Goal: Feedback & Contribution: Submit feedback/report problem

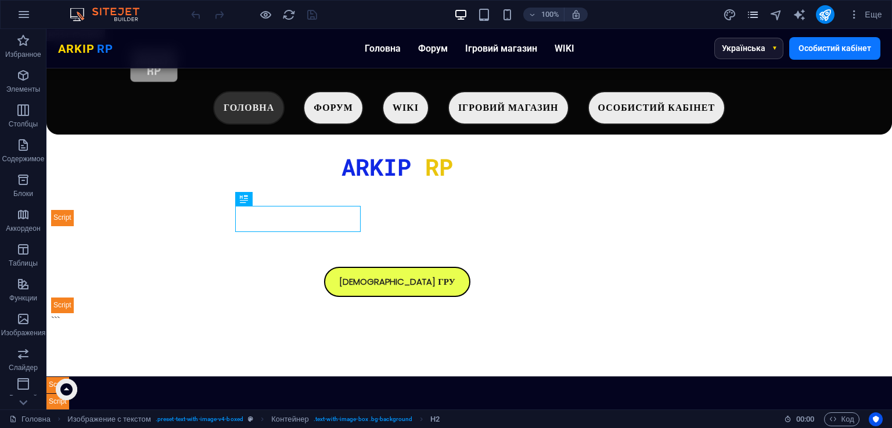
click at [749, 8] on icon "pages" at bounding box center [752, 14] width 13 height 13
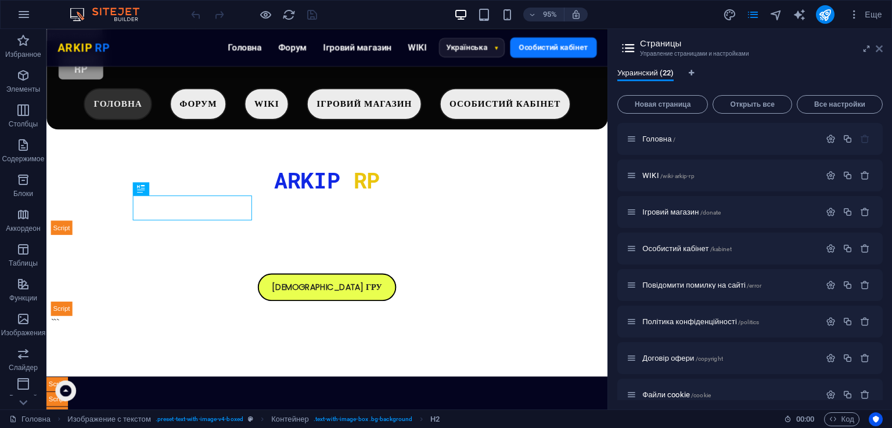
click at [878, 48] on icon at bounding box center [878, 48] width 7 height 9
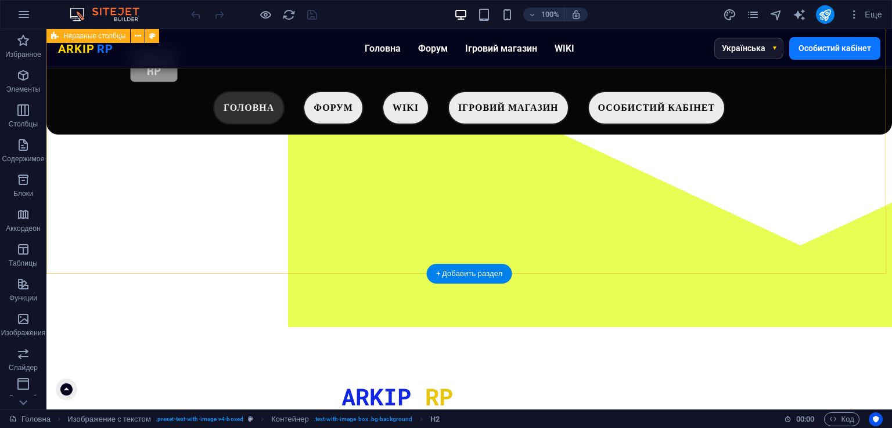
scroll to position [181, 0]
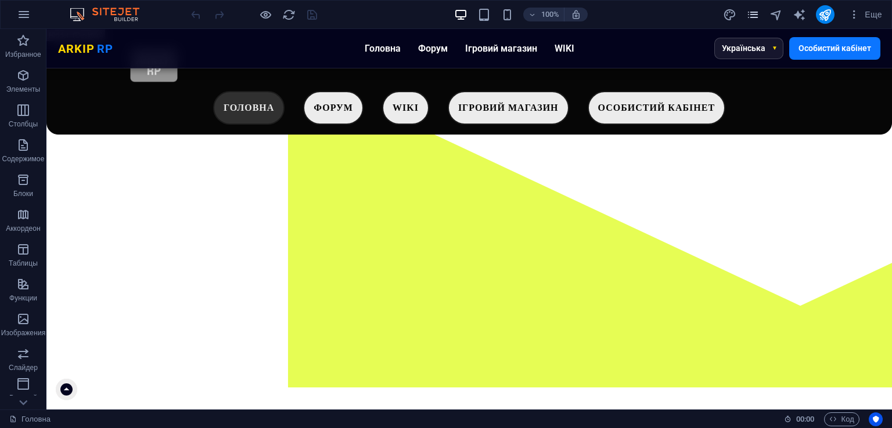
click at [756, 12] on icon "pages" at bounding box center [752, 14] width 13 height 13
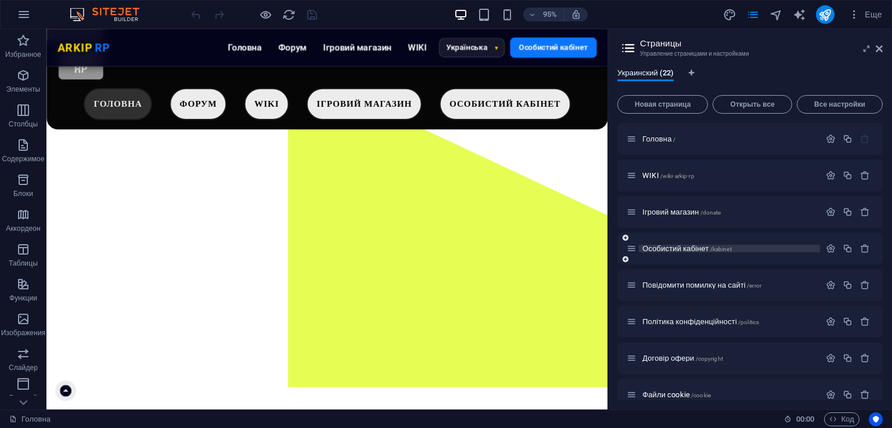
click at [694, 251] on span "Особистий кабінет /kabinet" at bounding box center [686, 248] width 89 height 9
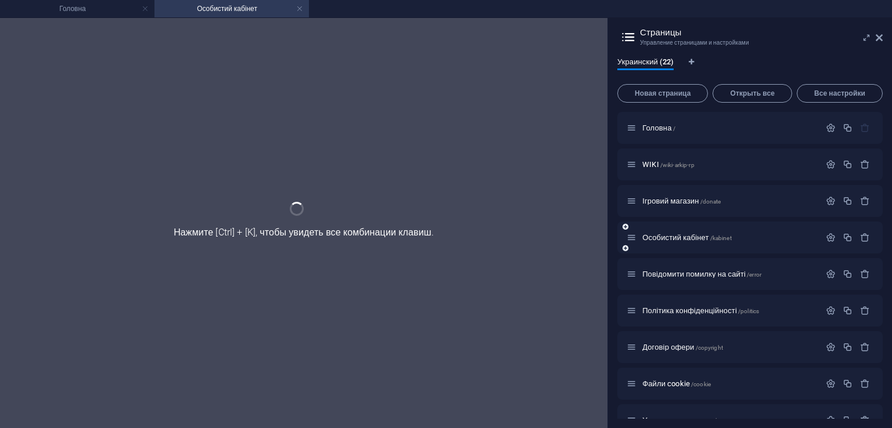
scroll to position [0, 0]
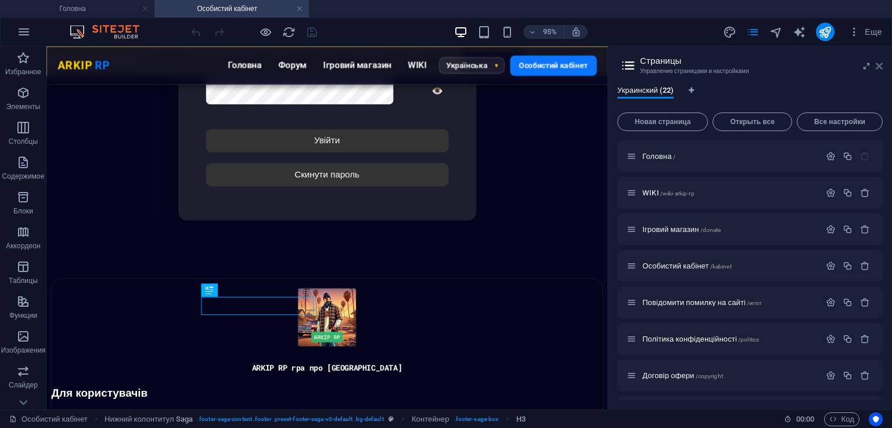
click at [877, 66] on icon at bounding box center [878, 66] width 7 height 9
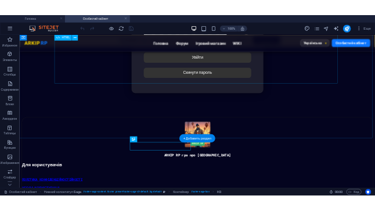
scroll to position [55, 0]
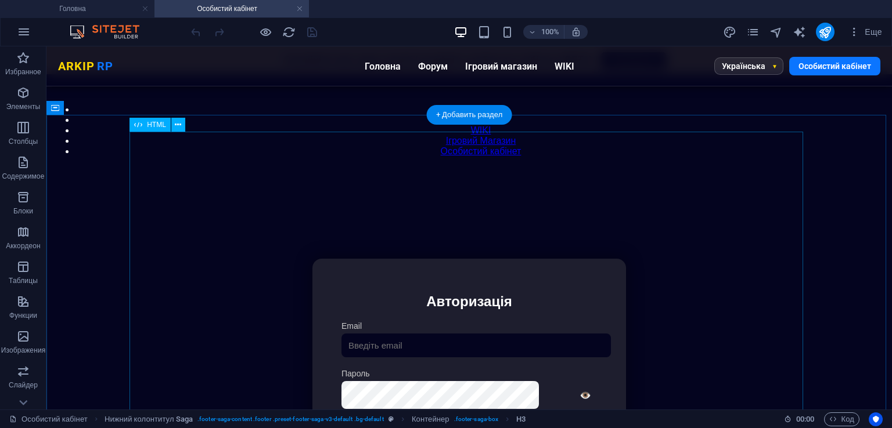
click at [515, 249] on div "Особистий кабінет Немає з'єднання з інтернетом... Авторизація Email [GEOGRAPHIC…" at bounding box center [469, 395] width 835 height 387
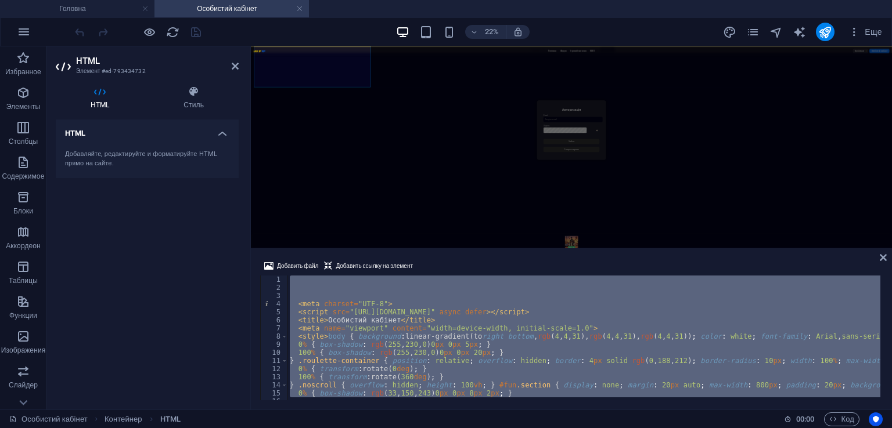
scroll to position [267, 0]
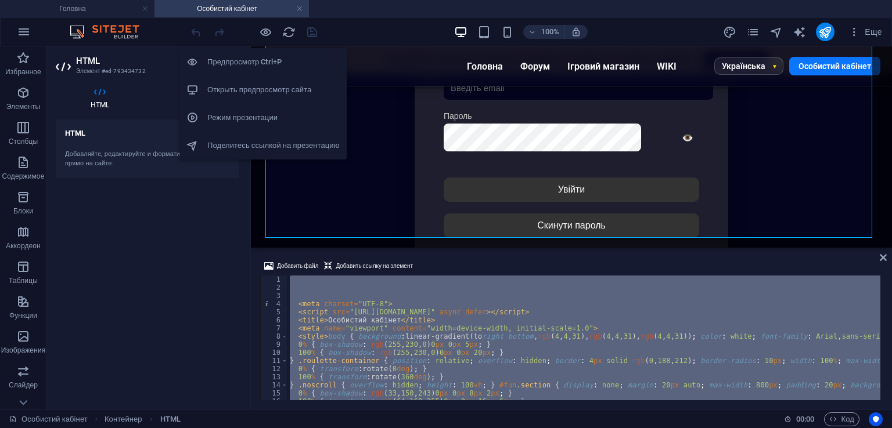
click at [286, 95] on h6 "Открыть предпросмотр сайта" at bounding box center [273, 90] width 132 height 14
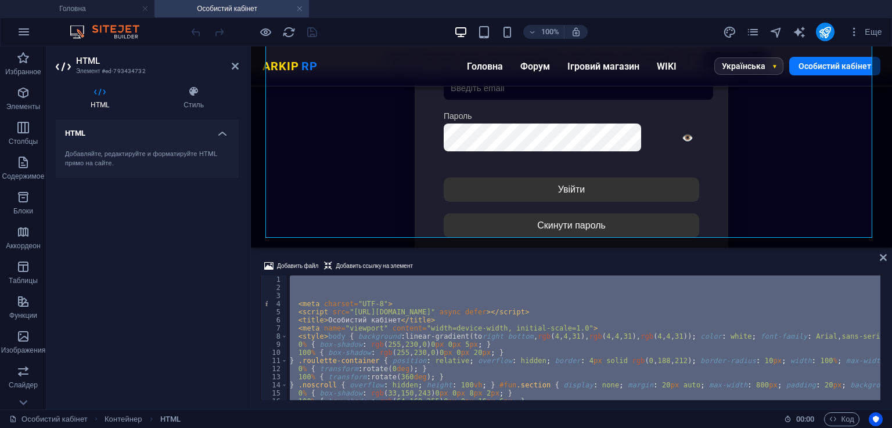
click at [460, 330] on div "< meta charset = "UTF-8" > < script src = "[URL][DOMAIN_NAME]" async defer > </…" at bounding box center [583, 338] width 593 height 125
type textarea "<meta name="viewport" content="width=device-width, initial-scale=1.0">"
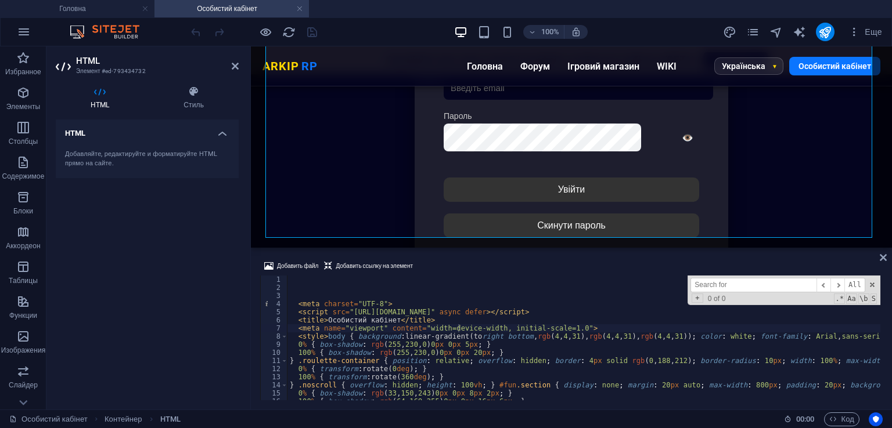
type input "Увійти"
type textarea "<button type="submit" class="btn login-btn">Увійти</button>"
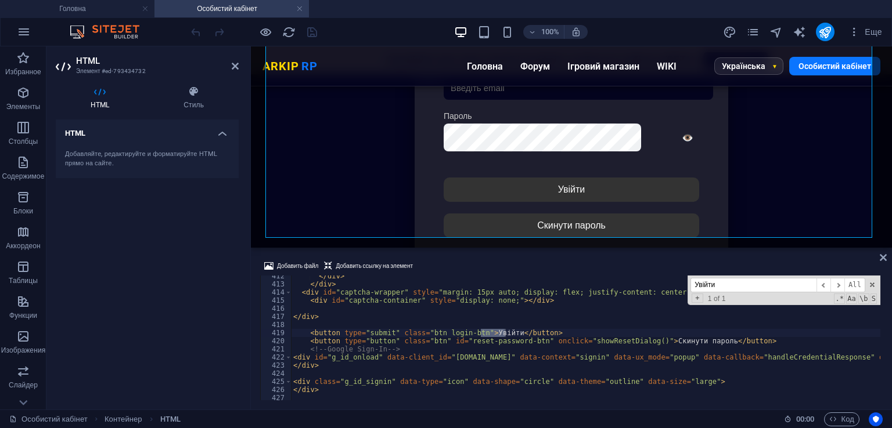
type input "Увійти"
type textarea "<button type="submit" class="btn login-btn">Увійти</button>"
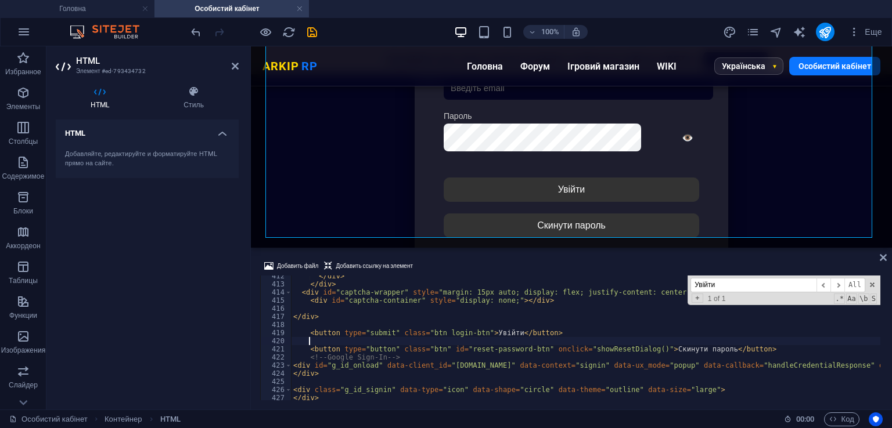
paste textarea
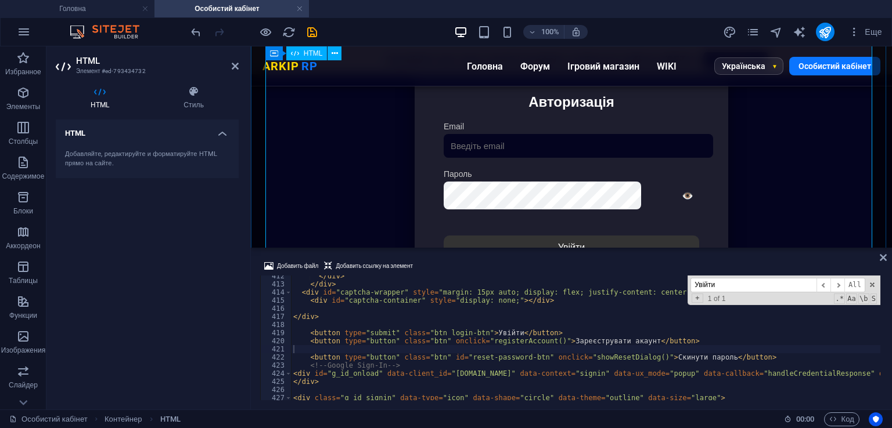
scroll to position [267, 0]
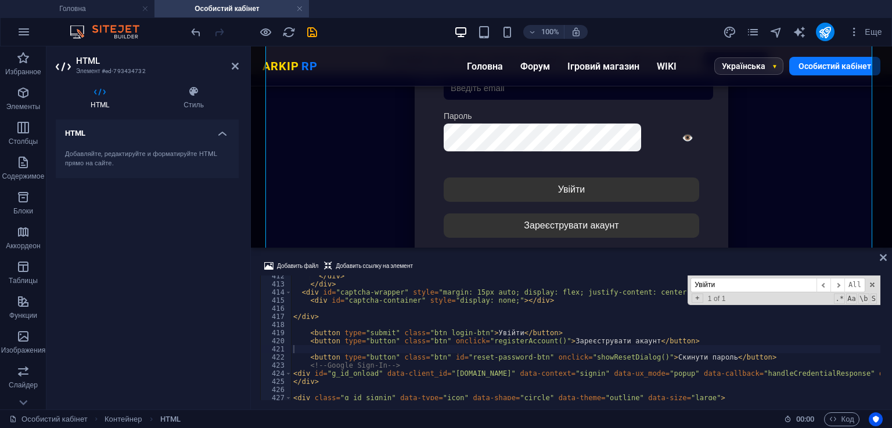
type textarea "<button type="button" class="btn" id="reset-password-btn" onclick="showResetDia…"
type textarea "<button type="button" class="btn" onclick="registerAccount()">Зареєструвати ака…"
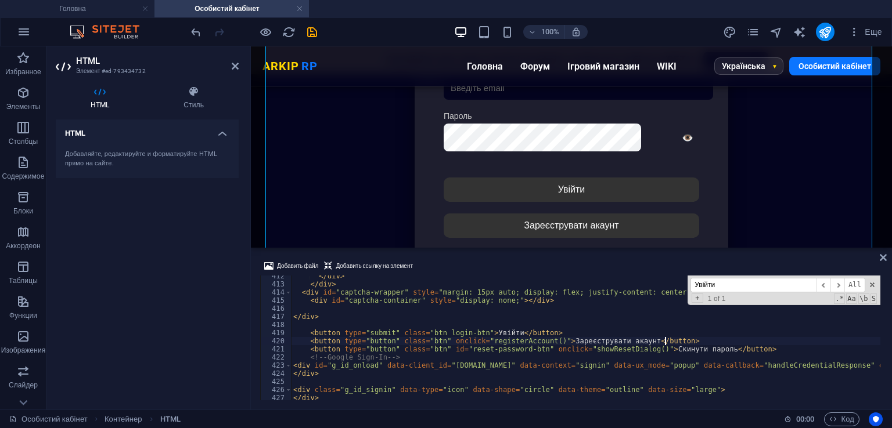
click at [482, 266] on div "Добавить файл Добавить ссылку на элемент" at bounding box center [571, 267] width 622 height 17
paste input "function handleCredentialResponse(response) {"
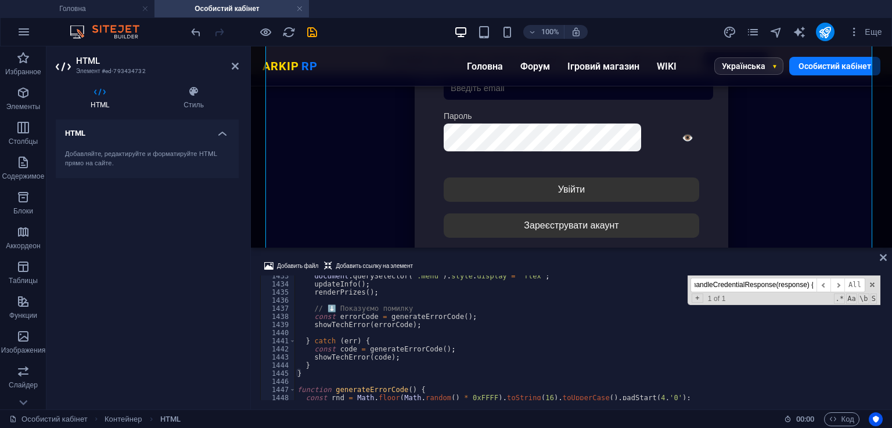
scroll to position [11676, 0]
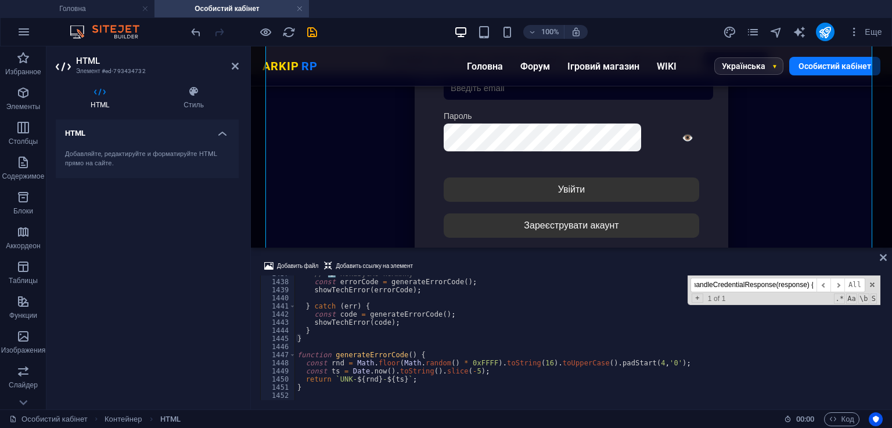
type input "function handleCredentialResponse(response) {"
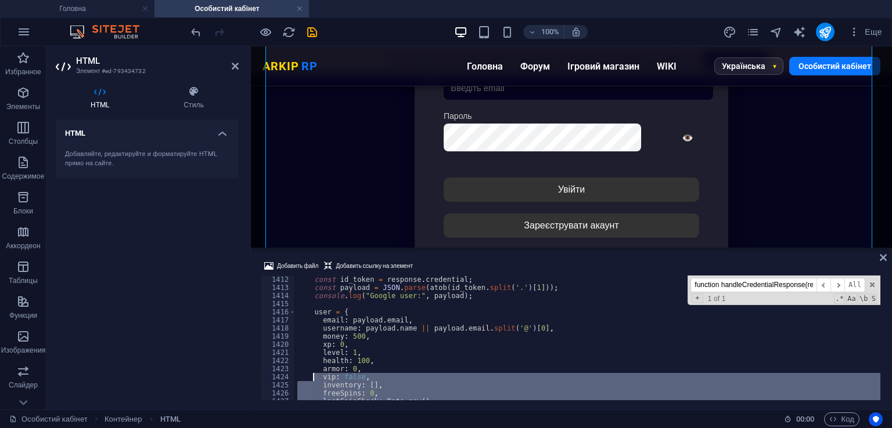
scroll to position [11432, 0]
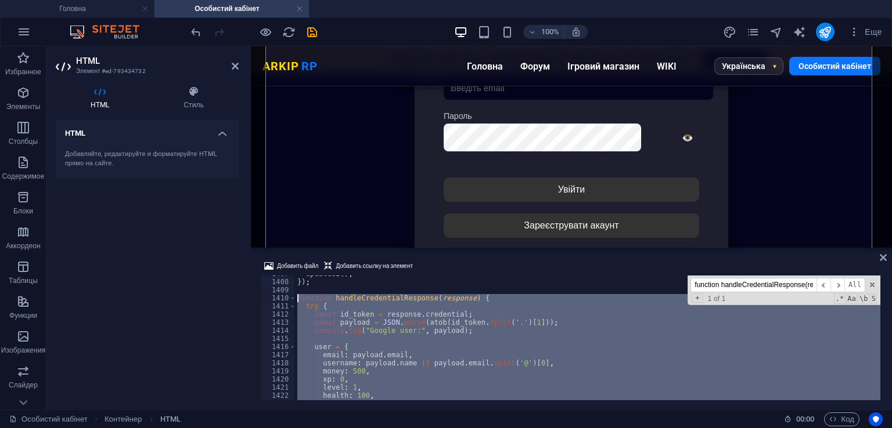
drag, startPoint x: 320, startPoint y: 342, endPoint x: 285, endPoint y: 300, distance: 54.4
click at [285, 300] on div "} 1407 1408 1409 1410 1411 1412 1413 1414 1415 1416 1417 1418 1419 1420 1421 14…" at bounding box center [571, 338] width 622 height 125
type textarea "function handleCredentialResponse(response) { try {"
paste textarea
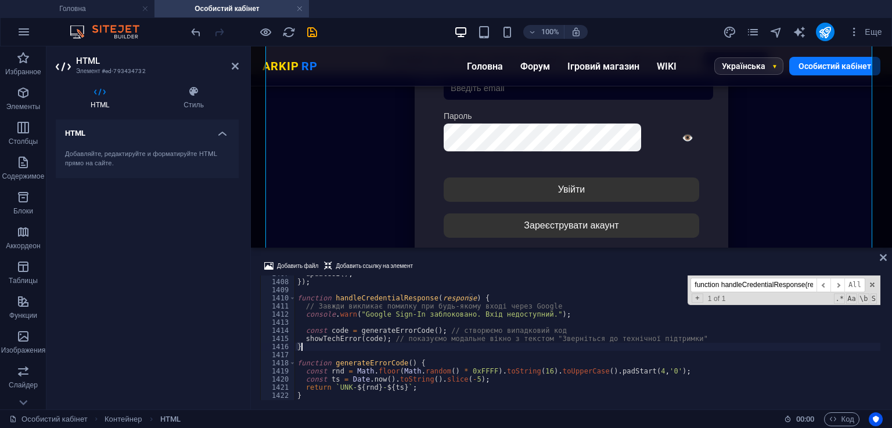
click at [477, 267] on div "Добавить файл Добавить ссылку на элемент" at bounding box center [571, 267] width 622 height 17
drag, startPoint x: 464, startPoint y: 317, endPoint x: 360, endPoint y: 318, distance: 104.5
drag, startPoint x: 427, startPoint y: 316, endPoint x: 421, endPoint y: 316, distance: 6.4
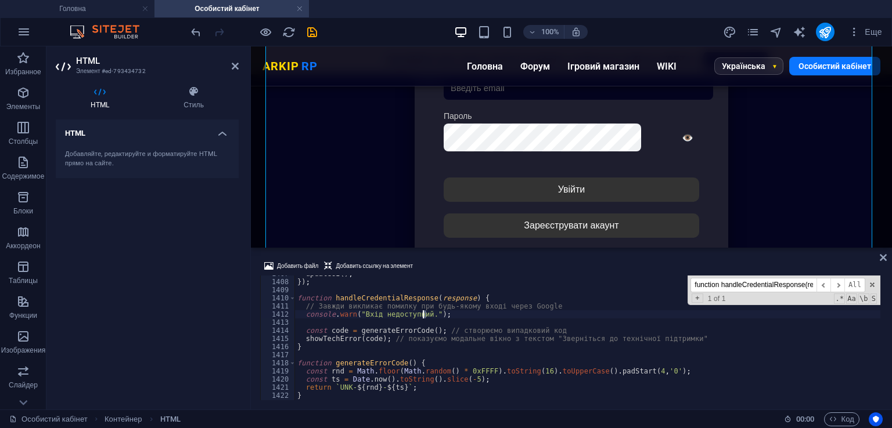
paste textarea "Зверніться до технічної підтримки"
click at [520, 264] on div "Добавить файл Добавить ссылку на элемент" at bounding box center [571, 267] width 622 height 17
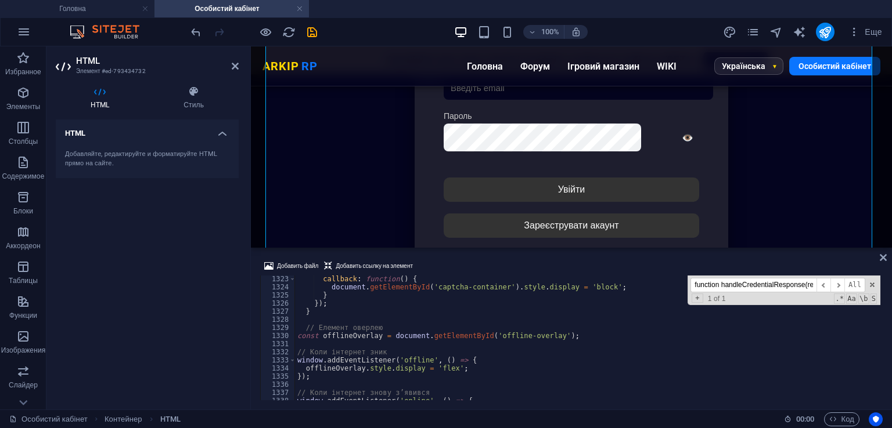
scroll to position [10639, 0]
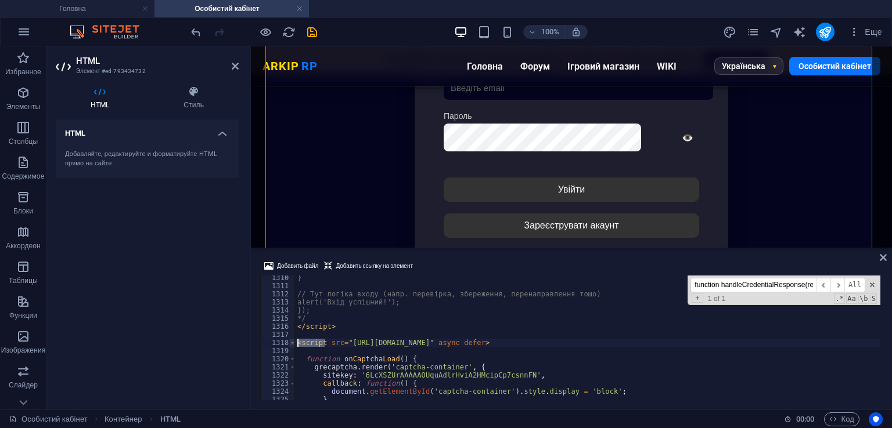
drag, startPoint x: 326, startPoint y: 341, endPoint x: 290, endPoint y: 342, distance: 36.0
click at [290, 342] on div "<script src="[URL][DOMAIN_NAME]" async defer> 1310 1311 1312 1313 1314 1315 131…" at bounding box center [571, 338] width 622 height 125
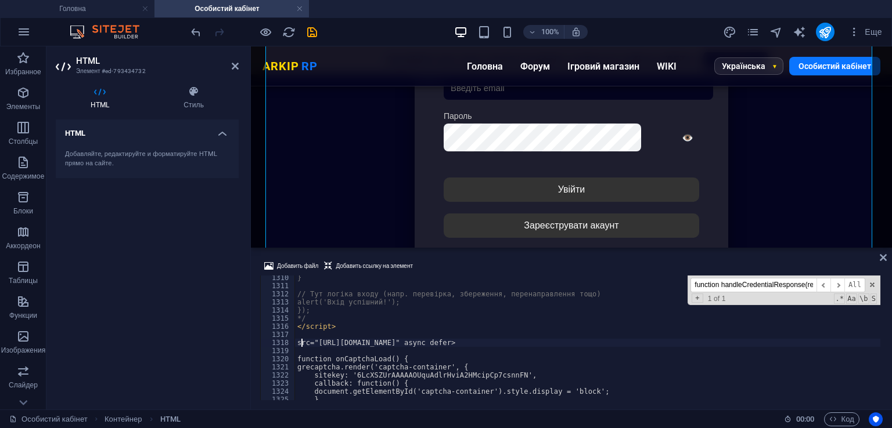
type textarea "src="[URL][DOMAIN_NAME]" async defer>"
click at [193, 30] on icon "undo" at bounding box center [195, 32] width 13 height 13
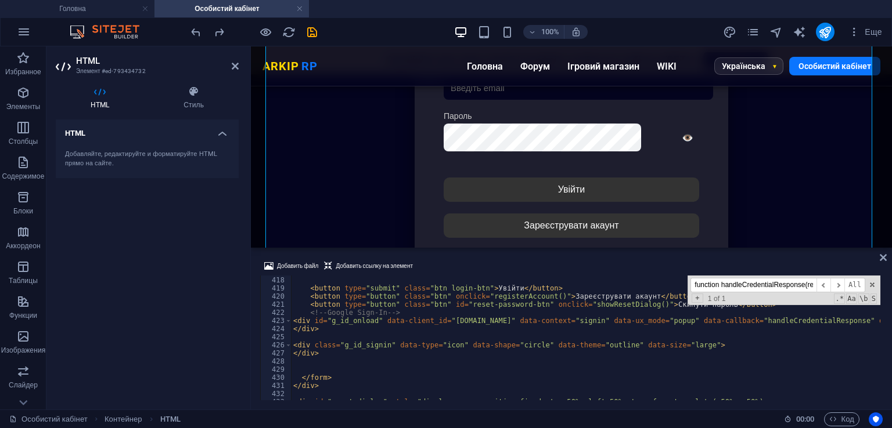
scroll to position [3422, 0]
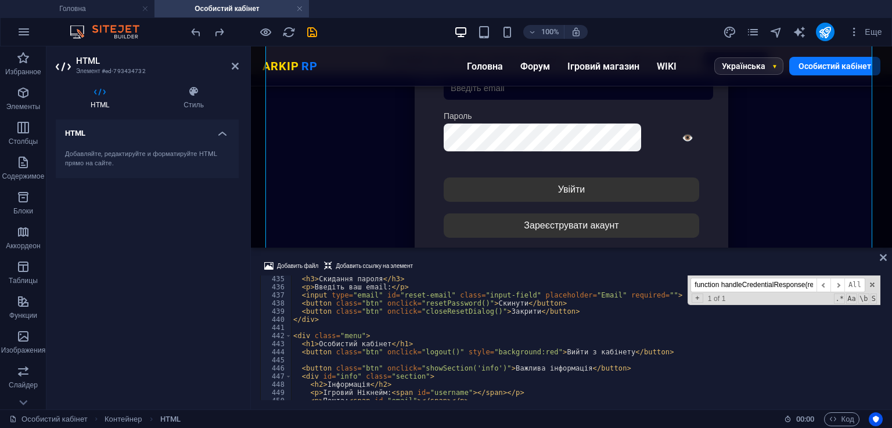
scroll to position [3527, 0]
type textarea "</div>"
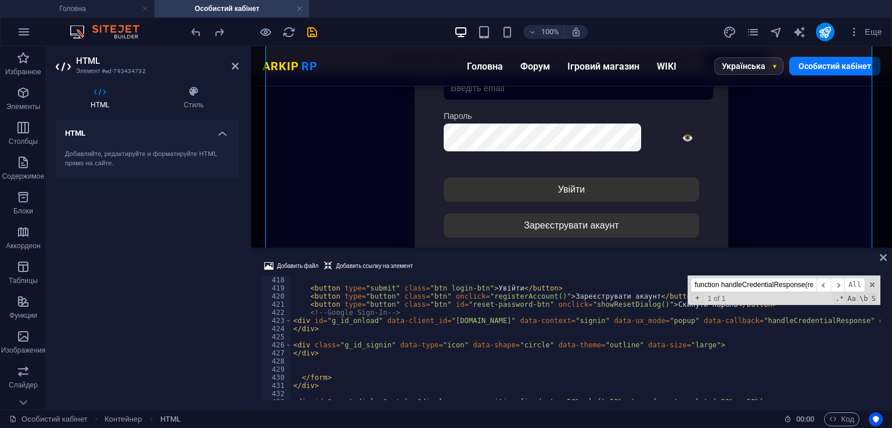
scroll to position [3388, 0]
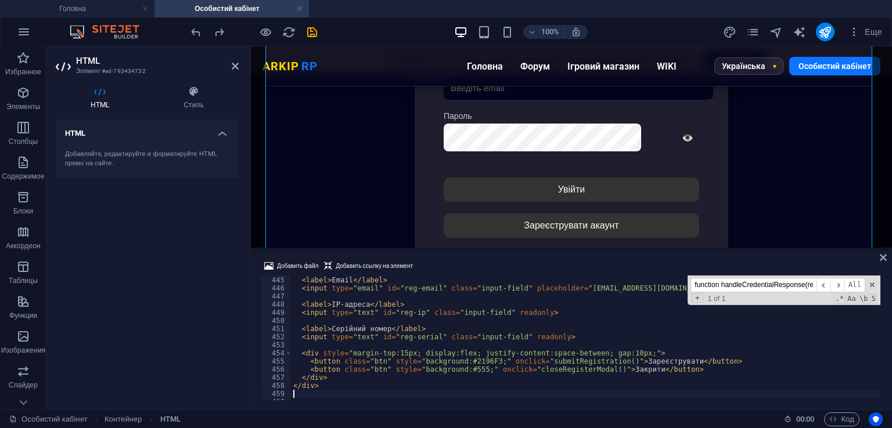
click at [471, 270] on div "Добавить файл Добавить ссылку на элемент" at bounding box center [571, 267] width 622 height 17
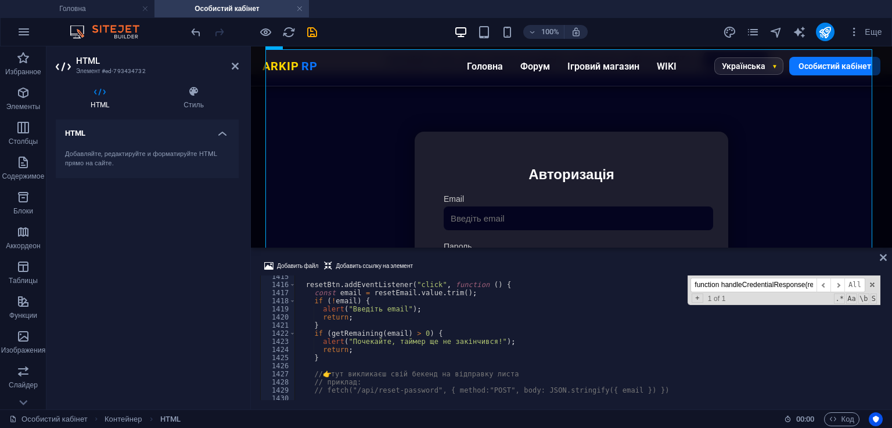
scroll to position [11832, 0]
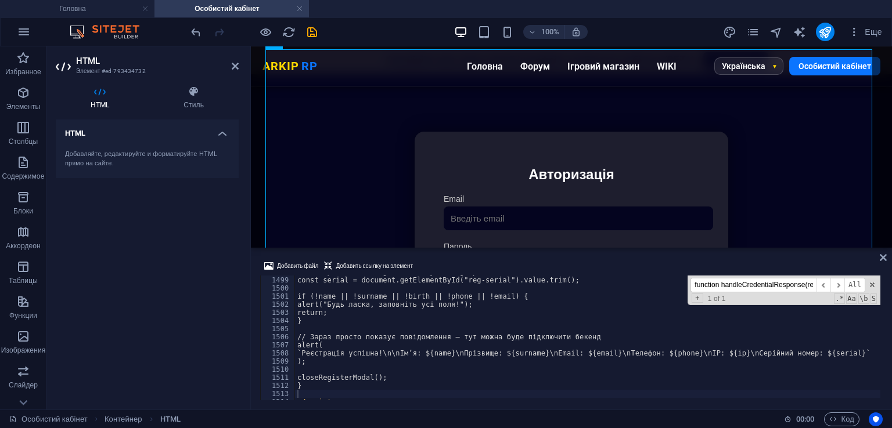
click at [508, 261] on div "Добавить файл Добавить ссылку на элемент" at bounding box center [571, 267] width 622 height 17
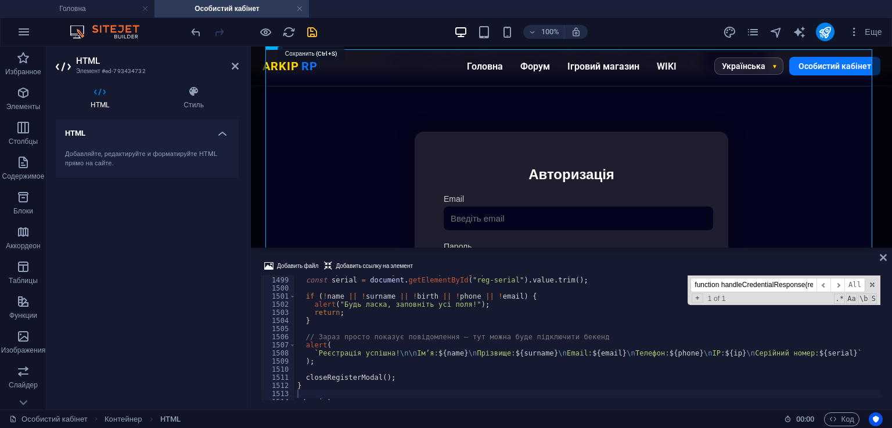
click at [311, 31] on icon "save" at bounding box center [311, 32] width 13 height 13
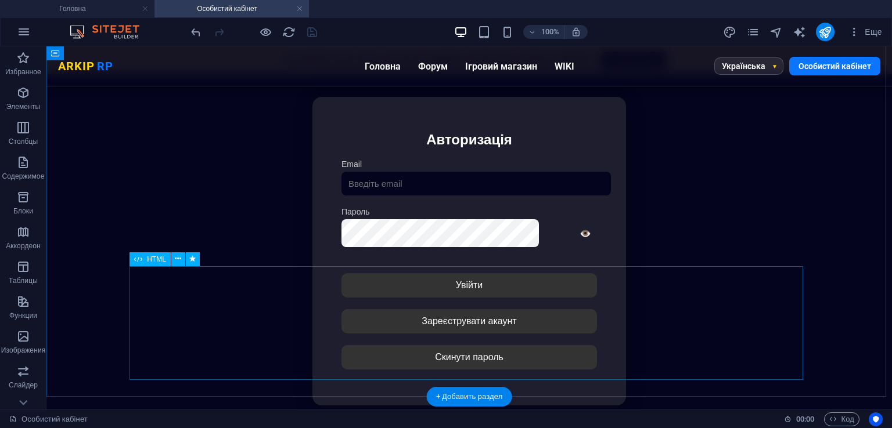
scroll to position [20, 0]
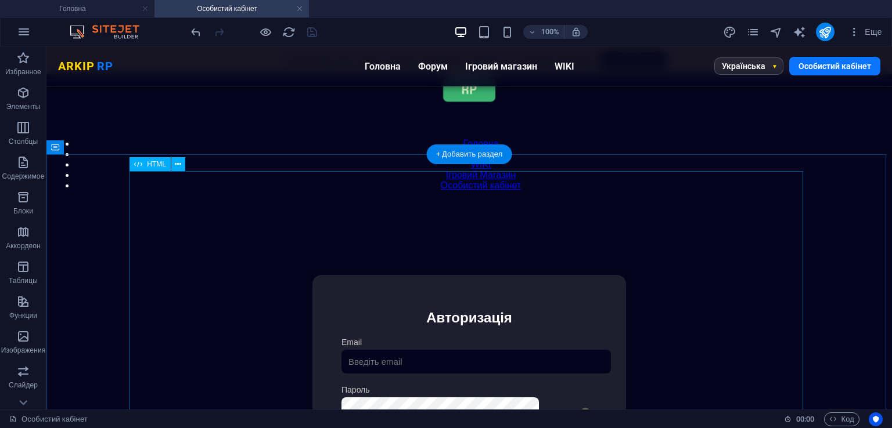
click at [425, 306] on div "Особистий кабінет Немає з'єднання з інтернетом... Авторизація Email [GEOGRAPHIC…" at bounding box center [469, 429] width 835 height 387
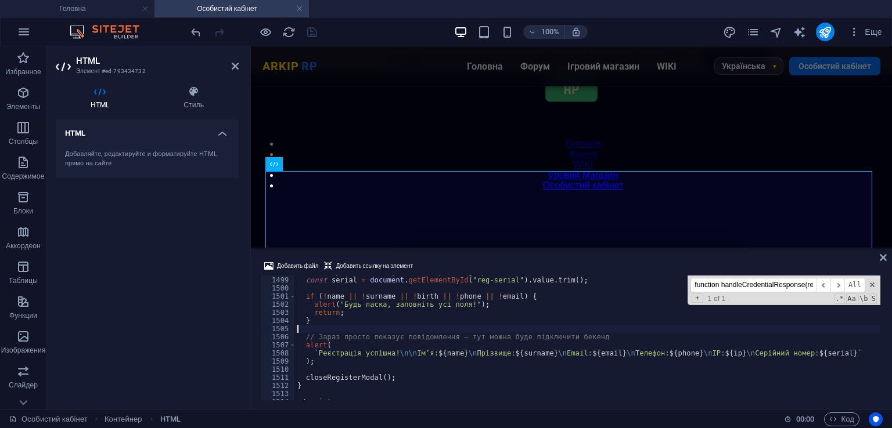
paste input "register"
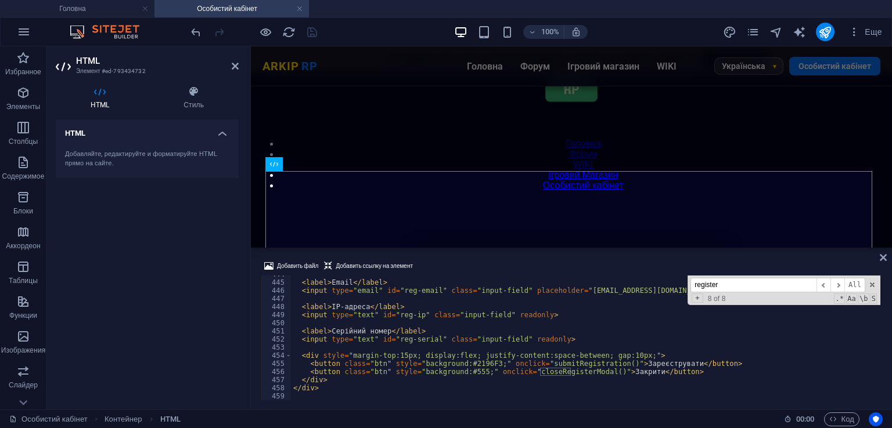
scroll to position [3710, 0]
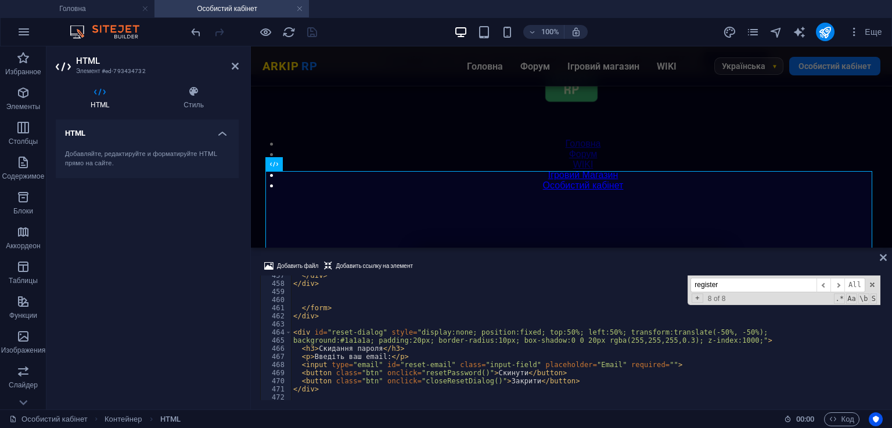
type input "register"
type textarea "</div>"
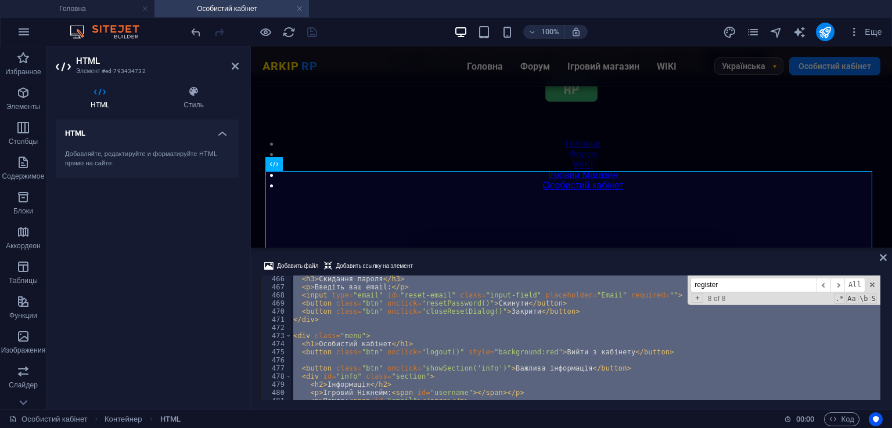
click at [393, 350] on div "< h3 > Скидання пароля </ h3 > < p > Введіть ваш email: </ p > < input type = "…" at bounding box center [585, 338] width 589 height 125
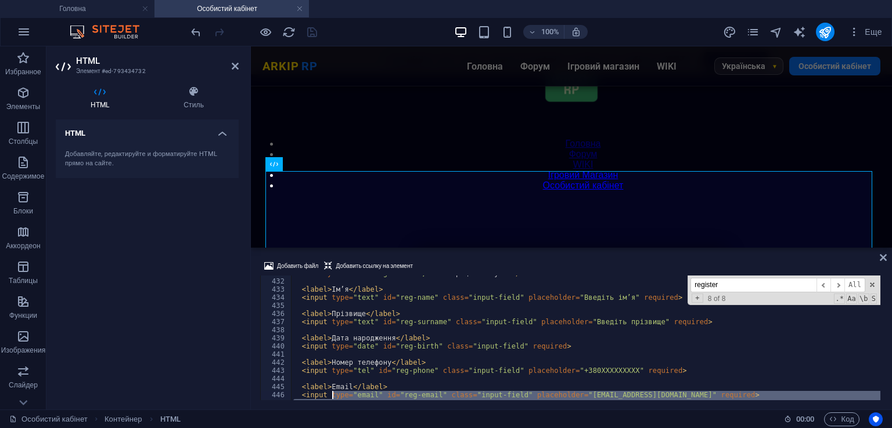
scroll to position [3431, 0]
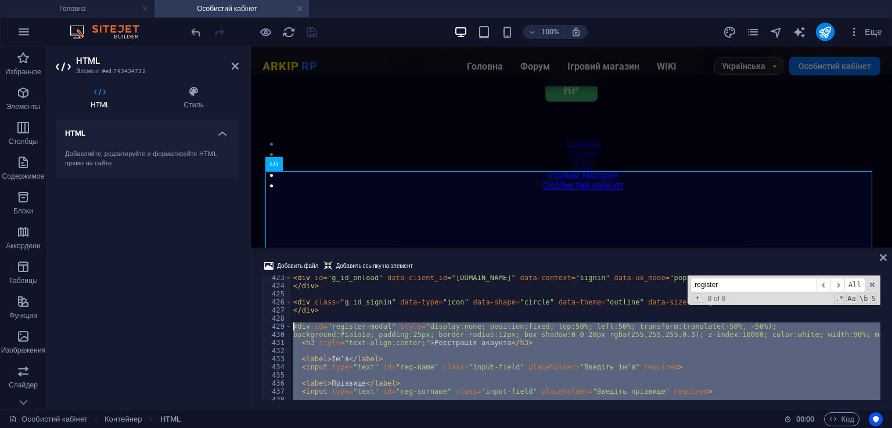
drag, startPoint x: 334, startPoint y: 355, endPoint x: 293, endPoint y: 327, distance: 49.7
type textarea "<div id="register-modal" style="display:none; position:fixed; top:50%; left:50%…"
paste textarea
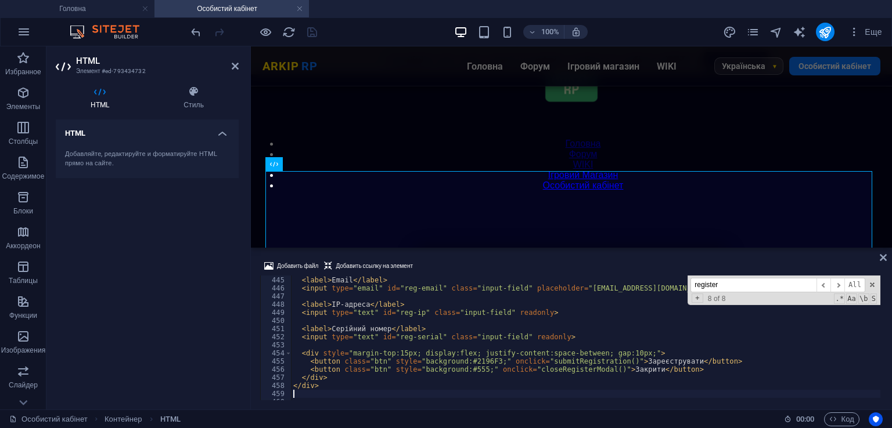
scroll to position [3608, 0]
click at [460, 264] on div "Добавить файл Добавить ссылку на элемент" at bounding box center [571, 267] width 622 height 17
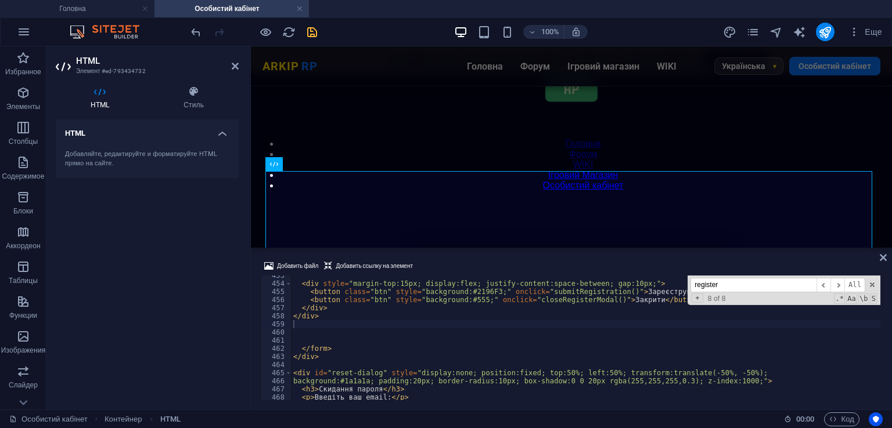
type textarea "</div>"
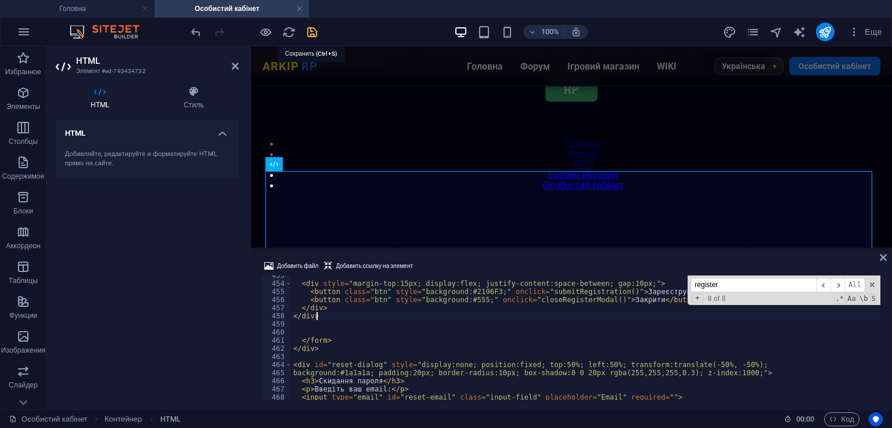
click at [309, 31] on icon "save" at bounding box center [311, 32] width 13 height 13
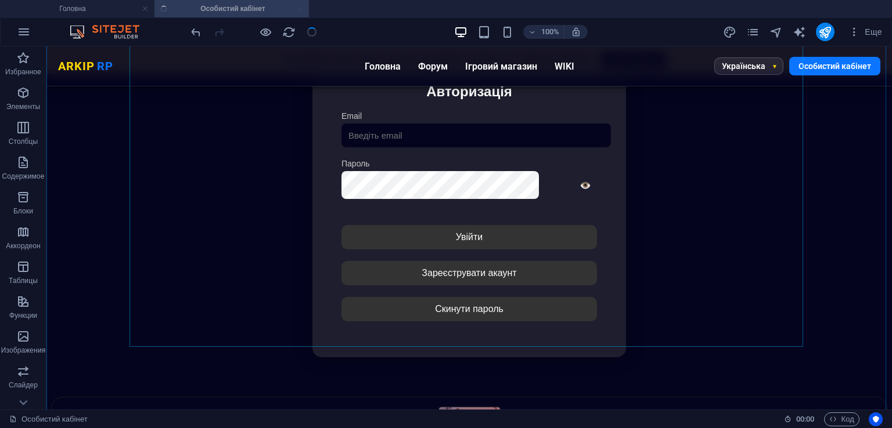
scroll to position [243, 0]
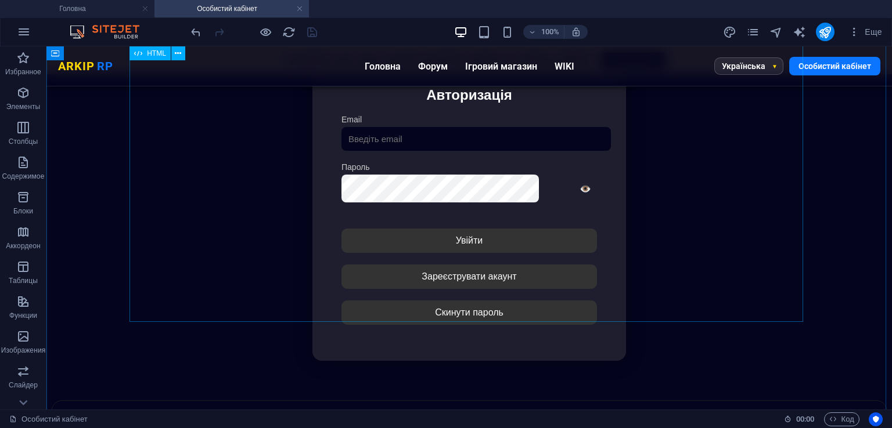
click at [420, 305] on div "Особистий кабінет Немає з'єднання з інтернетом... Авторизація Email [GEOGRAPHIC…" at bounding box center [469, 206] width 835 height 387
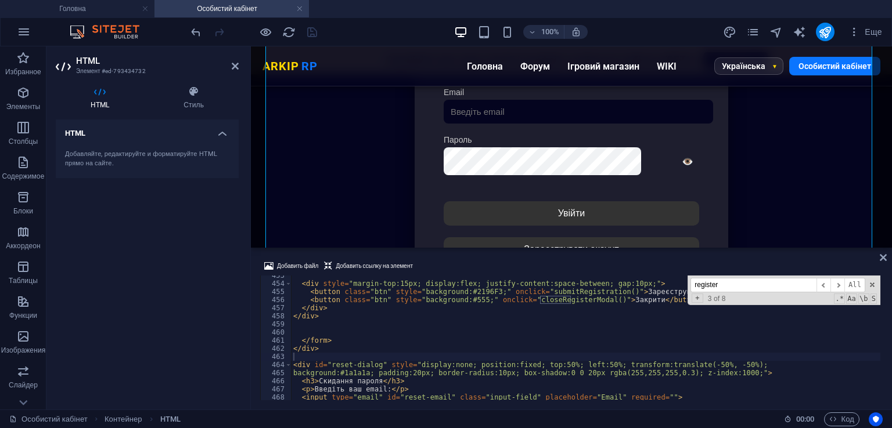
paste input "<button type="button" class="btn" onclick="registerAccount()">Зареєструвати ака…"
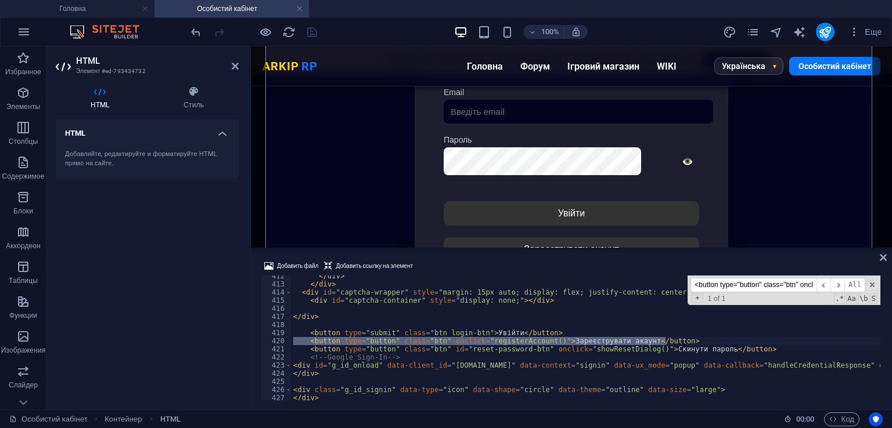
scroll to position [3343, 0]
type input "<button type="button" class="btn" onclick="registerAccount()">Зареєструвати ака…"
type textarea "<button type="button" class="btn" onclick="registerAccount()">Зареєструвати ака…"
click at [691, 342] on div "</ div > </ div > < div id = "captcha-wrapper" style = "margin: 15px auto; disp…" at bounding box center [585, 338] width 589 height 125
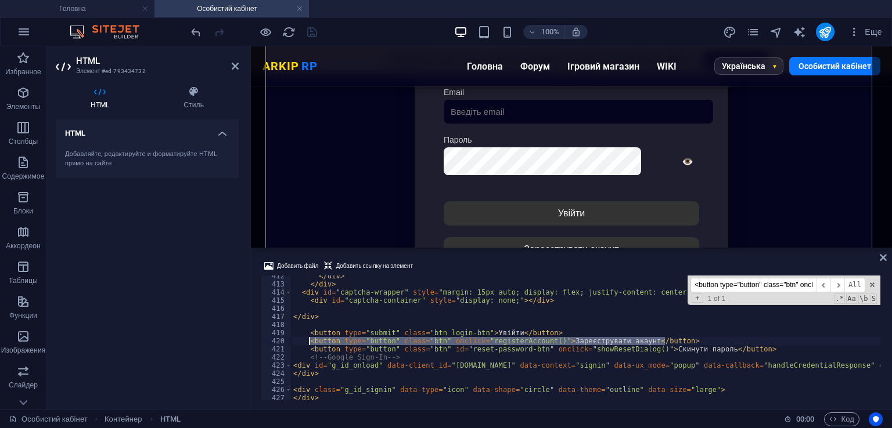
drag, startPoint x: 680, startPoint y: 338, endPoint x: 315, endPoint y: 340, distance: 365.7
paste textarea
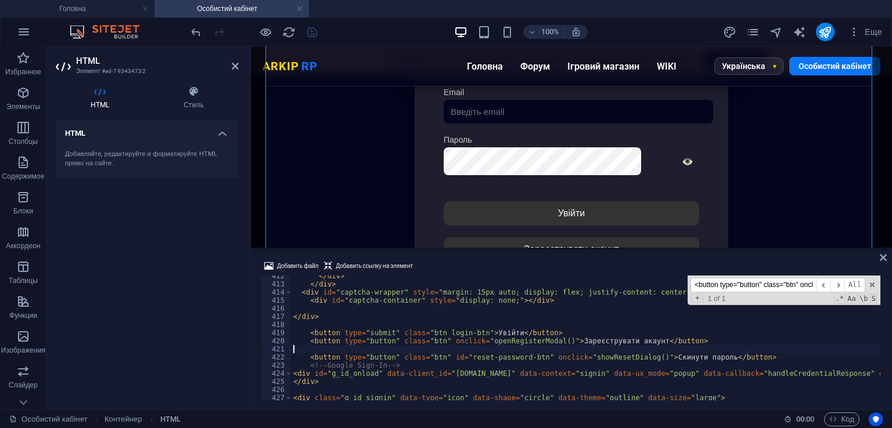
type textarea "<button type="button" class="btn" onclick="openRegisterModal()">Зареєструвати а…"
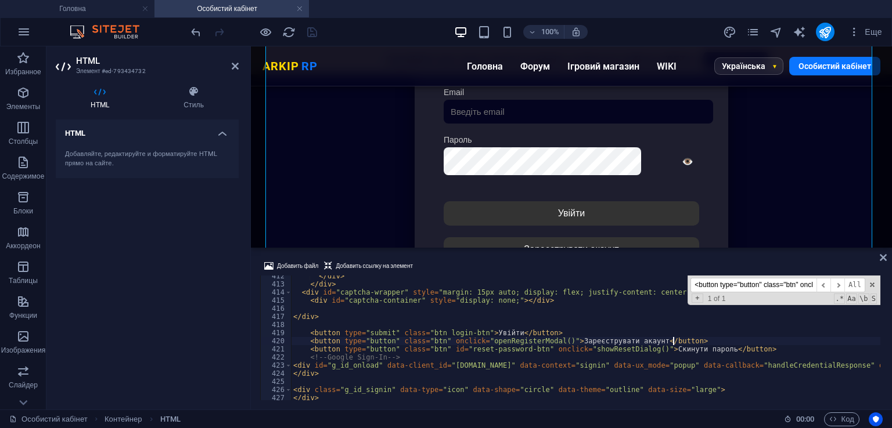
click at [511, 270] on div "Добавить файл Добавить ссылку на элемент" at bounding box center [571, 267] width 622 height 17
click at [313, 32] on icon "save" at bounding box center [311, 32] width 13 height 13
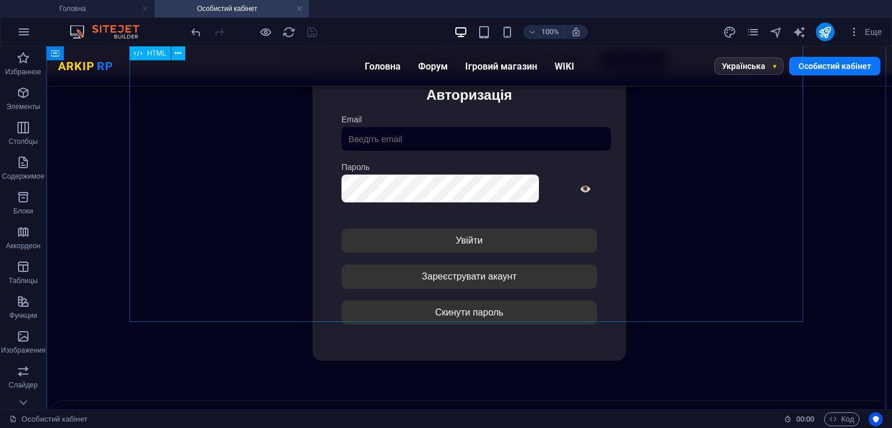
click at [388, 294] on div "Особистий кабінет Немає з'єднання з інтернетом... Авторизація Email [GEOGRAPHIC…" at bounding box center [469, 206] width 835 height 387
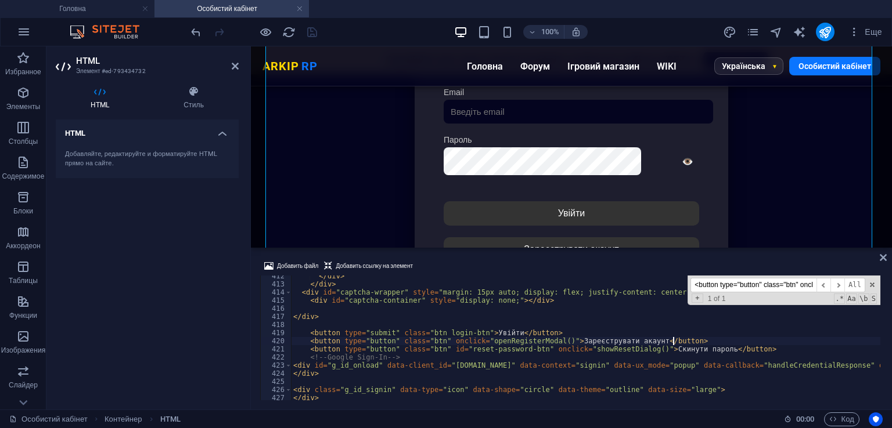
type textarea "<button type="submit" class="btn login-btn">Увійти</button>"
paste input "Реєстрація успішна"
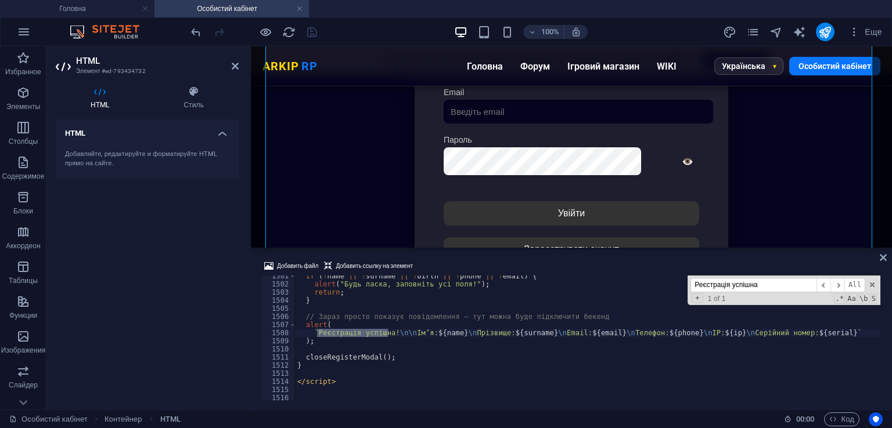
scroll to position [12213, 0]
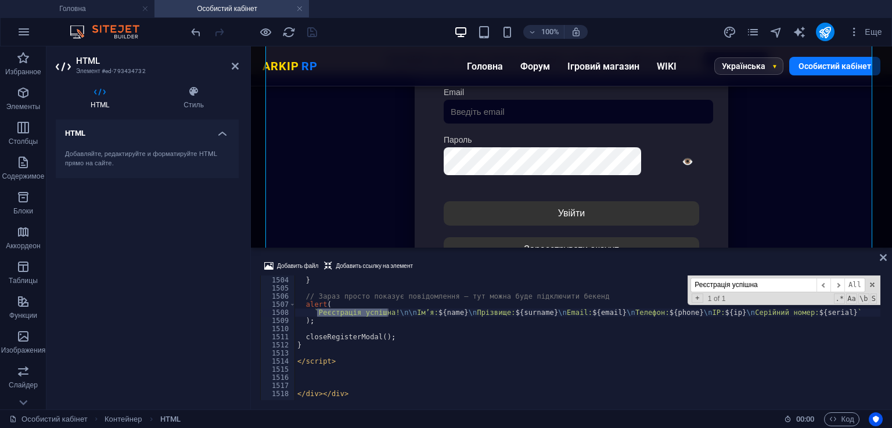
type input "Реєстрація успішна"
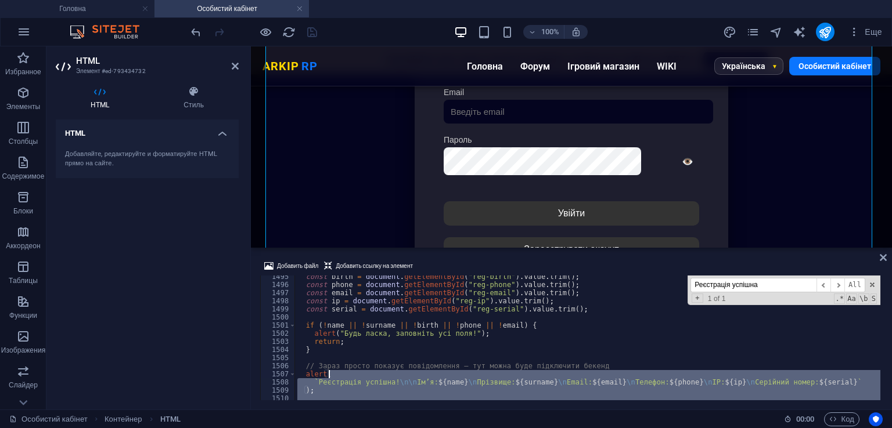
scroll to position [12074, 0]
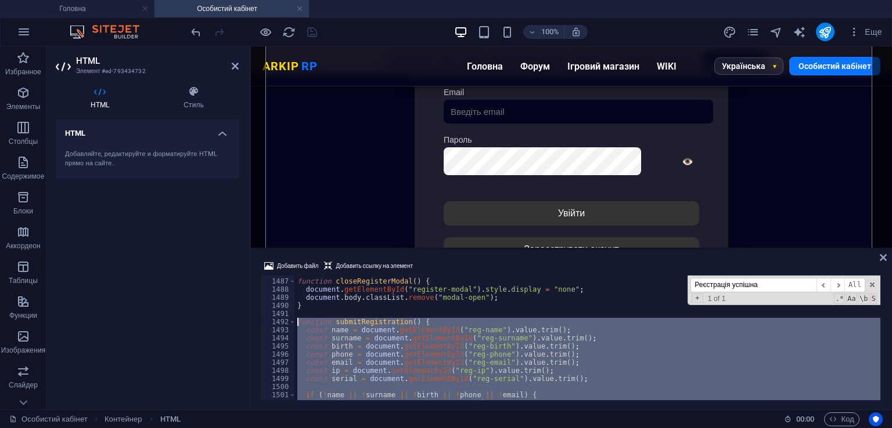
drag, startPoint x: 331, startPoint y: 347, endPoint x: 296, endPoint y: 318, distance: 45.4
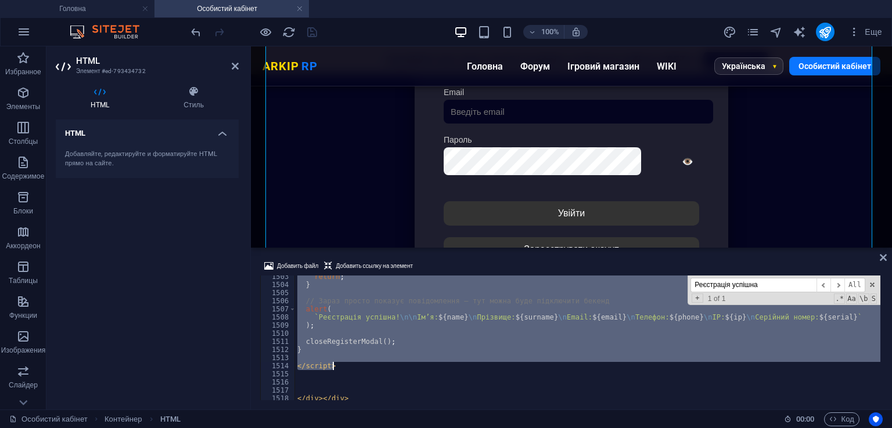
scroll to position [12208, 0]
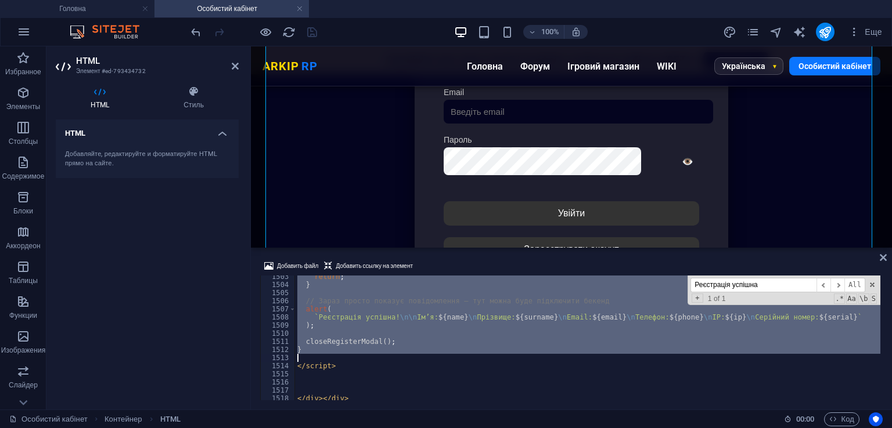
drag, startPoint x: 297, startPoint y: 290, endPoint x: 374, endPoint y: 355, distance: 100.6
type textarea "}"
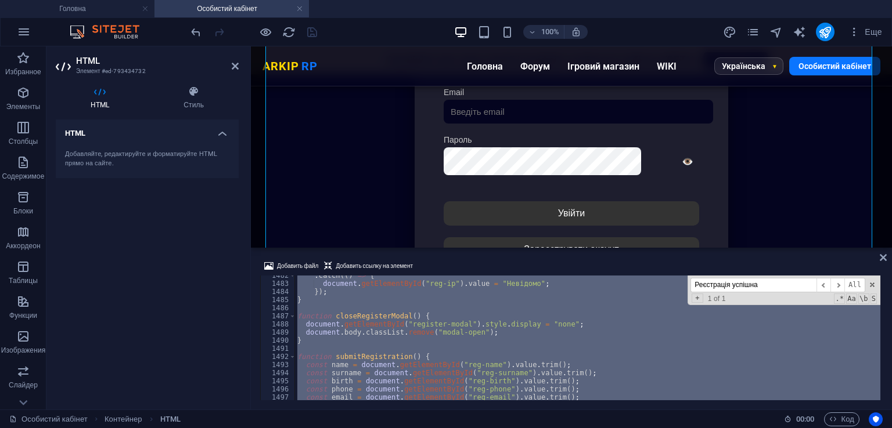
scroll to position [12143, 0]
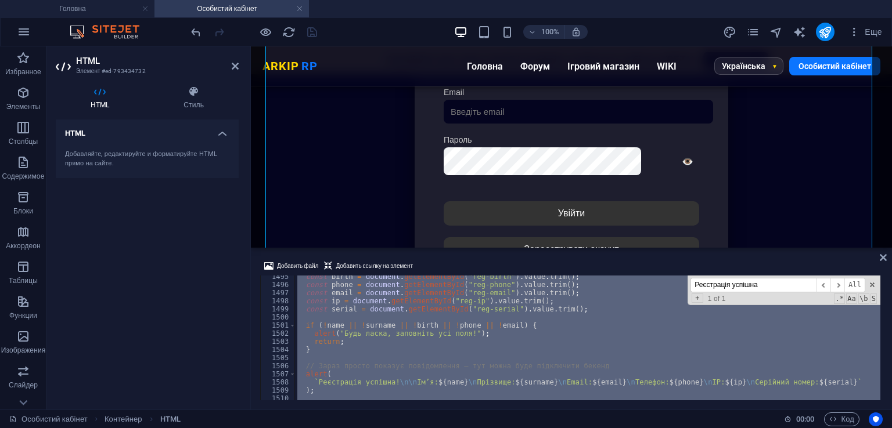
paste textarea
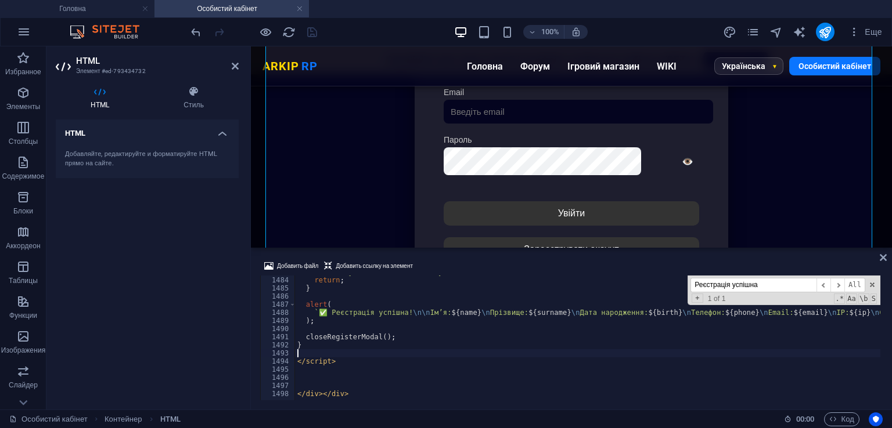
click at [460, 264] on div "Добавить файл Добавить ссылку на элемент" at bounding box center [571, 267] width 622 height 17
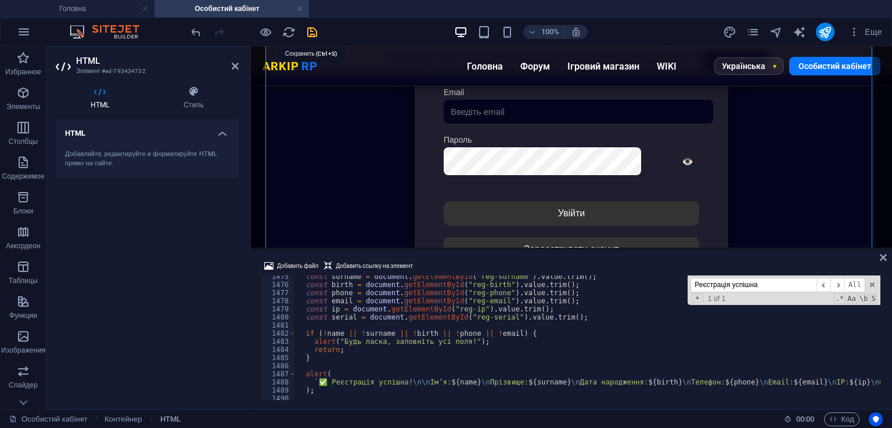
click at [311, 33] on icon "save" at bounding box center [311, 32] width 13 height 13
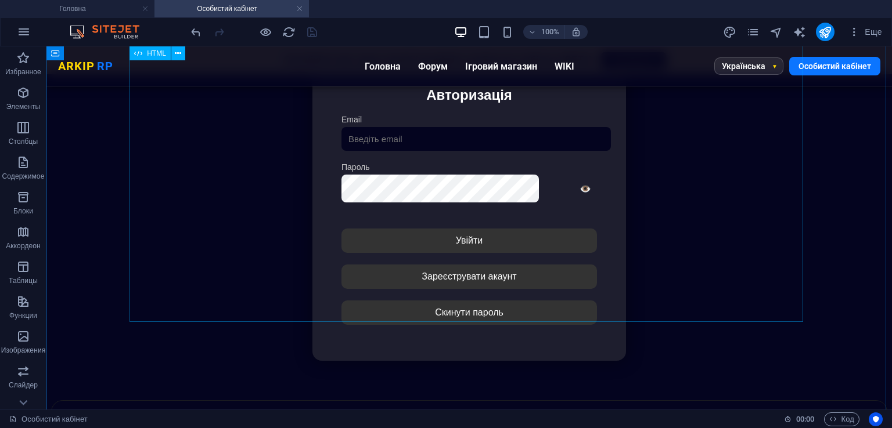
click at [383, 303] on div "Особистий кабінет Немає з'єднання з інтернетом... Авторизація Email [GEOGRAPHIC…" at bounding box center [469, 206] width 835 height 387
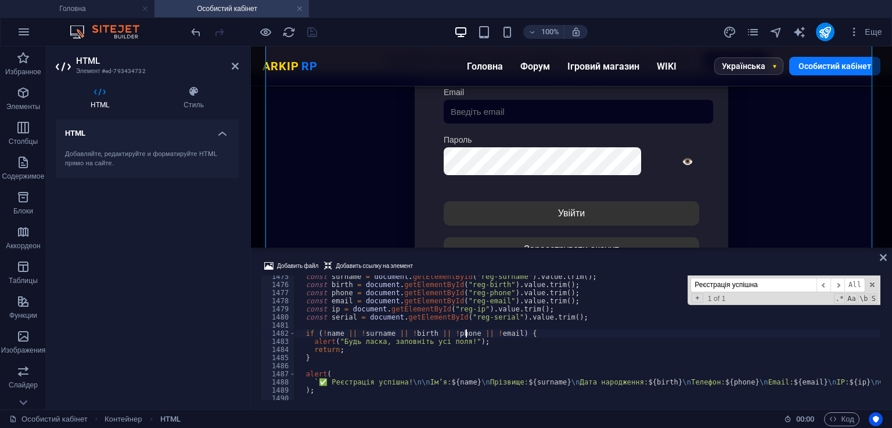
type textarea "if (!name || !surname || !birth || !phone || !email) {"
paste input "<button type="button" class="btn" onclick="registerAccount()">Зареєструвати ака…"
type input "<button type="button" class="btn" onclick=""
type textarea "<button type="button" class="btn" onclick="openRegisterModal()">Зареєструвати а…"
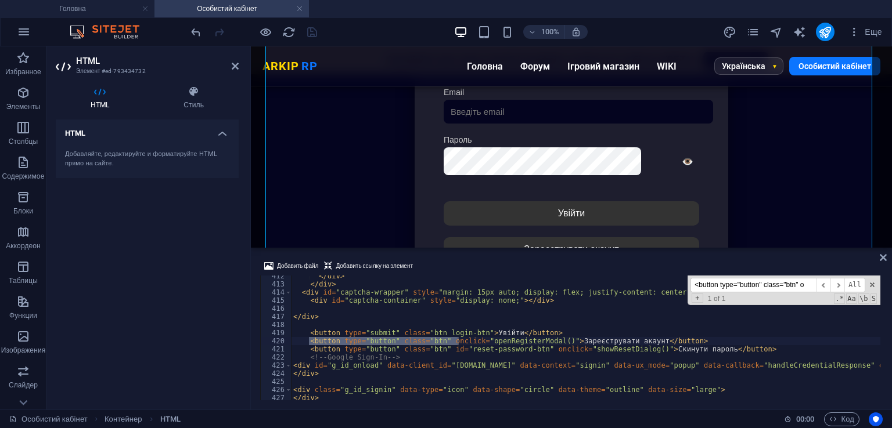
scroll to position [0, 0]
type input "<button t"
drag, startPoint x: 645, startPoint y: 341, endPoint x: 308, endPoint y: 342, distance: 337.8
paste textarea
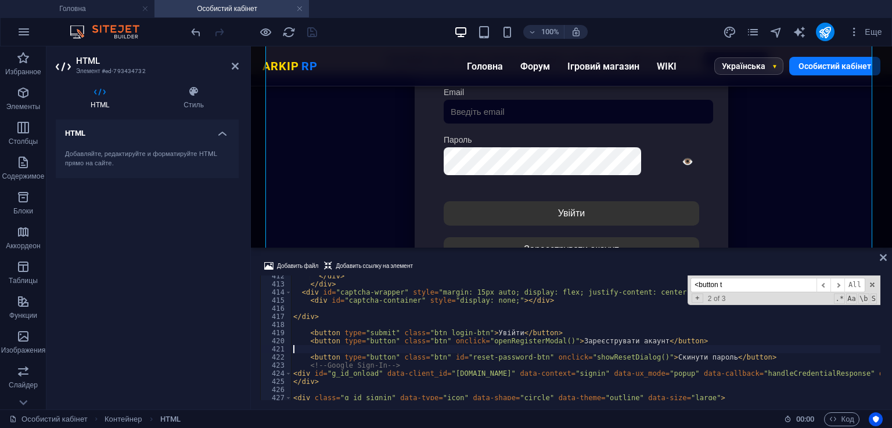
type textarea "<button type="button" class="btn" onclick="openRegisterModal()">Зареєструвати а…"
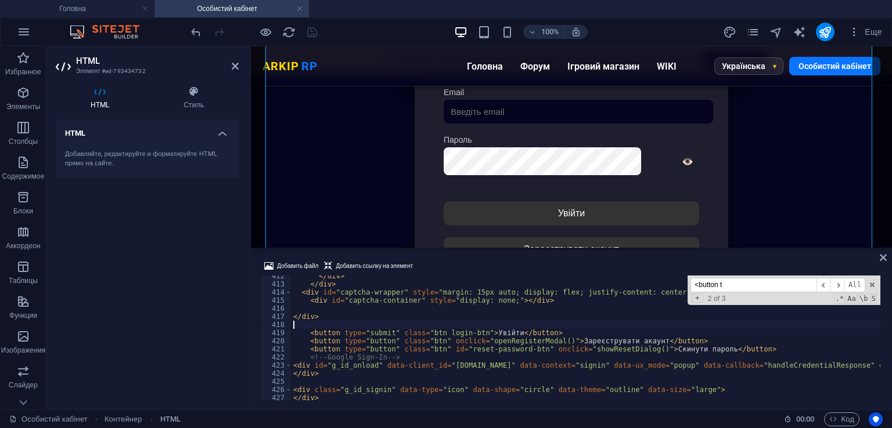
type textarea "</div></div>"
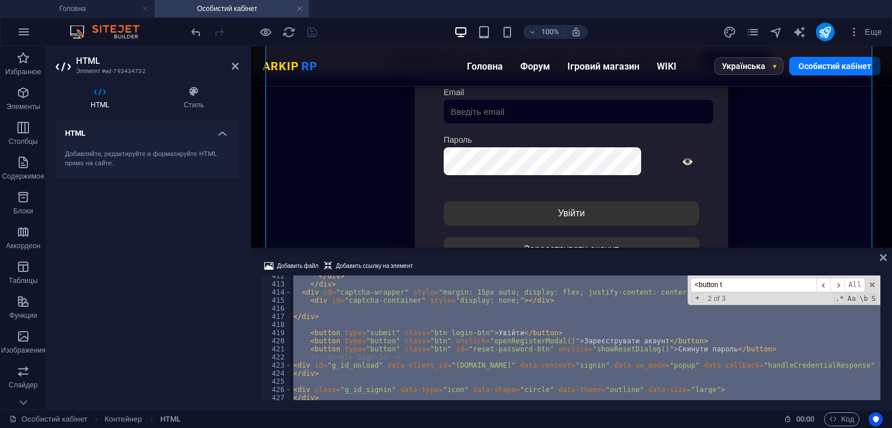
click at [357, 23] on div "100% Еще" at bounding box center [538, 32] width 698 height 19
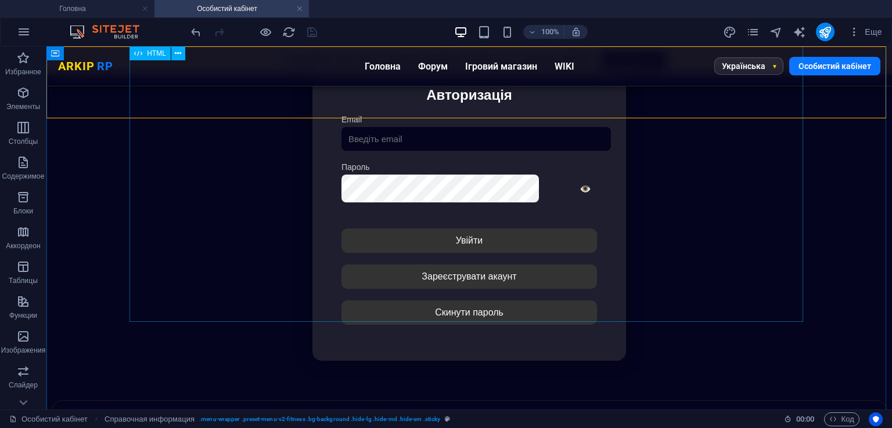
click at [531, 225] on div "Особистий кабінет Немає з'єднання з інтернетом... Авторизація Email [GEOGRAPHIC…" at bounding box center [469, 206] width 835 height 387
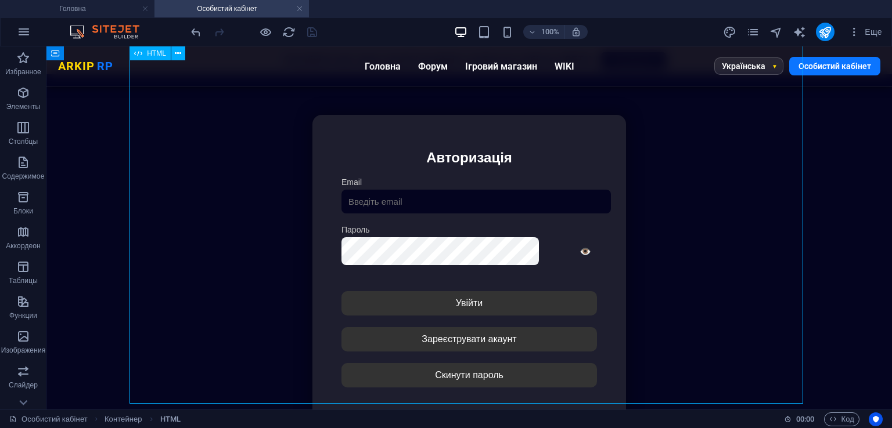
scroll to position [127, 0]
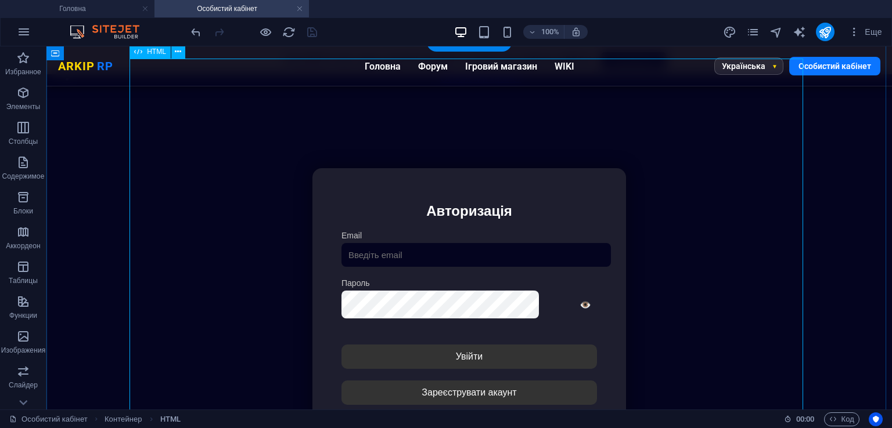
click at [404, 291] on div "Особистий кабінет Немає з'єднання з інтернетом... Авторизація Email [GEOGRAPHIC…" at bounding box center [469, 322] width 835 height 387
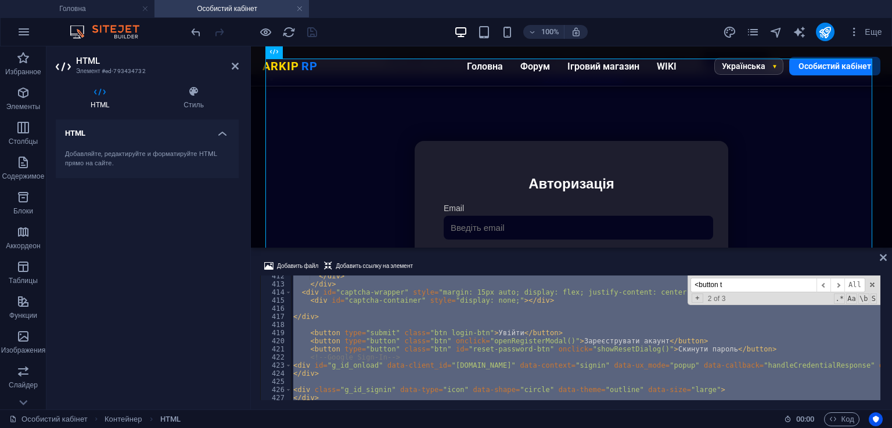
click at [478, 329] on div "</ div > </ div > < div id = "captcha-wrapper" style = "margin: 15px auto; disp…" at bounding box center [585, 338] width 589 height 125
type textarea "<button type="submit" class="btn login-btn">Увійти</button>"
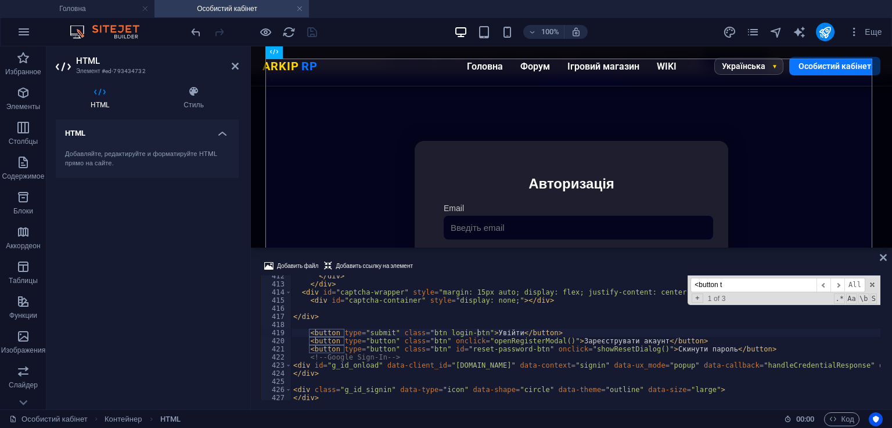
paste input "function submitRegistration() {"
type input "function submitRegistration() {"
type textarea "function submitRegistration() {"
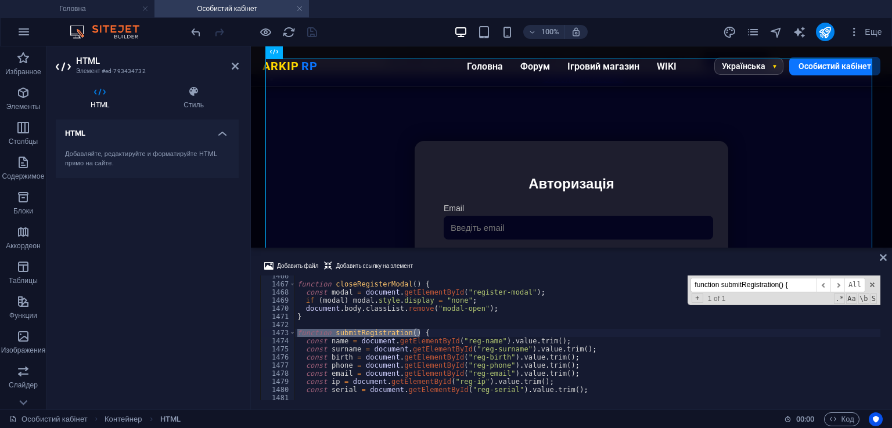
scroll to position [11909, 0]
type input "function submitRegistration() {"
drag, startPoint x: 329, startPoint y: 339, endPoint x: 316, endPoint y: 340, distance: 12.8
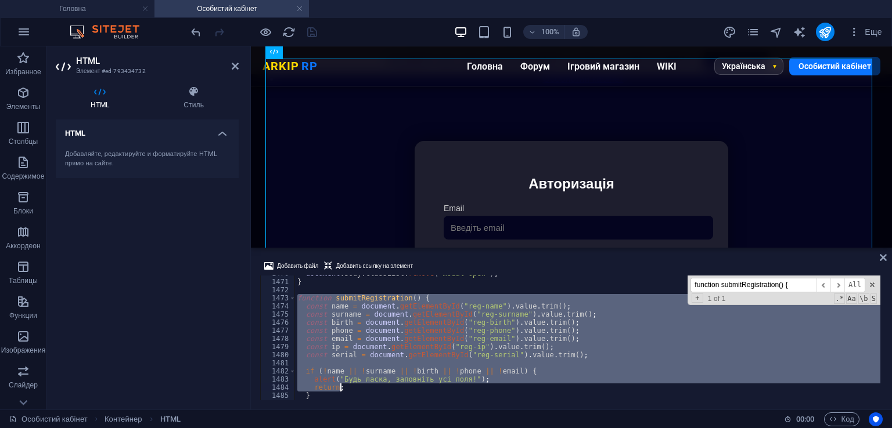
scroll to position [12048, 0]
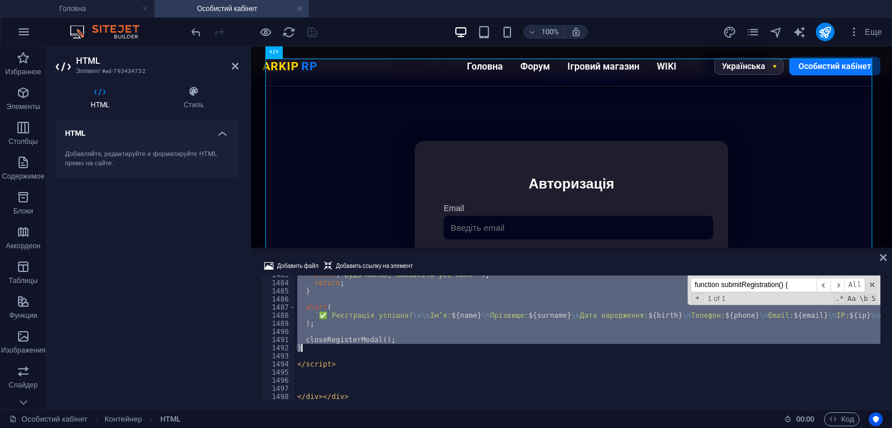
drag, startPoint x: 298, startPoint y: 334, endPoint x: 427, endPoint y: 348, distance: 129.6
paste textarea
type textarea "}"
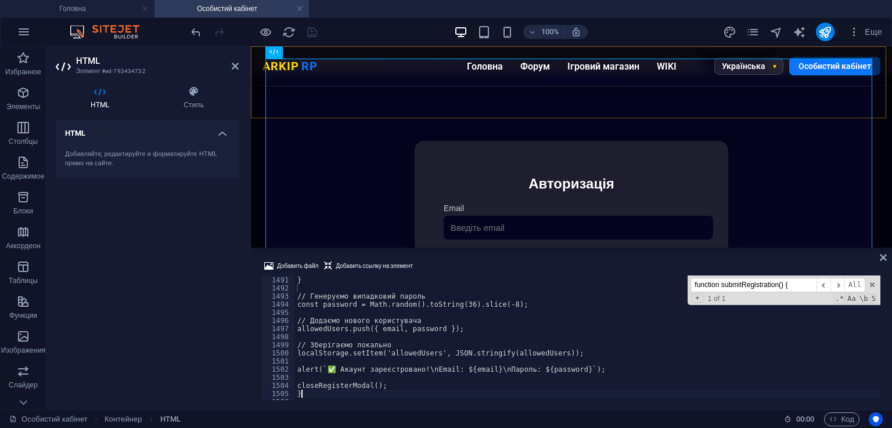
scroll to position [12108, 0]
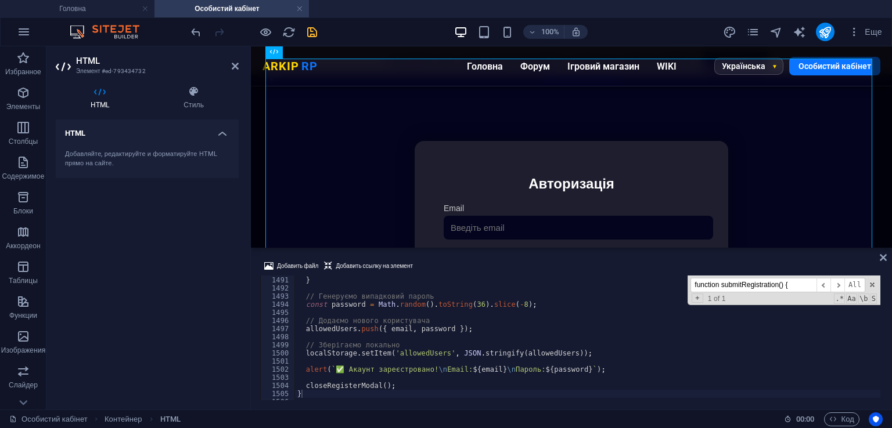
click at [463, 258] on div "Добавить файл Добавить ссылку на элемент } 1490 1491 1492 1493 1494 1495 1496 1…" at bounding box center [571, 330] width 641 height 160
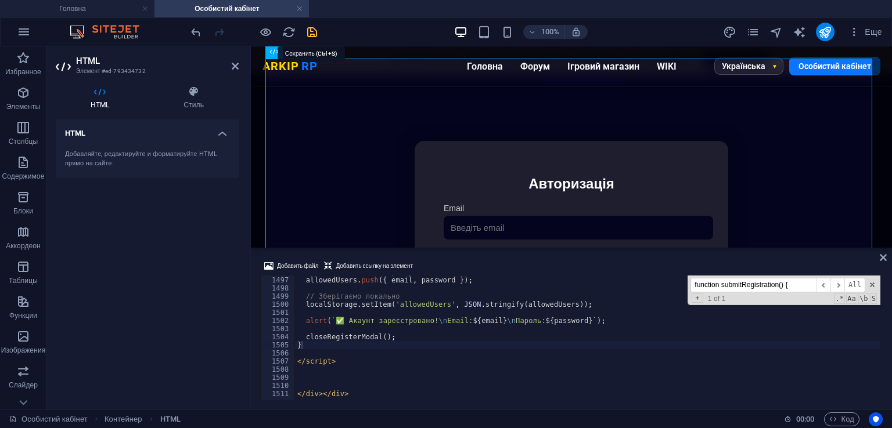
click at [313, 30] on icon "save" at bounding box center [311, 32] width 13 height 13
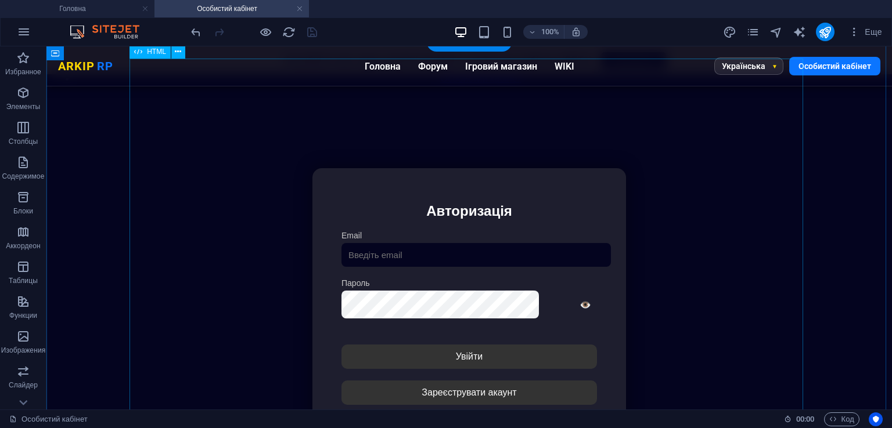
click at [341, 257] on div "Особистий кабінет Немає з'єднання з інтернетом... Авторизація Email [GEOGRAPHIC…" at bounding box center [469, 322] width 835 height 387
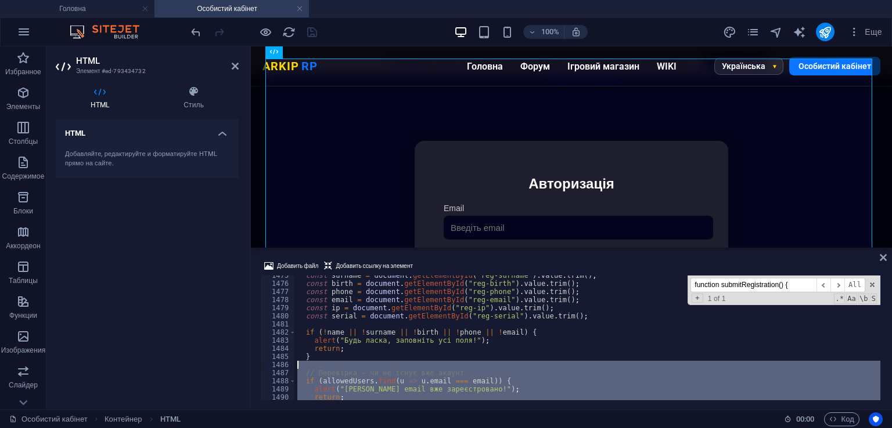
scroll to position [11913, 0]
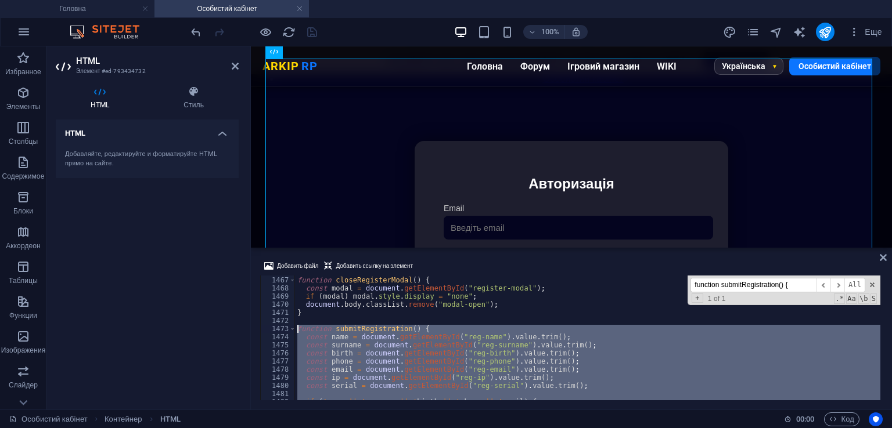
drag, startPoint x: 340, startPoint y: 345, endPoint x: 299, endPoint y: 326, distance: 44.9
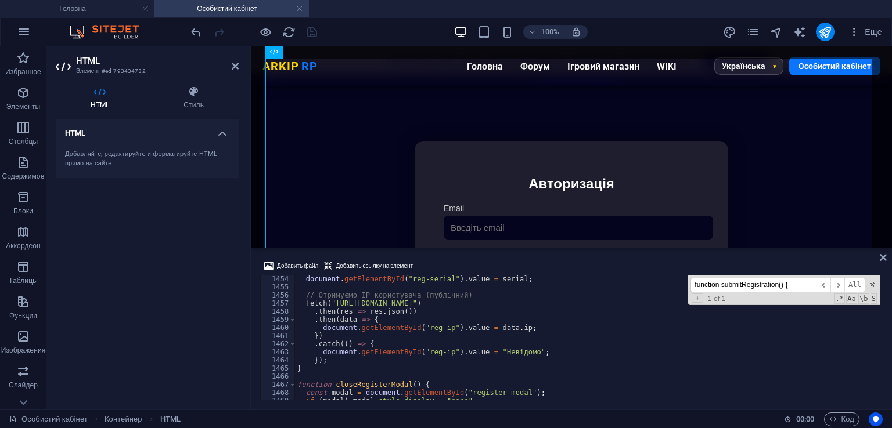
scroll to position [11808, 0]
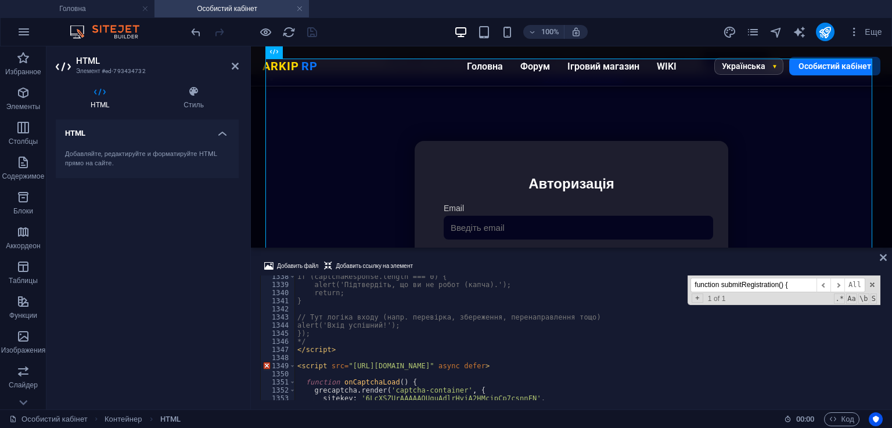
scroll to position [10903, 0]
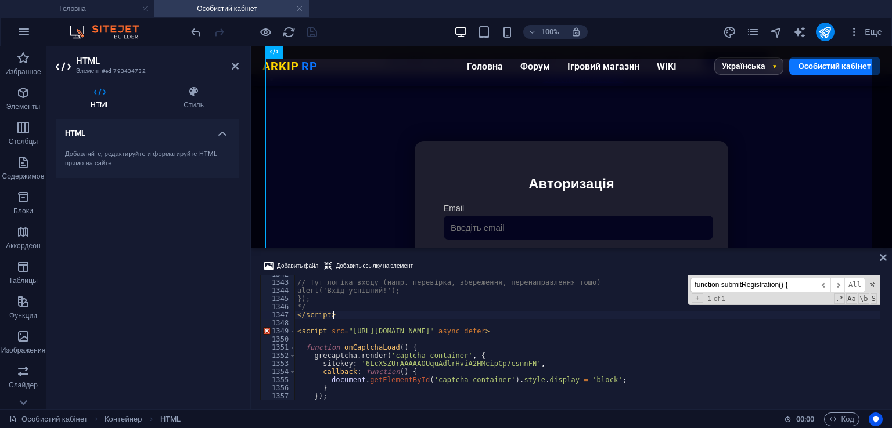
type textarea "*/"
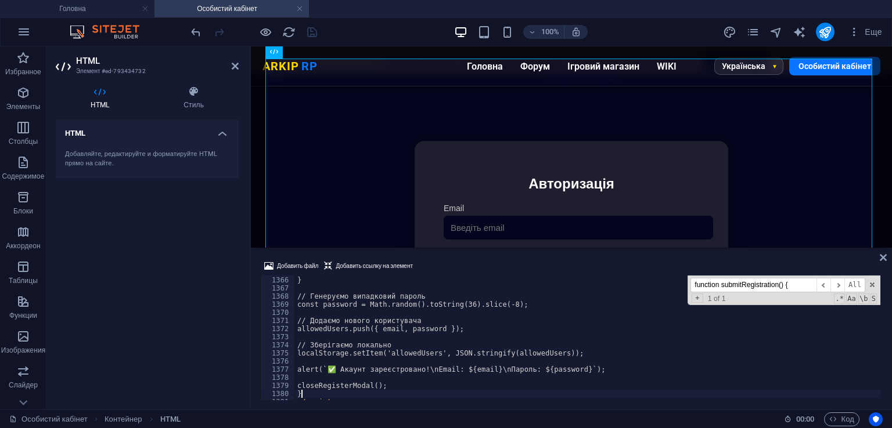
scroll to position [11092, 0]
type textarea "}"
click at [460, 264] on div "Добавить файл Добавить ссылку на элемент" at bounding box center [571, 267] width 622 height 17
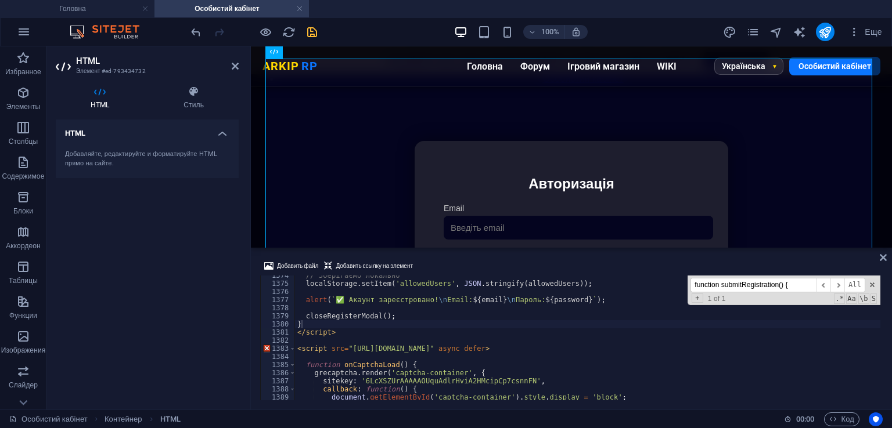
scroll to position [11161, 0]
click at [306, 30] on icon "save" at bounding box center [311, 32] width 13 height 13
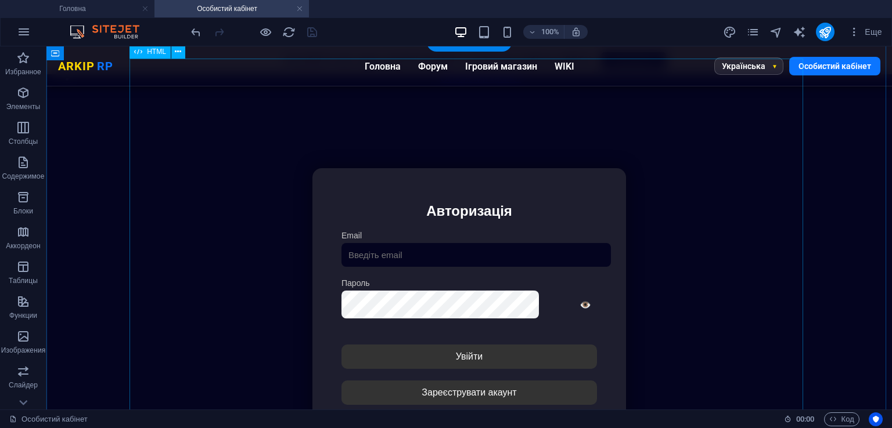
click at [451, 321] on div "Особистий кабінет Немає з'єднання з інтернетом... Авторизація Email [GEOGRAPHIC…" at bounding box center [469, 322] width 835 height 387
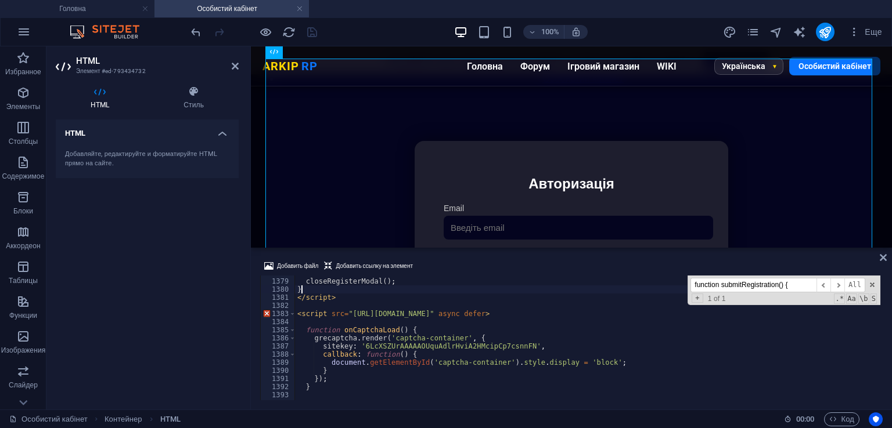
scroll to position [11196, 0]
click at [195, 30] on icon "undo" at bounding box center [195, 32] width 13 height 13
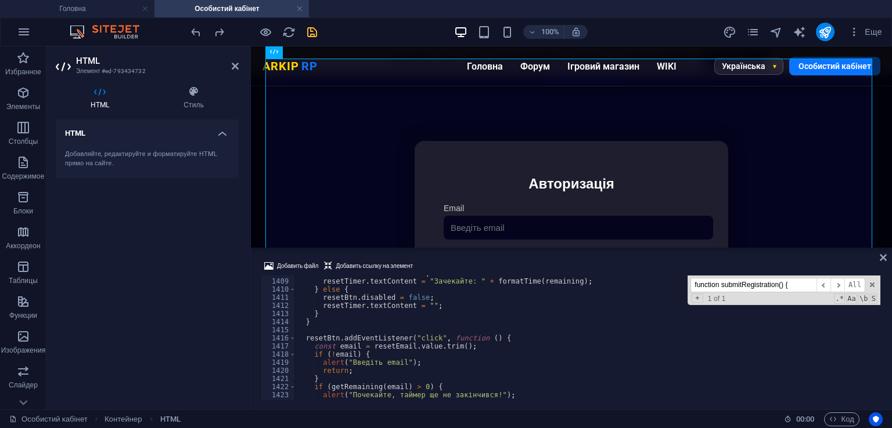
scroll to position [11231, 0]
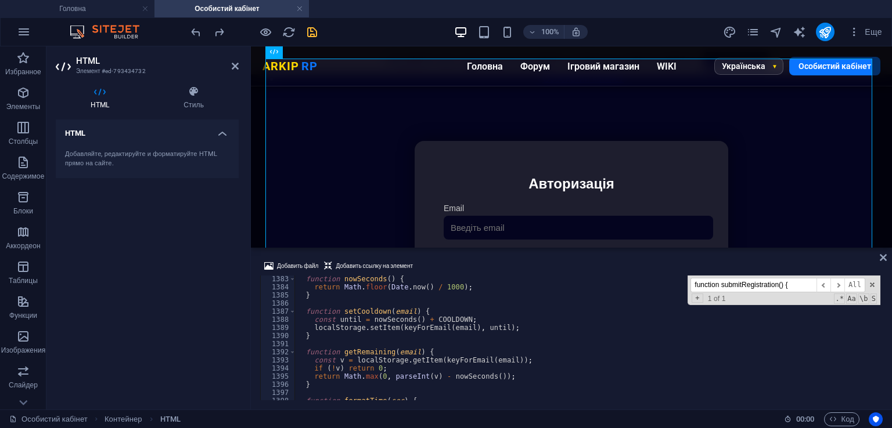
type textarea "function setCooldown(email) {"
paste input "<script src="[URL][DOMAIN_NAME]" async defer>"
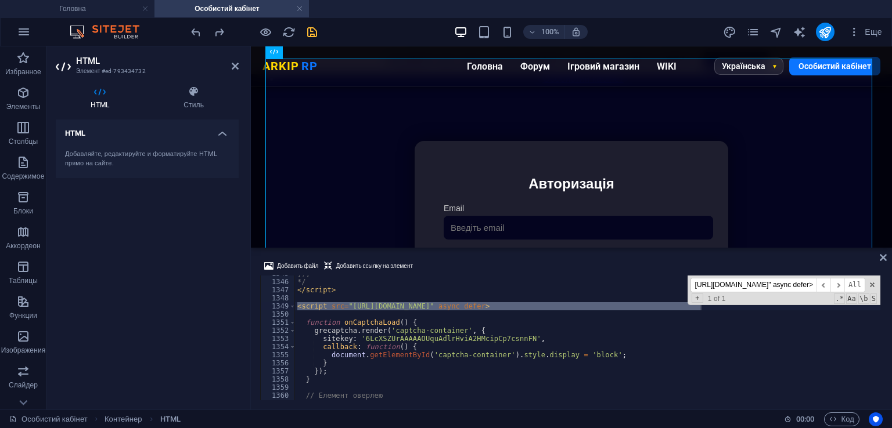
scroll to position [10928, 0]
type input "<script src="[URL][DOMAIN_NAME]" async defer>"
click at [327, 304] on div "}); */ </ script > < script src = "[URL][DOMAIN_NAME]" async defer > function o…" at bounding box center [587, 338] width 585 height 125
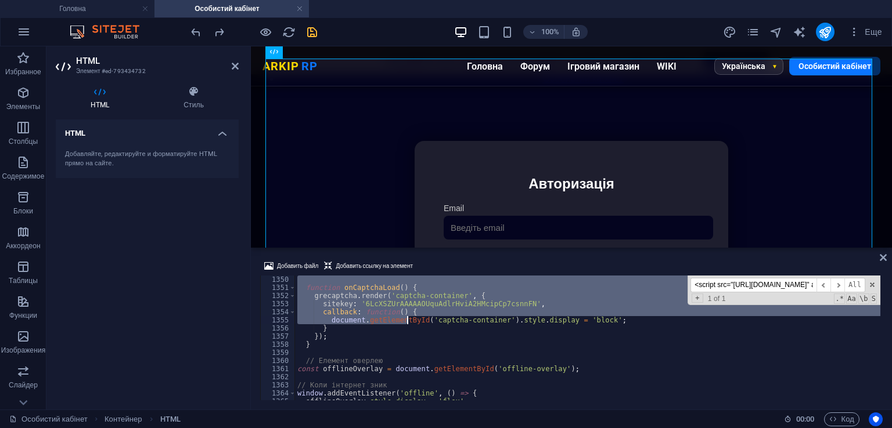
scroll to position [10998, 0]
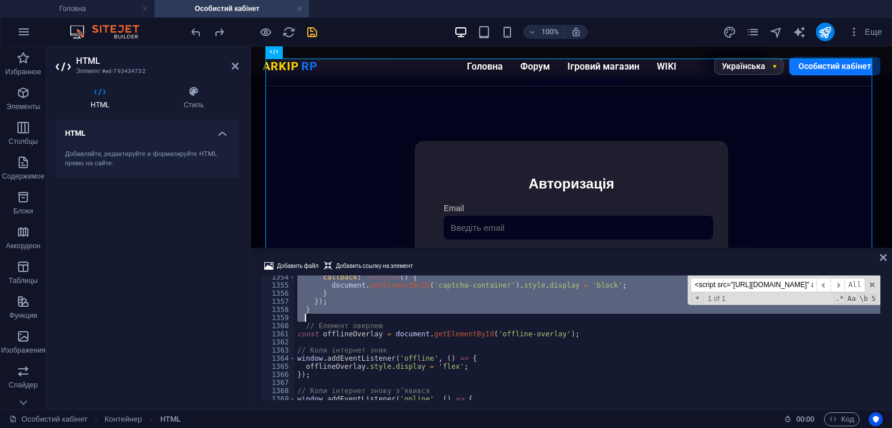
drag, startPoint x: 295, startPoint y: 304, endPoint x: 387, endPoint y: 314, distance: 92.2
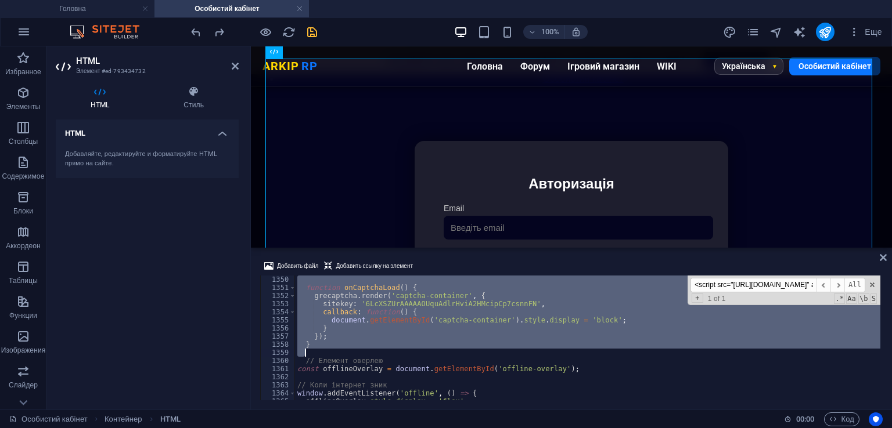
click at [334, 346] on div "function onCaptchaLoad ( ) { grecaptcha . render ( 'captcha-container' , { site…" at bounding box center [587, 338] width 585 height 125
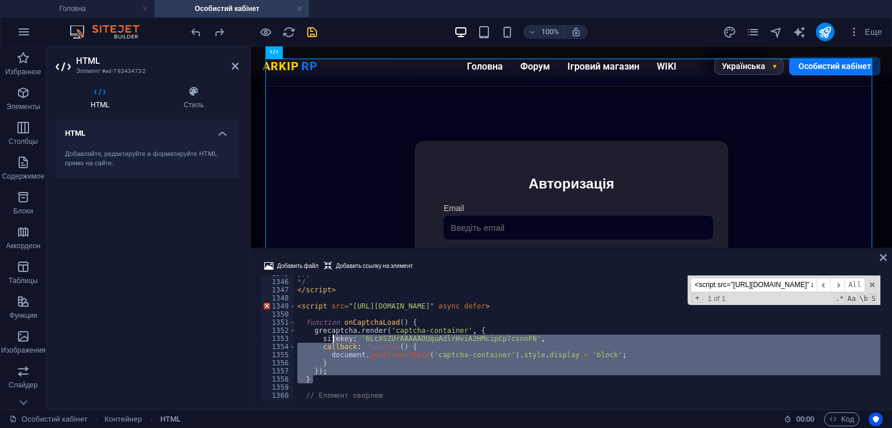
scroll to position [10893, 0]
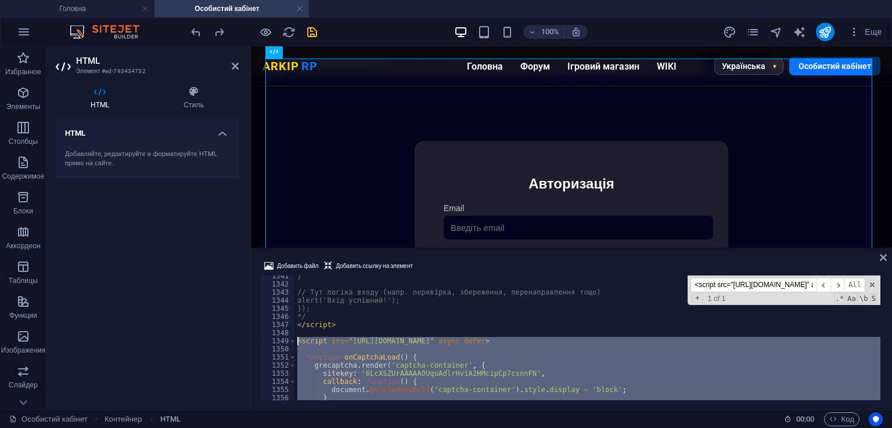
drag, startPoint x: 352, startPoint y: 347, endPoint x: 295, endPoint y: 342, distance: 56.5
type textarea "<script src="[URL][DOMAIN_NAME]" async defer>"
paste textarea
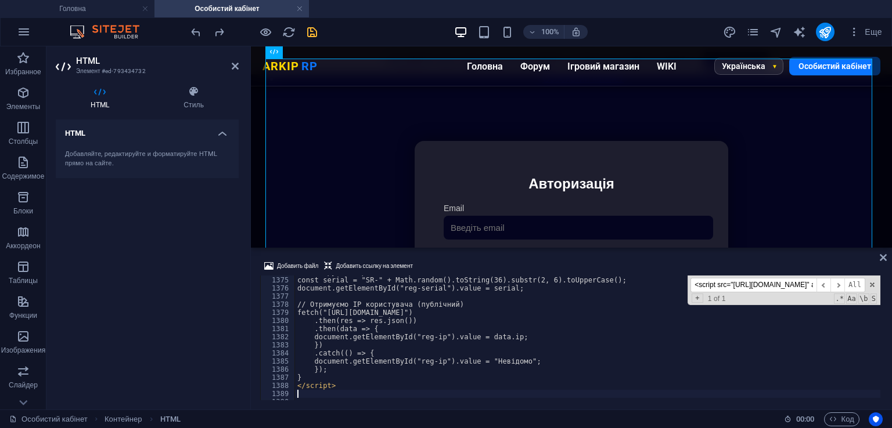
click at [485, 262] on div "Добавить файл Добавить ссылку на элемент" at bounding box center [571, 267] width 622 height 17
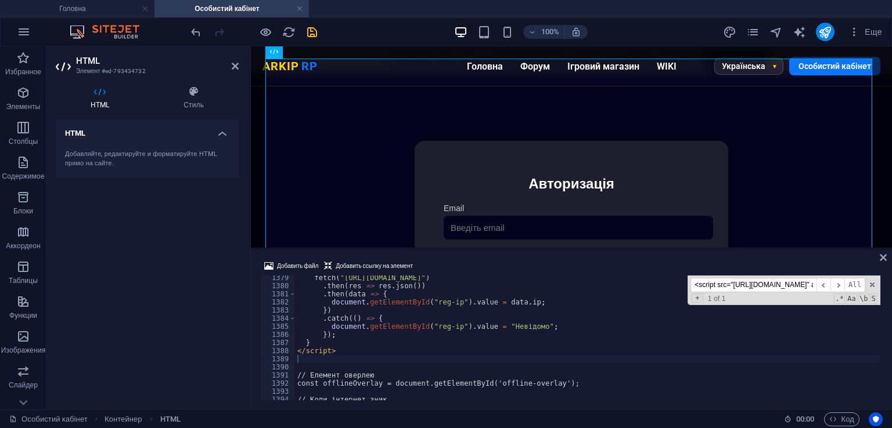
scroll to position [11200, 0]
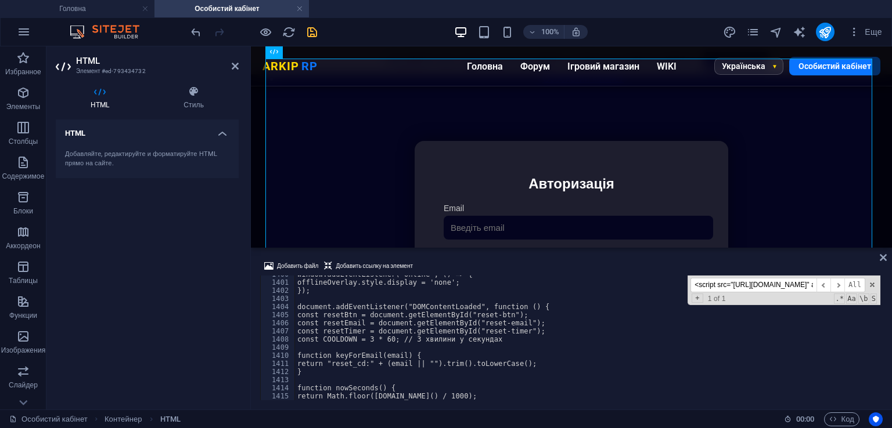
scroll to position [11165, 0]
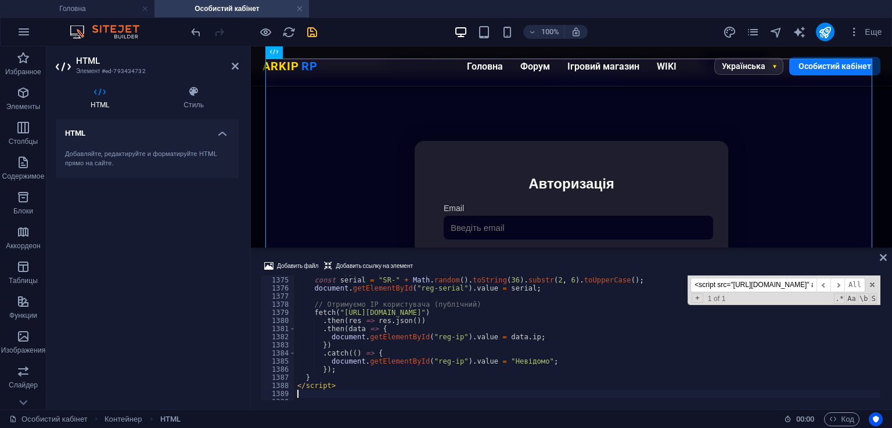
click at [327, 38] on div "100% Еще" at bounding box center [538, 32] width 698 height 19
click at [314, 33] on icon "save" at bounding box center [311, 32] width 13 height 13
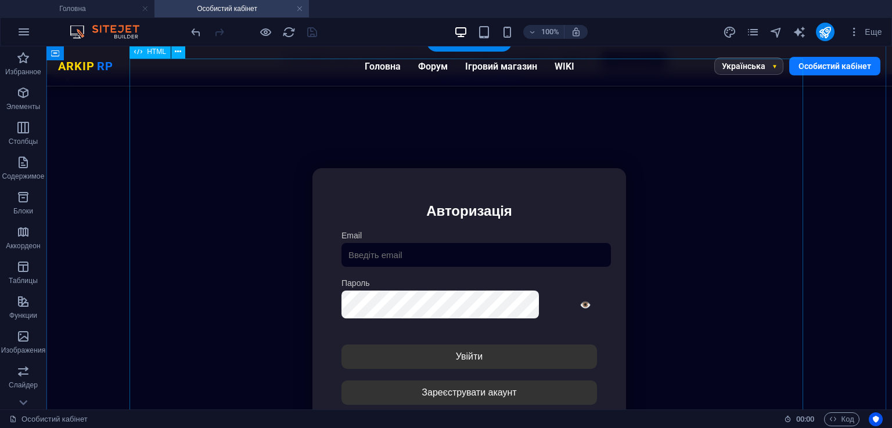
click at [429, 311] on div "Особистий кабінет Немає з'єднання з інтернетом... Авторизація Email [GEOGRAPHIC…" at bounding box center [469, 322] width 835 height 387
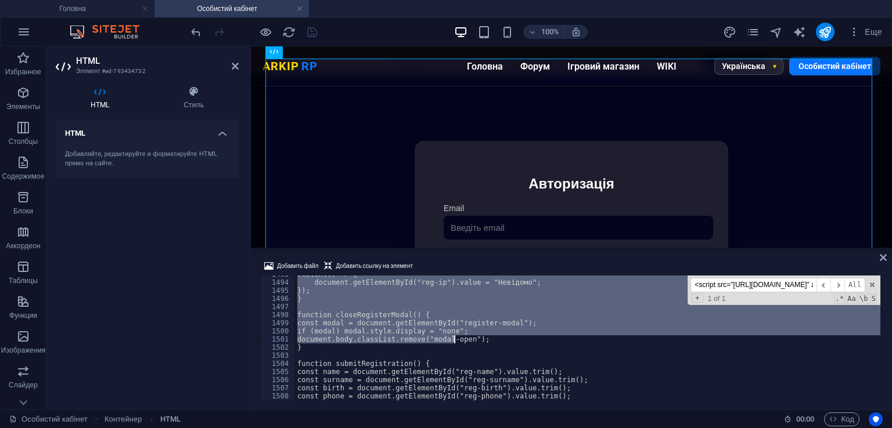
scroll to position [12129, 0]
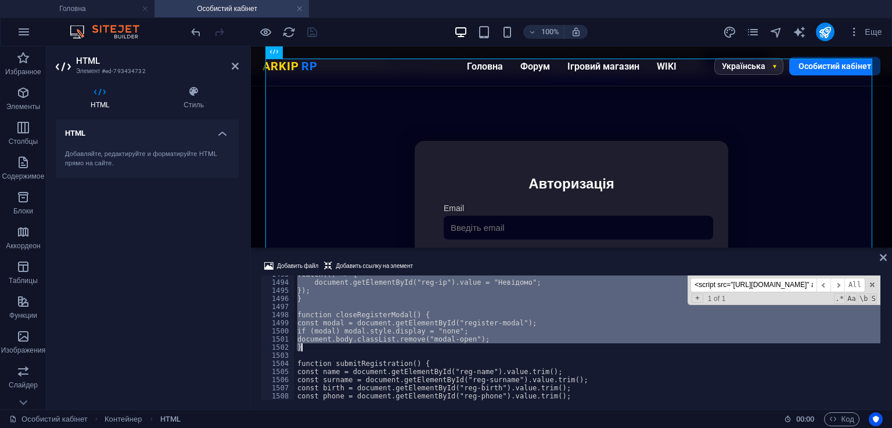
drag, startPoint x: 305, startPoint y: 308, endPoint x: 439, endPoint y: 349, distance: 141.0
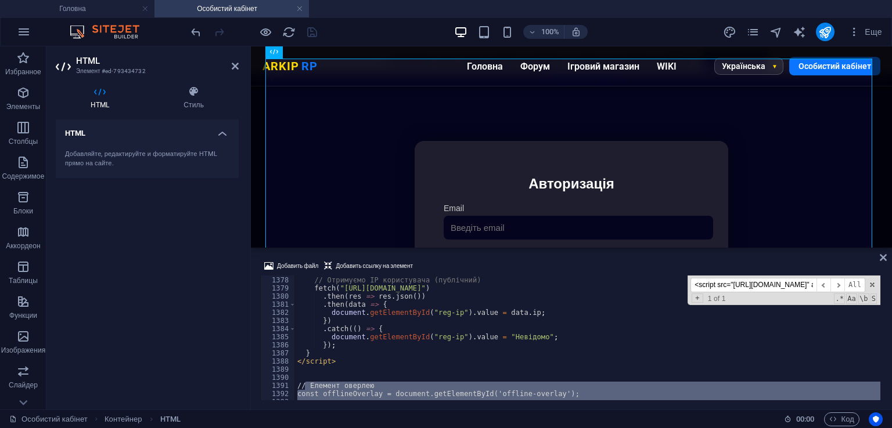
scroll to position [11189, 0]
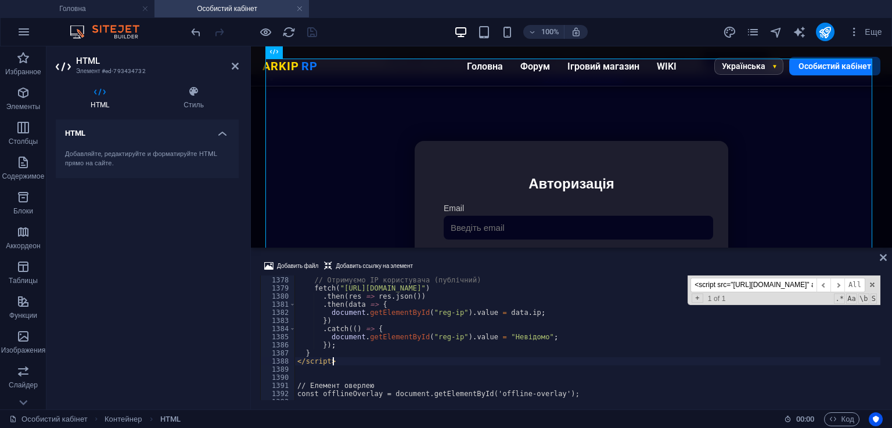
type textarea "}"
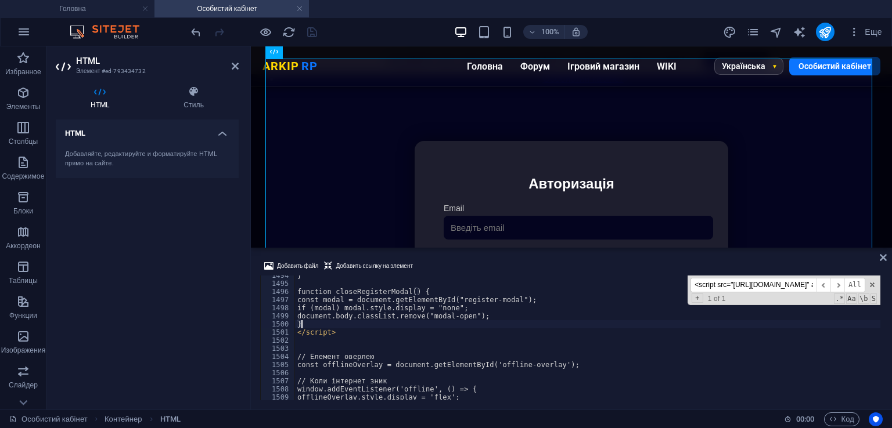
scroll to position [12136, 0]
click at [490, 269] on div "Добавить файл Добавить ссылку на элемент" at bounding box center [571, 267] width 622 height 17
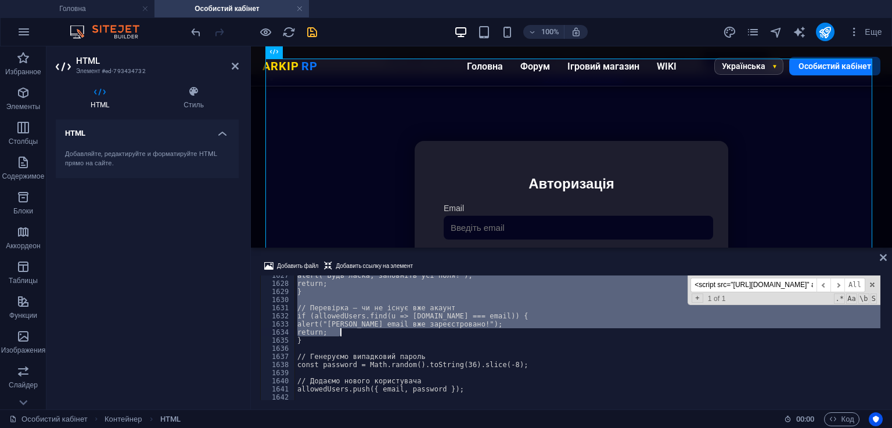
scroll to position [13327, 0]
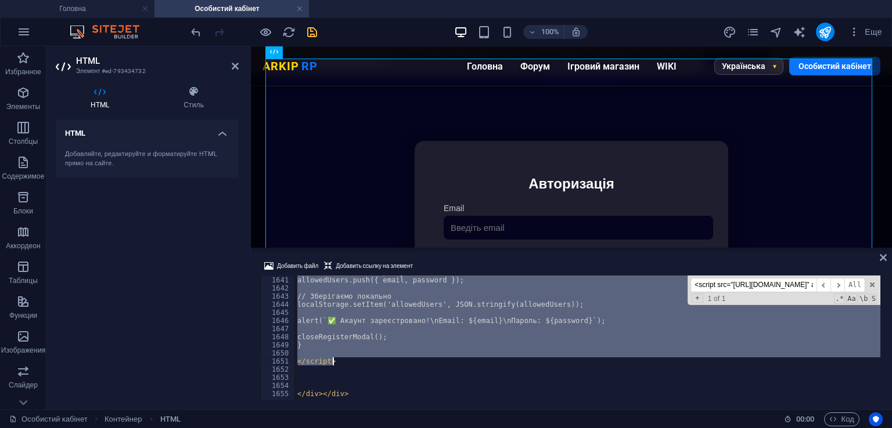
drag, startPoint x: 300, startPoint y: 318, endPoint x: 402, endPoint y: 360, distance: 110.4
type textarea "</script>"
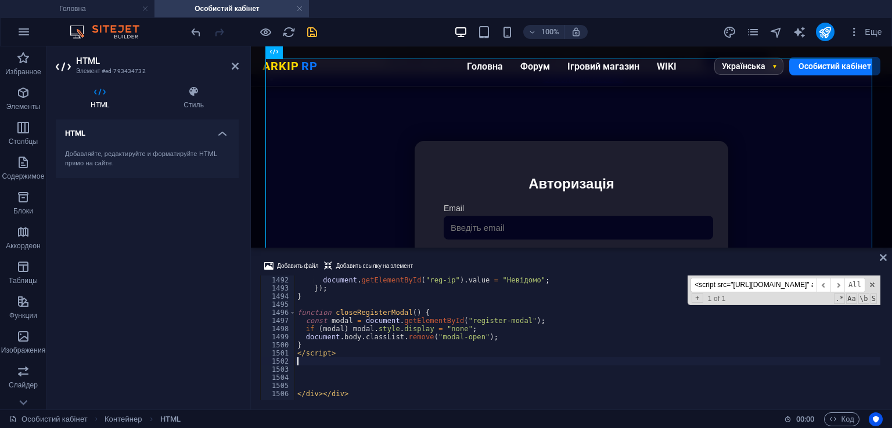
type textarea "</script>"
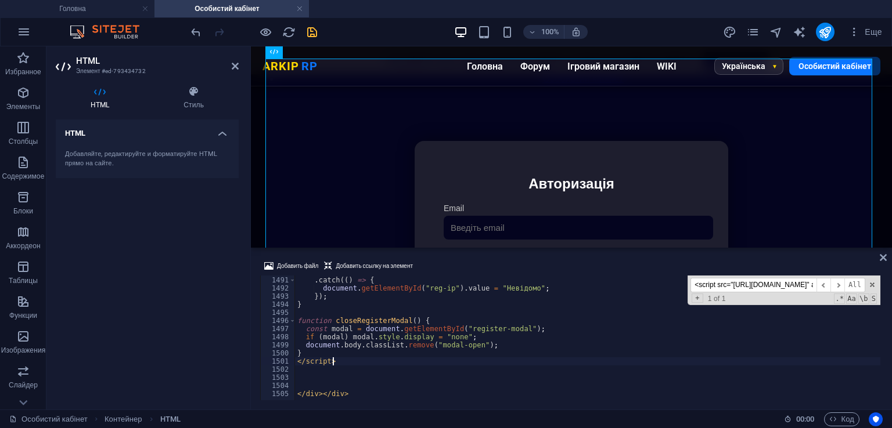
scroll to position [12108, 0]
click at [332, 15] on ul "Головна Особистий кабінет" at bounding box center [446, 8] width 892 height 17
click at [315, 30] on icon "save" at bounding box center [311, 32] width 13 height 13
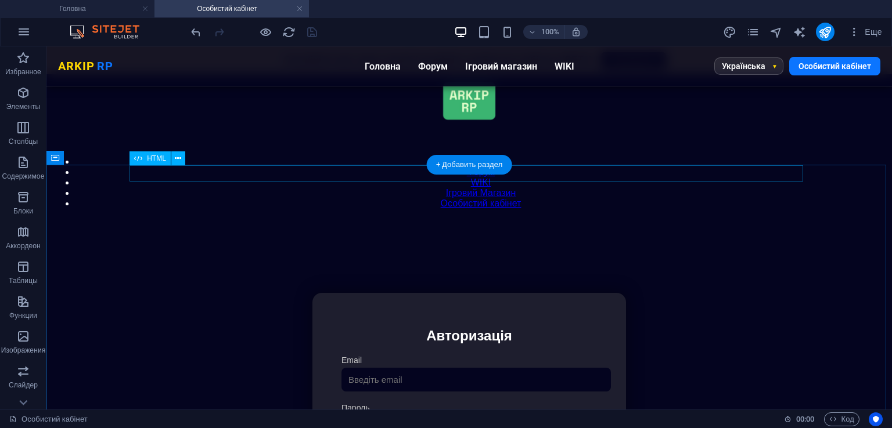
scroll to position [0, 0]
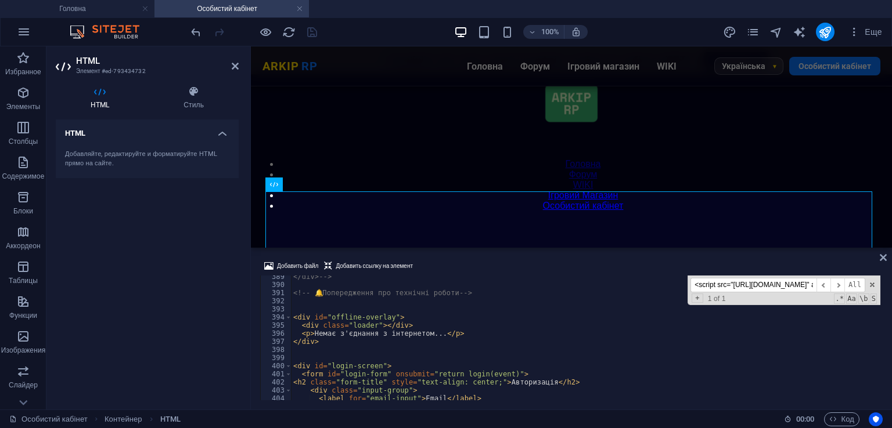
scroll to position [3051, 0]
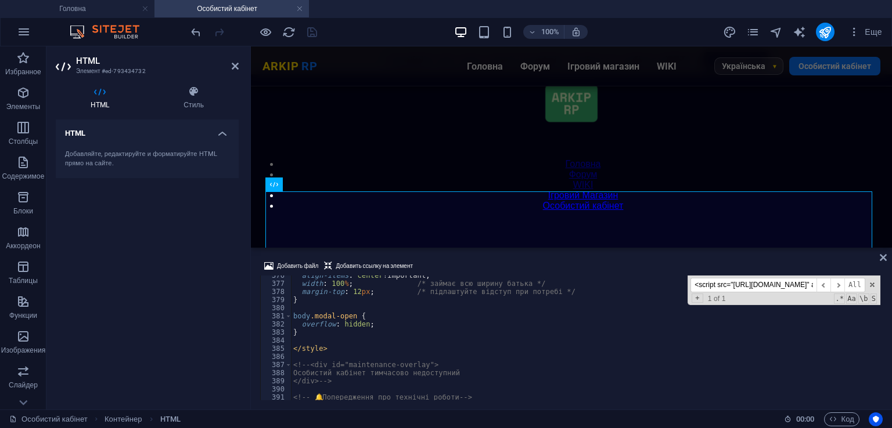
type textarea "}"
type textarea "4"
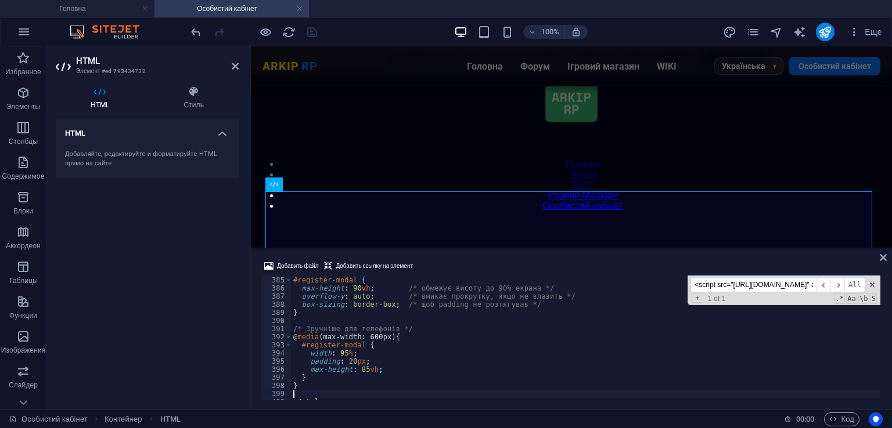
scroll to position [3120, 0]
click at [461, 261] on div "Добавить файл Добавить ссылку на элемент" at bounding box center [571, 267] width 622 height 17
click at [314, 35] on icon "save" at bounding box center [311, 32] width 13 height 13
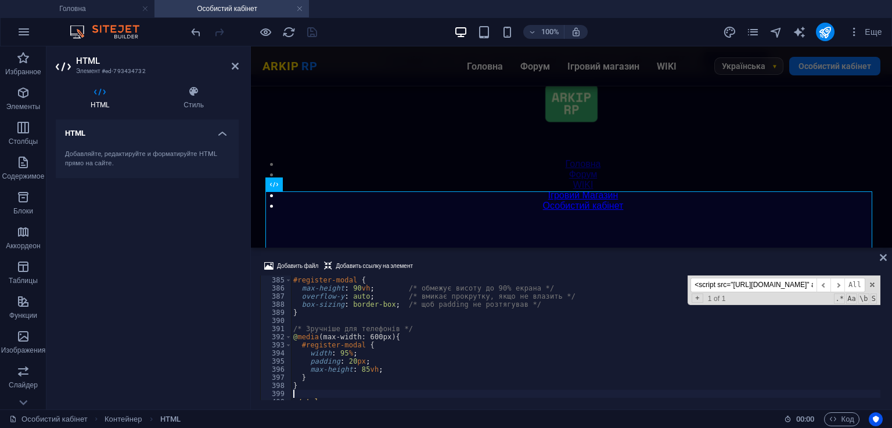
type textarea "box-sizing: border-box; /* щоб padding не розтягував */"
paste input "#register-modal {"
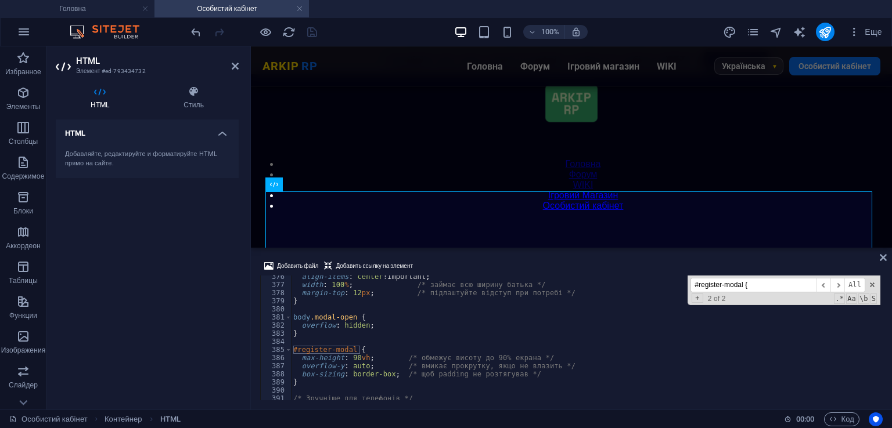
scroll to position [3050, 0]
type input "#register-modal {"
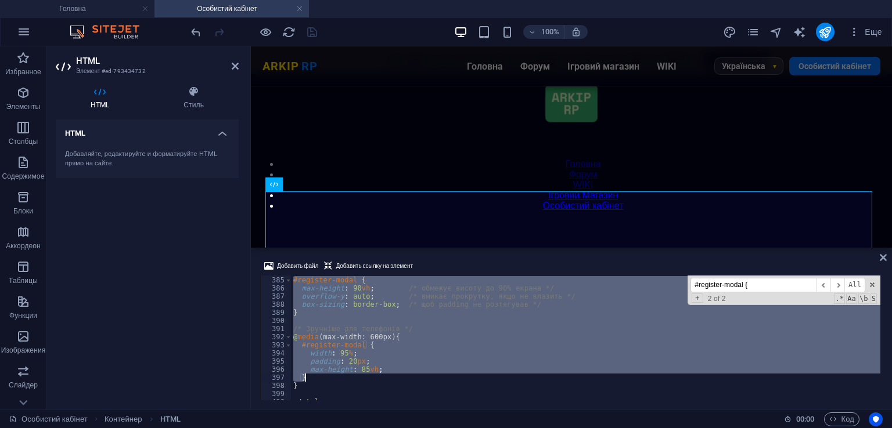
scroll to position [3190, 0]
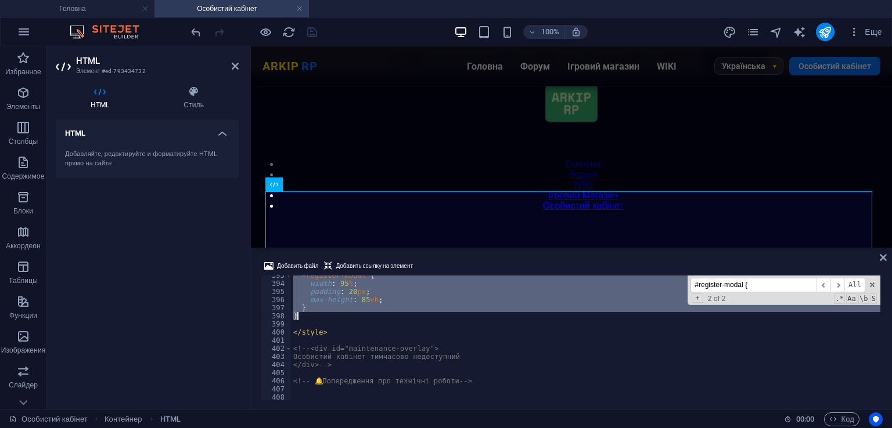
drag, startPoint x: 294, startPoint y: 352, endPoint x: 352, endPoint y: 320, distance: 66.8
type textarea "} }"
paste textarea
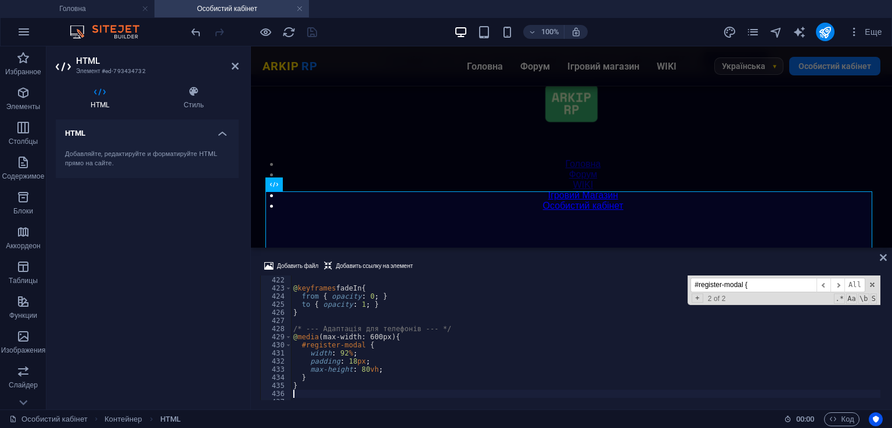
click at [454, 267] on div "Добавить файл Добавить ссылку на элемент" at bounding box center [571, 267] width 622 height 17
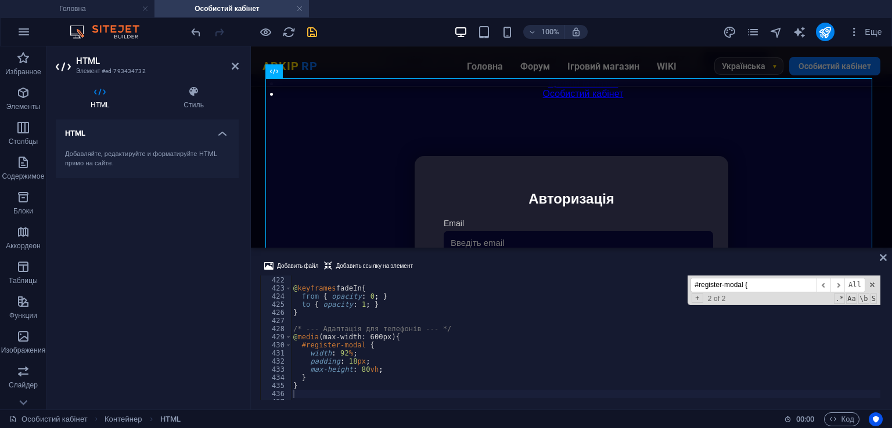
scroll to position [111, 0]
click at [308, 28] on icon "save" at bounding box center [311, 32] width 13 height 13
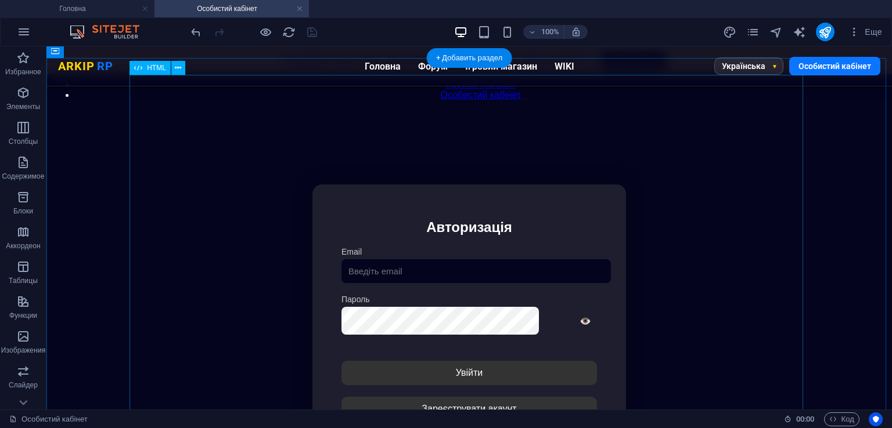
click at [409, 217] on div "Особистий кабінет Немає з'єднання з інтернетом... Авторизація Email [GEOGRAPHIC…" at bounding box center [469, 339] width 835 height 387
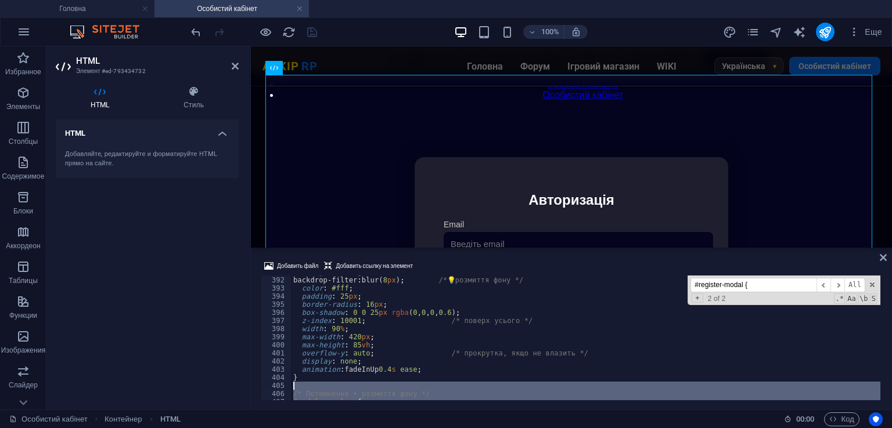
scroll to position [3072, 0]
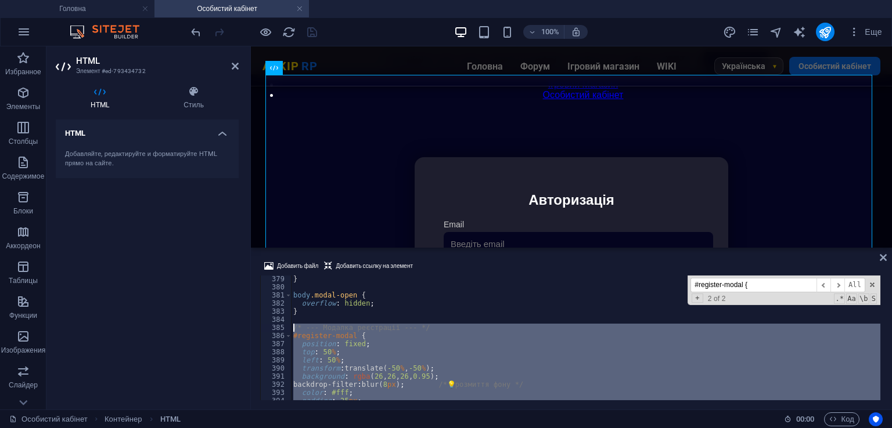
drag, startPoint x: 316, startPoint y: 384, endPoint x: 291, endPoint y: 323, distance: 65.1
type textarea "/* --- Модалка реєстрації --- */"
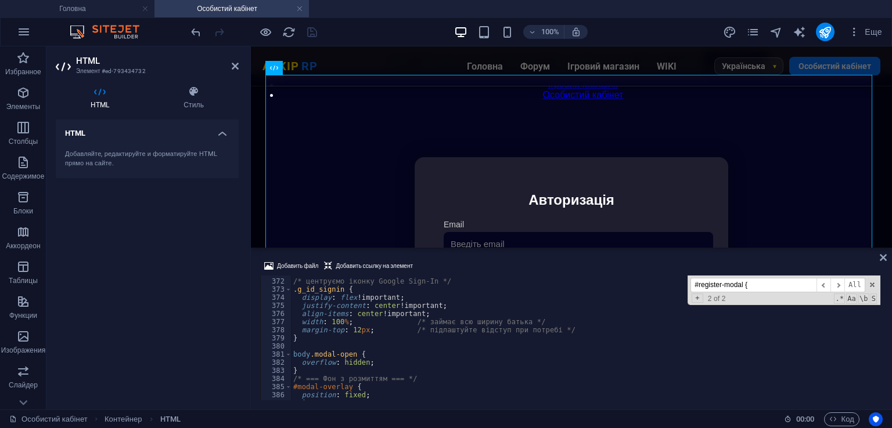
scroll to position [3013, 0]
click at [482, 266] on div "Добавить файл Добавить ссылку на элемент" at bounding box center [571, 267] width 622 height 17
type textarea "margin-top: 12px; /* підлаштуйте відступ при потребі */"
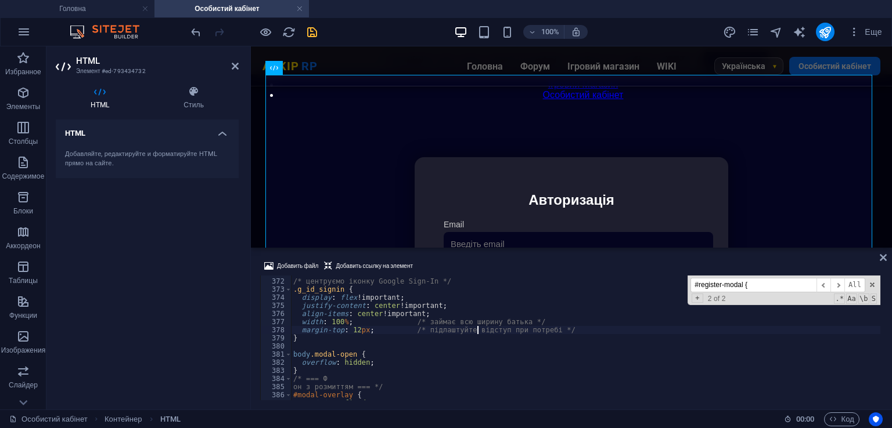
paste input "body"
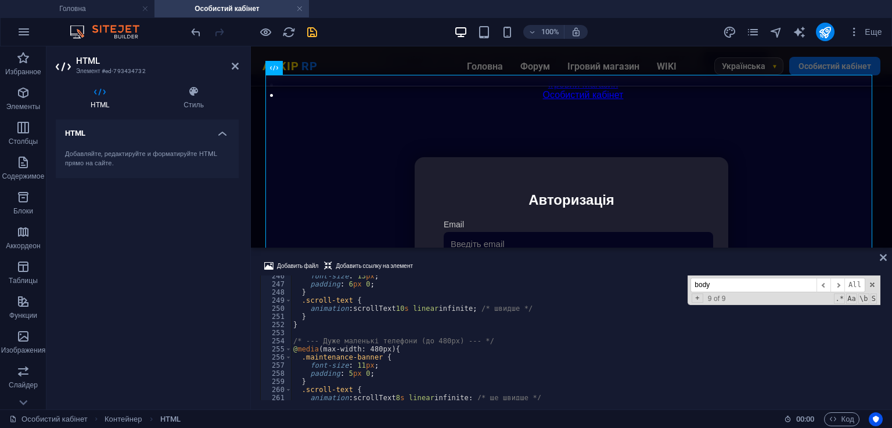
scroll to position [2302, 0]
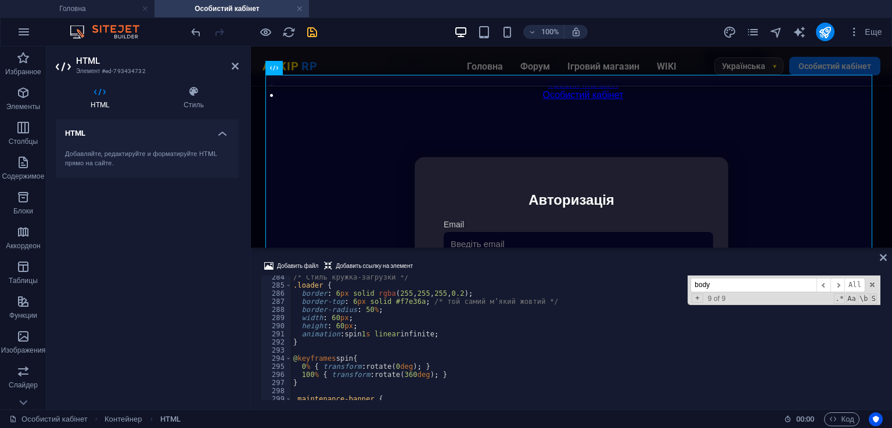
type input "body"
paste input "function openRegisterModal() {"
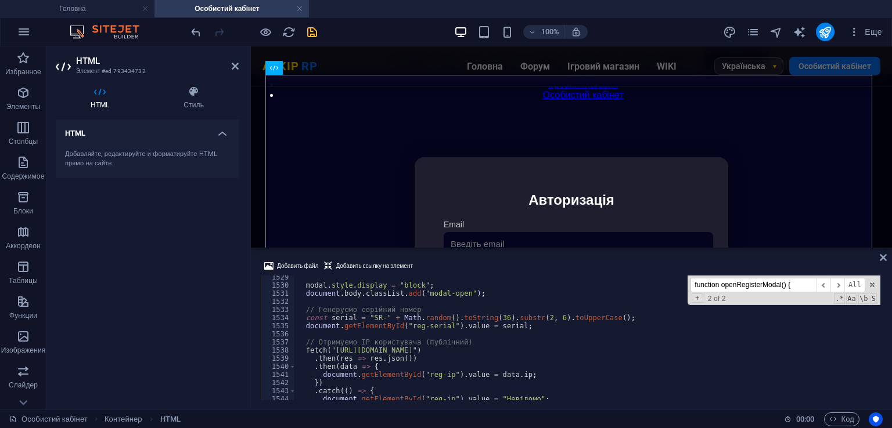
scroll to position [12489, 0]
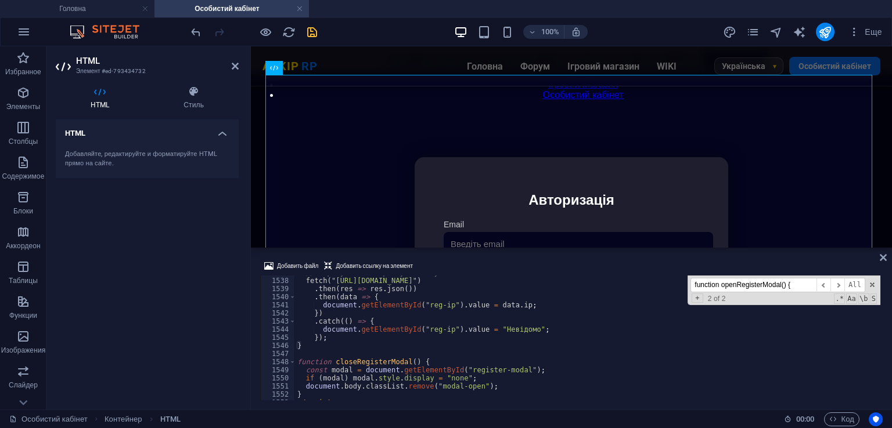
type input "function openRegisterModal() {"
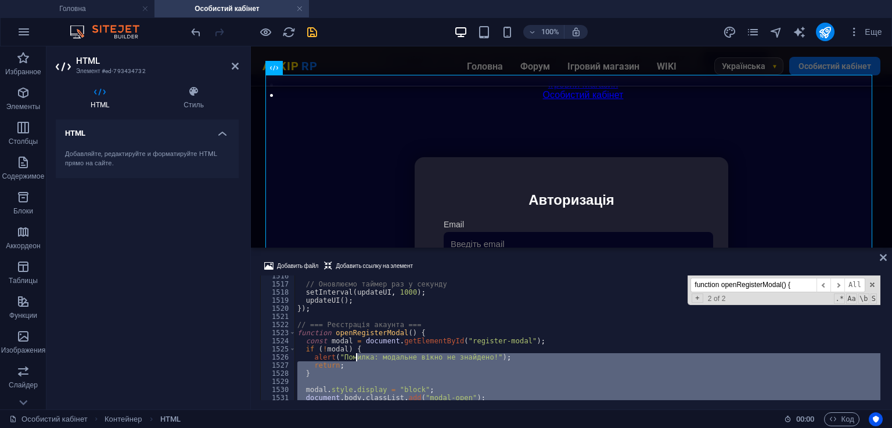
scroll to position [12315, 0]
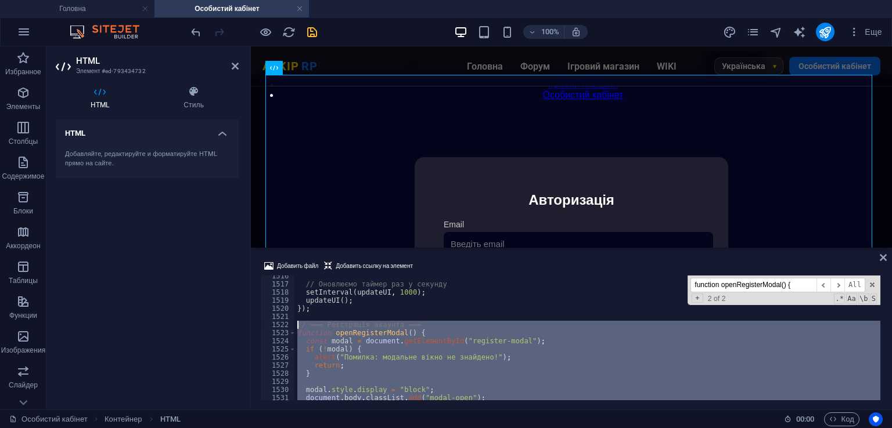
drag, startPoint x: 353, startPoint y: 349, endPoint x: 297, endPoint y: 329, distance: 59.9
type textarea "// === Реєстрація акаунта === function openRegisterModal() {"
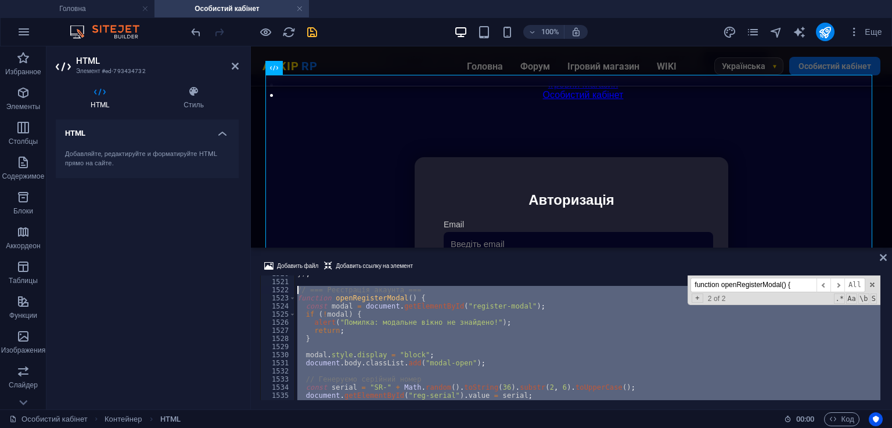
scroll to position [12350, 0]
click at [756, 282] on input "function openRegisterModal() {" at bounding box center [753, 285] width 126 height 15
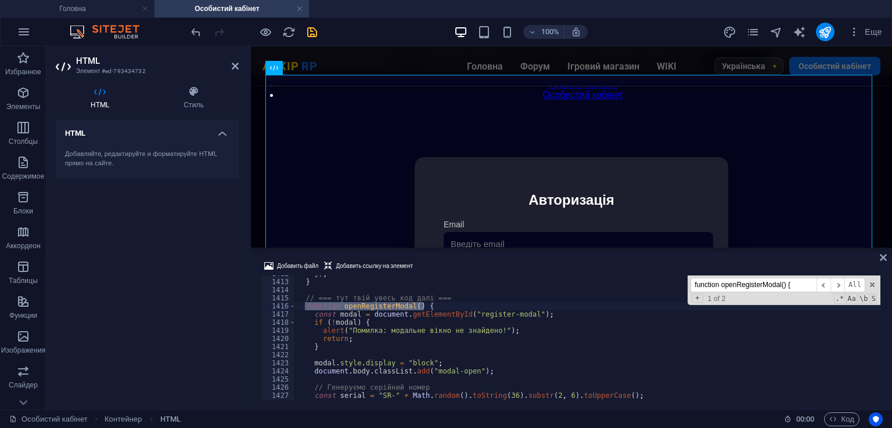
scroll to position [11472, 0]
click at [316, 38] on div at bounding box center [254, 32] width 130 height 19
click at [311, 31] on icon "save" at bounding box center [311, 32] width 13 height 13
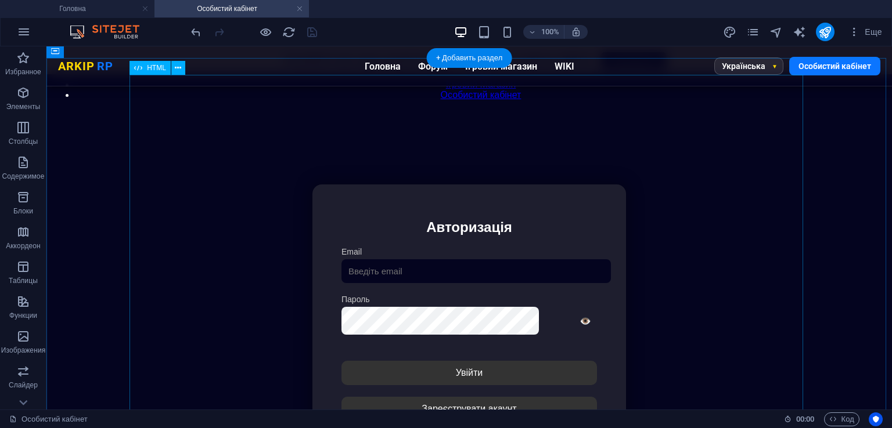
click at [437, 223] on div "Особистий кабінет Немає з'єднання з інтернетом... Авторизація Email [GEOGRAPHIC…" at bounding box center [469, 339] width 835 height 387
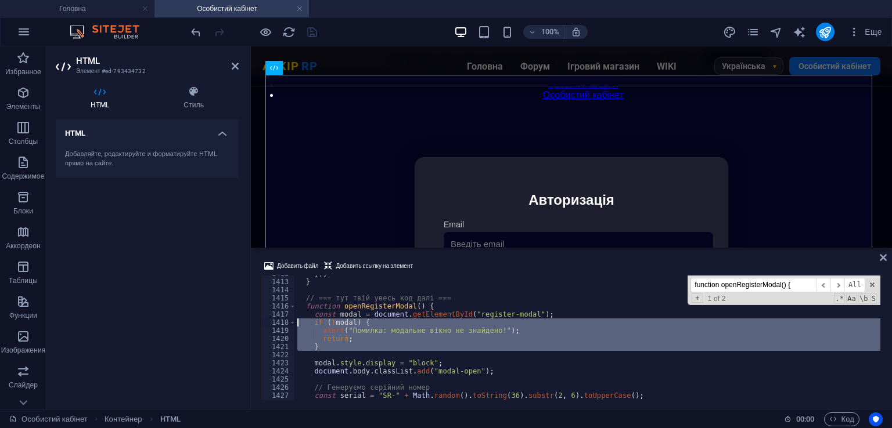
type textarea "</div></div>"
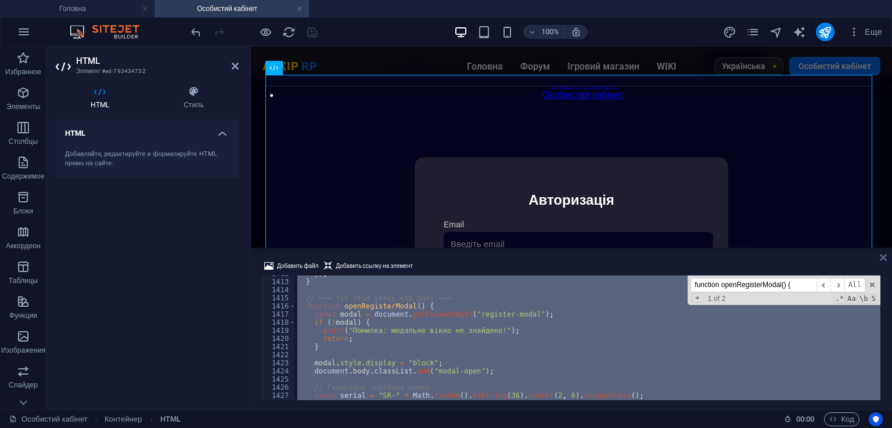
drag, startPoint x: 882, startPoint y: 252, endPoint x: 836, endPoint y: 205, distance: 65.7
click at [882, 253] on icon at bounding box center [882, 257] width 7 height 9
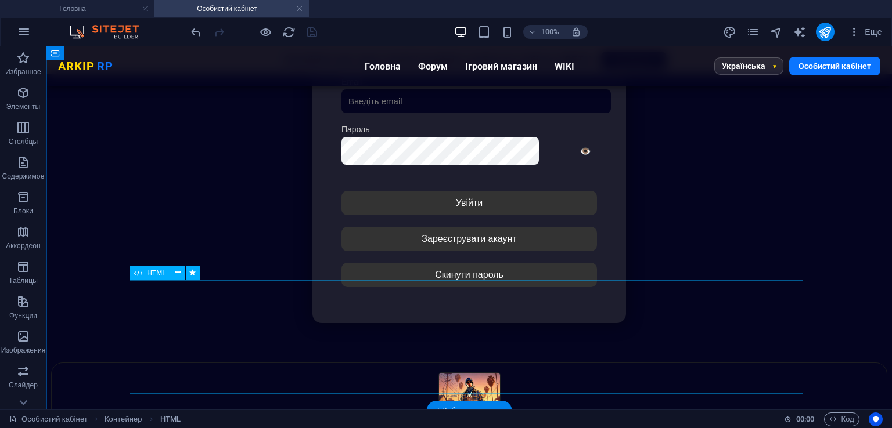
scroll to position [285, 0]
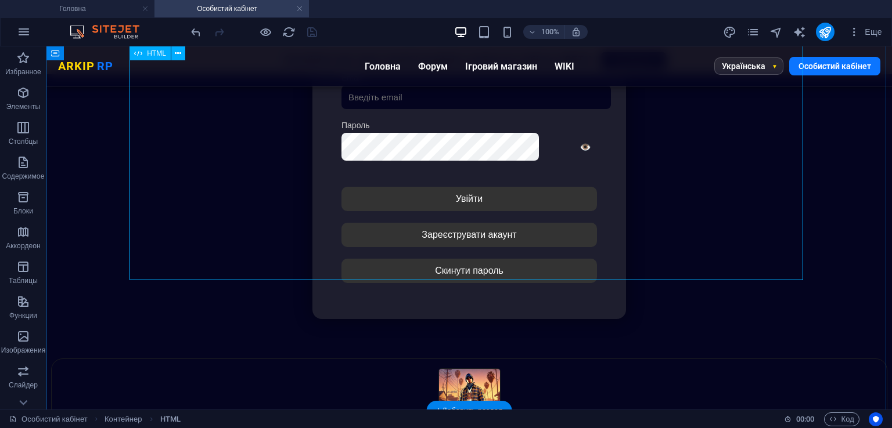
click at [449, 230] on div "Особистий кабінет Немає з'єднання з інтернетом... Авторизація Email [GEOGRAPHIC…" at bounding box center [469, 165] width 835 height 387
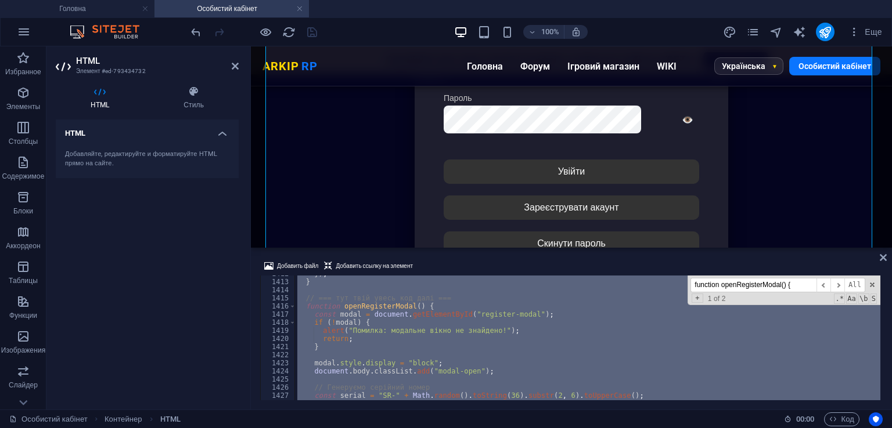
click at [498, 305] on div "}) ; } // === тут твій увесь код далі === function openRegisterModal ( ) { cons…" at bounding box center [587, 338] width 585 height 125
type textarea "function openRegisterModal() {"
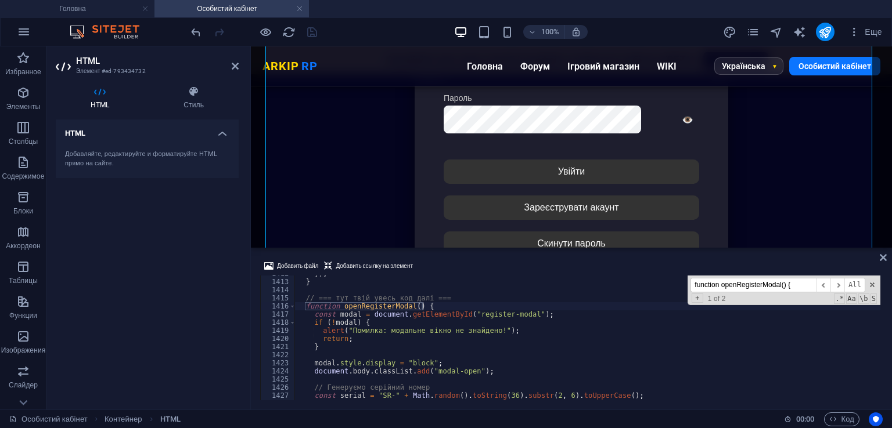
paste input "#register-moda"
type input "#register-moda"
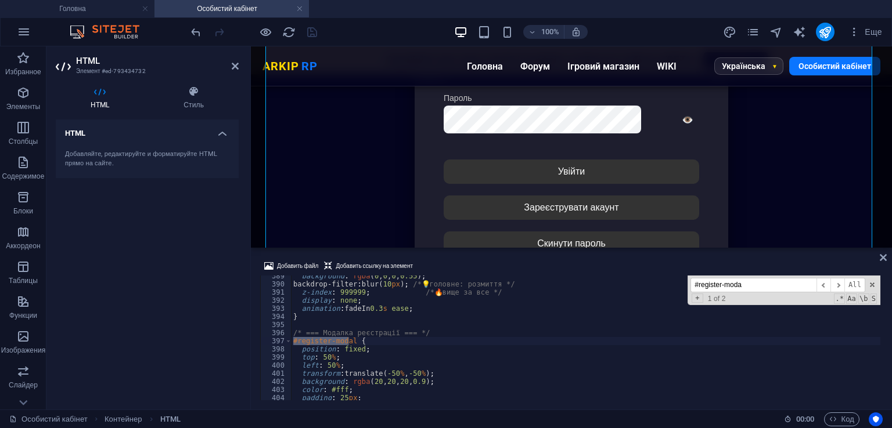
type textarea "#register-modal {"
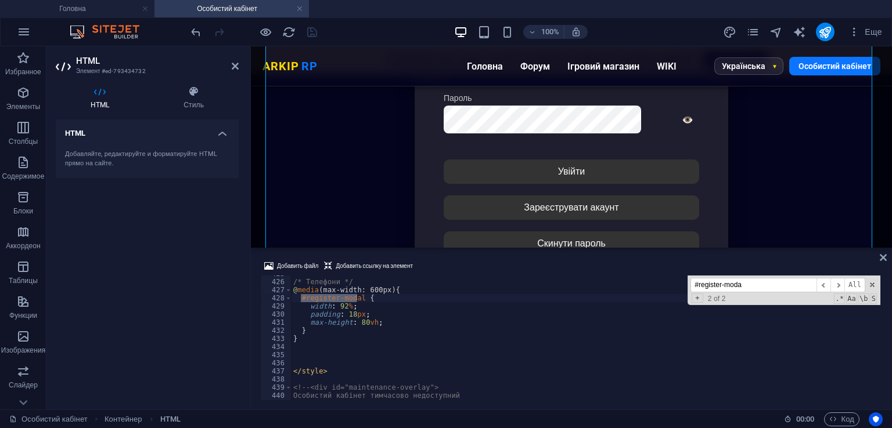
scroll to position [3521, 0]
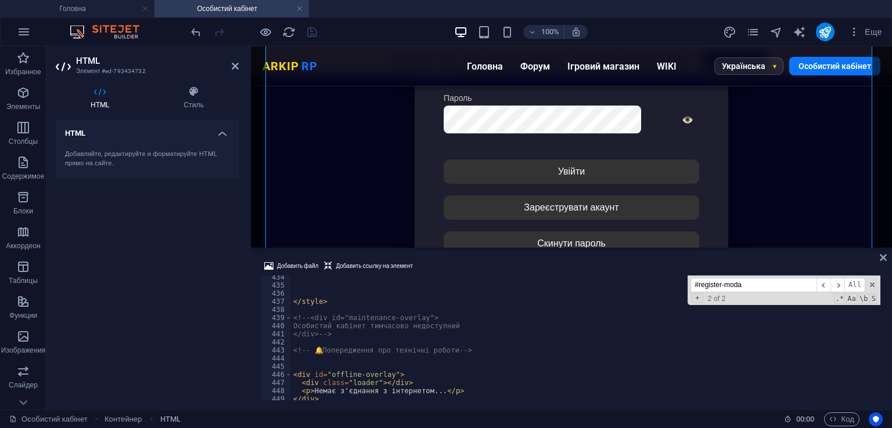
type input "#register-moda"
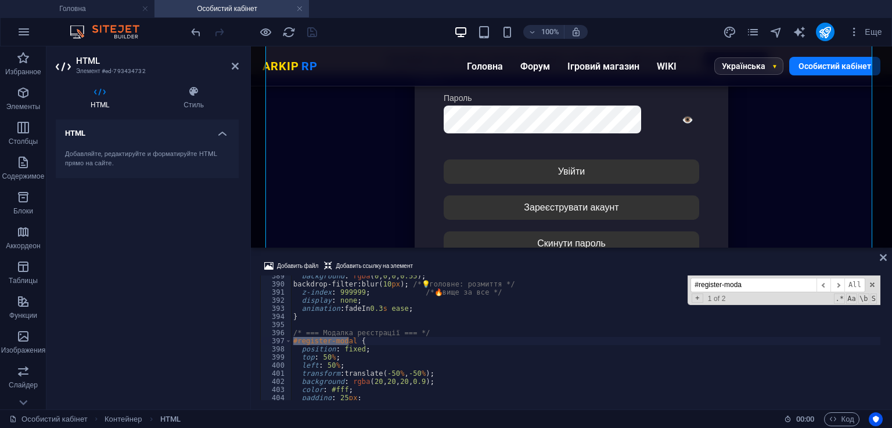
click at [289, 333] on div "396" at bounding box center [276, 333] width 31 height 8
type textarea "/* === Модалка реєстрації === */"
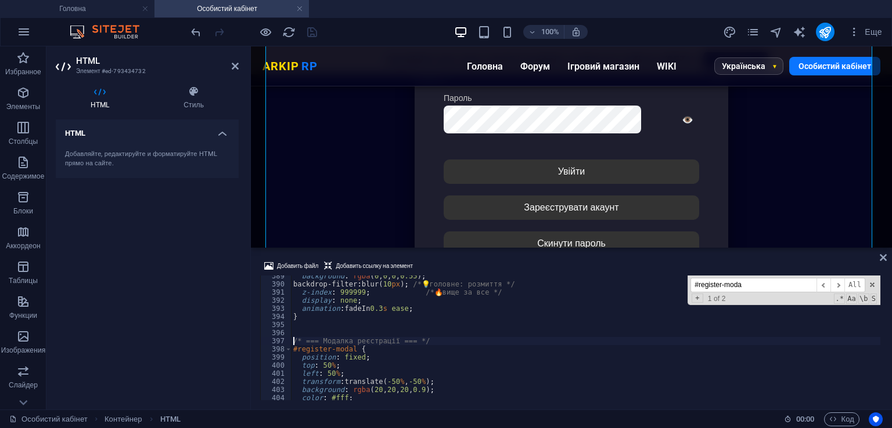
paste textarea "<!-- вставити поряд з іншими елементами, наприклад перед #register-modal -->"
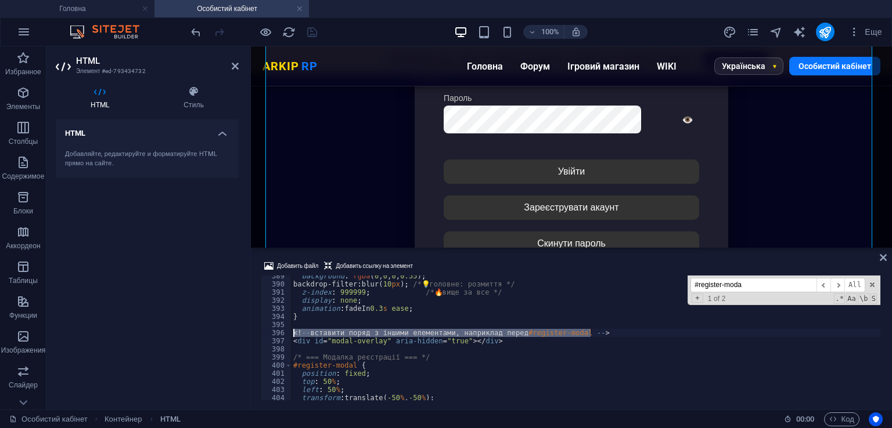
drag, startPoint x: 642, startPoint y: 330, endPoint x: 266, endPoint y: 330, distance: 375.6
click at [266, 330] on div "389 390 391 392 393 394 395 396 397 398 399 400 401 402 403 404 405 406 backgro…" at bounding box center [571, 338] width 622 height 125
type textarea "<!-- вставити поряд з іншими елементами, наприклад перед #register-modal -->"
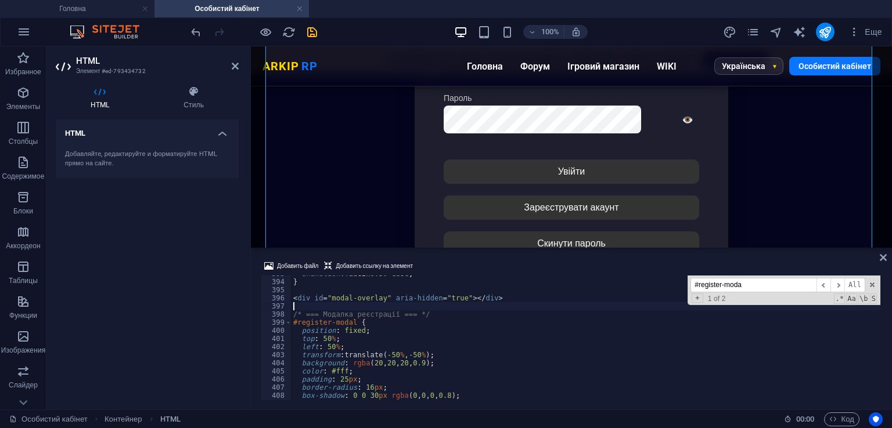
scroll to position [3157, 0]
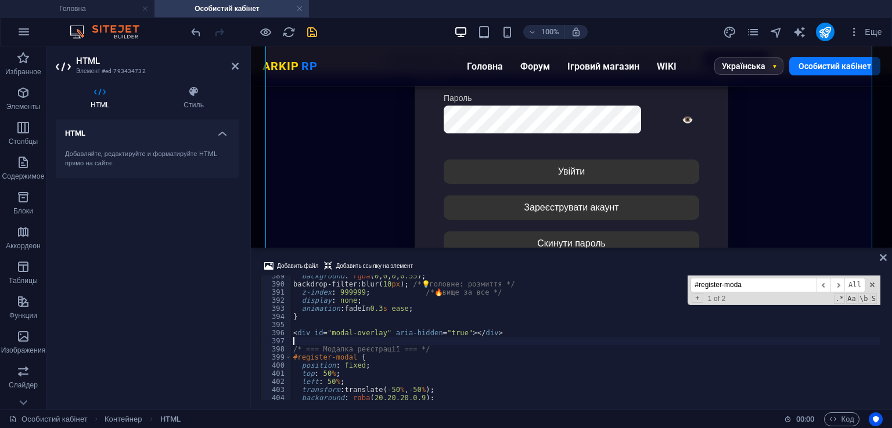
click at [738, 284] on input "#register-moda" at bounding box center [753, 285] width 126 height 15
paste input "modal-overlay {"
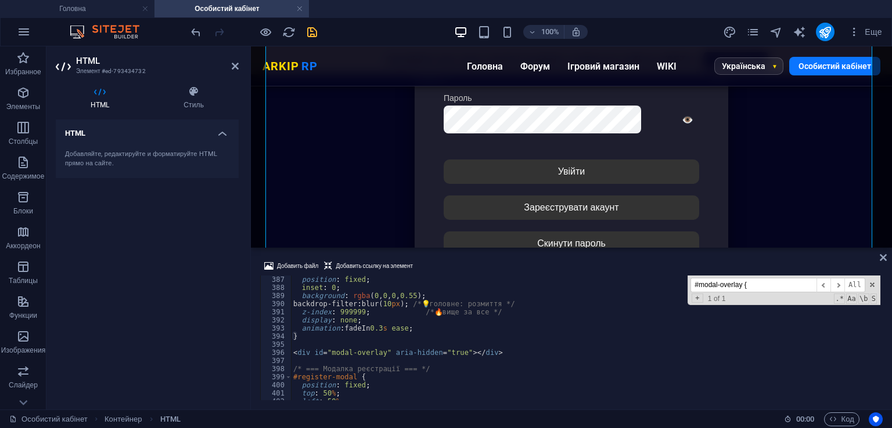
scroll to position [3102, 0]
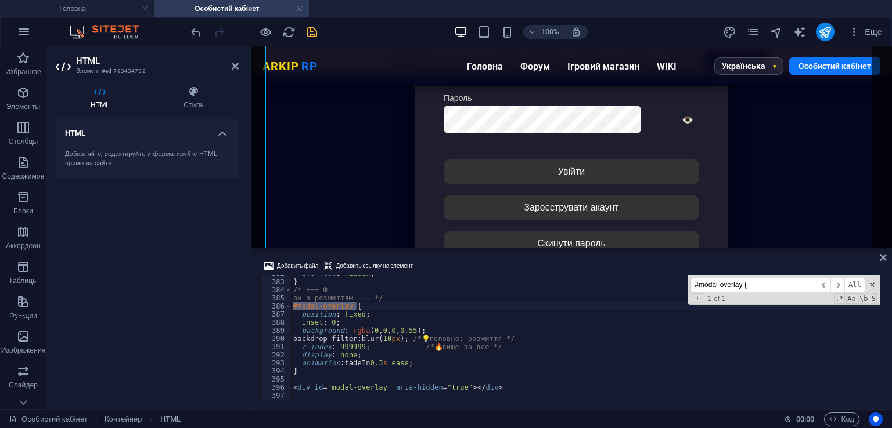
type input "#modal-overlay {"
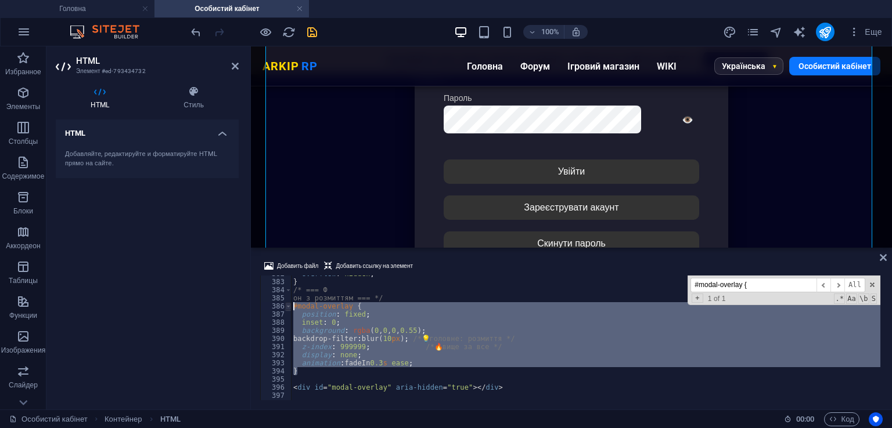
drag, startPoint x: 316, startPoint y: 367, endPoint x: 286, endPoint y: 306, distance: 68.5
click at [286, 306] on div "} 382 383 384 385 386 387 388 389 390 391 392 393 394 395 396 397 398 399 400 o…" at bounding box center [571, 338] width 622 height 125
type textarea "#modal-overlay { position: fixed;"
paste textarea
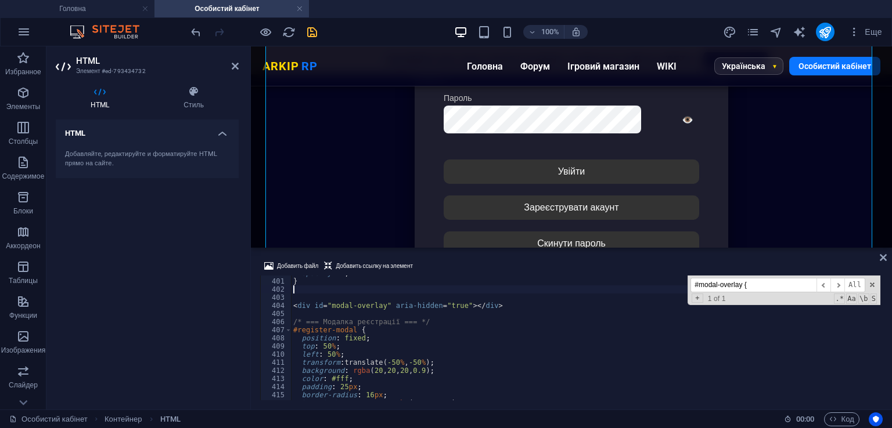
scroll to position [3213, 0]
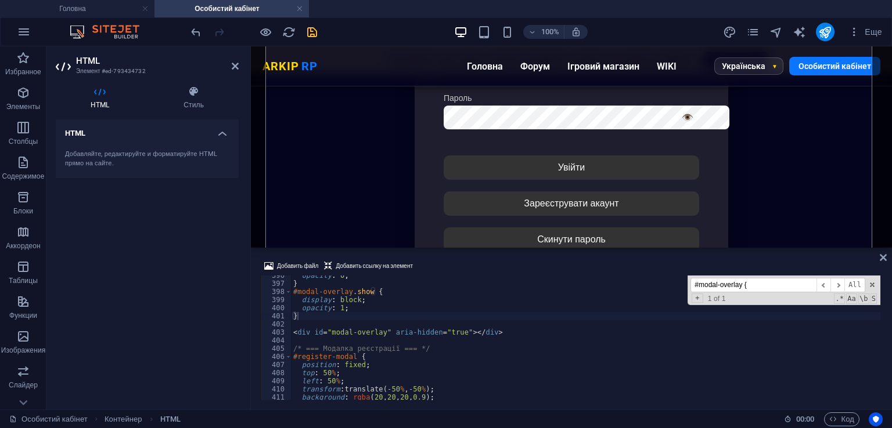
click at [467, 269] on div "Добавить файл Добавить ссылку на элемент" at bounding box center [571, 267] width 622 height 17
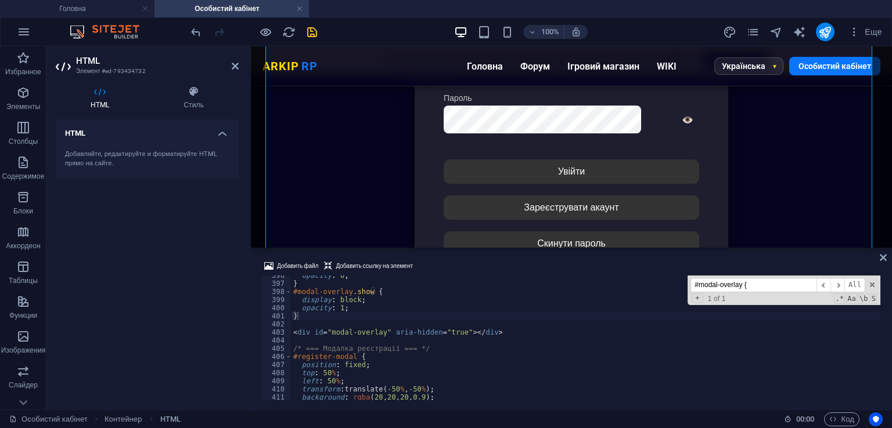
type textarea "top: 50%;"
paste input "register-modal"
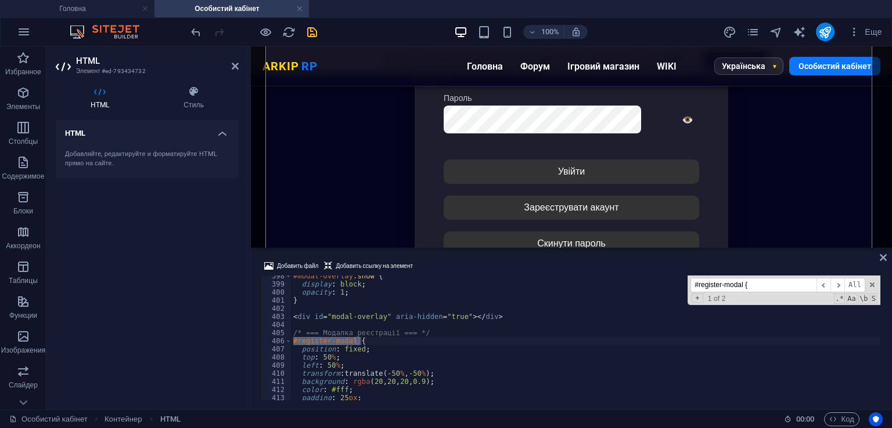
scroll to position [3265, 0]
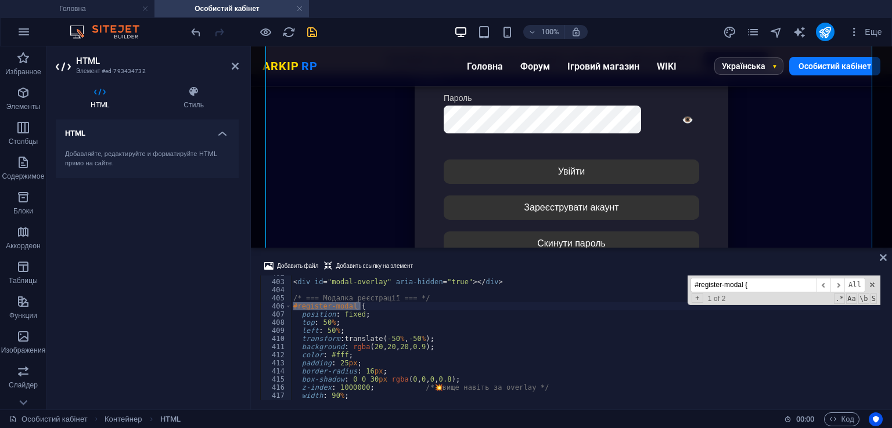
type input "#register-modal {"
click at [474, 256] on div "Добавить файл Добавить ссылку на элемент z-index: 1000000; /* 💥 вище навіть за …" at bounding box center [571, 330] width 641 height 160
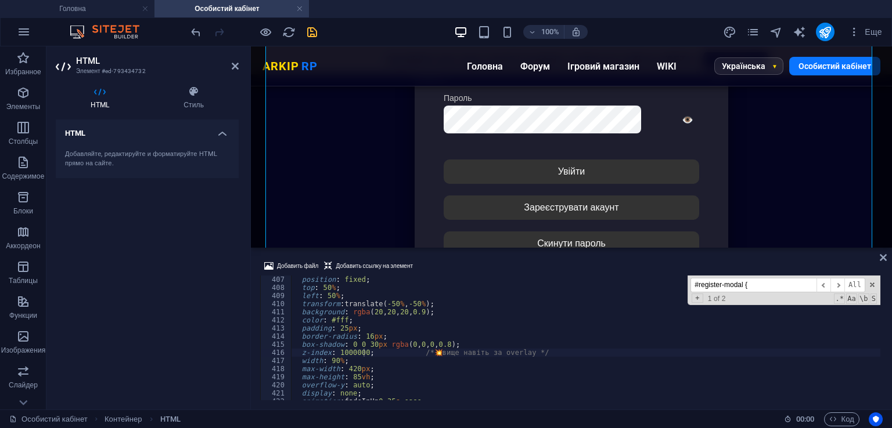
scroll to position [3299, 0]
click at [766, 281] on input "#register-modal {" at bounding box center [753, 285] width 126 height 15
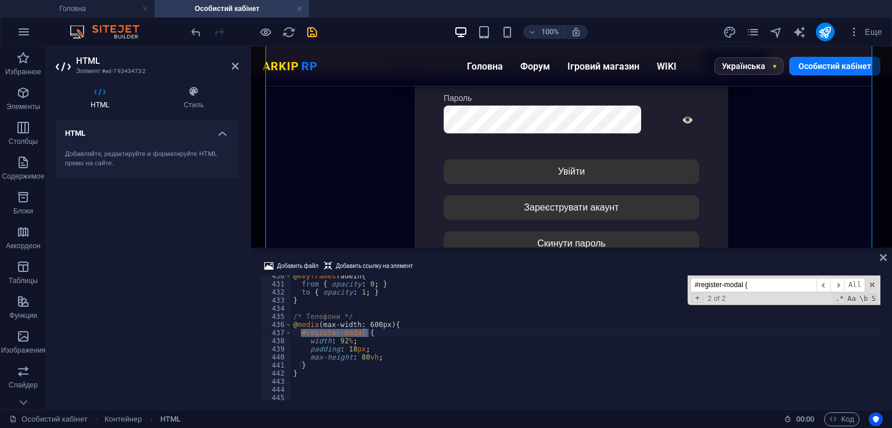
scroll to position [3490, 0]
type textarea "max-height: 80vh;"
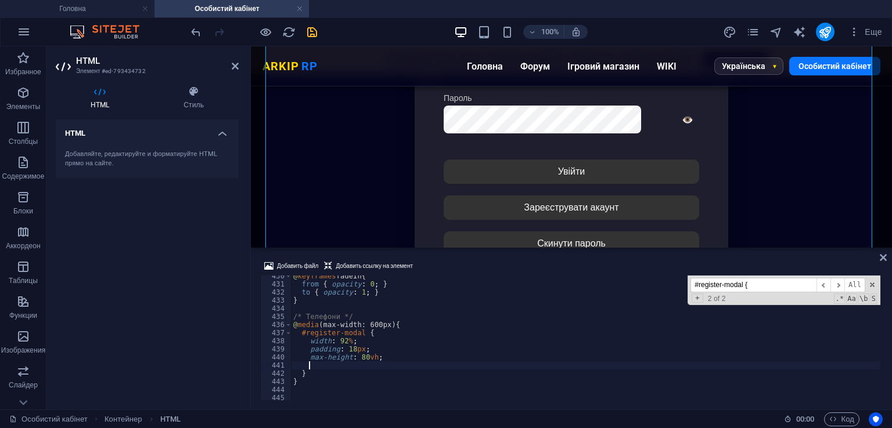
paste textarea "z-index: 1000000;"
type textarea "padding: 18px;"
paste input "function renderDarkCaptchaIfNeeded()"
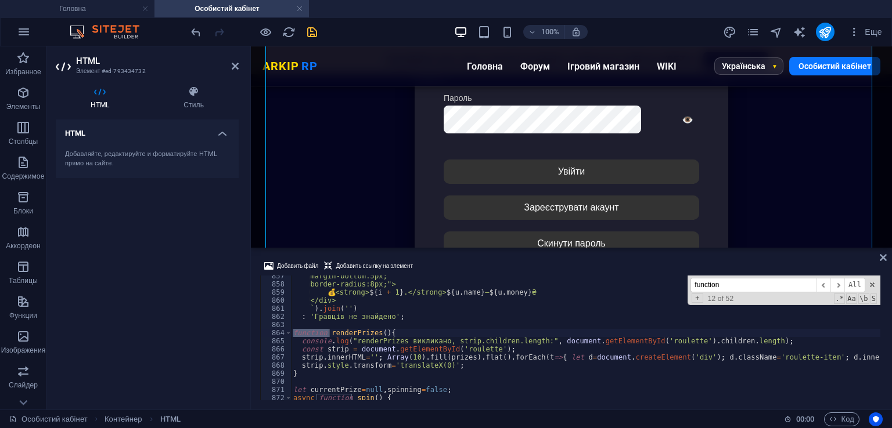
type input "functio"
drag, startPoint x: 727, startPoint y: 284, endPoint x: 677, endPoint y: 286, distance: 50.0
click at [677, 286] on div "margin-bottom:5px; border-radius:8px;"> 💰 <strong> ${ i + 1 } .</strong> ${ u .…" at bounding box center [585, 338] width 589 height 125
type textarea "}"
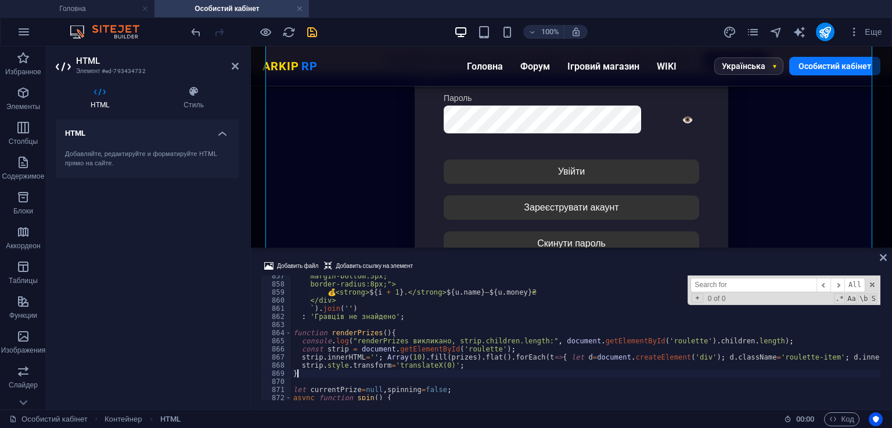
scroll to position [0, 0]
paste input "const registerModal = document.getElementById('register-modal');"
type input "const registerModal = document.getElementById("
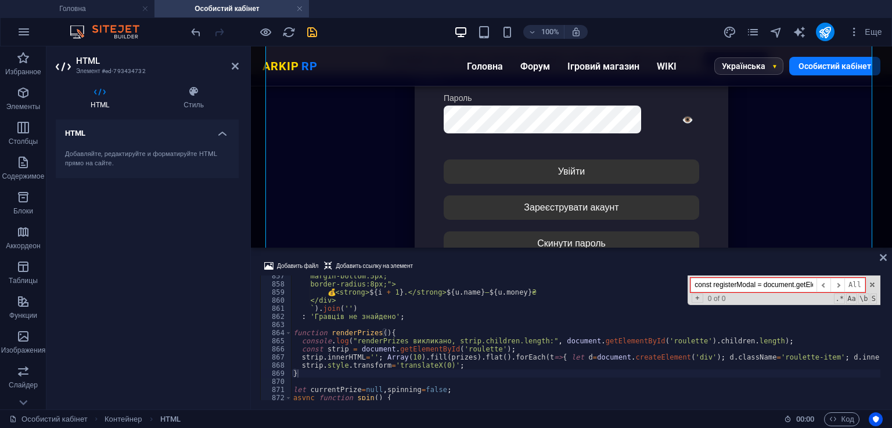
type textarea "strip.style.transform='translateX(0)';"
paste input "function openRegisterModal() {"
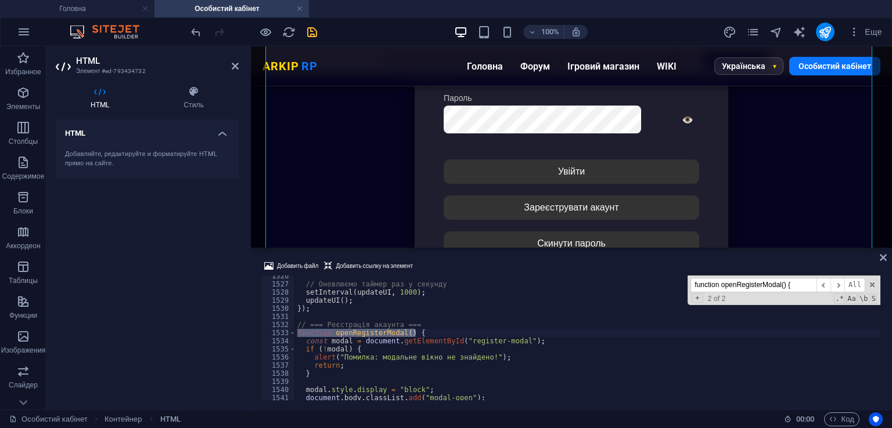
scroll to position [12396, 0]
type input "function openRegisterModal() {"
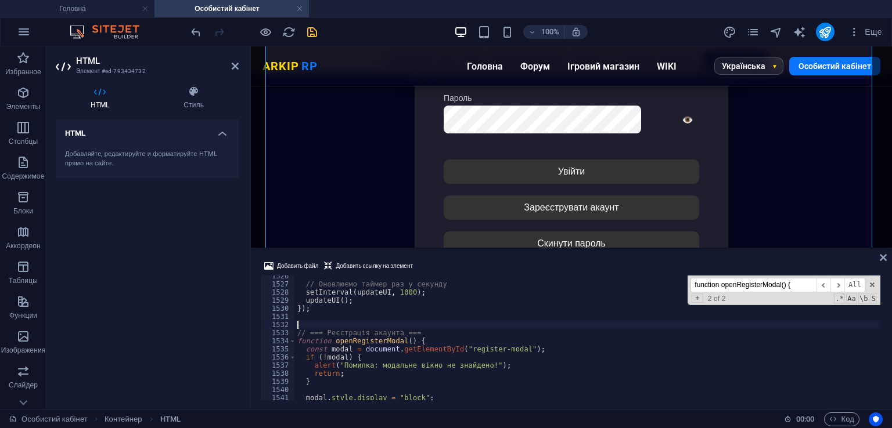
click at [785, 291] on input "function openRegisterModal() {" at bounding box center [753, 285] width 126 height 15
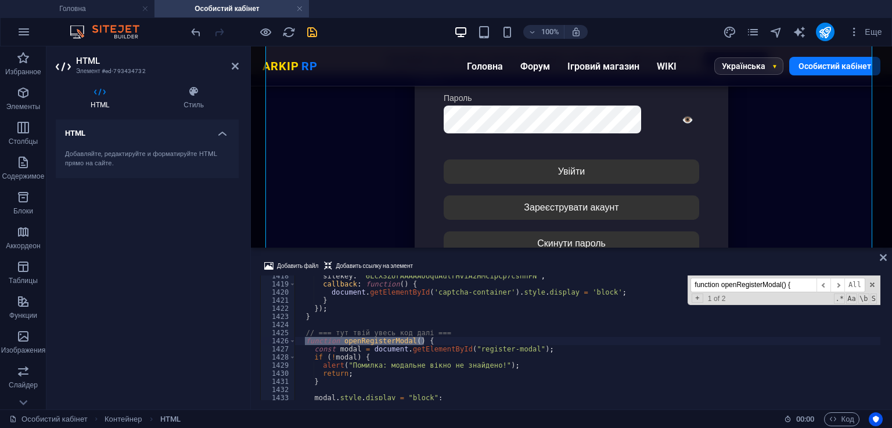
scroll to position [11519, 0]
type textarea "// === тут твій увесь код далі ==="
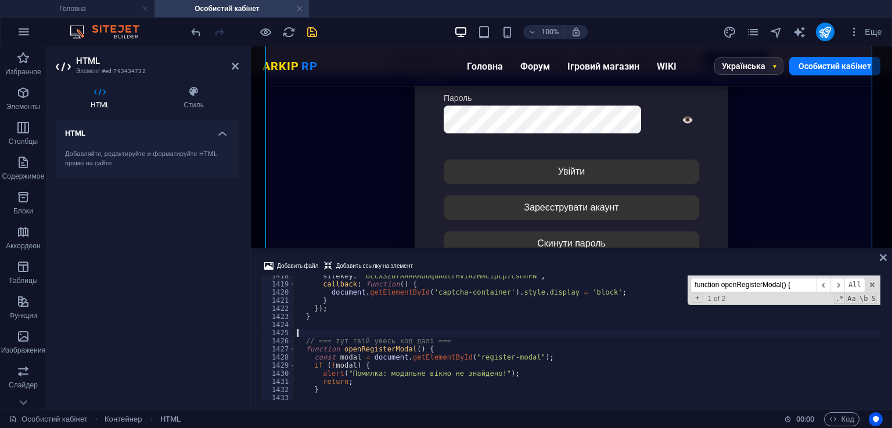
paste textarea "const registerModal = document.getElementById('register-modal');"
type textarea "const registerModal = document.getElementById('register-modal');"
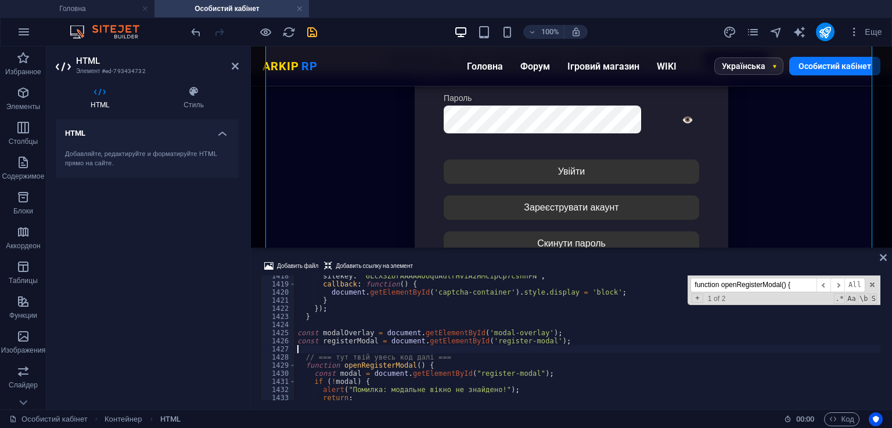
click at [490, 262] on div "Добавить файл Добавить ссылку на элемент" at bounding box center [571, 267] width 622 height 17
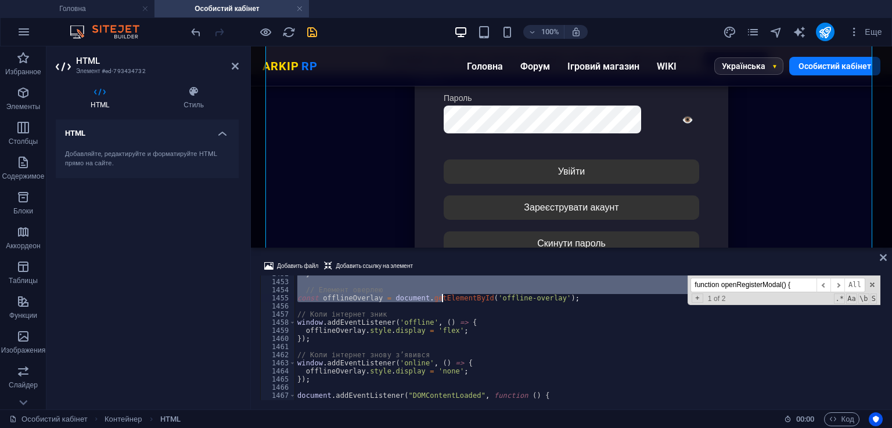
scroll to position [11728, 0]
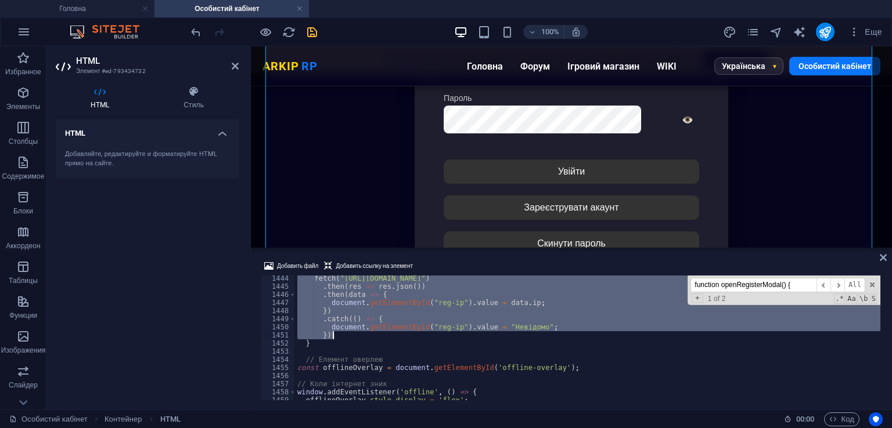
drag, startPoint x: 303, startPoint y: 330, endPoint x: 461, endPoint y: 338, distance: 158.1
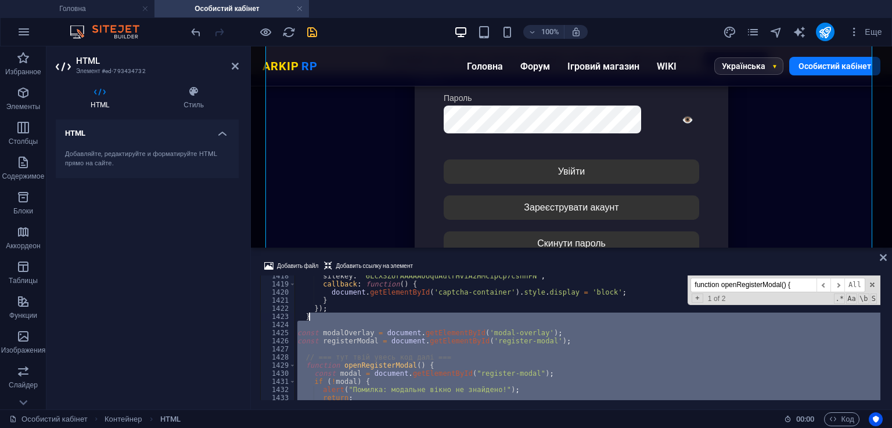
scroll to position [11519, 0]
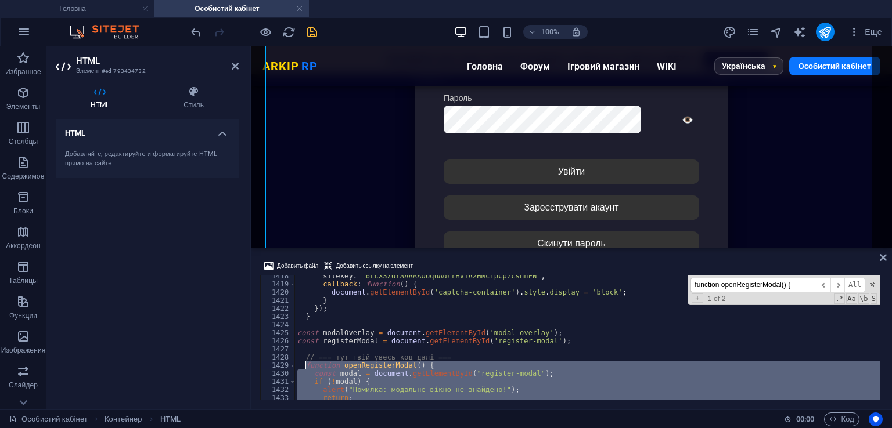
drag, startPoint x: 342, startPoint y: 314, endPoint x: 306, endPoint y: 364, distance: 61.5
paste textarea "}"
type textarea "}"
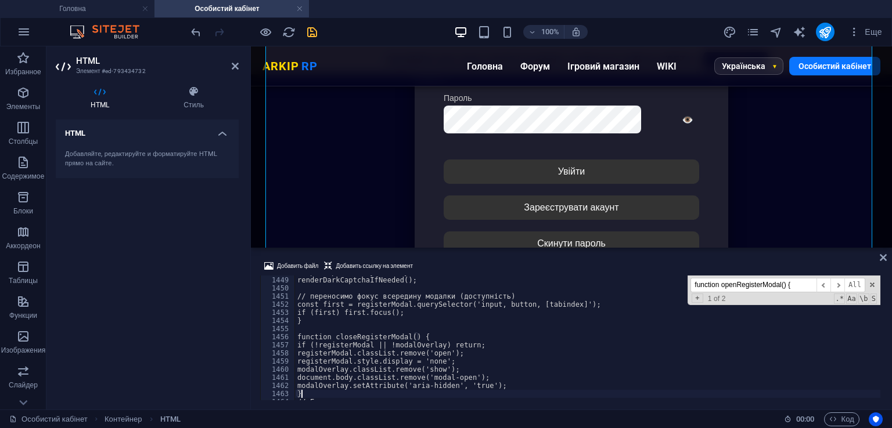
click at [487, 264] on div "Добавить файл Добавить ссылку на элемент" at bounding box center [571, 267] width 622 height 17
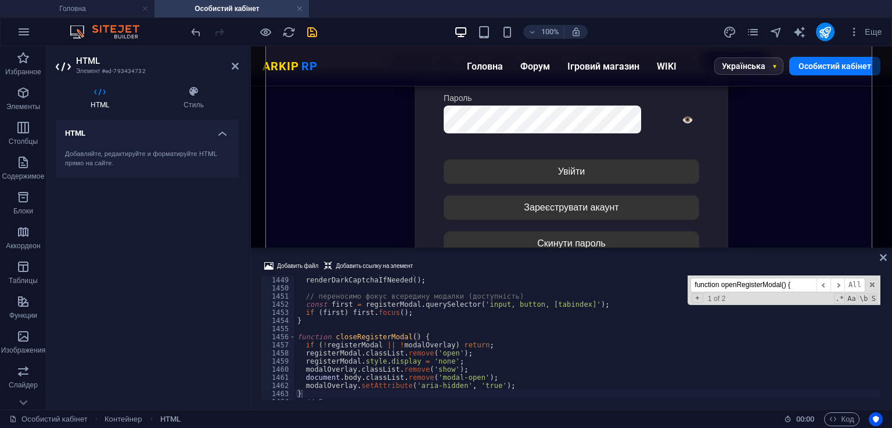
scroll to position [11836, 0]
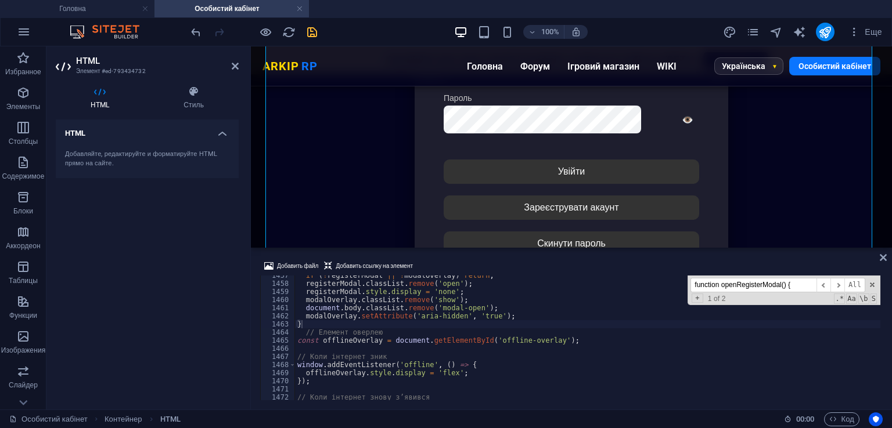
click at [304, 29] on div at bounding box center [254, 32] width 130 height 19
click at [310, 31] on icon "save" at bounding box center [311, 32] width 13 height 13
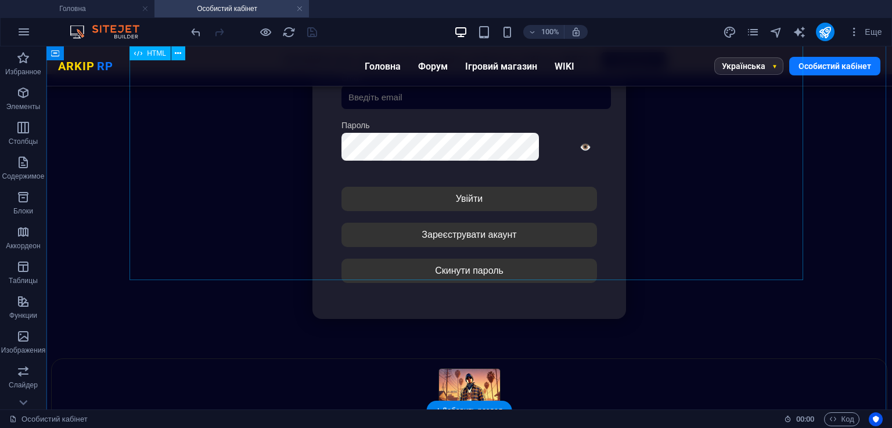
click at [425, 260] on div "Особистий кабінет Немає з'єднання з інтернетом... Авторизація Email [GEOGRAPHIC…" at bounding box center [469, 165] width 835 height 387
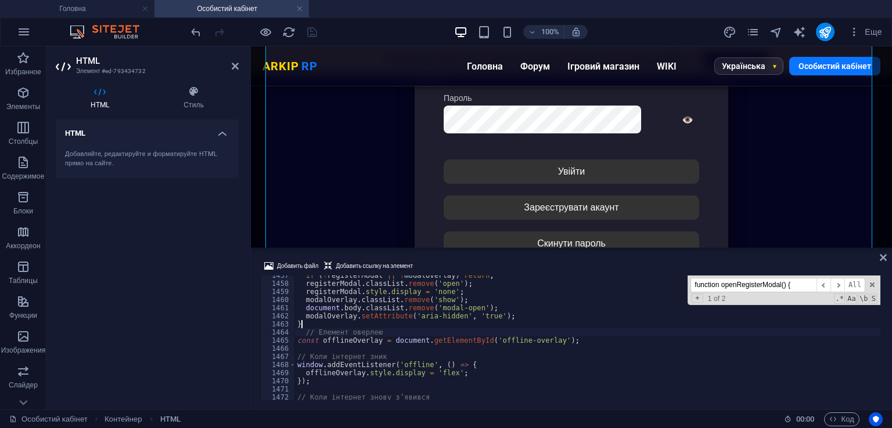
type textarea "// Елемент оверлею"
paste input "renderDarkCaptchaIfNeeded()"
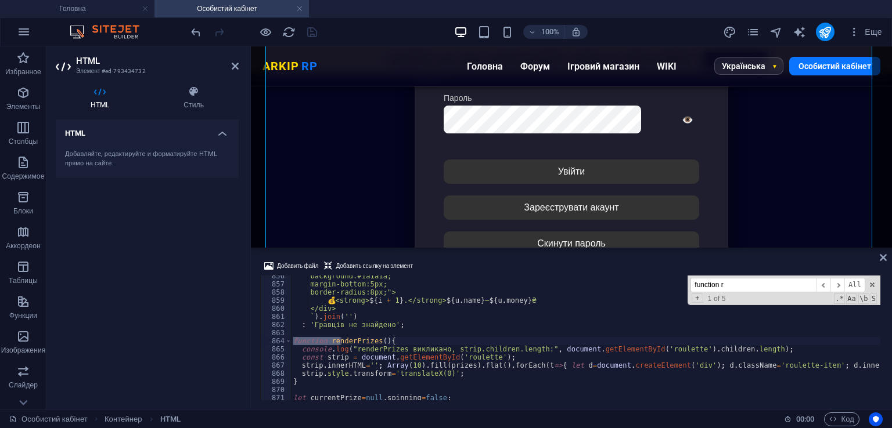
scroll to position [6952, 0]
type input "fun"
type textarea "console.log("renderPrizes викликано, strip.children.length:", document.getEleme…"
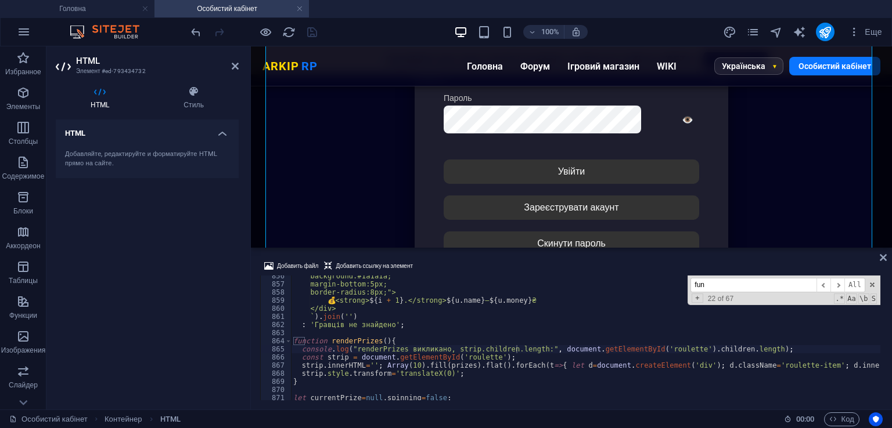
paste input "#register-modal {"
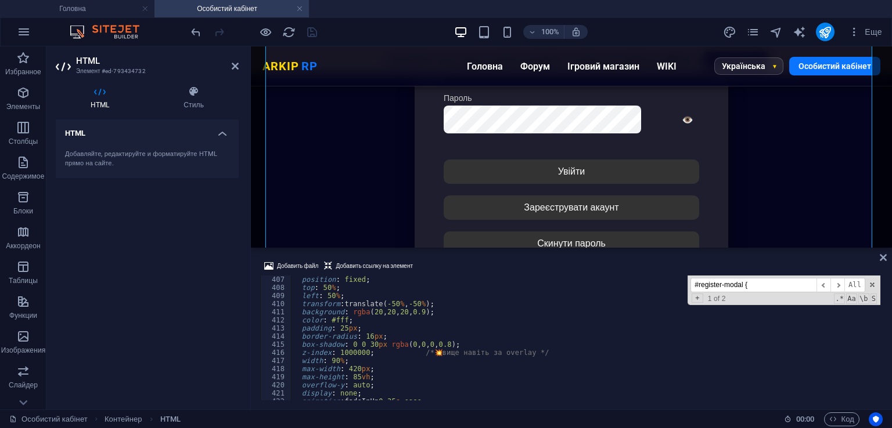
scroll to position [3369, 0]
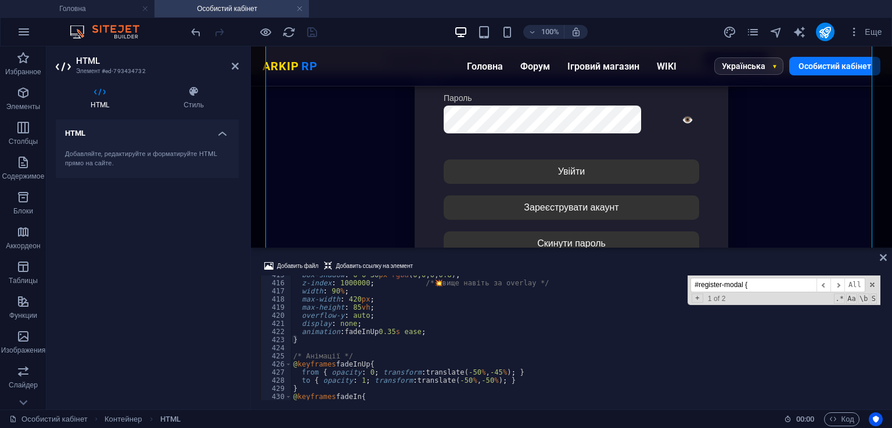
type input "#register-modal {"
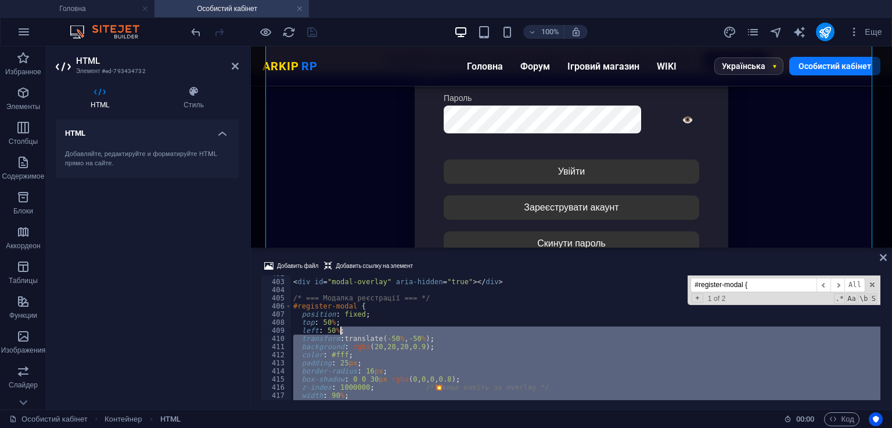
scroll to position [3265, 0]
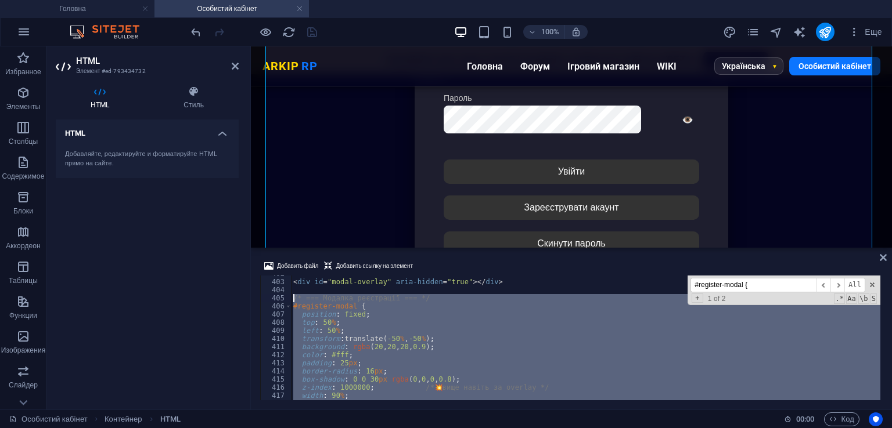
drag, startPoint x: 354, startPoint y: 337, endPoint x: 383, endPoint y: 335, distance: 28.5
click at [289, 297] on div "} 402 403 404 405 406 407 408 409 410 411 412 413 414 415 416 417 418 419 420 <…" at bounding box center [571, 338] width 622 height 125
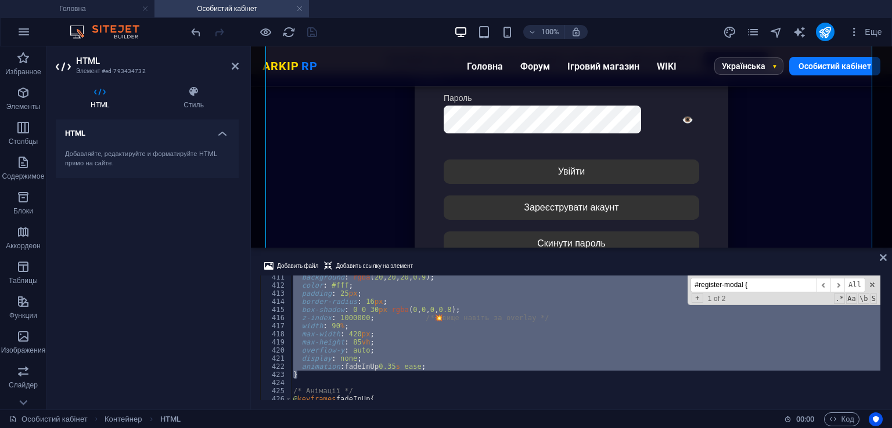
scroll to position [3369, 0]
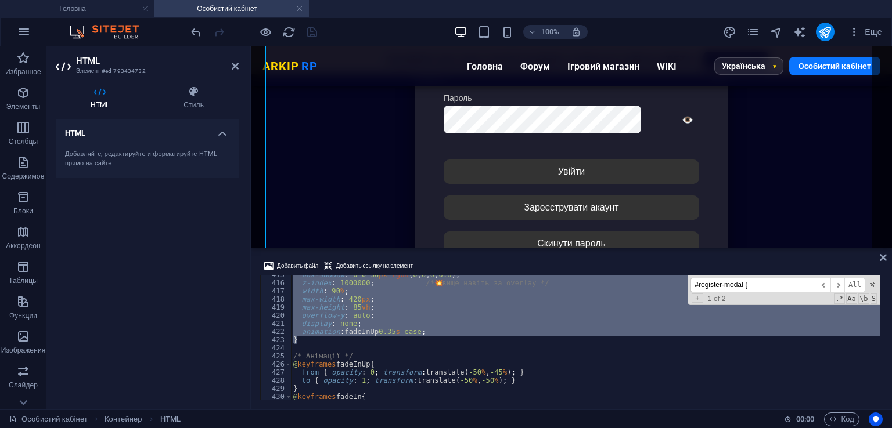
paste textarea "}"
type textarea "}"
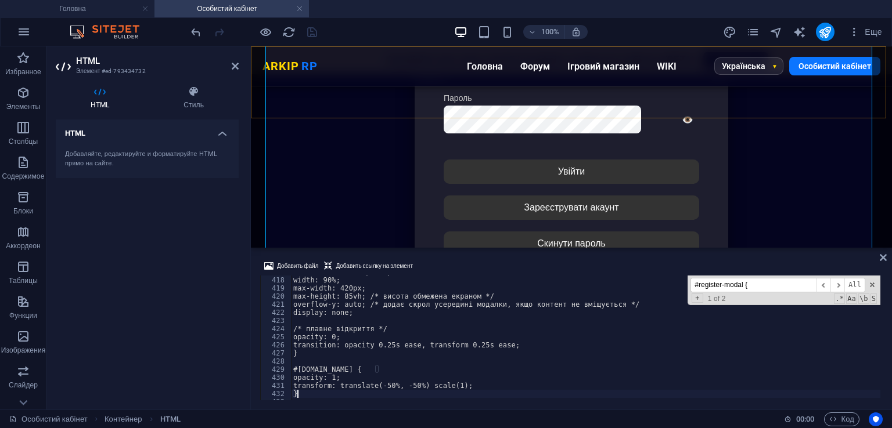
scroll to position [3388, 0]
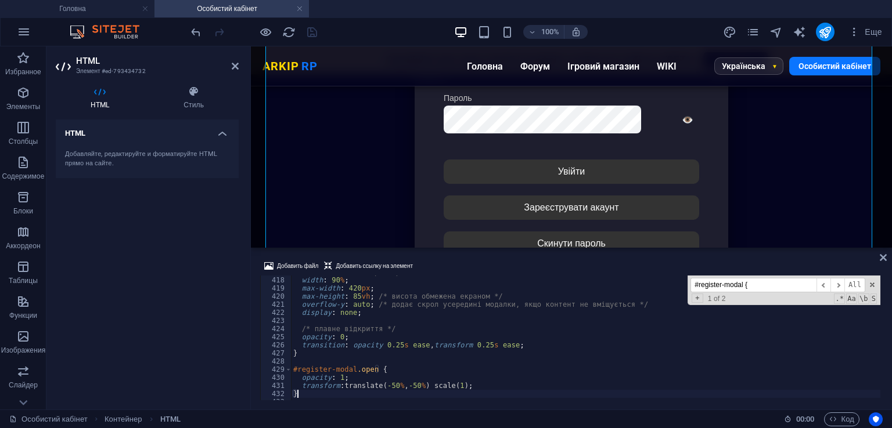
click at [457, 263] on div "Добавить файл Добавить ссылку на элемент" at bounding box center [571, 267] width 622 height 17
click at [309, 35] on icon "save" at bounding box center [311, 32] width 13 height 13
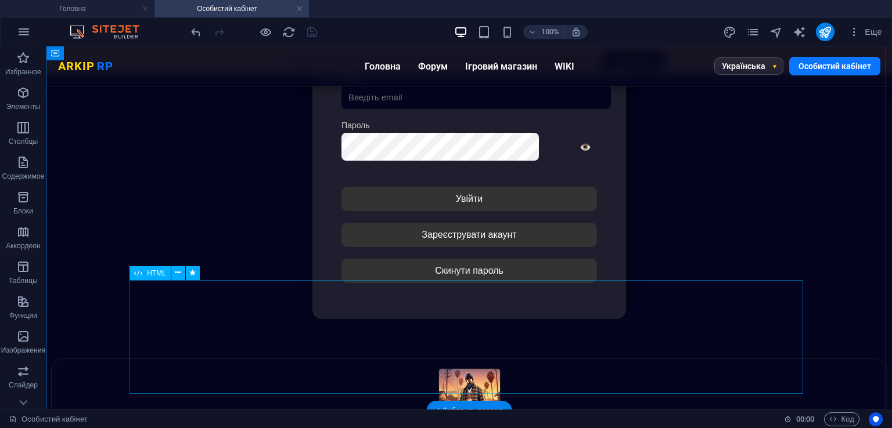
click at [461, 358] on div at bounding box center [469, 358] width 835 height 0
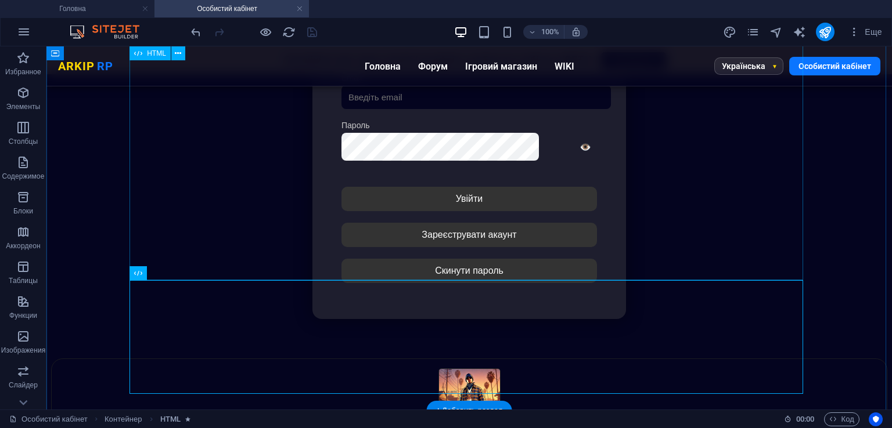
click at [447, 222] on div "Особистий кабінет Немає з'єднання з інтернетом... Авторизація Email [GEOGRAPHIC…" at bounding box center [469, 165] width 835 height 387
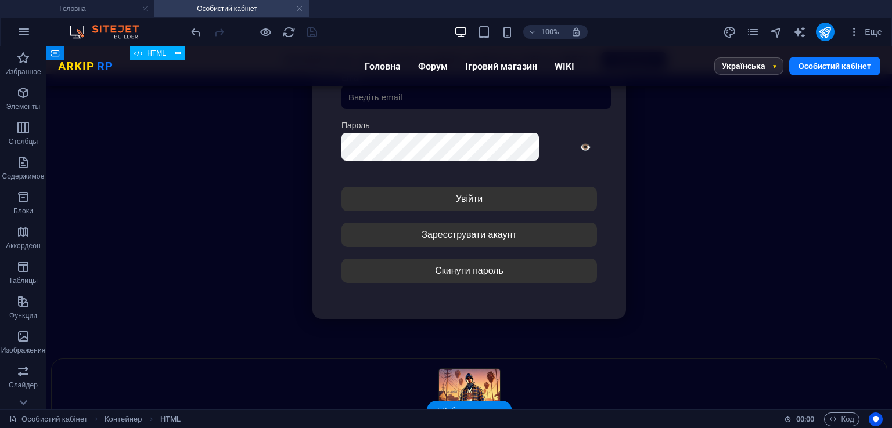
click at [447, 222] on div "Особистий кабінет Немає з'єднання з інтернетом... Авторизація Email [GEOGRAPHIC…" at bounding box center [469, 165] width 835 height 387
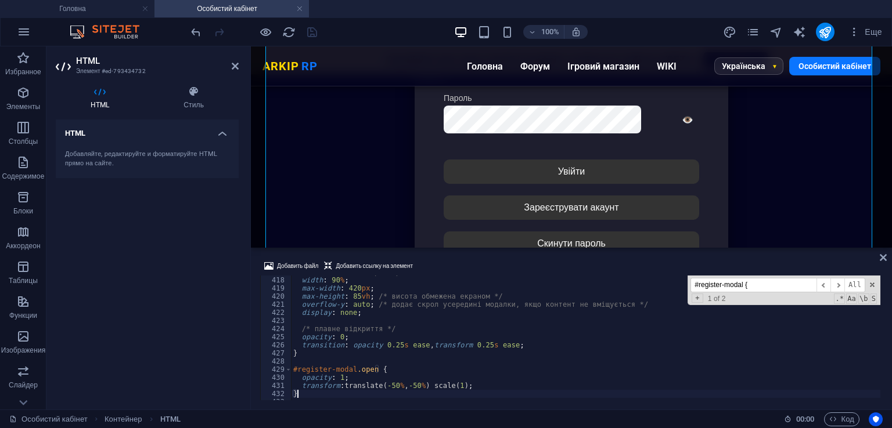
type textarea "opacity: 0;"
paste input "modal-overlay"
type input "#modal-overlay {"
type textarea "#modal-overlay {"
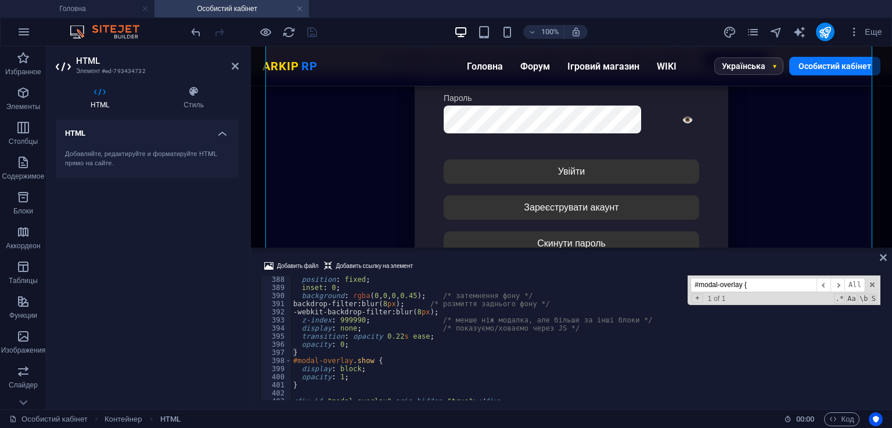
scroll to position [3145, 0]
type input "#modal-overlay {"
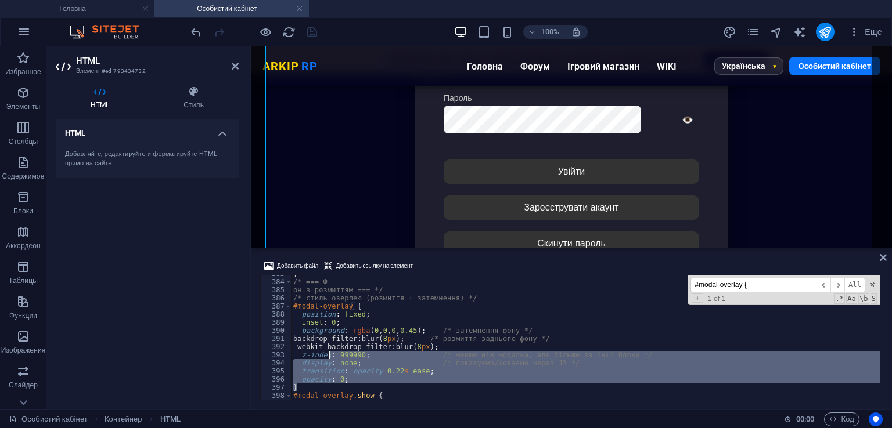
scroll to position [3110, 0]
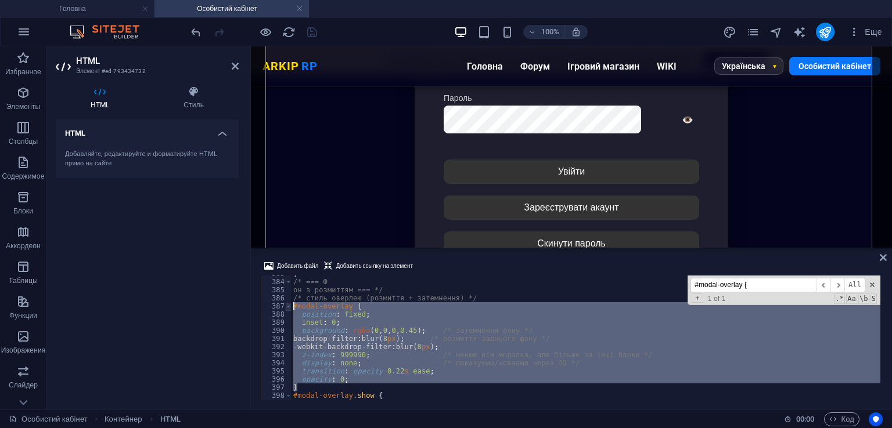
drag, startPoint x: 329, startPoint y: 353, endPoint x: 286, endPoint y: 308, distance: 62.8
click at [286, 308] on div "} 383 384 385 386 387 388 389 390 391 392 393 394 395 396 397 398 399 400 401 }…" at bounding box center [571, 338] width 622 height 125
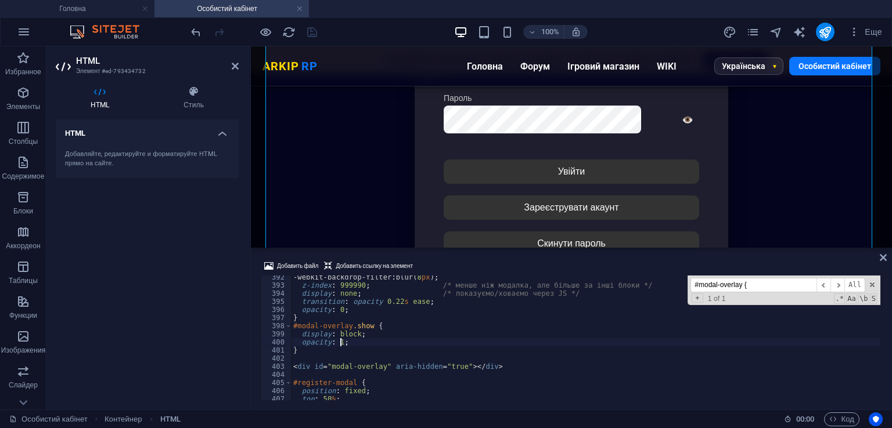
scroll to position [3145, 0]
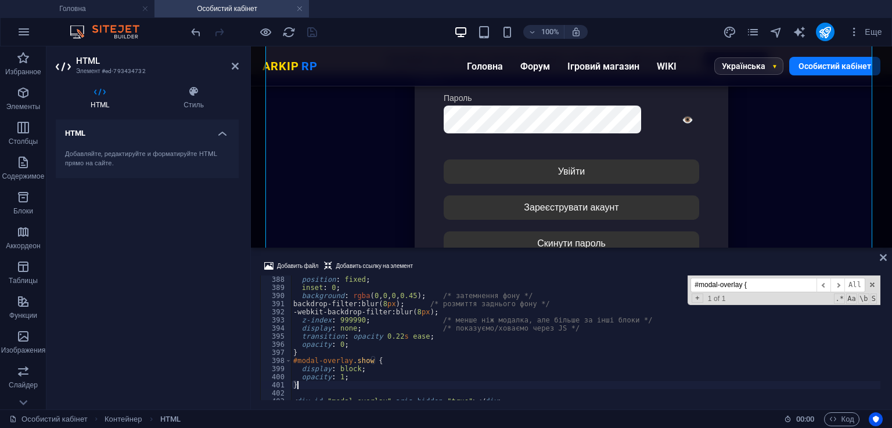
scroll to position [3075, 0]
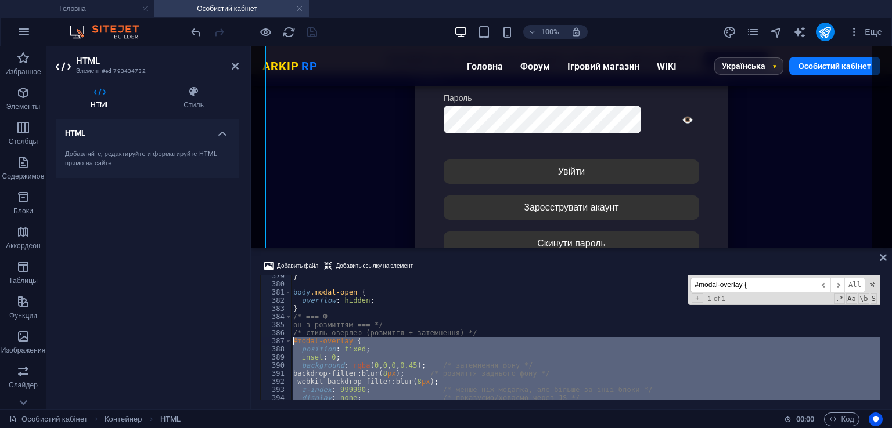
drag, startPoint x: 323, startPoint y: 381, endPoint x: 291, endPoint y: 341, distance: 51.7
type textarea "#modal-overlay { position: fixed;"
paste textarea
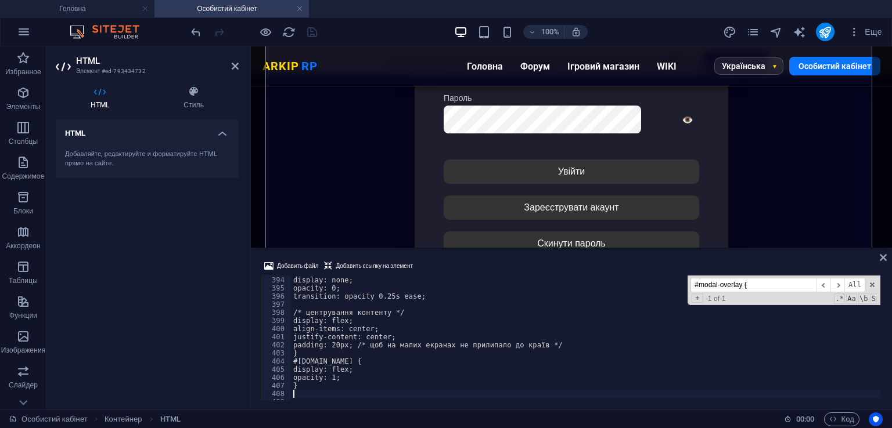
click at [449, 265] on div "Добавить файл Добавить ссылку на элемент" at bounding box center [571, 267] width 622 height 17
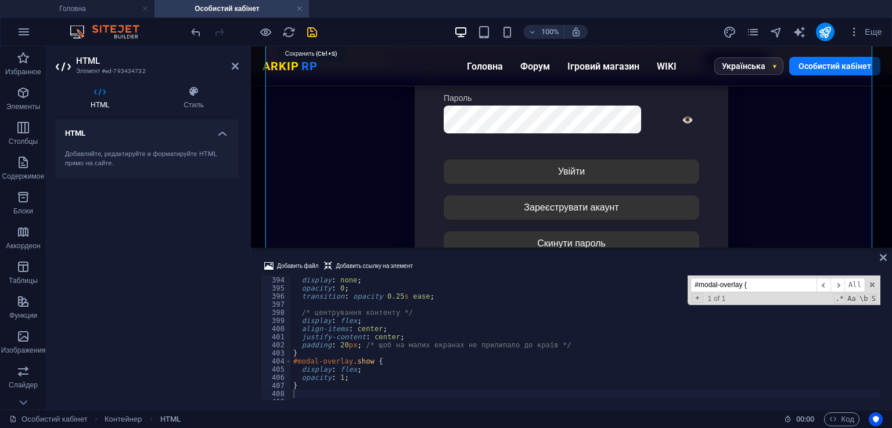
click at [309, 31] on icon "save" at bounding box center [311, 32] width 13 height 13
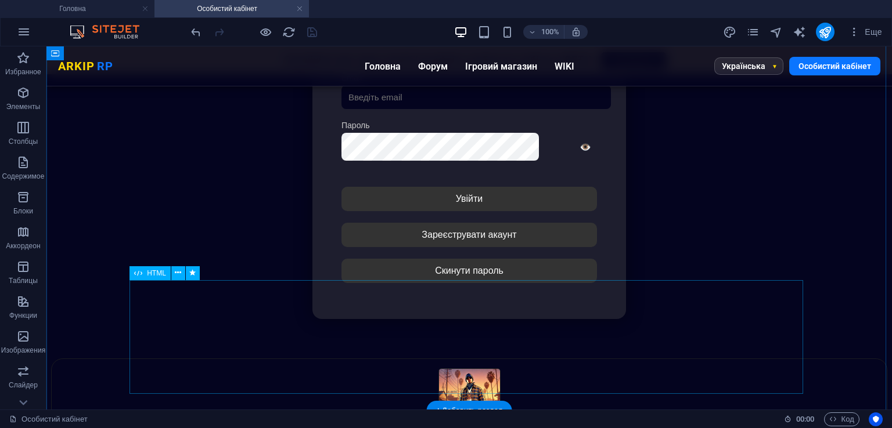
click at [488, 237] on div "Особистий кабінет Немає з'єднання з інтернетом... Авторизація Email [GEOGRAPHIC…" at bounding box center [469, 165] width 835 height 387
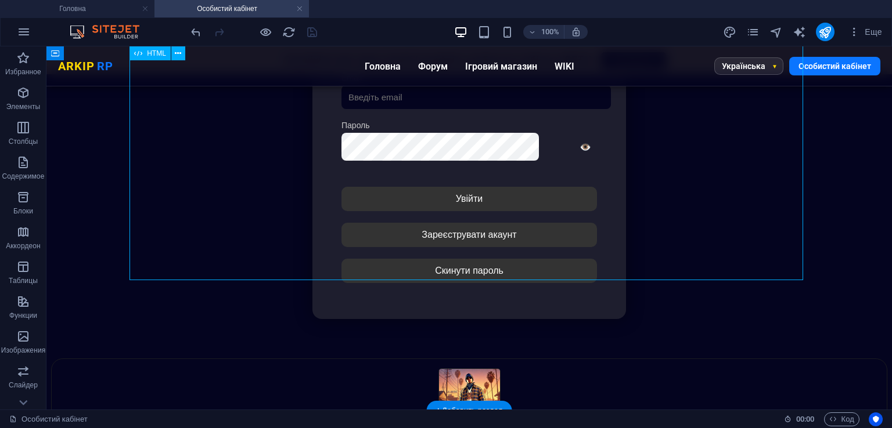
drag, startPoint x: 488, startPoint y: 237, endPoint x: 280, endPoint y: 236, distance: 207.8
click at [485, 236] on div "Особистий кабінет Немає з'єднання з інтернетом... Авторизація Email [GEOGRAPHIC…" at bounding box center [469, 165] width 835 height 387
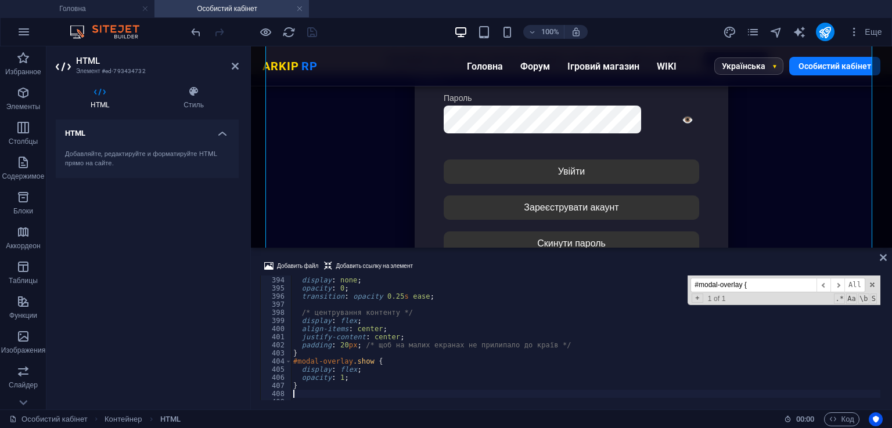
type textarea "align-items: center;"
paste input "register-modal"
type input "#register-modal {"
type textarea "#register-modal {"
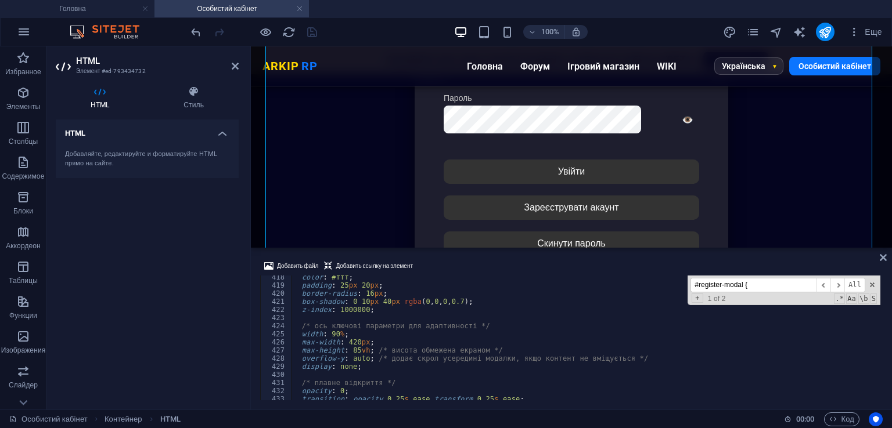
scroll to position [3391, 0]
type input "#register-modal {"
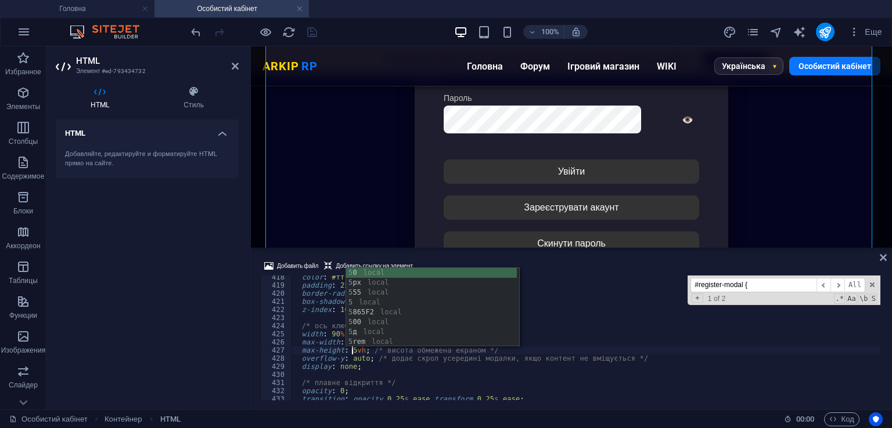
scroll to position [0, 5]
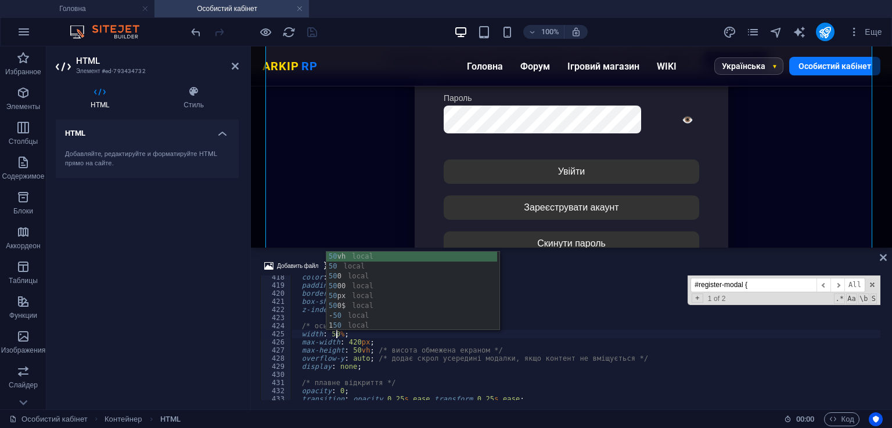
scroll to position [0, 3]
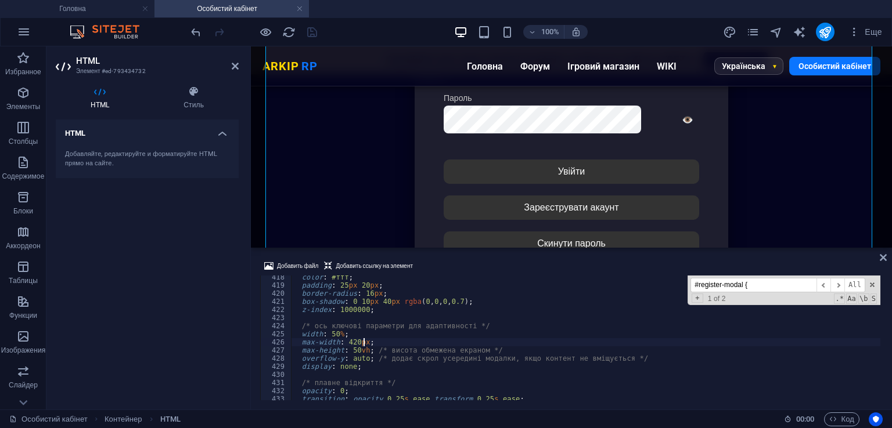
scroll to position [3356, 0]
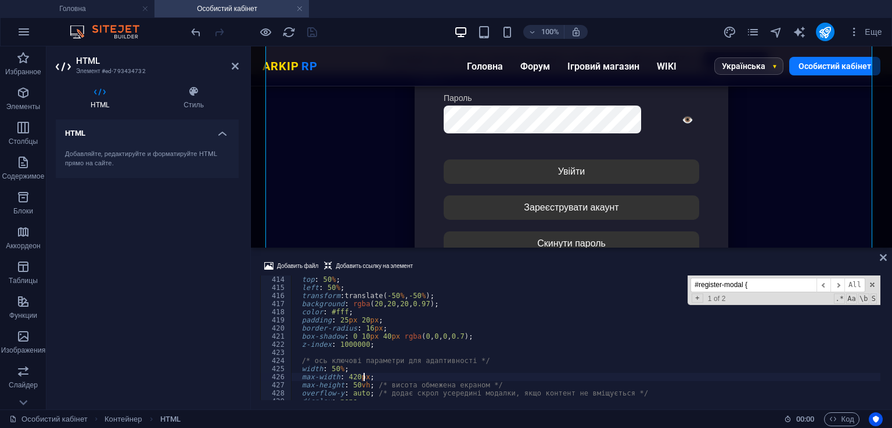
type textarea "max-width: 420px;"
click at [313, 31] on div at bounding box center [254, 32] width 130 height 19
click at [313, 31] on icon "save" at bounding box center [311, 32] width 13 height 13
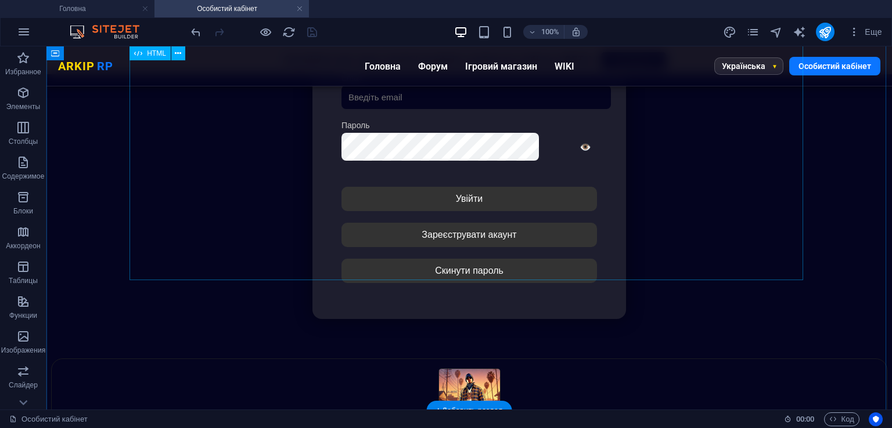
click at [380, 198] on div "Особистий кабінет Немає з'єднання з інтернетом... Авторизація Email [GEOGRAPHIC…" at bounding box center [469, 165] width 835 height 387
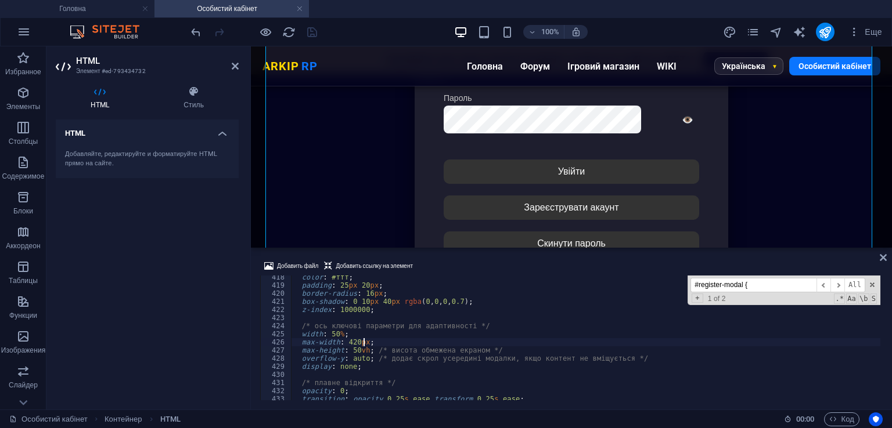
scroll to position [3391, 0]
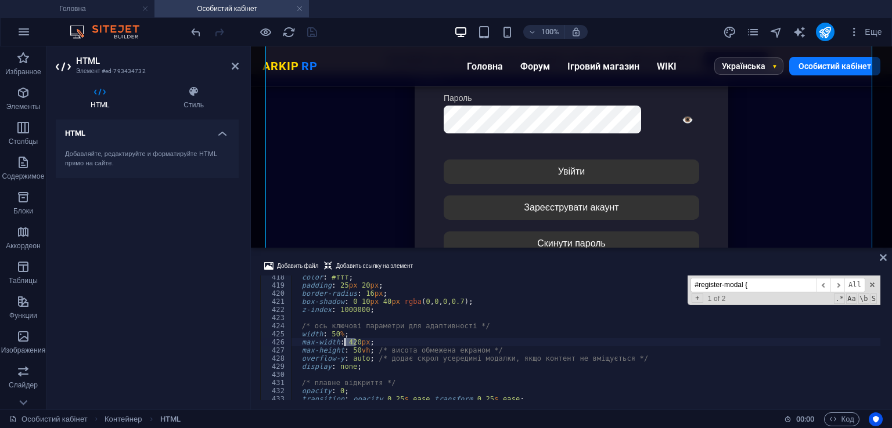
drag, startPoint x: 355, startPoint y: 343, endPoint x: 344, endPoint y: 342, distance: 11.7
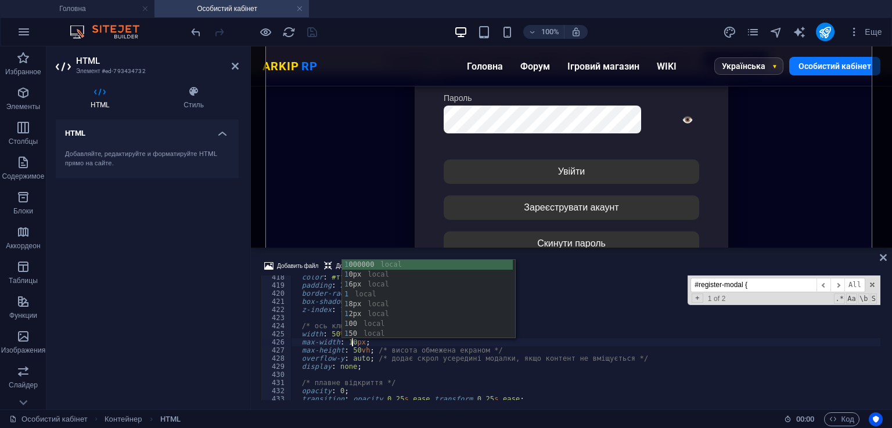
scroll to position [0, 5]
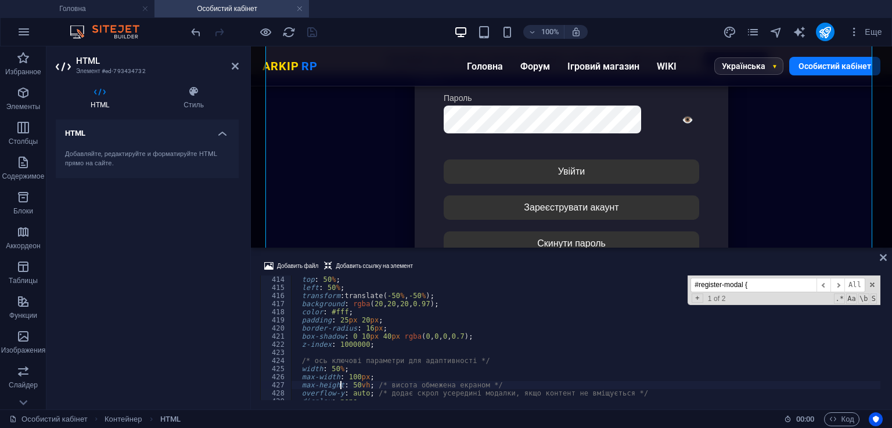
scroll to position [3356, 0]
type textarea "max-height: 50vh; /* висота обмежена екраном */"
click at [318, 31] on div at bounding box center [254, 32] width 130 height 19
click at [316, 32] on icon "save" at bounding box center [311, 32] width 13 height 13
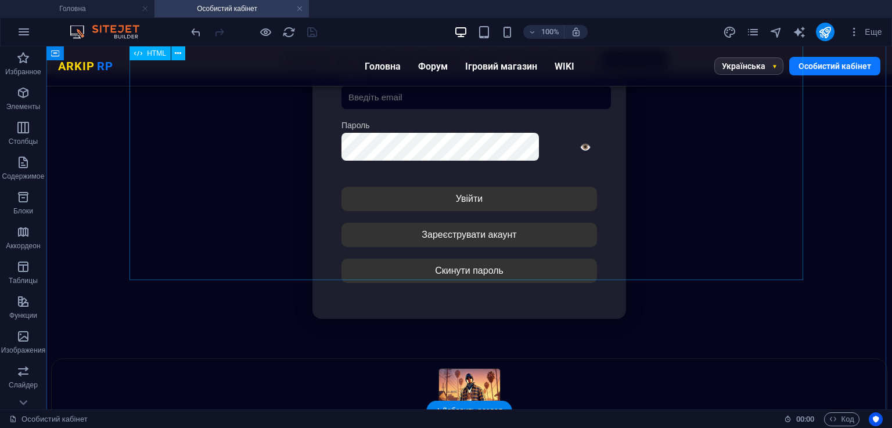
click at [383, 190] on div "Особистий кабінет Немає з'єднання з інтернетом... Авторизація Email [GEOGRAPHIC…" at bounding box center [469, 165] width 835 height 387
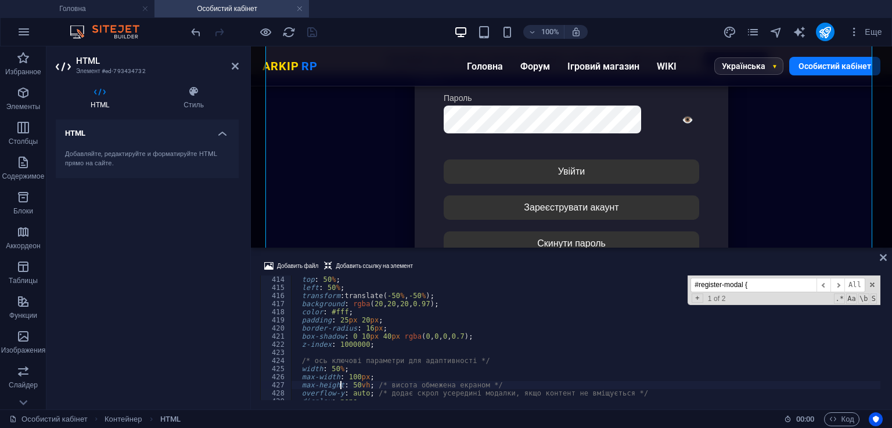
type textarea "/* ось ключові параметри для адаптивності */"
paste input "modal-overlay"
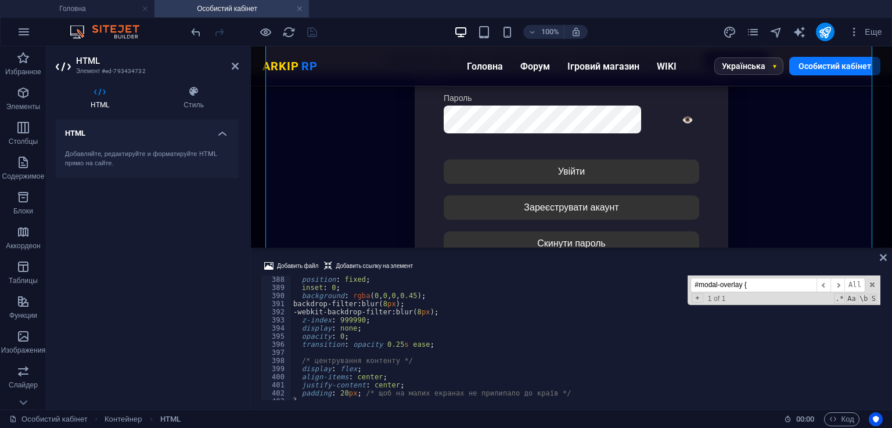
scroll to position [3110, 0]
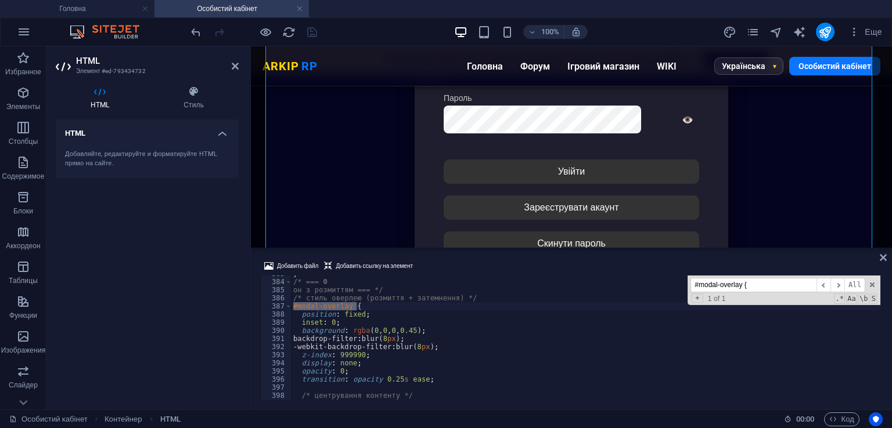
type input "#modal-overlay {"
click at [292, 309] on div "} /* === Ф он з розмиттям === */ /* стиль оверлею (розмиття + затемнення) */ #m…" at bounding box center [585, 338] width 589 height 125
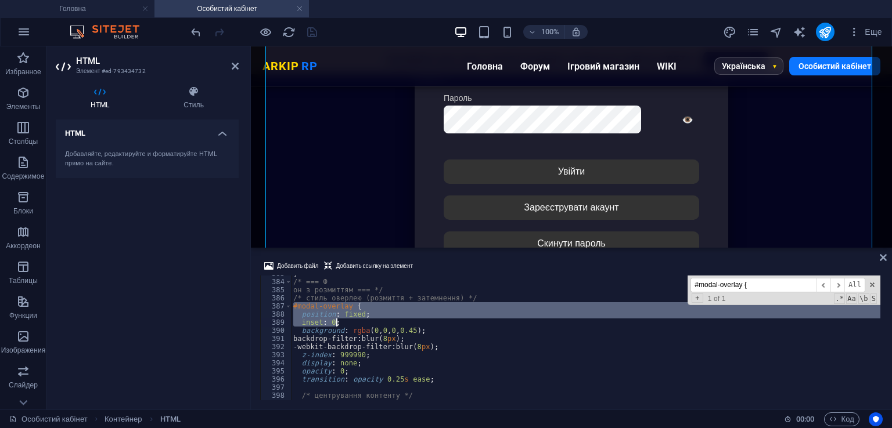
scroll to position [3215, 0]
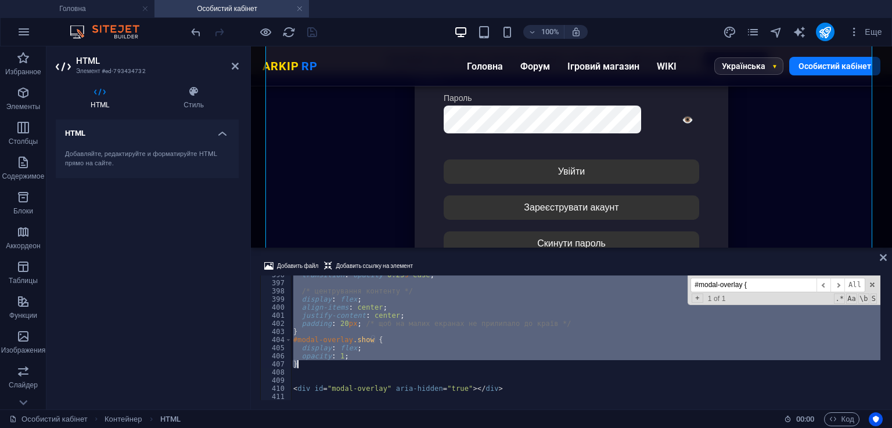
drag, startPoint x: 291, startPoint y: 308, endPoint x: 374, endPoint y: 363, distance: 99.2
paste textarea
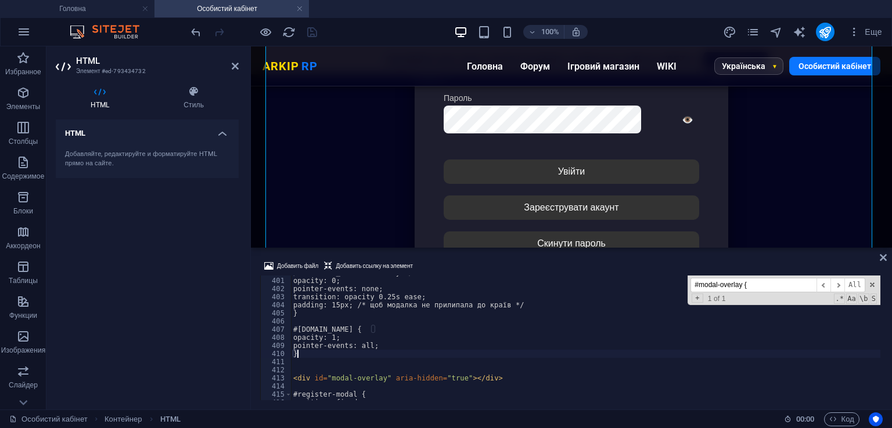
scroll to position [3284, 0]
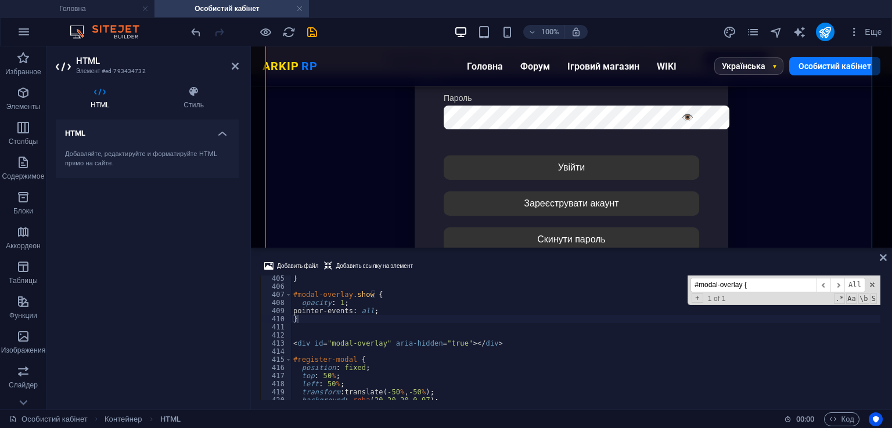
click at [490, 262] on div "Добавить файл Добавить ссылку на элемент" at bounding box center [571, 267] width 622 height 17
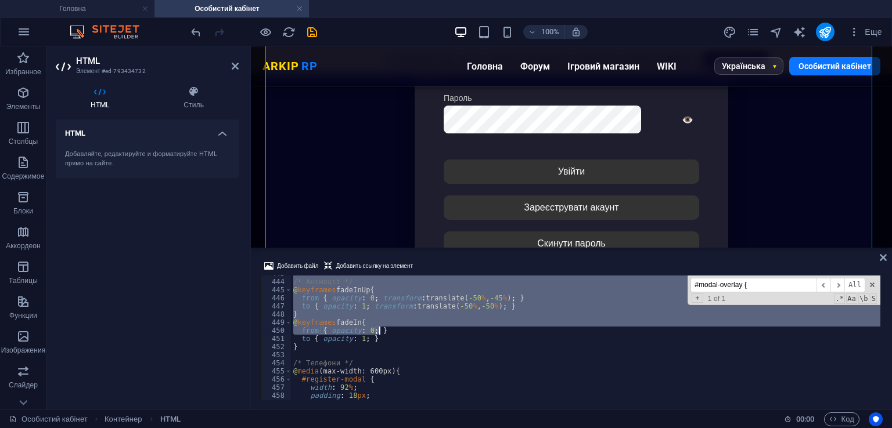
scroll to position [3528, 0]
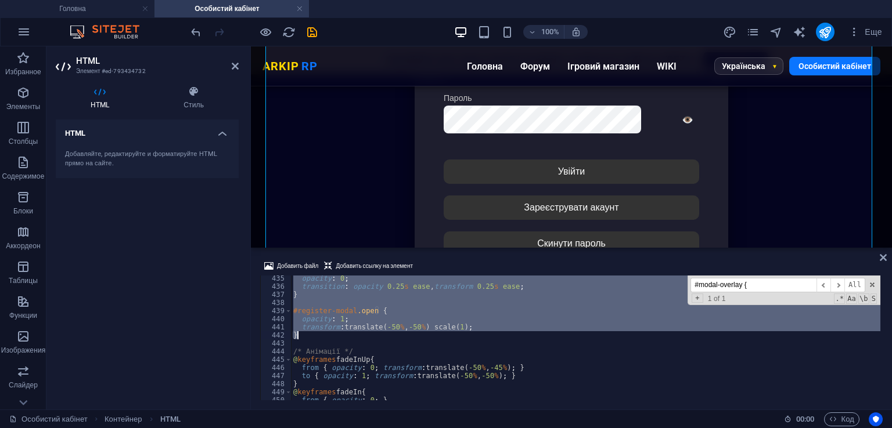
drag, startPoint x: 293, startPoint y: 326, endPoint x: 385, endPoint y: 333, distance: 92.6
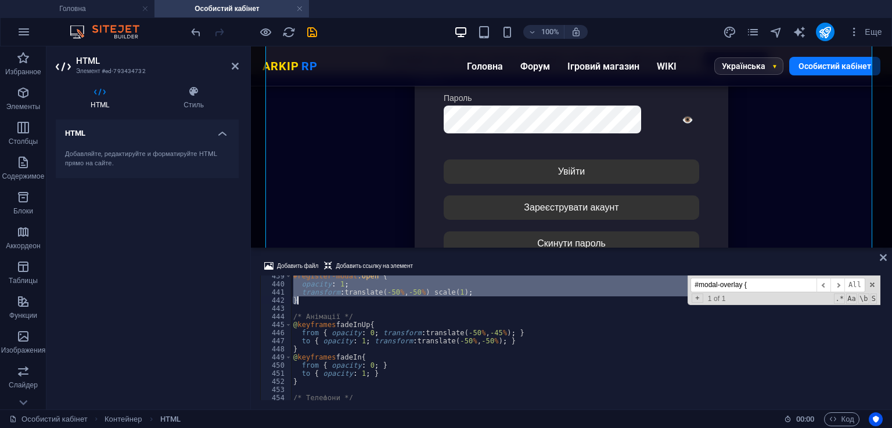
scroll to position [3563, 0]
paste textarea
type textarea "}"
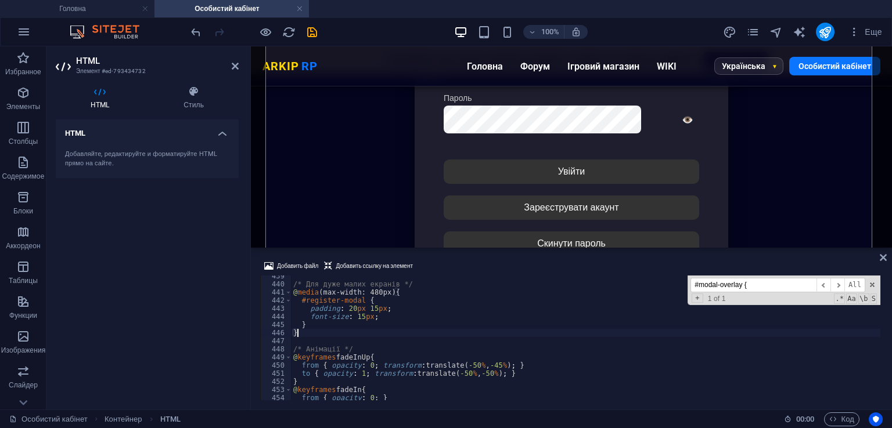
click at [473, 264] on div "Добавить файл Добавить ссылку на элемент" at bounding box center [571, 267] width 622 height 17
click at [312, 26] on icon "save" at bounding box center [311, 32] width 13 height 13
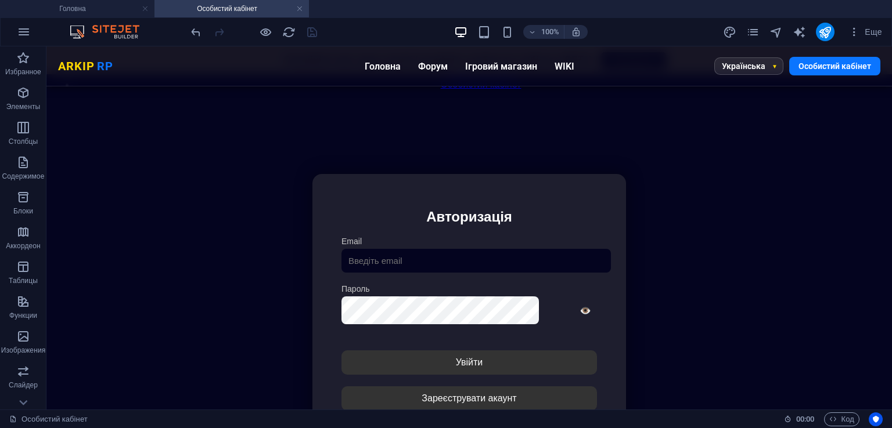
scroll to position [111, 0]
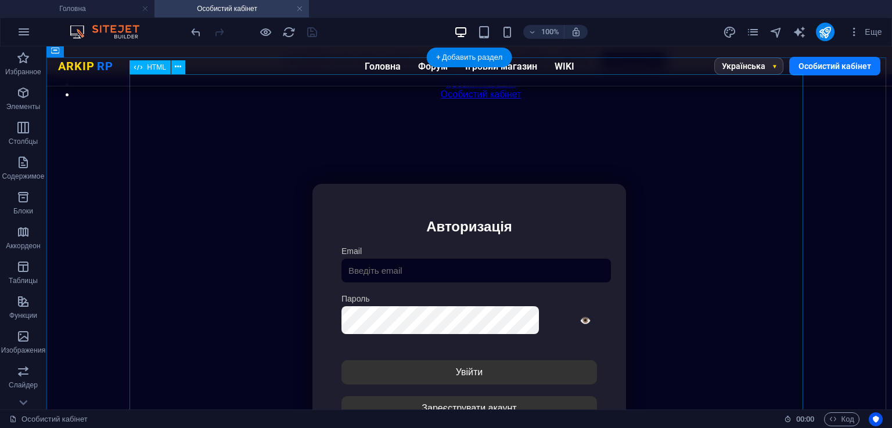
click at [332, 219] on div "Особистий кабінет Немає з'єднання з інтернетом... Авторизація Email [GEOGRAPHIC…" at bounding box center [469, 338] width 835 height 387
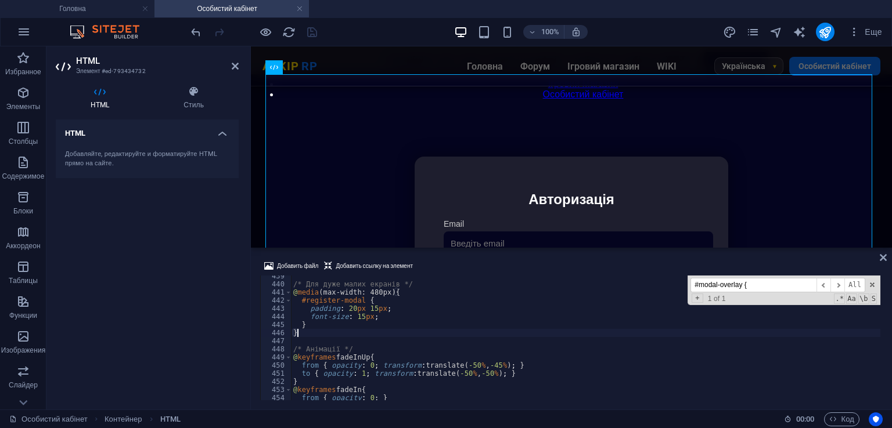
click at [880, 258] on icon at bounding box center [882, 257] width 7 height 9
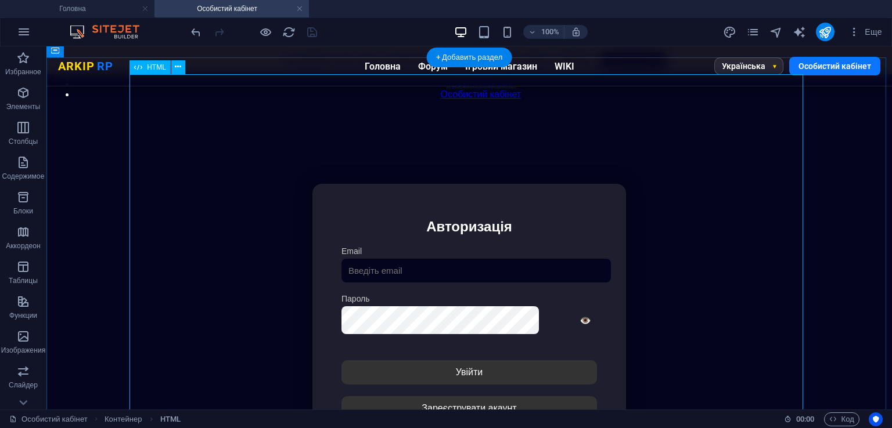
click at [416, 250] on div "Особистий кабінет Немає з'єднання з інтернетом... Авторизація Email [GEOGRAPHIC…" at bounding box center [469, 338] width 835 height 387
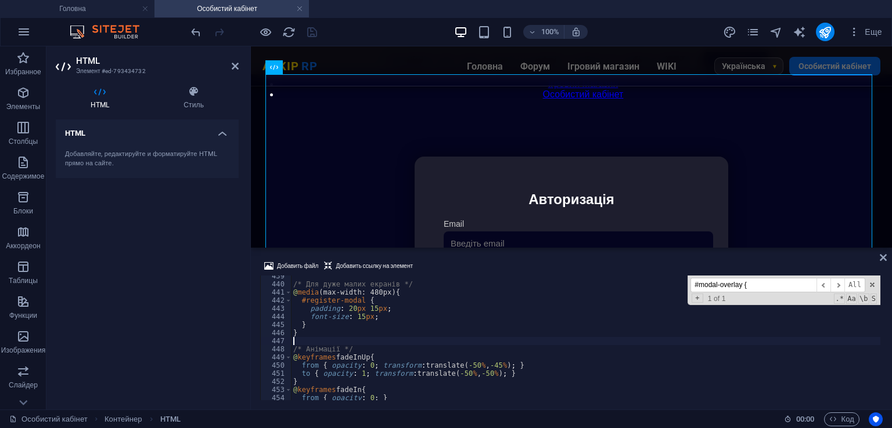
type textarea "</div></div>"
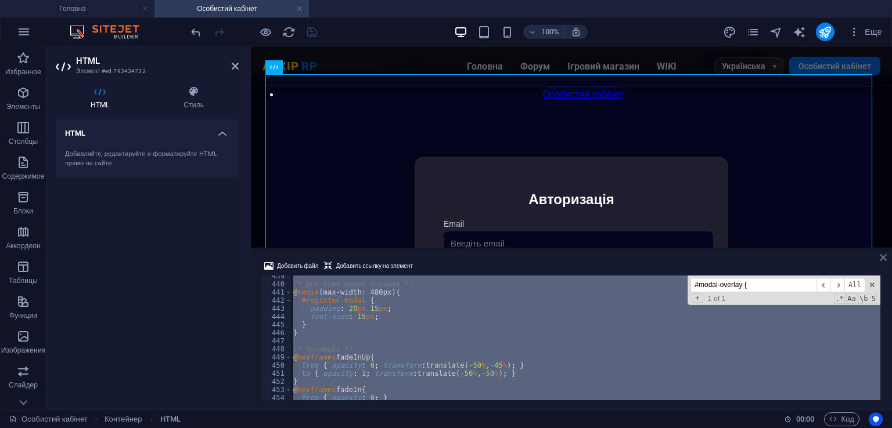
drag, startPoint x: 884, startPoint y: 260, endPoint x: 760, endPoint y: 196, distance: 139.4
click at [884, 260] on icon at bounding box center [882, 257] width 7 height 9
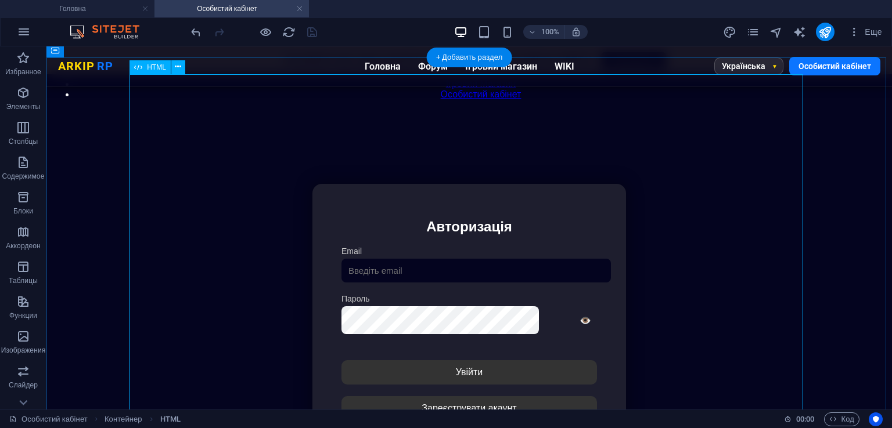
click at [464, 253] on div "Особистий кабінет Немає з'єднання з інтернетом... Авторизація Email [GEOGRAPHIC…" at bounding box center [469, 338] width 835 height 387
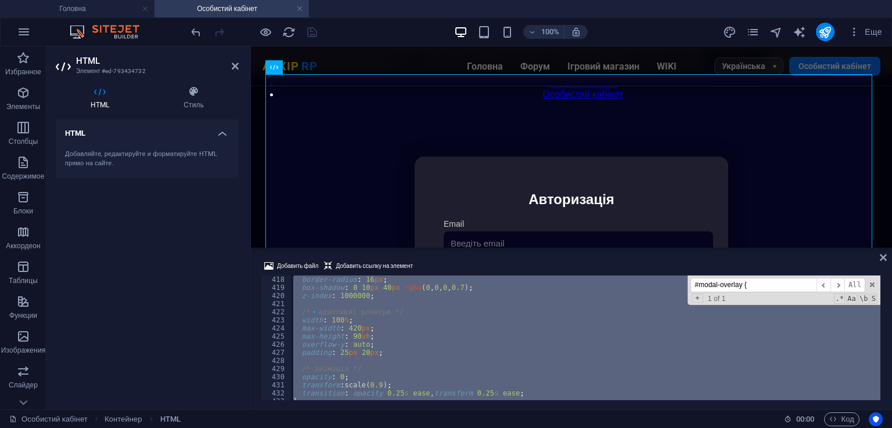
click at [378, 354] on div "border-radius : 16 px ; box-shadow : 0 10 px 40 px rgba ( 0 , 0 , 0 , 0.7 ) ; z…" at bounding box center [585, 338] width 589 height 125
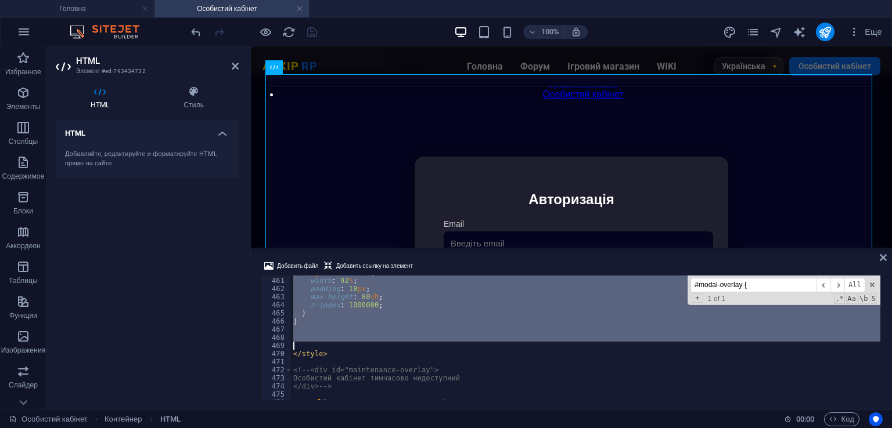
scroll to position [3737, 0]
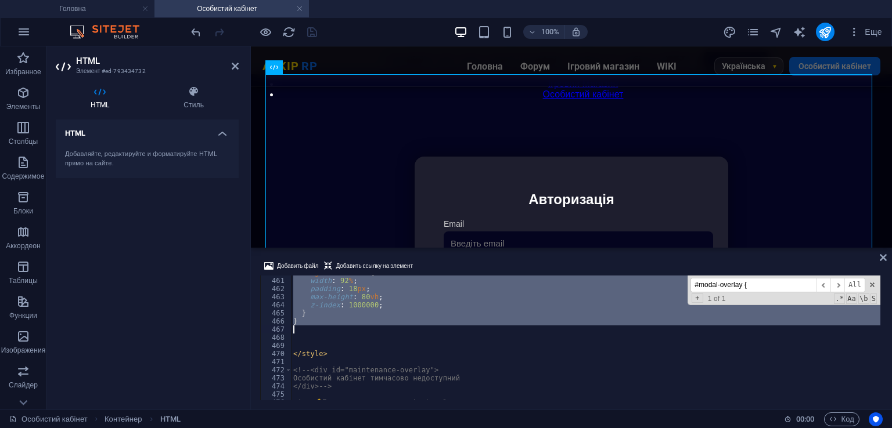
drag, startPoint x: 293, startPoint y: 328, endPoint x: 356, endPoint y: 328, distance: 63.9
type textarea "}"
paste textarea
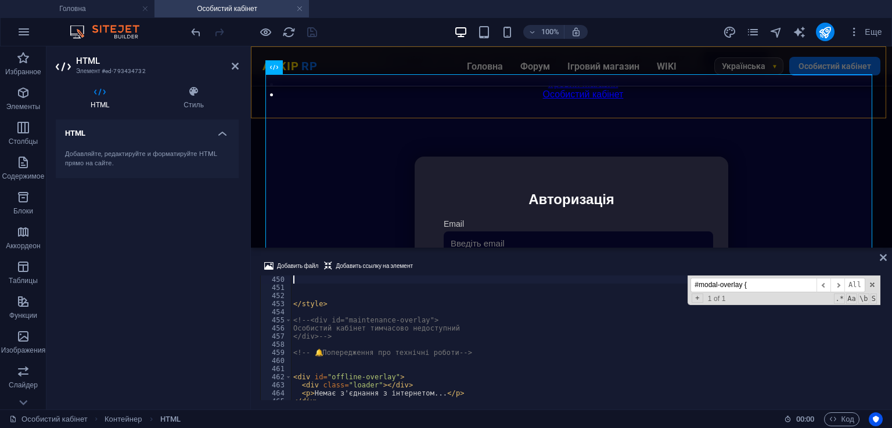
scroll to position [3649, 0]
click at [448, 261] on div "Добавить файл Добавить ссылку на элемент" at bounding box center [571, 267] width 622 height 17
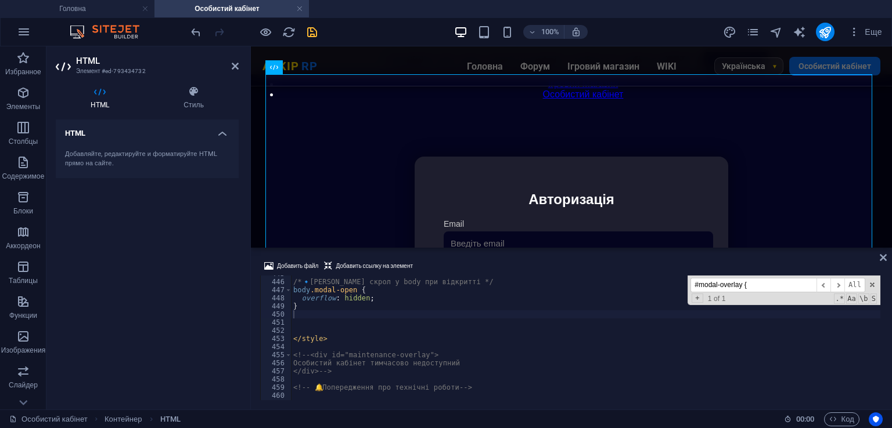
scroll to position [3579, 0]
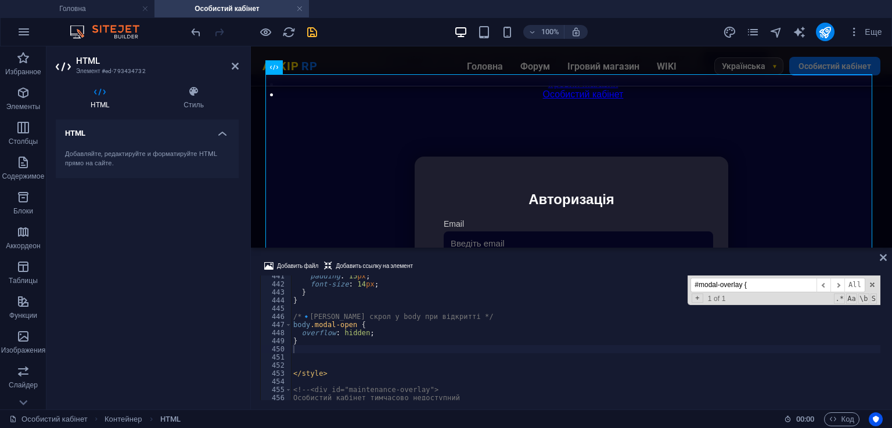
type textarea "</style>"
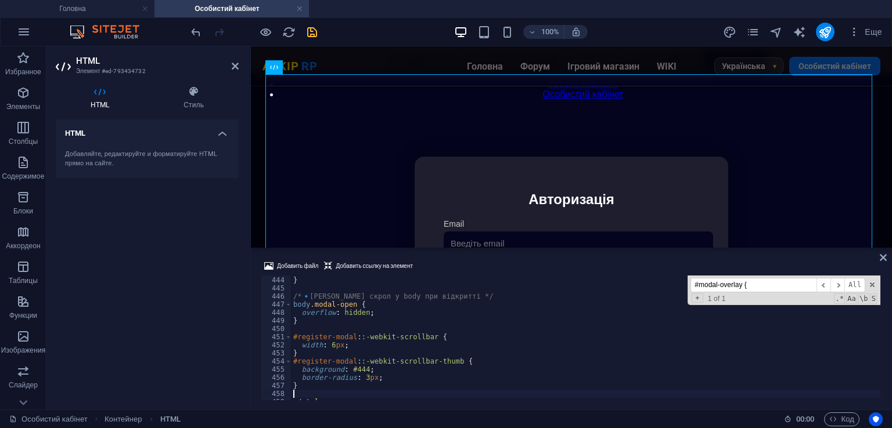
click at [510, 258] on div "Добавить файл Добавить ссылку на элемент 443 444 445 446 447 448 449 450 451 45…" at bounding box center [571, 330] width 641 height 160
click at [308, 31] on icon "save" at bounding box center [311, 32] width 13 height 13
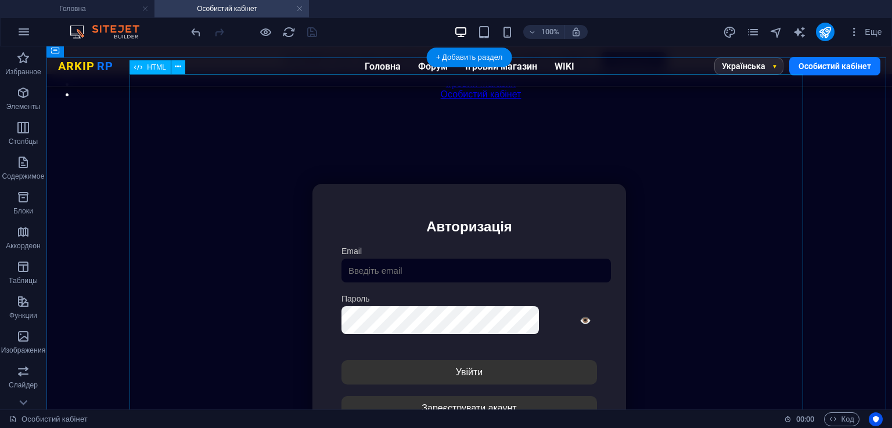
click at [511, 250] on div "Особистий кабінет Немає з'єднання з інтернетом... Авторизація Email [GEOGRAPHIC…" at bounding box center [469, 338] width 835 height 387
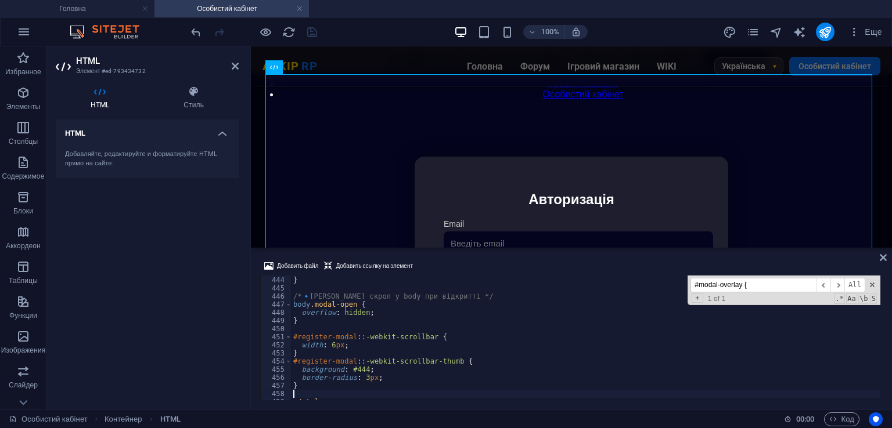
scroll to position [3634, 0]
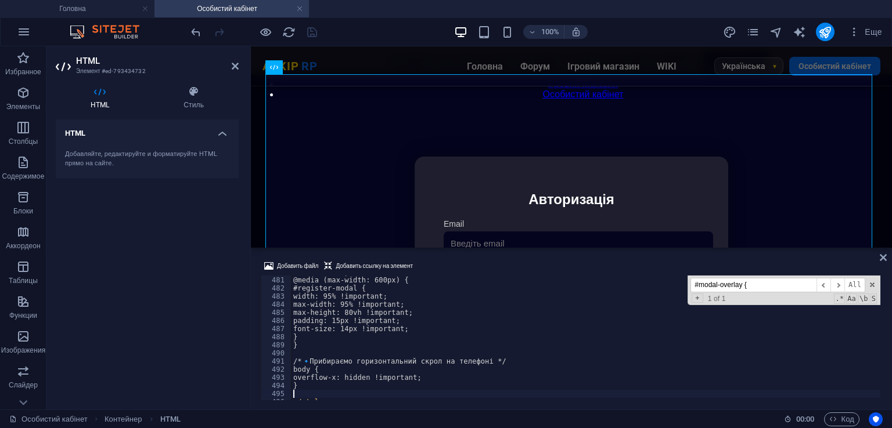
click at [470, 257] on div "Добавить файл Добавить ссылку на элемент 480 481 482 483 484 485 486 487 488 48…" at bounding box center [571, 330] width 641 height 160
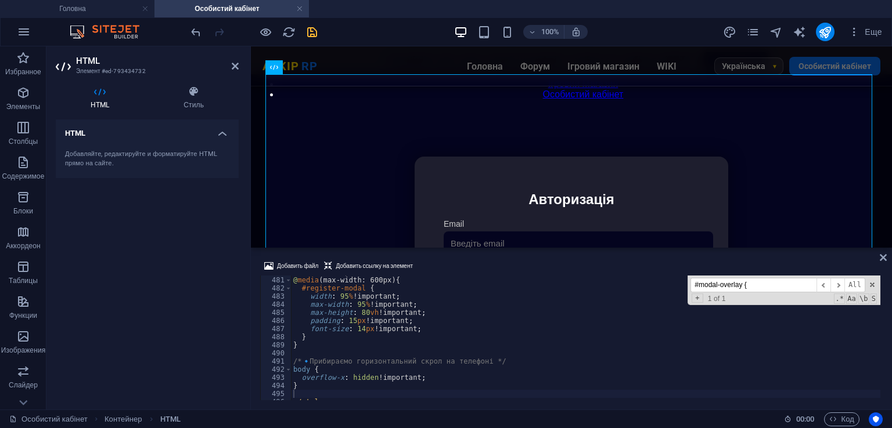
click at [318, 24] on div at bounding box center [254, 32] width 130 height 19
click at [310, 28] on icon "save" at bounding box center [311, 32] width 13 height 13
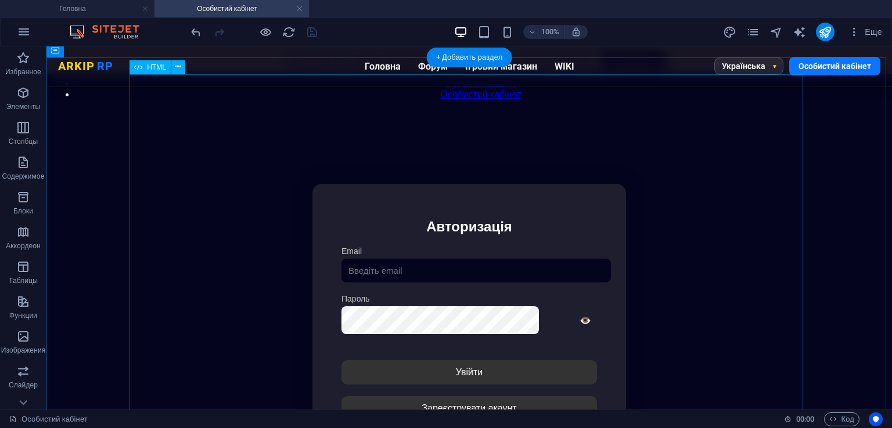
click at [399, 261] on div "Особистий кабінет Немає з'єднання з інтернетом... Авторизація Email [GEOGRAPHIC…" at bounding box center [469, 338] width 835 height 387
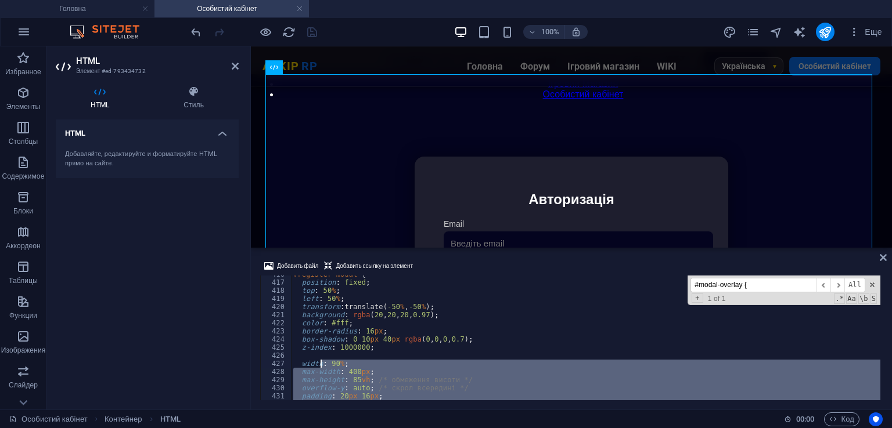
scroll to position [3343, 0]
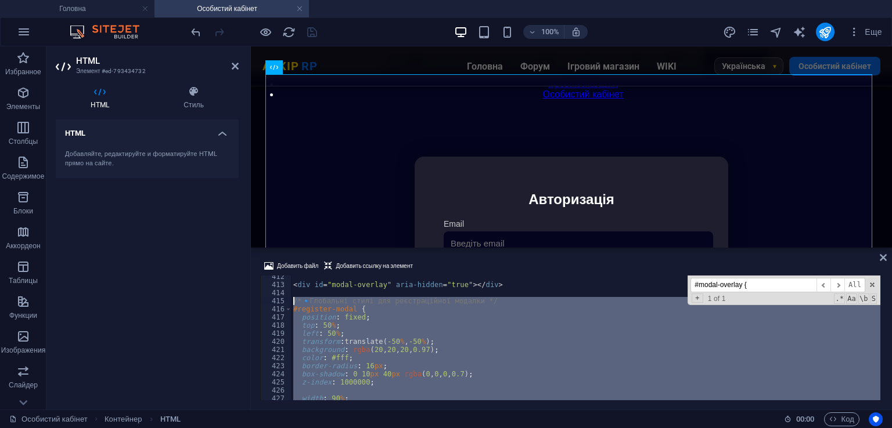
drag, startPoint x: 324, startPoint y: 360, endPoint x: 293, endPoint y: 304, distance: 65.2
type textarea "/* 🔹 Глобальні стилі для реєстраційної модалки */ #register-modal {"
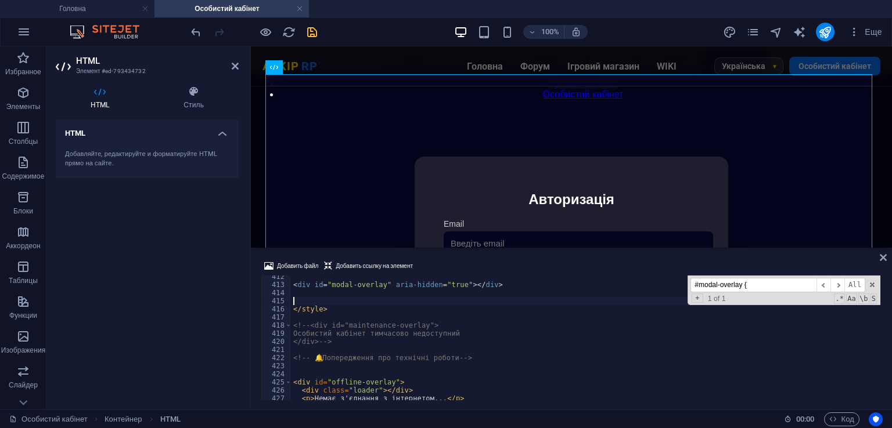
scroll to position [3819, 0]
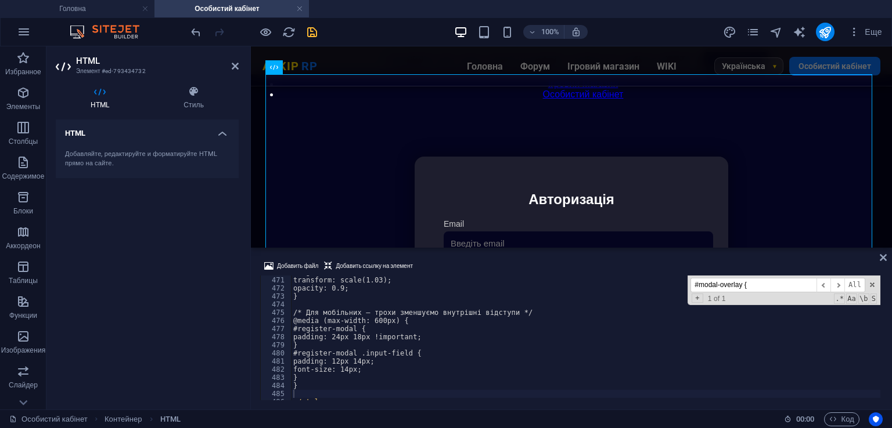
click at [499, 265] on div "Добавить файл Добавить ссылку на элемент" at bounding box center [571, 267] width 622 height 17
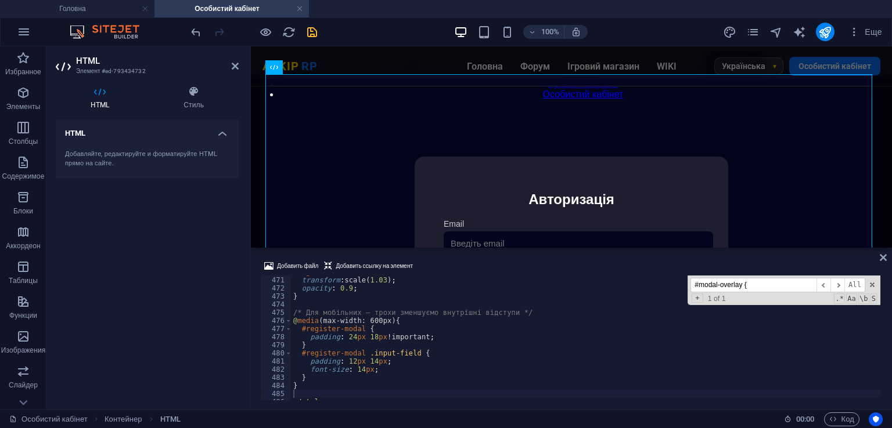
click at [318, 28] on div "100% Еще" at bounding box center [538, 32] width 698 height 19
click at [316, 30] on icon "save" at bounding box center [311, 32] width 13 height 13
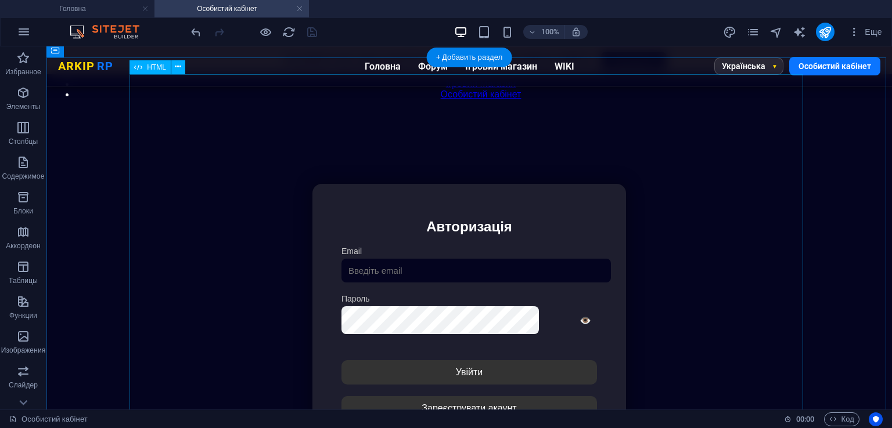
click at [384, 261] on div "Особистий кабінет Немає з'єднання з інтернетом... Авторизація Email [GEOGRAPHIC…" at bounding box center [469, 338] width 835 height 387
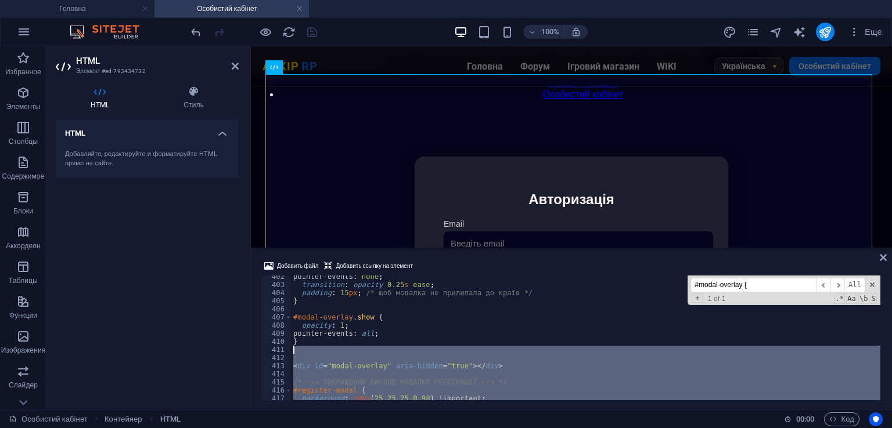
scroll to position [3331, 0]
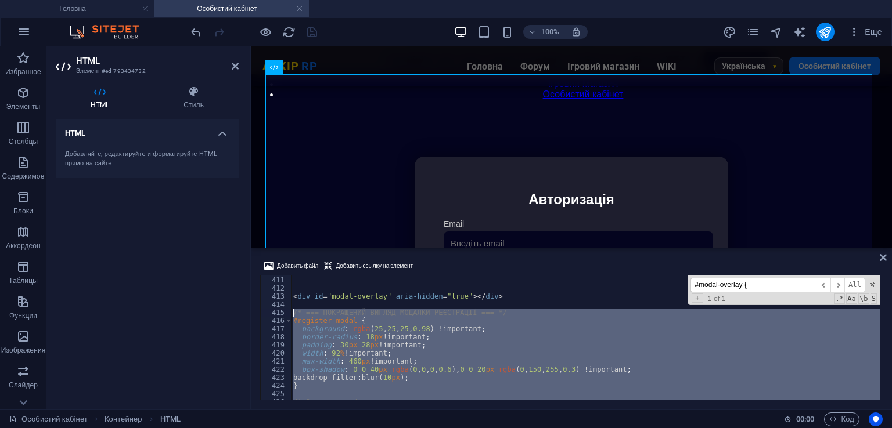
drag, startPoint x: 323, startPoint y: 356, endPoint x: 266, endPoint y: 312, distance: 72.0
click at [266, 312] on div "410 411 412 413 414 415 416 417 418 419 420 421 422 423 424 425 426 427 428 } <…" at bounding box center [571, 338] width 622 height 125
type textarea "/* === ПОКРАЩЕНИЙ ВИГЛЯД МОДАЛКИ РЕЄСТРАЦІЇ === */ #register-modal {"
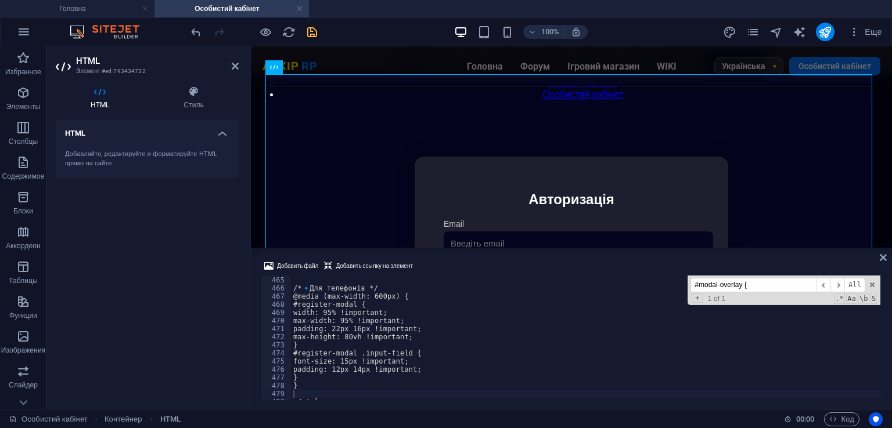
click at [441, 265] on div "Добавить файл Добавить ссылку на элемент" at bounding box center [571, 267] width 622 height 17
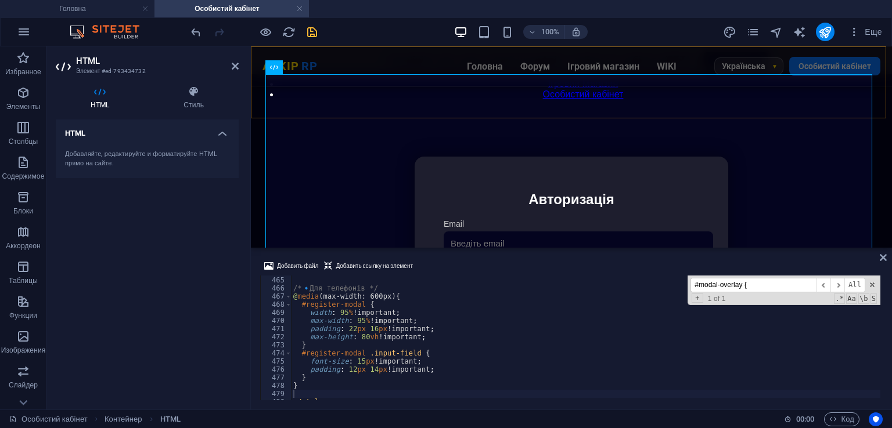
click at [306, 37] on icon "save" at bounding box center [311, 32] width 13 height 13
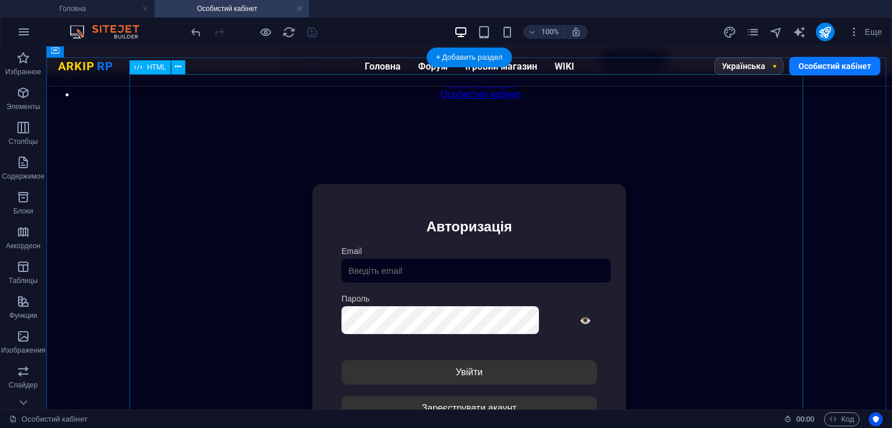
click at [394, 264] on div "Особистий кабінет Немає з'єднання з інтернетом... Авторизація Email [GEOGRAPHIC…" at bounding box center [469, 338] width 835 height 387
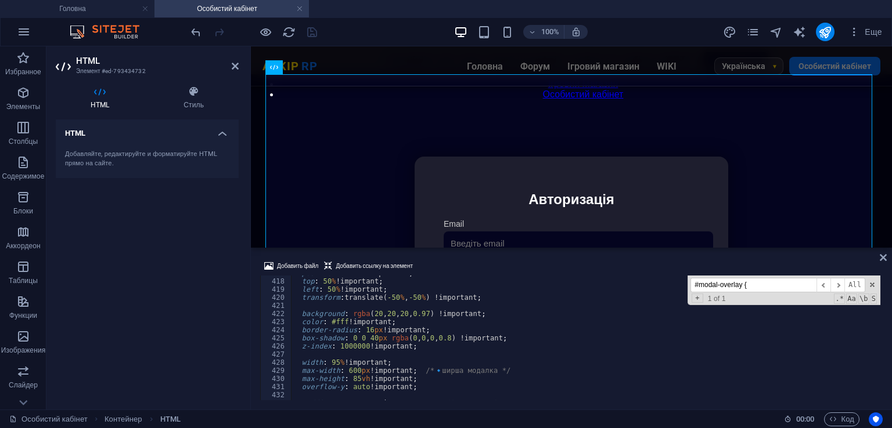
scroll to position [3352, 0]
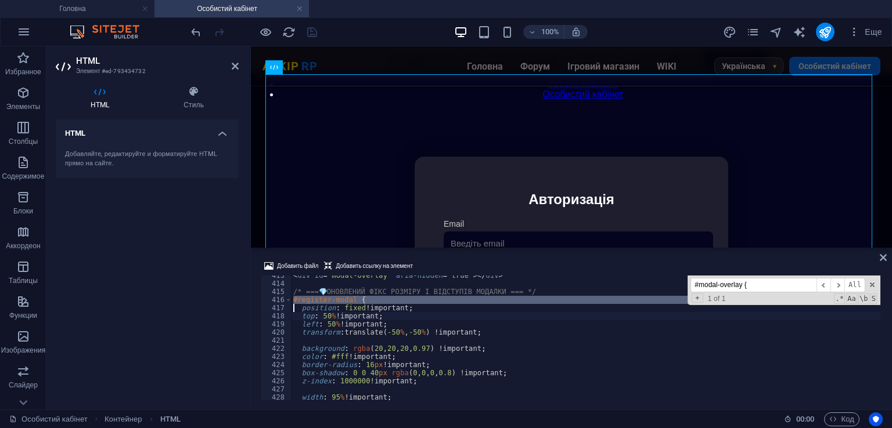
type textarea "transform: translate(-50%, -50%) !important;"
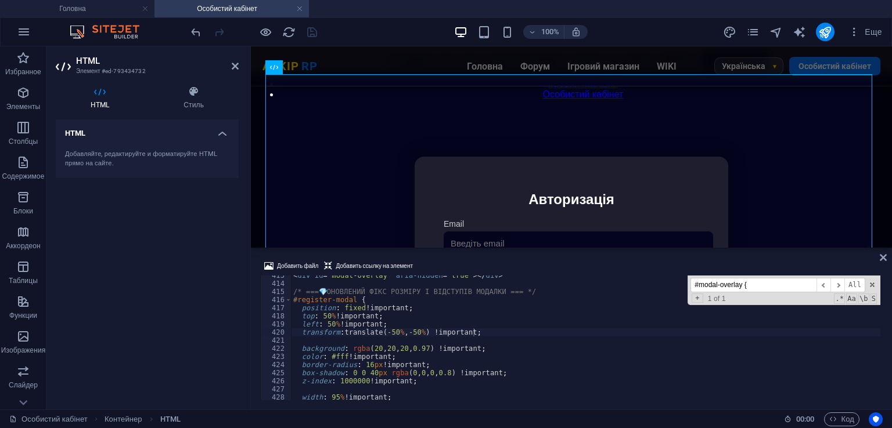
paste input "register-modal"
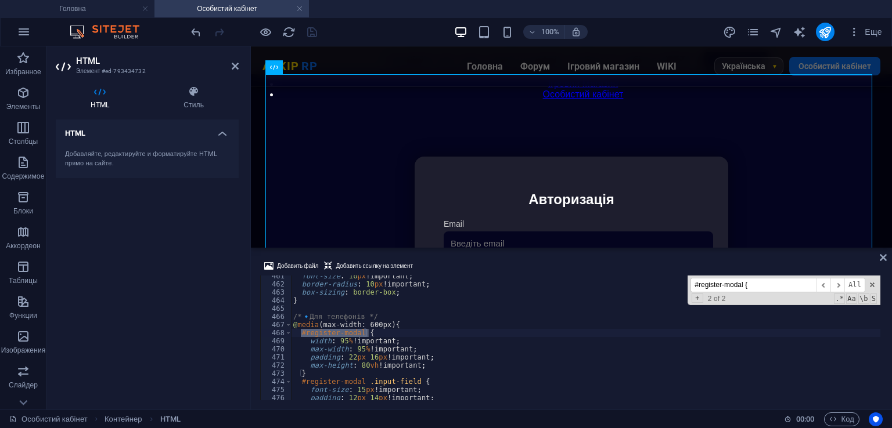
scroll to position [3311, 0]
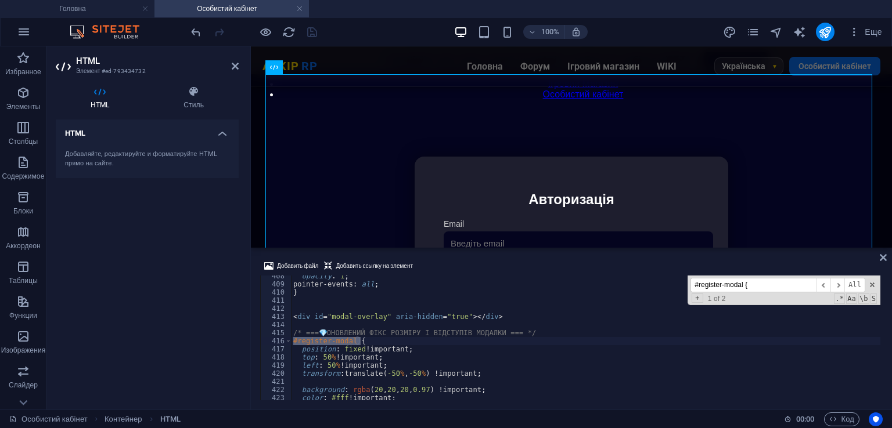
type input "#register-modal {"
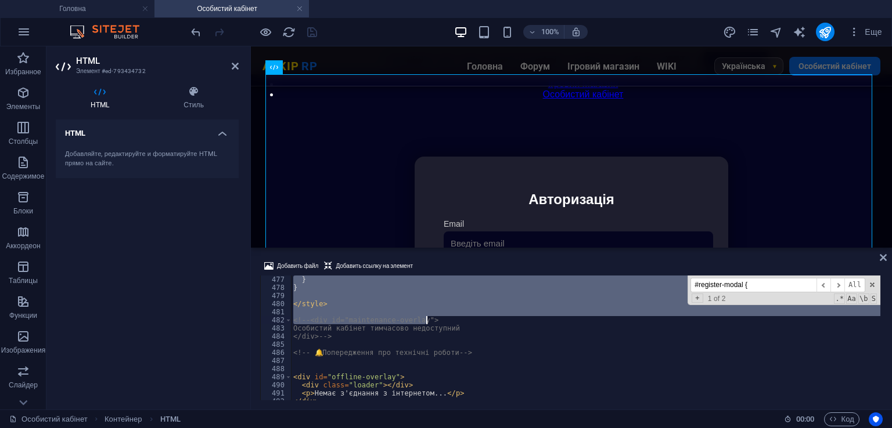
scroll to position [3799, 0]
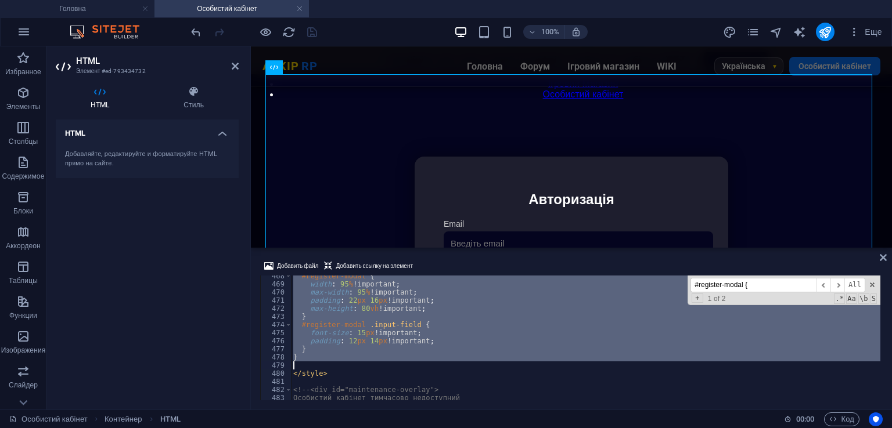
drag, startPoint x: 291, startPoint y: 331, endPoint x: 399, endPoint y: 363, distance: 112.4
type textarea "}"
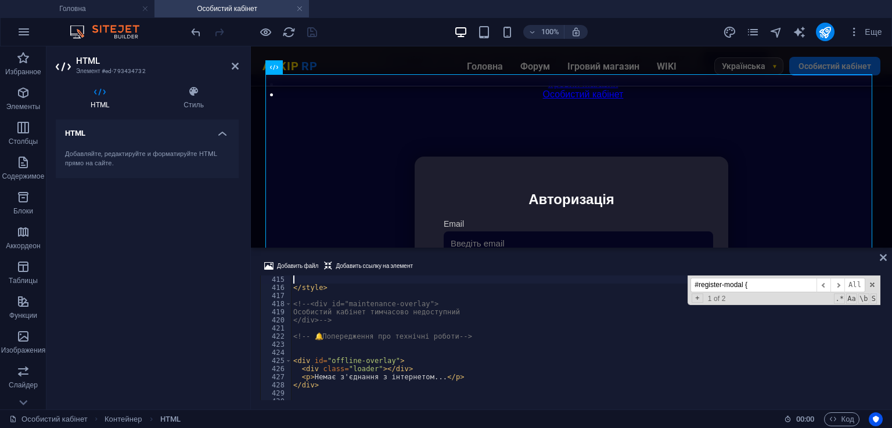
scroll to position [3295, 0]
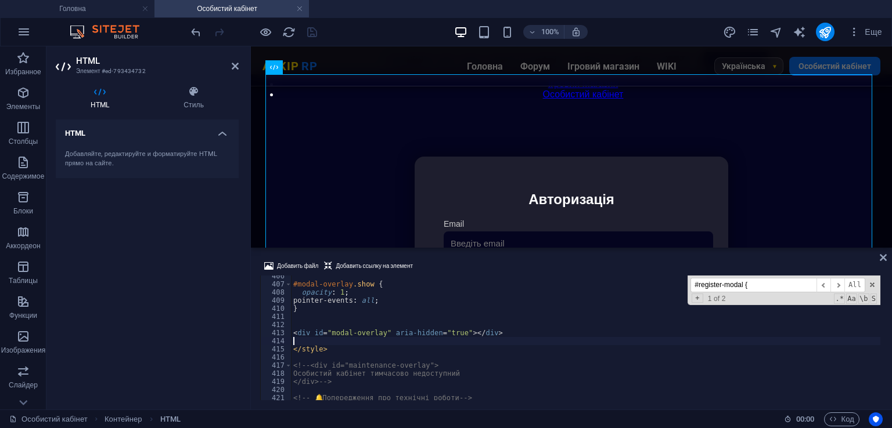
click at [759, 277] on div "#register-modal { ​ ​ All Replace All + 1 of 2 .* Aa \b S" at bounding box center [783, 291] width 193 height 30
click at [762, 284] on input "#register-modal {" at bounding box center [753, 285] width 126 height 15
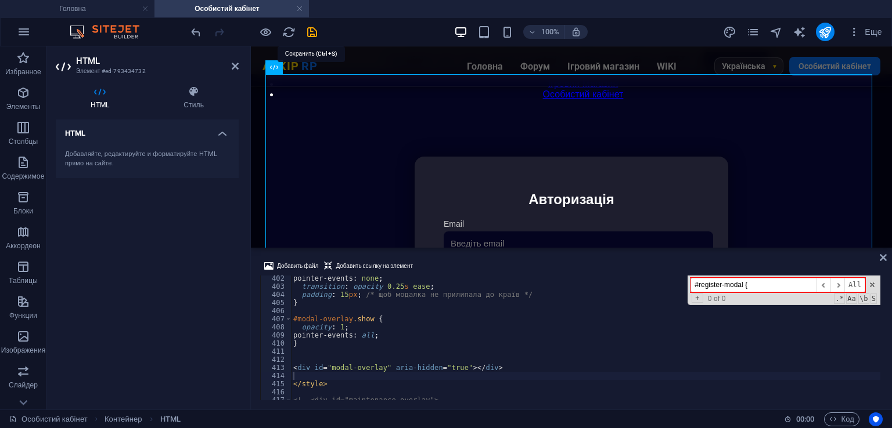
click at [315, 29] on icon "save" at bounding box center [311, 32] width 13 height 13
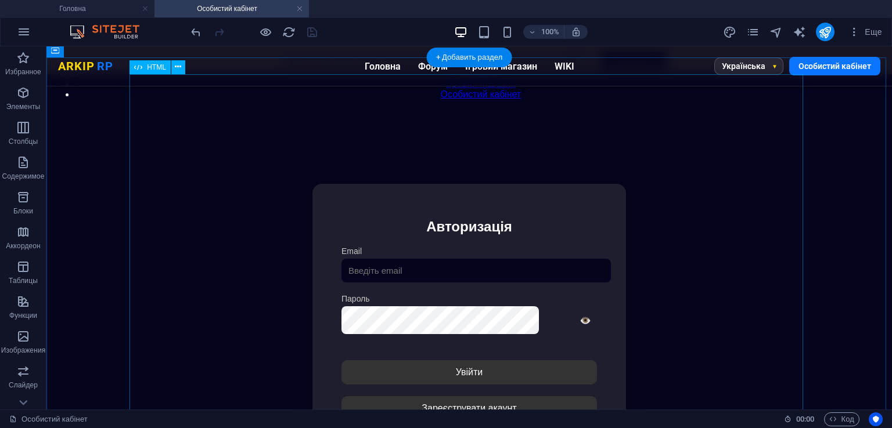
click at [434, 233] on div "Особистий кабінет Немає з'єднання з інтернетом... Авторизація Email [GEOGRAPHIC…" at bounding box center [469, 338] width 835 height 387
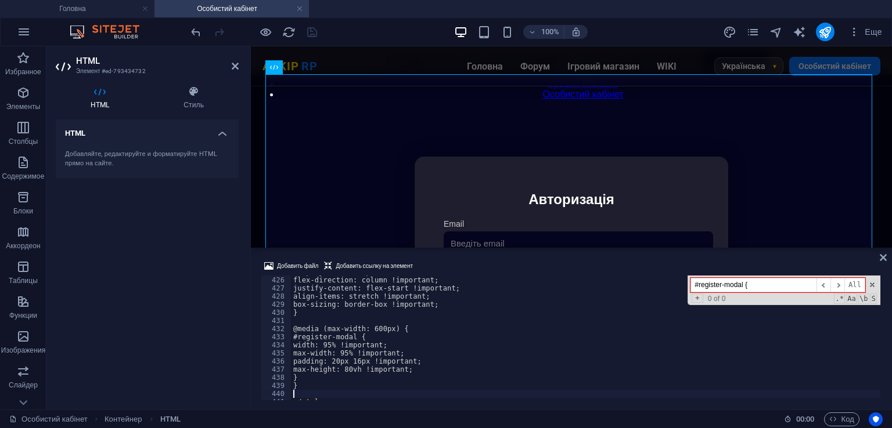
scroll to position [3453, 0]
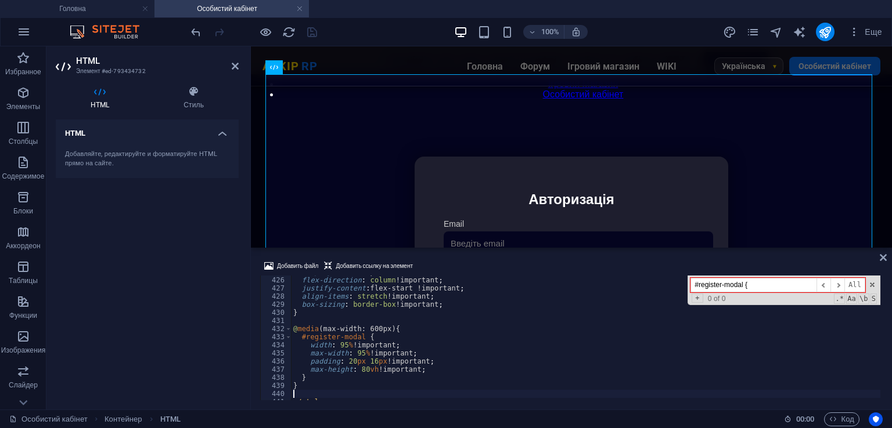
click at [469, 262] on div "Добавить файл Добавить ссылку на элемент" at bounding box center [571, 267] width 622 height 17
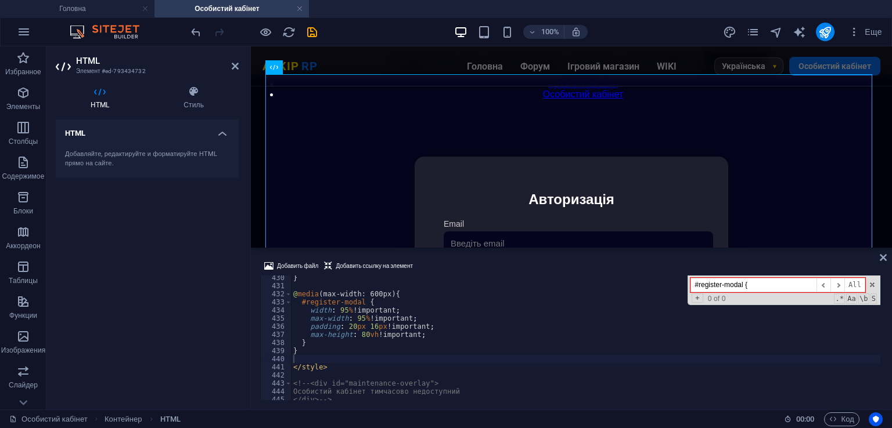
scroll to position [3487, 0]
click at [309, 28] on icon "save" at bounding box center [311, 32] width 13 height 13
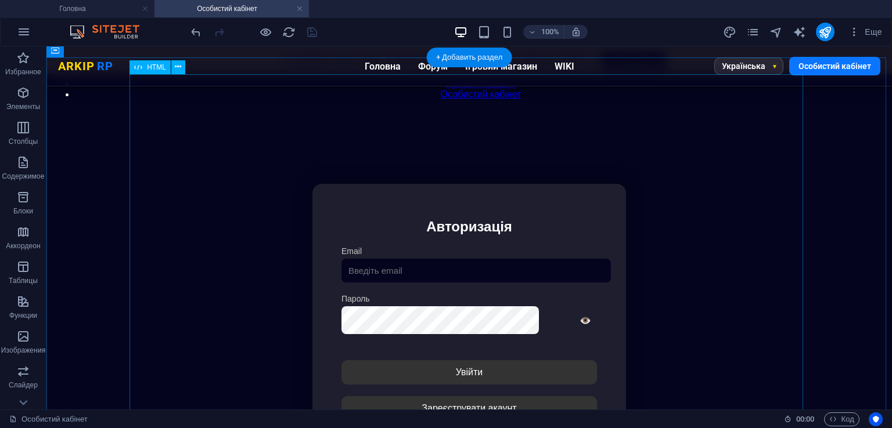
click at [442, 223] on div "Особистий кабінет Немає з'єднання з інтернетом... Авторизація Email [GEOGRAPHIC…" at bounding box center [469, 338] width 835 height 387
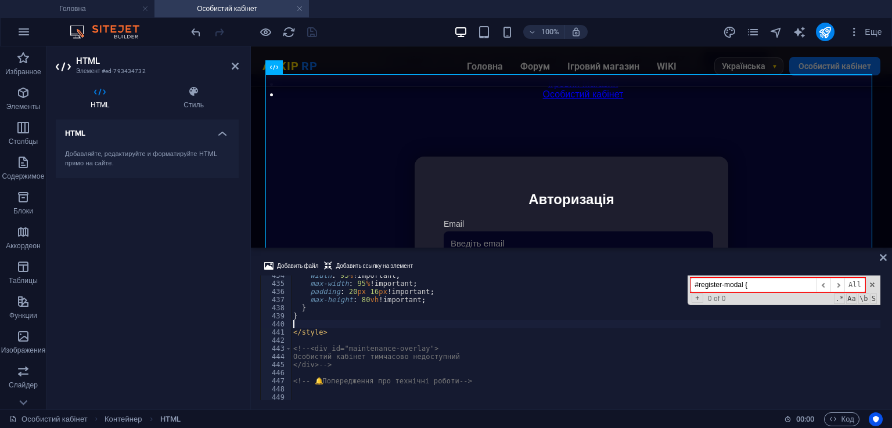
scroll to position [3557, 0]
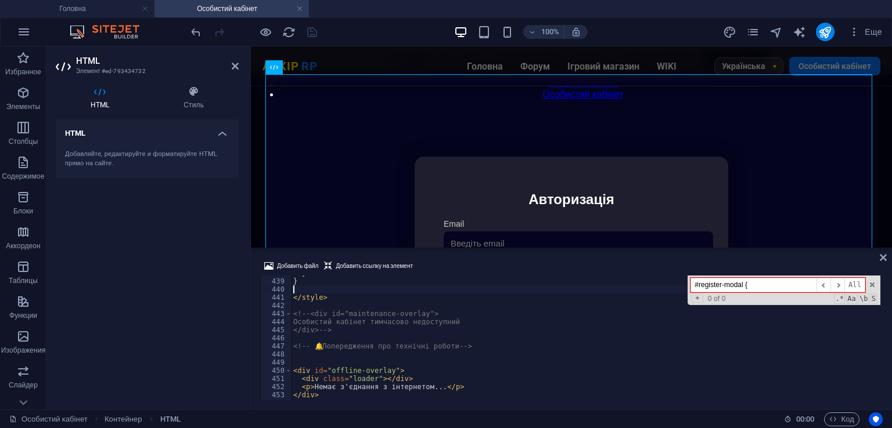
type textarea "</div>-->"
paste input "<div id="register-modal" style="display:none;">"
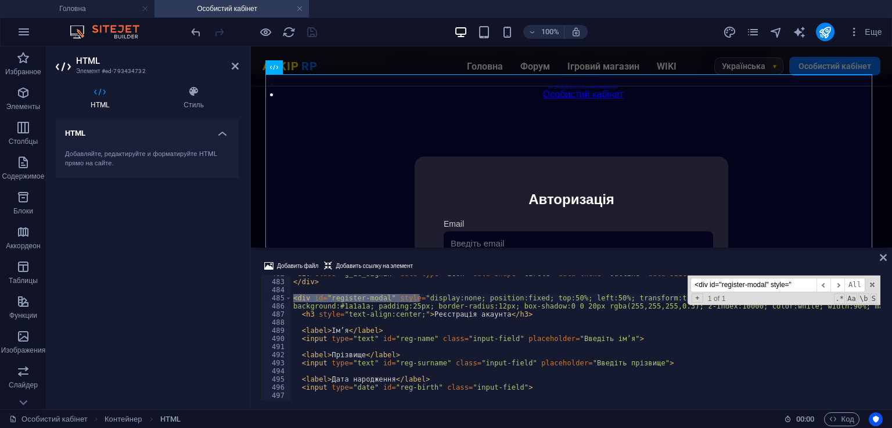
scroll to position [3915, 0]
type input "<div id="register-modal" style=""
click at [295, 299] on div "< div class = "g_id_signin" data-type = "icon" data-shape = "circle" data-theme…" at bounding box center [585, 338] width 589 height 125
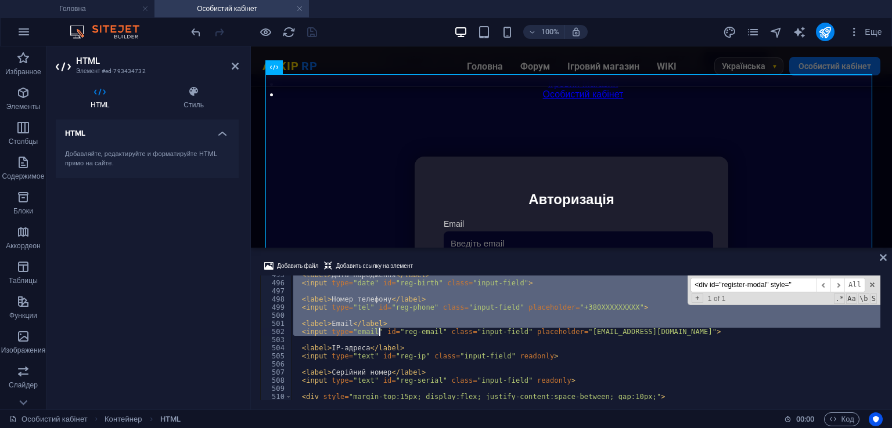
scroll to position [4124, 0]
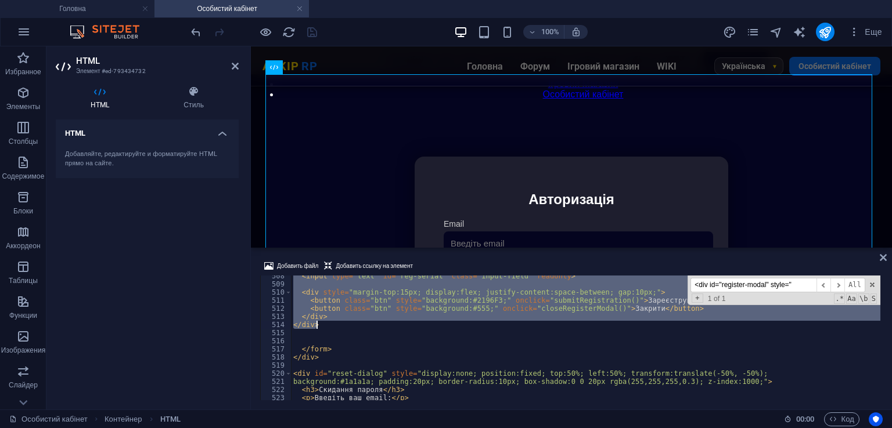
drag, startPoint x: 293, startPoint y: 299, endPoint x: 379, endPoint y: 326, distance: 90.0
type textarea "</div> </div>"
paste textarea
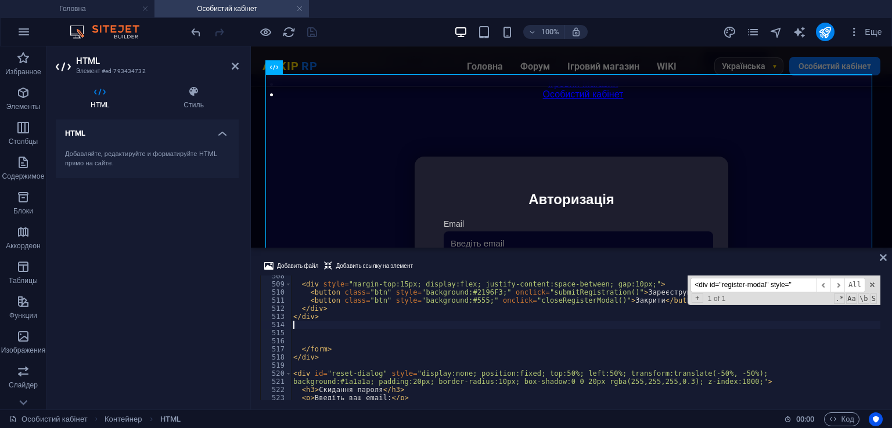
click at [480, 262] on div "Добавить файл Добавить ссылку на элемент" at bounding box center [571, 267] width 622 height 17
click at [311, 27] on icon "save" at bounding box center [311, 32] width 13 height 13
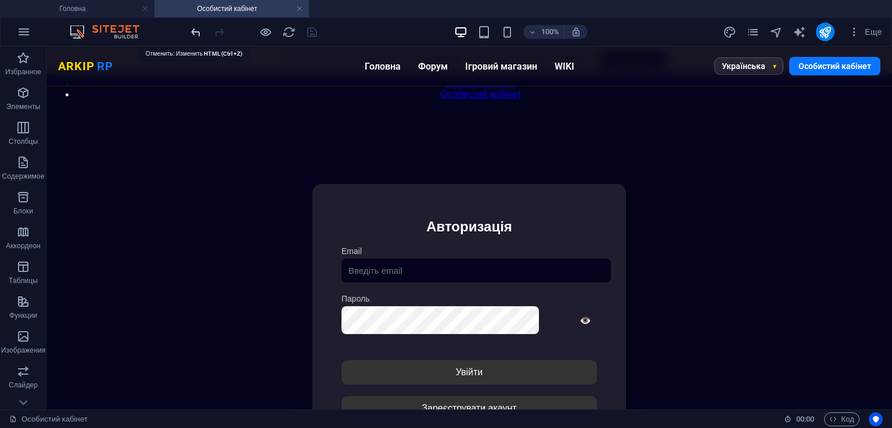
click at [190, 28] on icon "undo" at bounding box center [195, 32] width 13 height 13
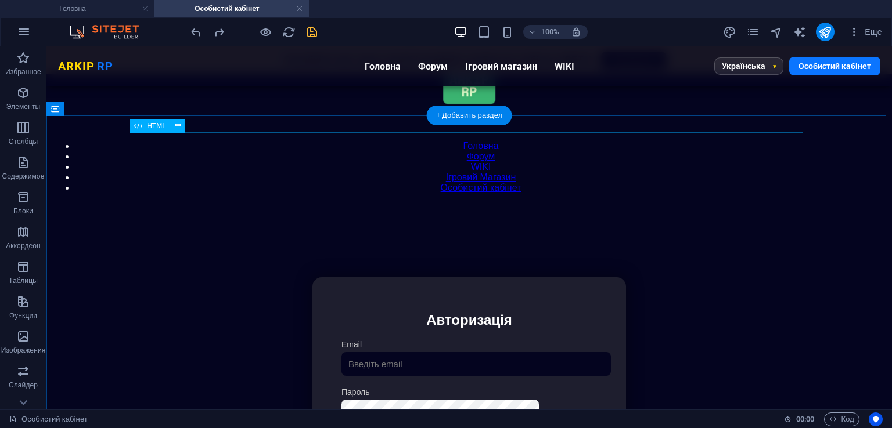
scroll to position [0, 0]
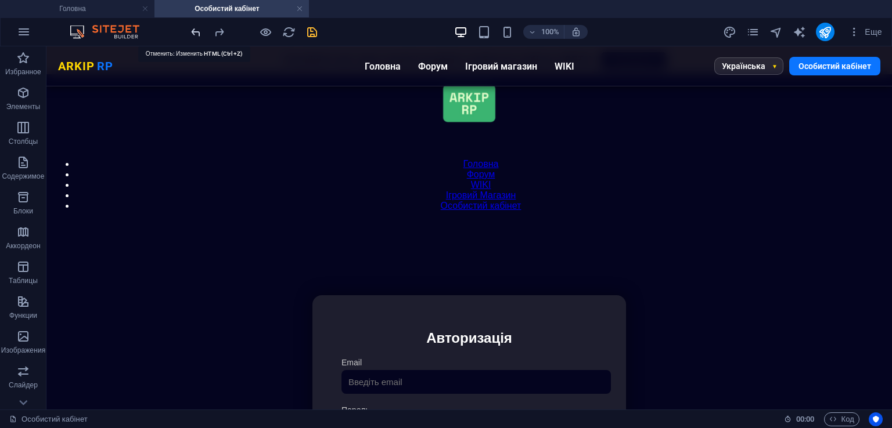
click at [190, 28] on icon "undo" at bounding box center [195, 32] width 13 height 13
click at [315, 31] on icon "save" at bounding box center [311, 32] width 13 height 13
click at [187, 26] on div "100% Еще" at bounding box center [446, 32] width 890 height 28
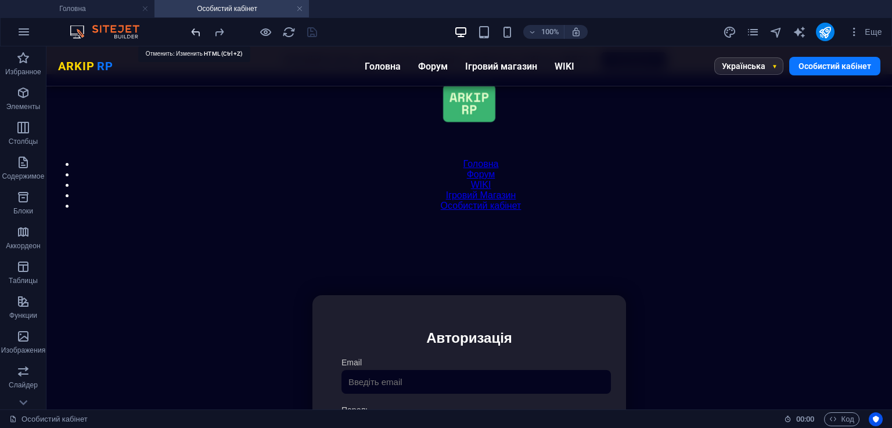
click at [192, 27] on icon "undo" at bounding box center [195, 32] width 13 height 13
click at [194, 30] on icon "undo" at bounding box center [195, 32] width 13 height 13
click at [317, 33] on icon "save" at bounding box center [311, 32] width 13 height 13
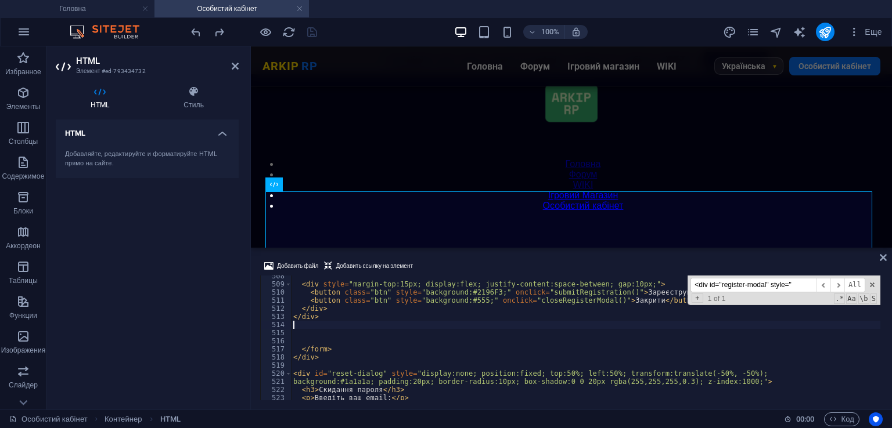
scroll to position [4124, 0]
type textarea "<h2 class="form-title" style="text-align: center;">Авторизація</h2>"
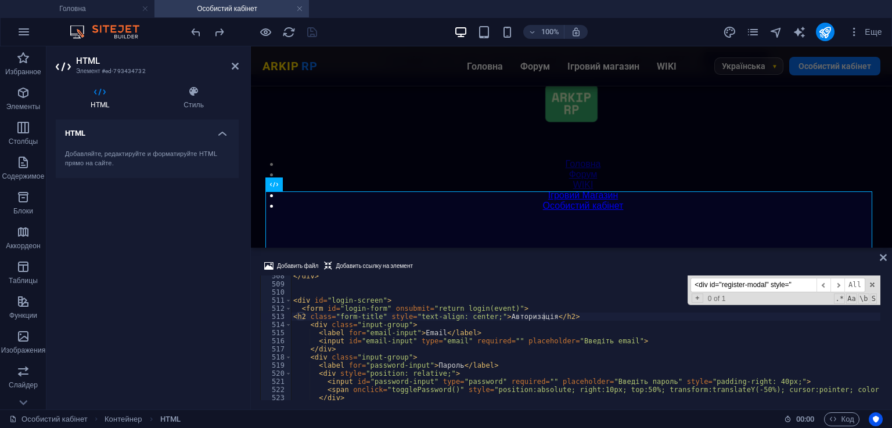
paste input "[TECHNICAL_ID]"
type input "21"
type textarea "<button class="btn" style="background:#2196F3;" onclick="submitRegistration()">…"
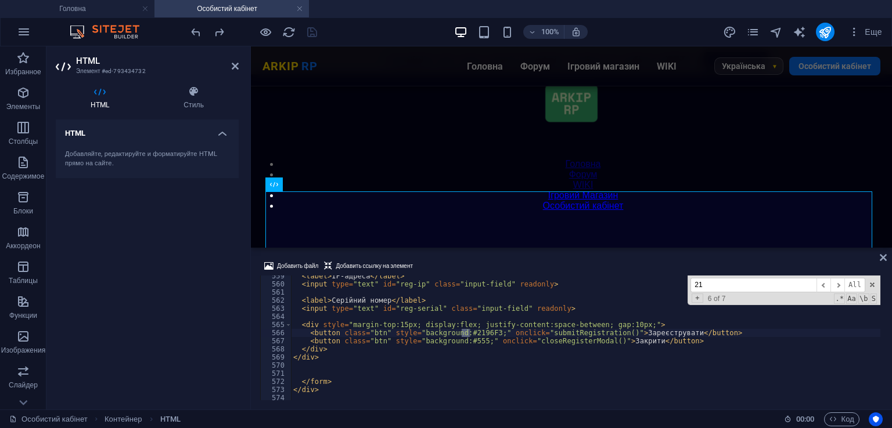
type input "2"
type input "ш"
type textarea "<p>Введіть ваш email:</p>"
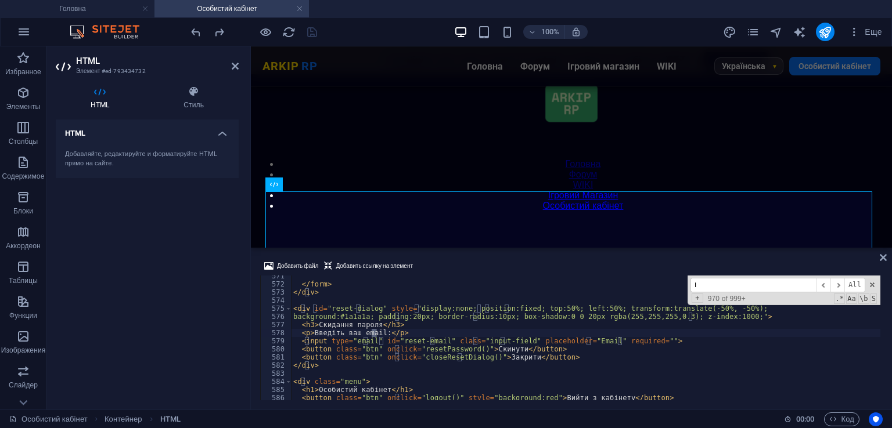
type input "id"
type textarea "<input type="email" id="reset-email" class="input-field" placeholder="Email" re…"
type input "i"
type input "Ip"
type textarea "<p>VIP: <span id="vip"></span></p>"
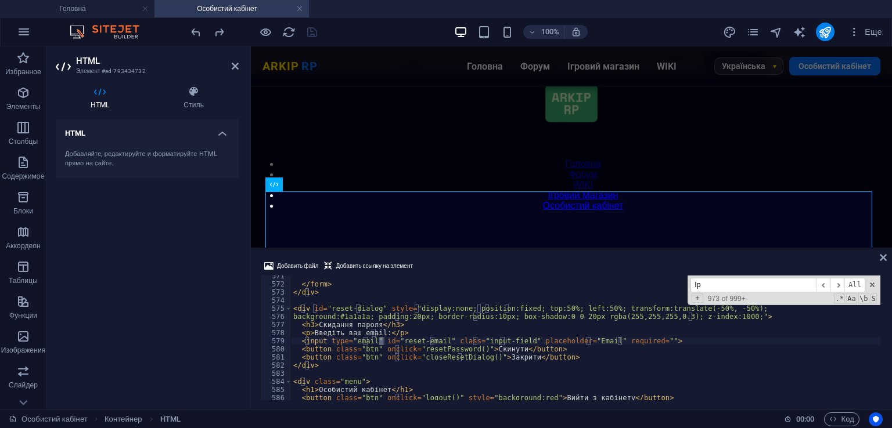
scroll to position [4798, 0]
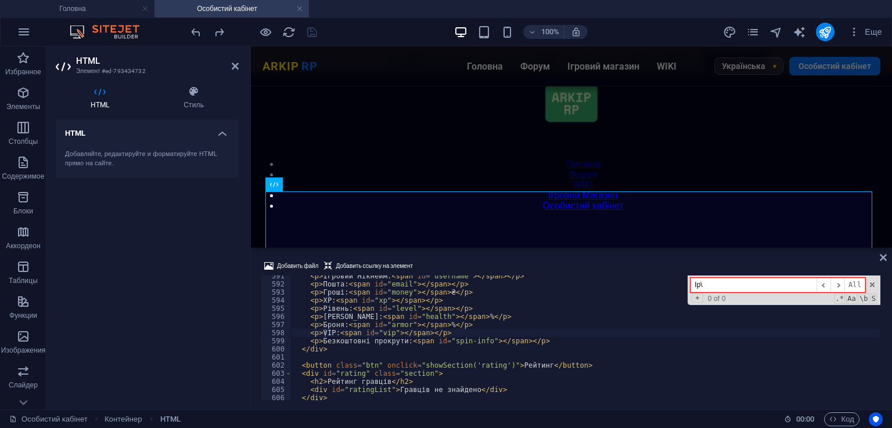
type input "Ip"
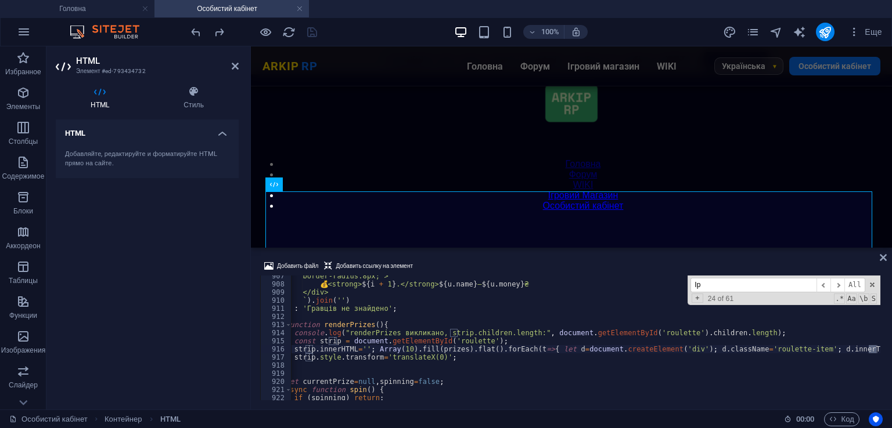
scroll to position [0, 7]
type textarea "strip.style.transform='translateX(0)';"
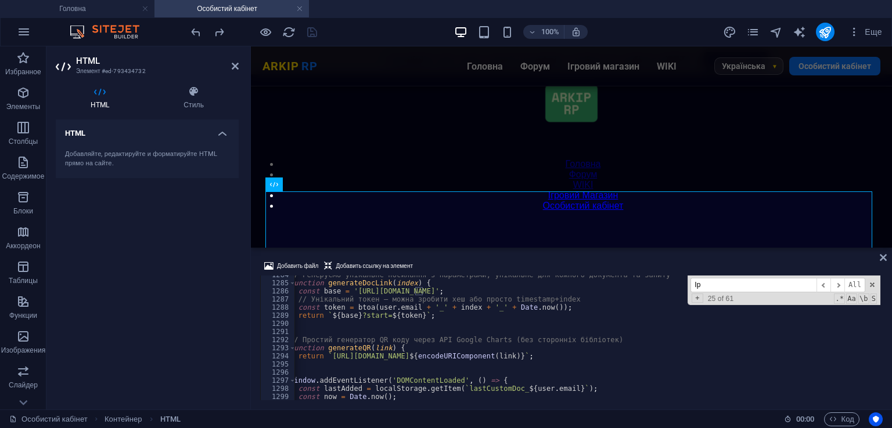
scroll to position [10605, 0]
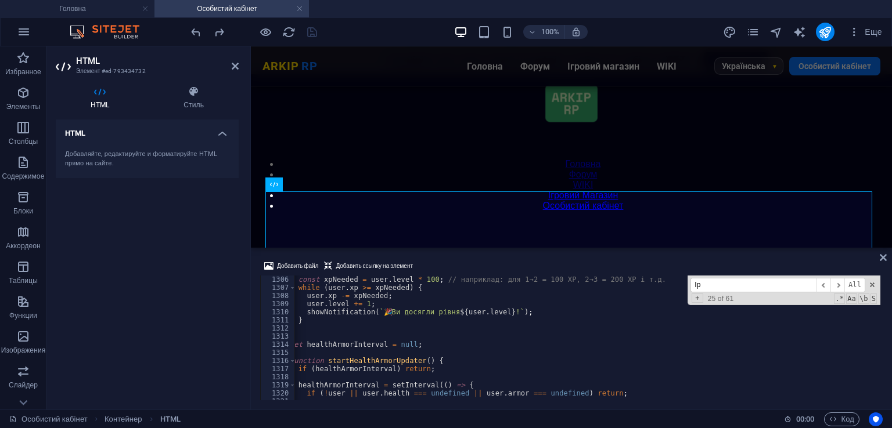
type input "Ip"
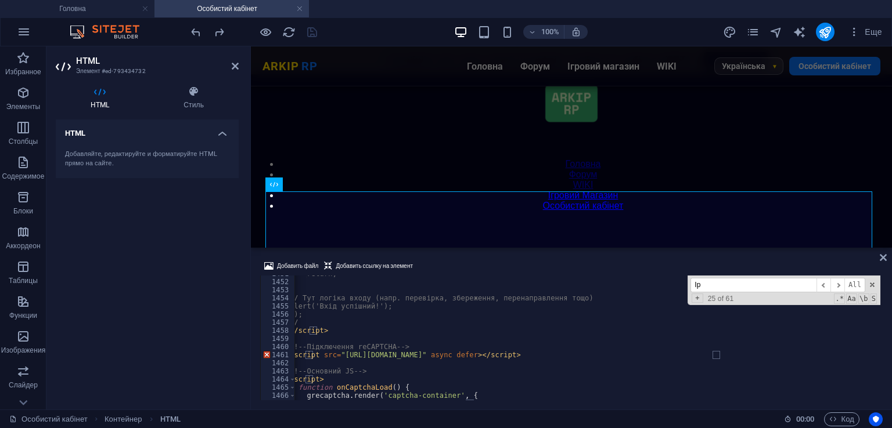
scroll to position [11824, 0]
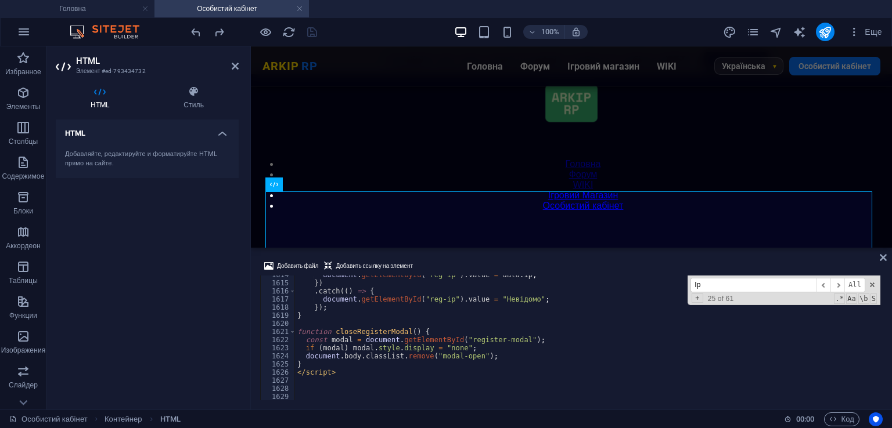
scroll to position [13123, 0]
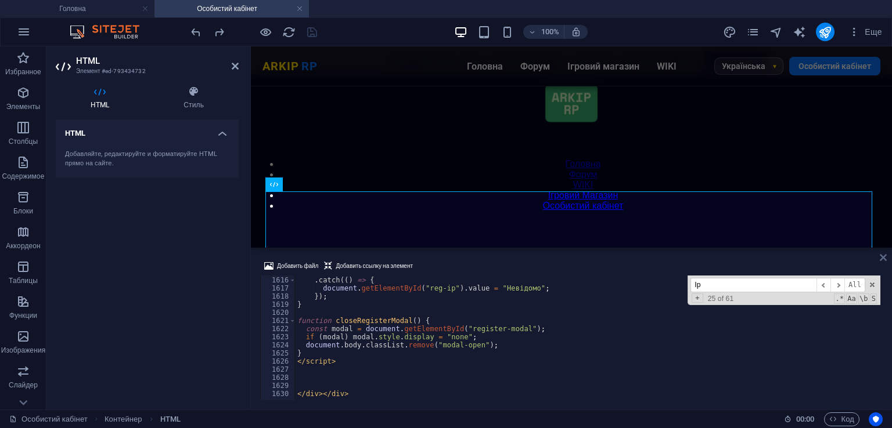
click at [885, 258] on icon at bounding box center [882, 257] width 7 height 9
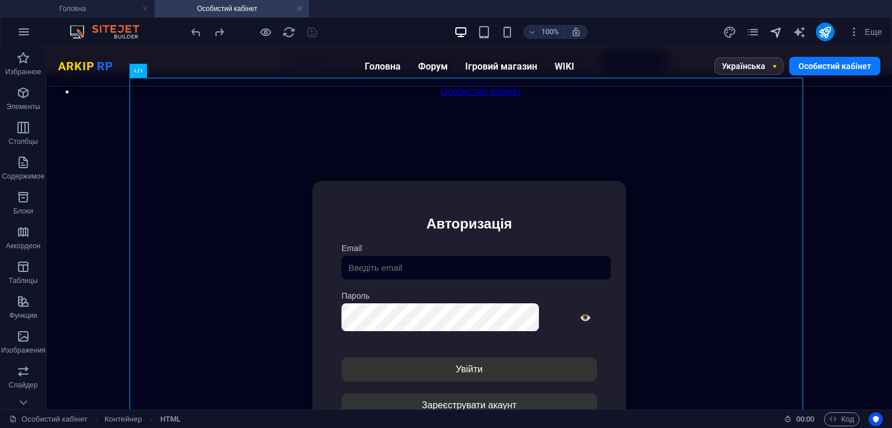
scroll to position [110, 0]
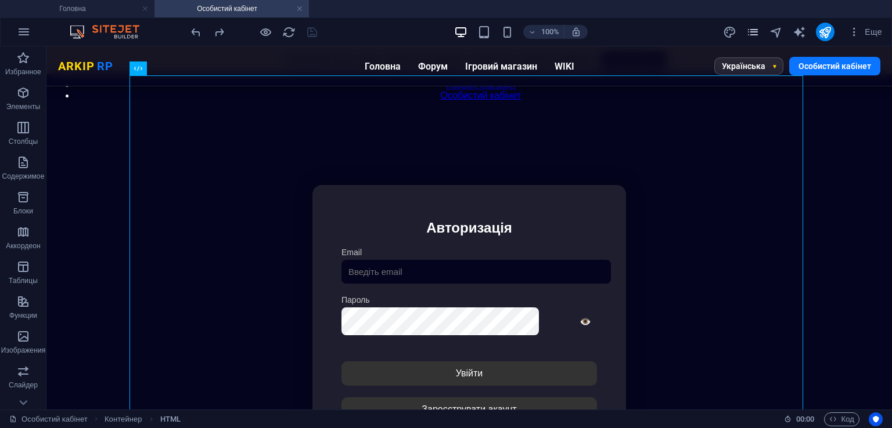
click at [758, 30] on icon "pages" at bounding box center [752, 32] width 13 height 13
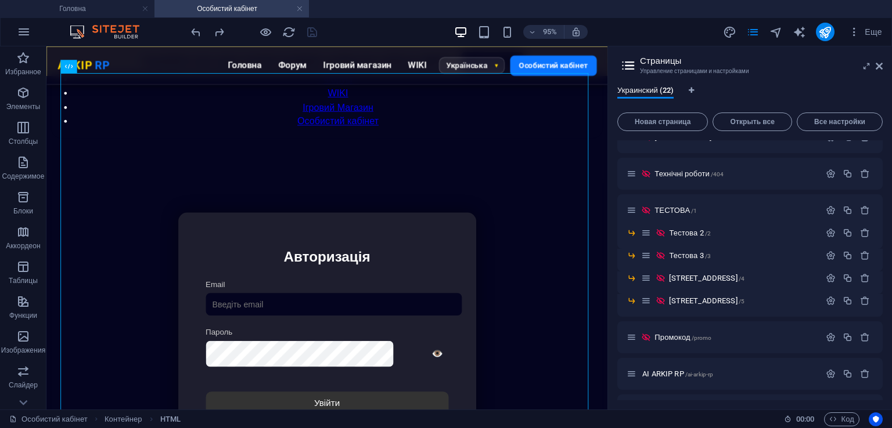
scroll to position [489, 0]
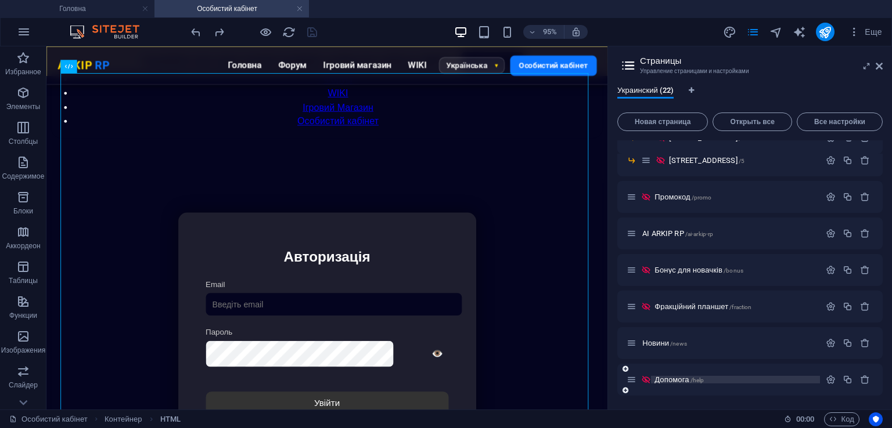
click at [696, 377] on span "/help" at bounding box center [697, 380] width 14 height 6
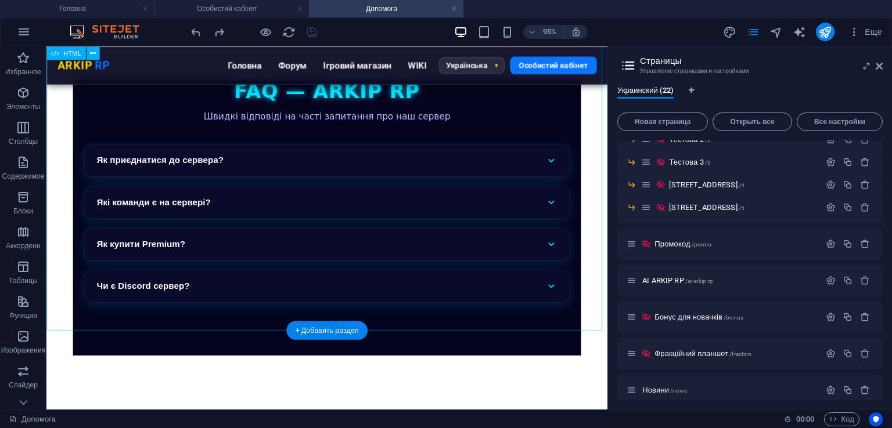
scroll to position [173, 0]
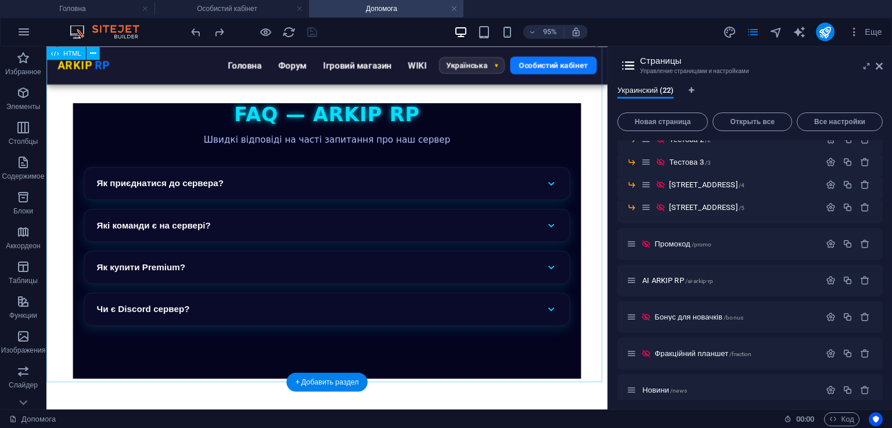
click at [341, 220] on div "FAQ — ARKIP RP Швидкі відповіді на часті запитання про наш сервер Як приєднатис…" at bounding box center [341, 251] width 581 height 406
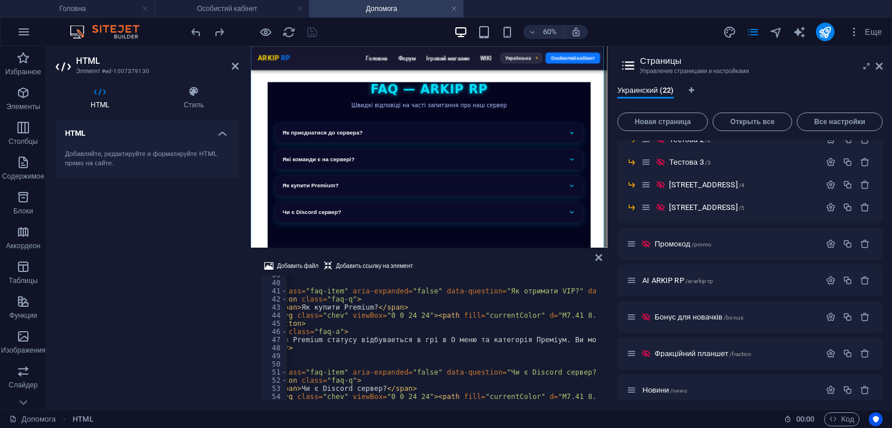
scroll to position [0, 95]
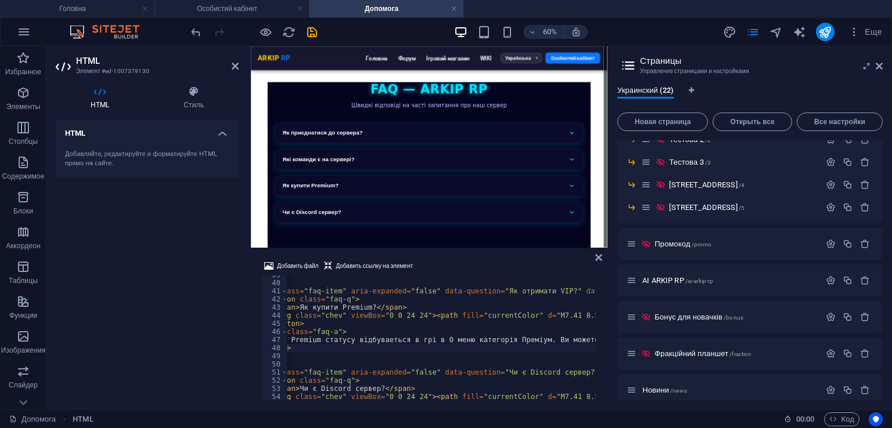
drag, startPoint x: 292, startPoint y: 400, endPoint x: 302, endPoint y: 399, distance: 10.5
click at [302, 399] on div "Добавить файл Добавить ссылку на элемент </div> 39 40 41 42 43 44 45 46 47 48 4…" at bounding box center [429, 330] width 356 height 160
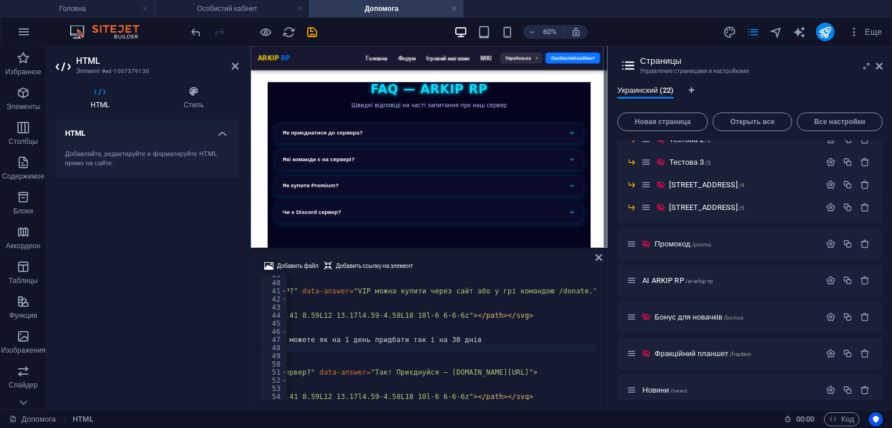
scroll to position [0, 318]
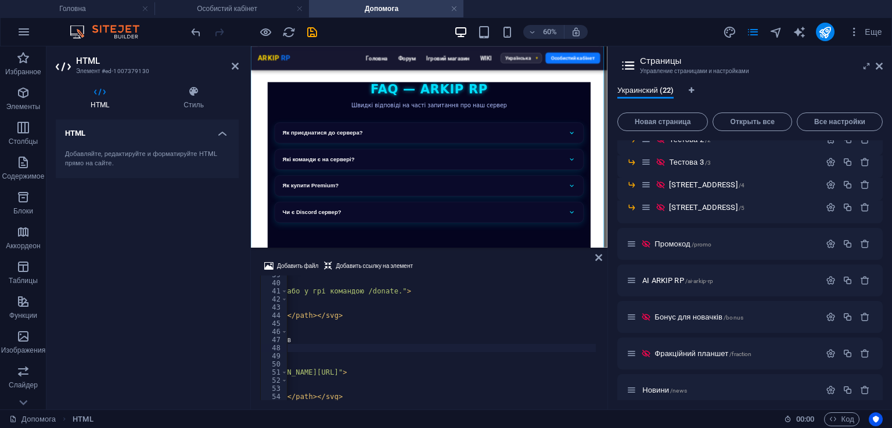
scroll to position [0, 413]
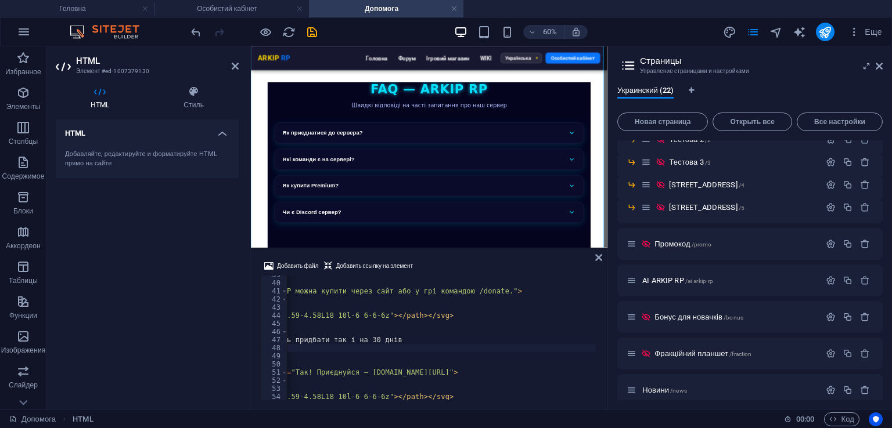
type textarea "Купівля Premium статусу відбуваеться в грі в О меню категорія Преміум. Ви может…"
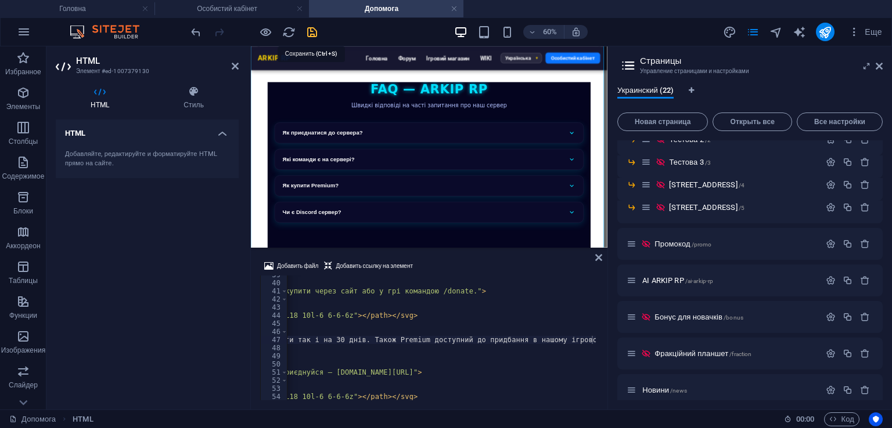
click at [309, 29] on icon "save" at bounding box center [311, 32] width 13 height 13
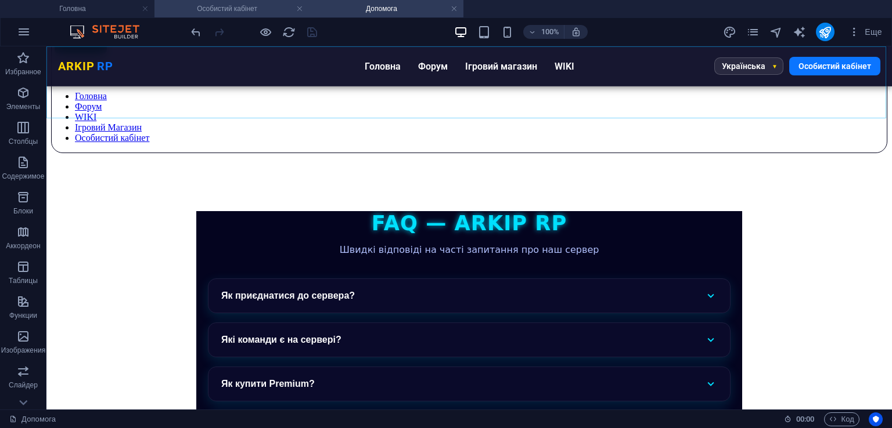
scroll to position [0, 0]
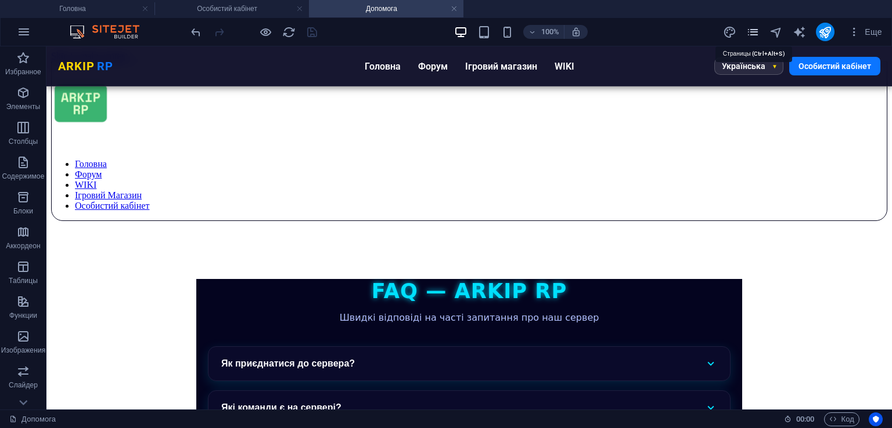
click at [747, 33] on icon "pages" at bounding box center [752, 32] width 13 height 13
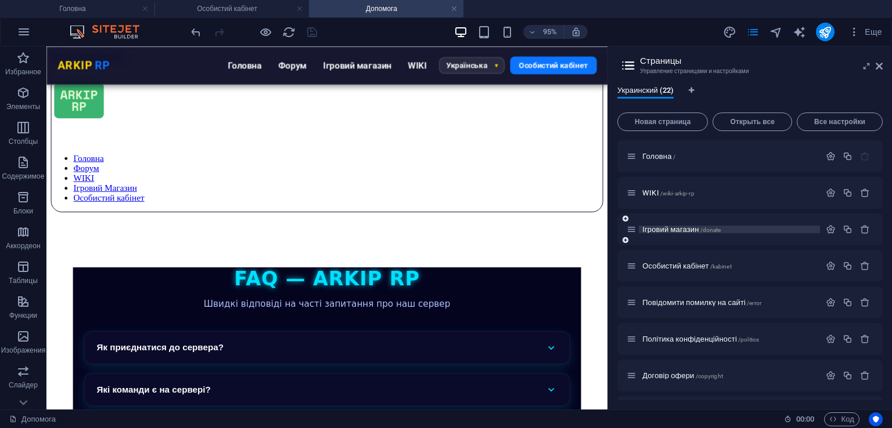
click at [699, 231] on span "Ігровий магазин /donate" at bounding box center [681, 229] width 78 height 9
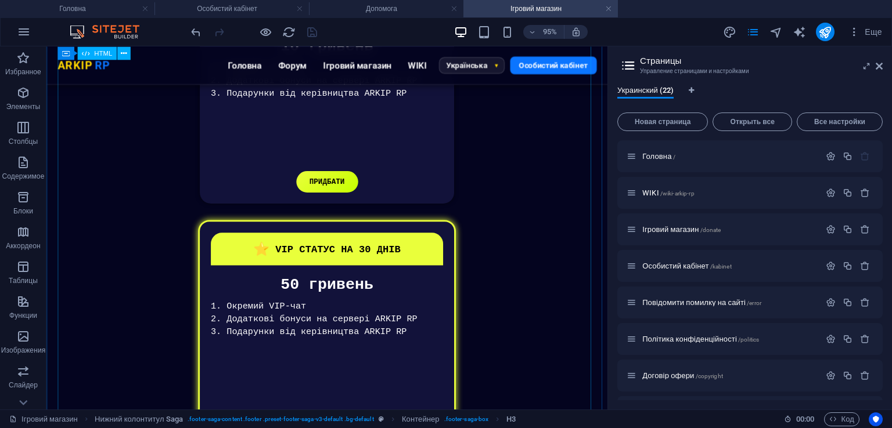
scroll to position [550, 0]
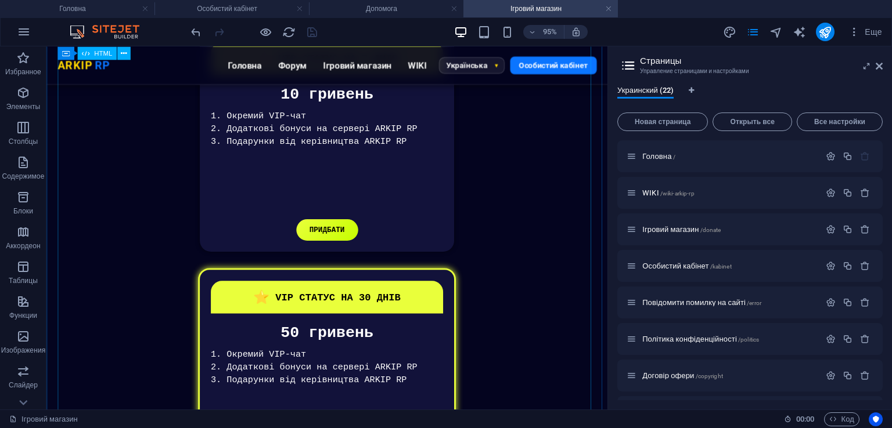
click at [406, 270] on div "VIP Статуси Отримай максимум з VIP статусом ⭐ VIP СТАТУС НА 7 ДНІВ 10 гривень 1…" at bounding box center [341, 378] width 567 height 797
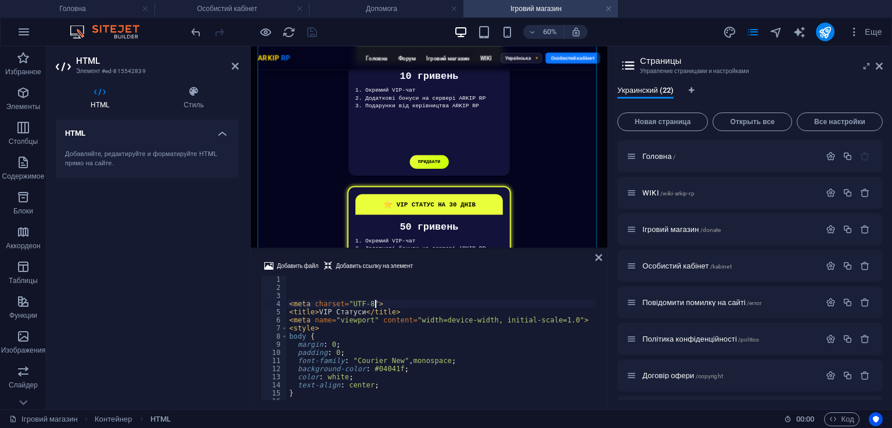
click at [408, 307] on div "< meta charset = "UTF-8" > < title > VIP Статуси </ title > < meta name = "view…" at bounding box center [463, 345] width 353 height 139
type textarea "<meta charset="UTF-8"> <title>VIP Статуси</title>"
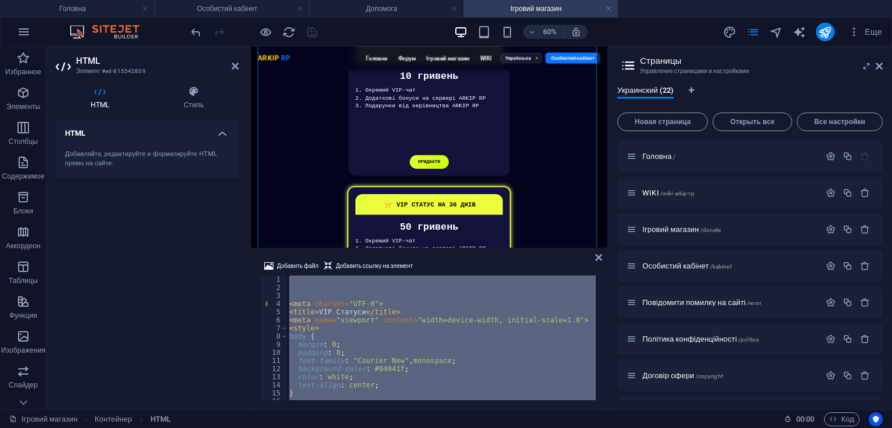
click at [408, 307] on div "< meta charset = "UTF-8" > < title > VIP Статуси </ title > < meta name = "view…" at bounding box center [463, 345] width 353 height 139
click at [442, 323] on div "< meta charset = "UTF-8" > < title > VIP Статуси </ title > < meta name = "view…" at bounding box center [441, 338] width 309 height 125
type textarea "<meta name="viewport" content="width=device-width, initial-scale=1.0">"
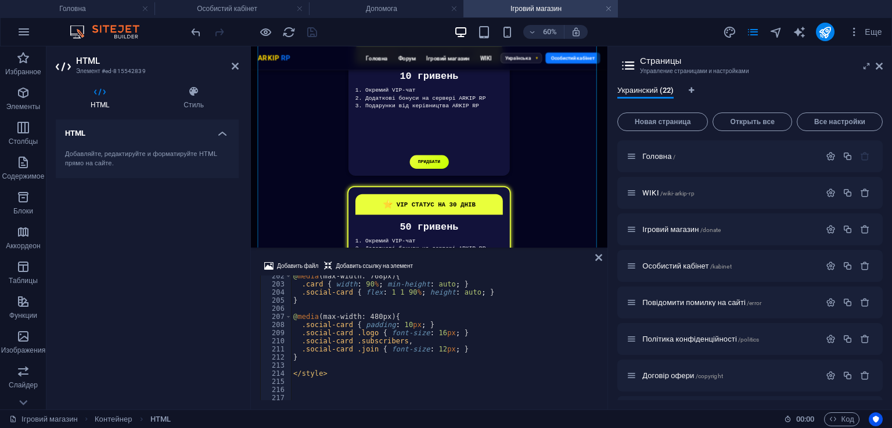
scroll to position [1637, 0]
click at [332, 366] on div "@ media (max-width: 768px) { .card { width : 90 % ; min-height : auto ; } .soci…" at bounding box center [467, 341] width 353 height 139
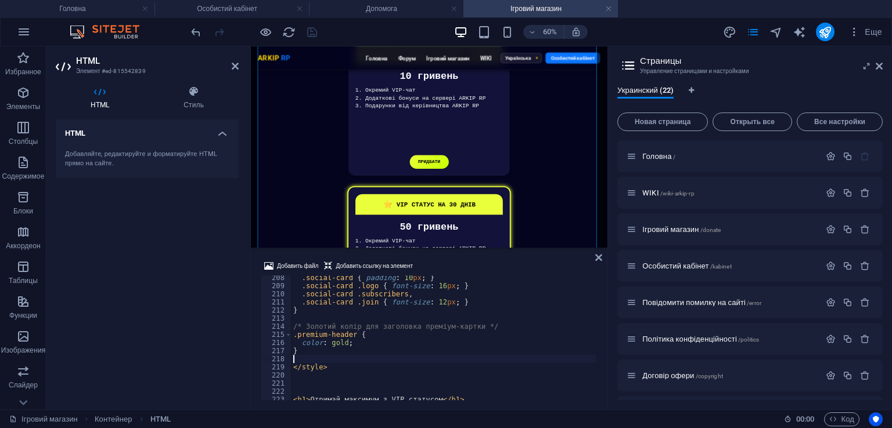
scroll to position [1718, 0]
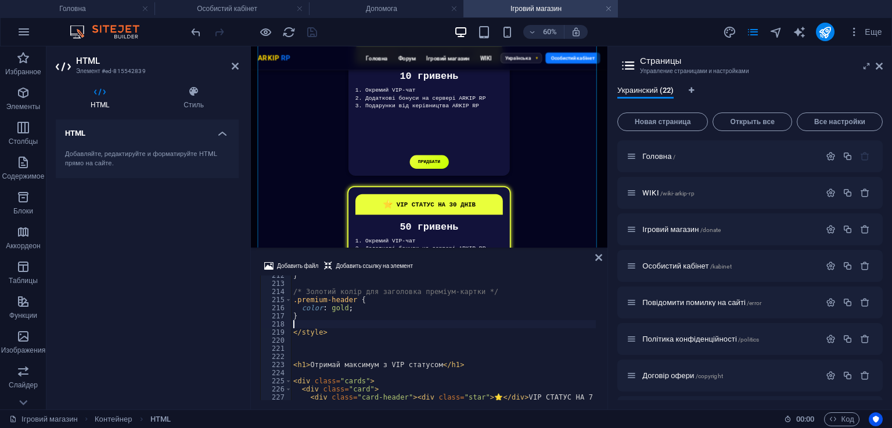
click at [418, 355] on div "} /* Золотий колір для заголовка преміум-картки */ .premium-header { color : go…" at bounding box center [467, 341] width 353 height 139
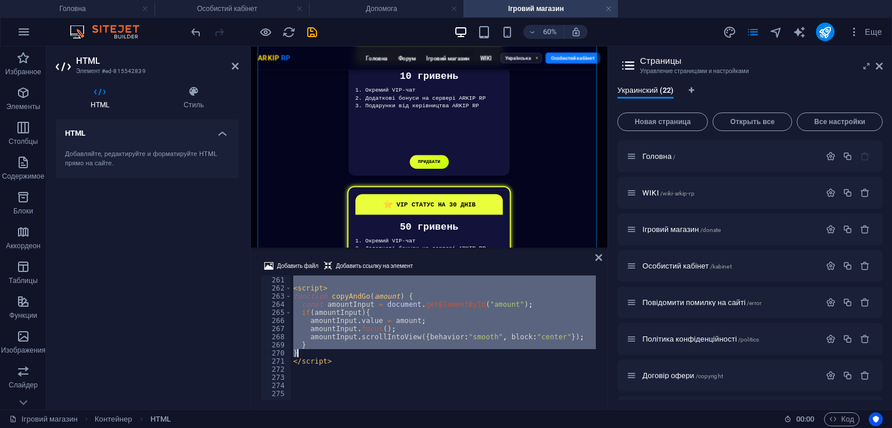
scroll to position [2077, 0]
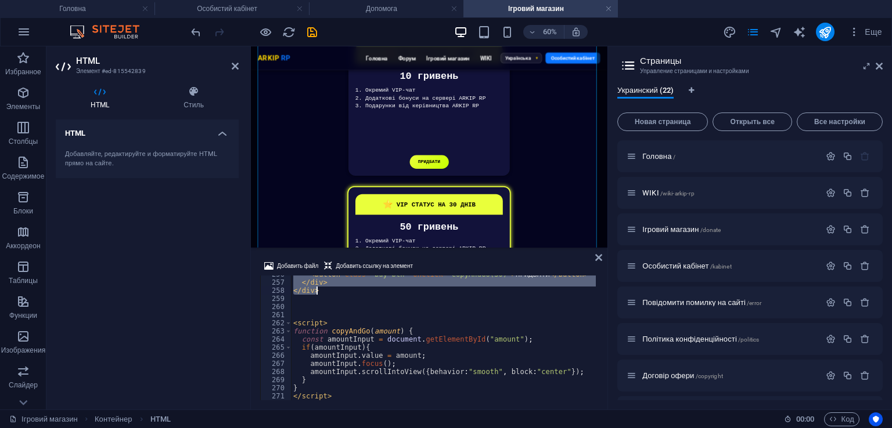
drag, startPoint x: 293, startPoint y: 347, endPoint x: 358, endPoint y: 286, distance: 88.7
click at [360, 294] on div "< button class = "buy-btn" onclick = "copyAndGo(30)" > ПРИДБАТИ </ button > </ …" at bounding box center [467, 339] width 353 height 139
type textarea "</div> </div>"
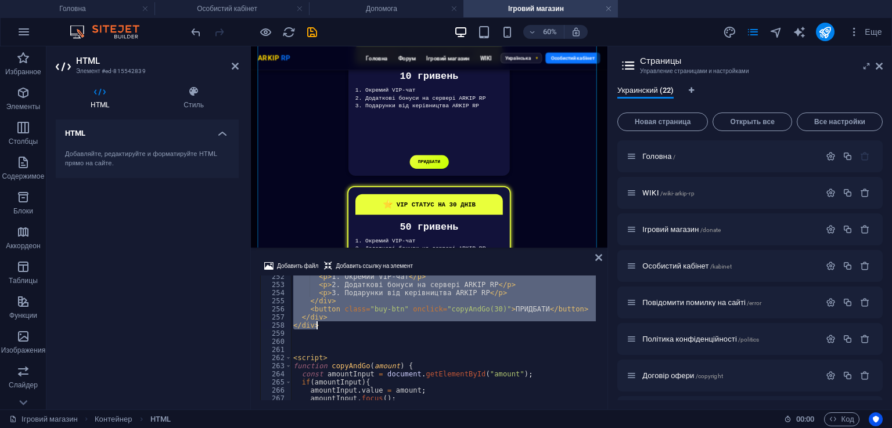
paste textarea
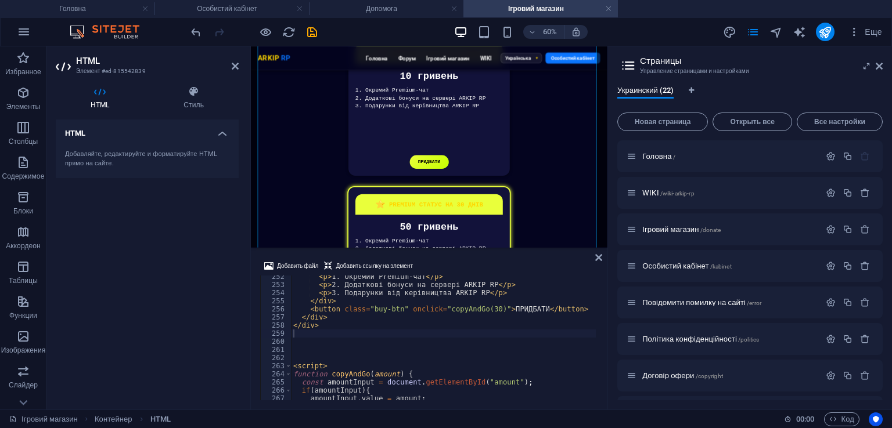
click at [432, 256] on div "Добавить файл Добавить ссылку на элемент 252 253 254 255 256 257 258 259 260 26…" at bounding box center [429, 330] width 356 height 160
click at [320, 35] on div "60% Еще" at bounding box center [538, 32] width 698 height 19
click at [311, 28] on icon "save" at bounding box center [311, 32] width 13 height 13
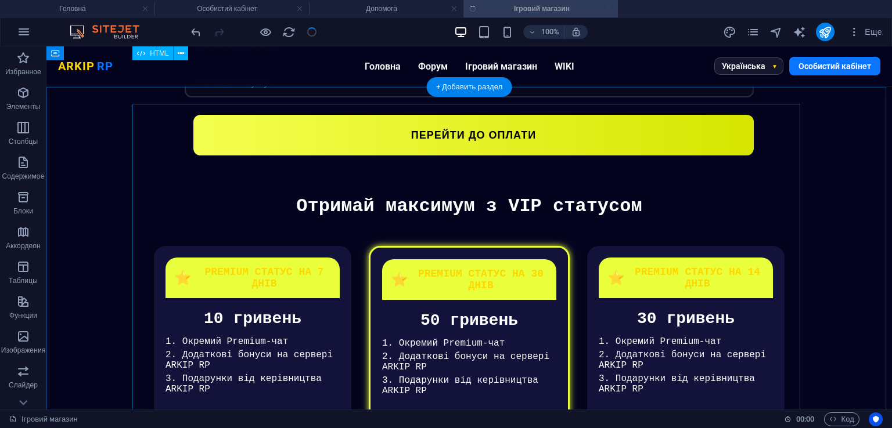
scroll to position [323, 0]
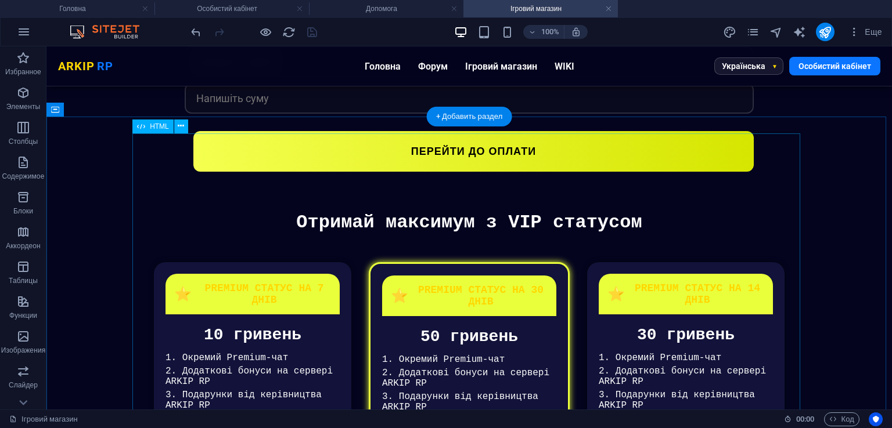
click at [461, 319] on div "VIP Статуси Отримай максимум з VIP статусом ⭐ PREMIUM СТАТУС НА 7 ДНІВ 10 гриве…" at bounding box center [468, 366] width 811 height 309
drag, startPoint x: 461, startPoint y: 319, endPoint x: 455, endPoint y: 322, distance: 6.8
click at [455, 322] on div "VIP Статуси Отримай максимум з VIP статусом ⭐ PREMIUM СТАТУС НА 7 ДНІВ 10 гриве…" at bounding box center [468, 366] width 811 height 309
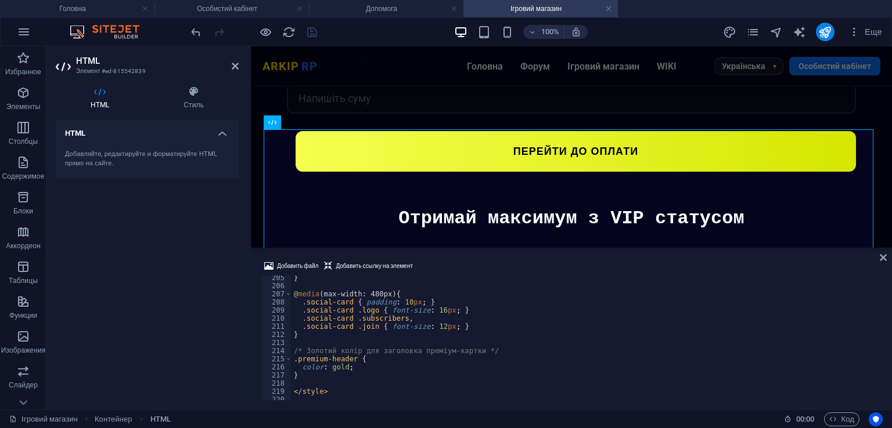
scroll to position [1660, 0]
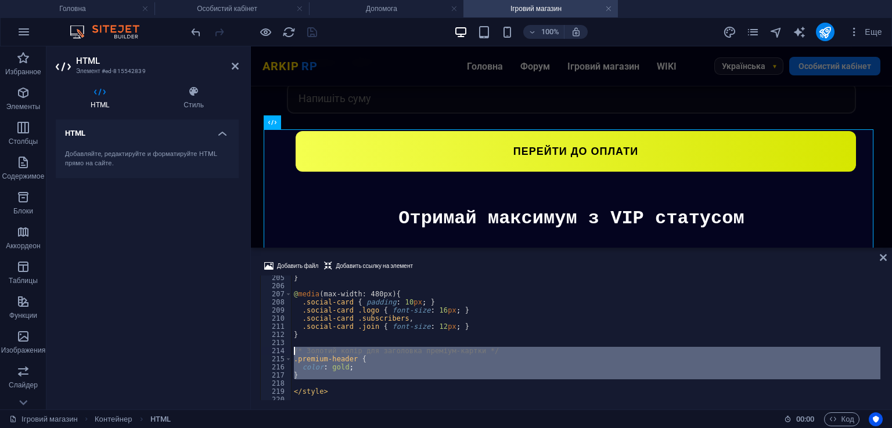
drag, startPoint x: 305, startPoint y: 381, endPoint x: 290, endPoint y: 351, distance: 33.7
click at [290, 351] on div "205 206 207 208 209 210 211 212 213 214 215 216 217 218 219 220 221 222 } @ med…" at bounding box center [571, 338] width 622 height 125
type textarea "/* Золотий колір для заголовка преміум-картки */ .premium-header {"
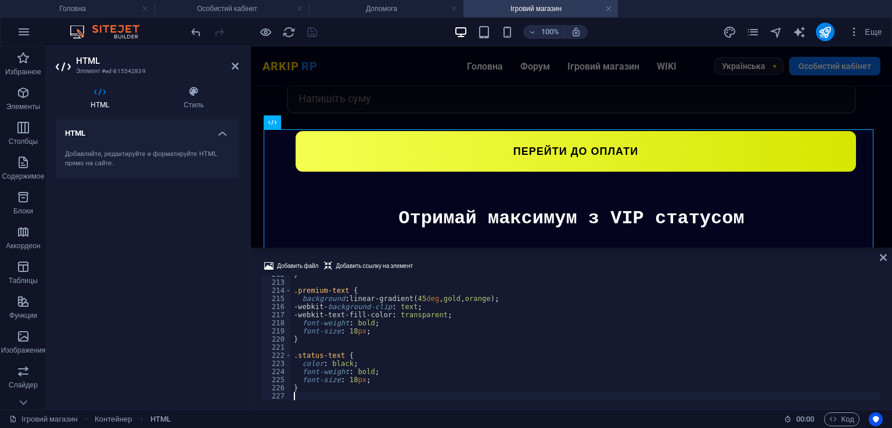
scroll to position [1720, 0]
click at [478, 265] on div "Добавить файл Добавить ссылку на элемент" at bounding box center [571, 267] width 622 height 17
click at [314, 31] on icon "save" at bounding box center [311, 32] width 13 height 13
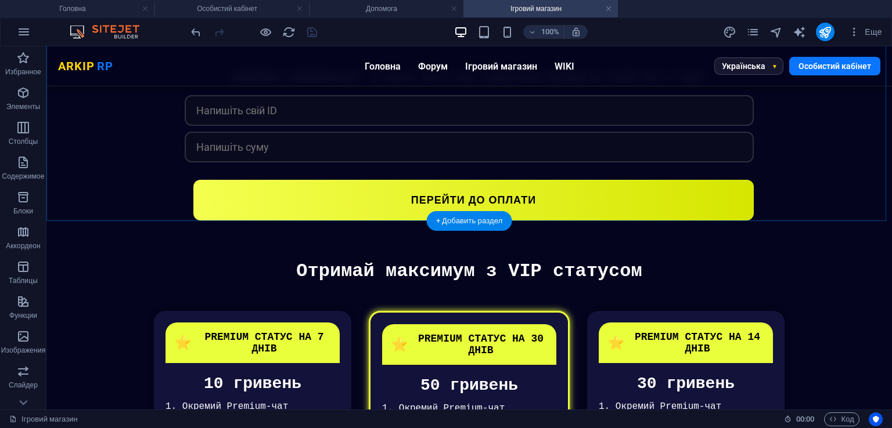
scroll to position [207, 0]
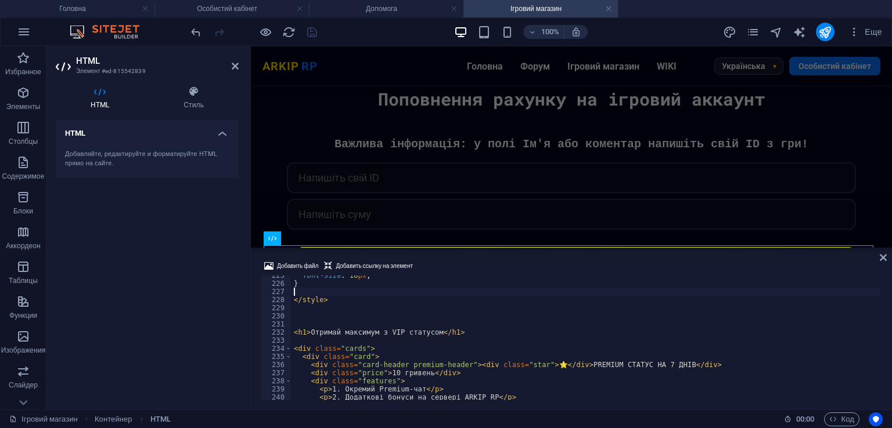
scroll to position [1824, 0]
click at [384, 338] on div "font-size : 18 px ; } </ style > < h1 > Отримай максимум з VIP статусом </ h1 >…" at bounding box center [585, 342] width 589 height 141
click at [387, 328] on div "font-size : 18 px ; } </ style > < h1 > Отримай максимум з VIP статусом </ h1 >…" at bounding box center [585, 342] width 589 height 141
click at [582, 365] on div "font-size : 18 px ; } </ style > < h1 > Отримай максимум з VIP статусом </ h1 >…" at bounding box center [585, 342] width 589 height 141
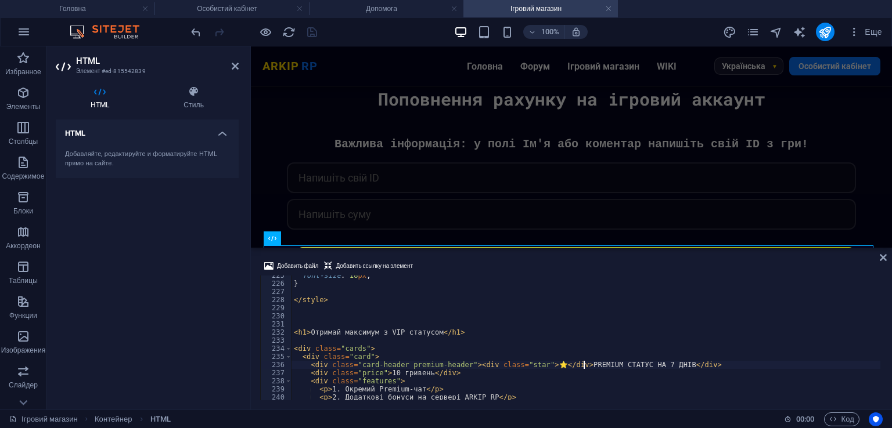
click at [582, 365] on div "font-size : 18 px ; } </ style > < h1 > Отримай максимум з VIP статусом </ h1 >…" at bounding box center [585, 342] width 589 height 141
click at [390, 331] on div "font-size : 18 px ; } </ style > < h1 > Отримай максимум з VIP статусом </ h1 >…" at bounding box center [585, 342] width 589 height 141
click at [524, 259] on div "Добавить файл Добавить ссылку на элемент" at bounding box center [571, 267] width 622 height 17
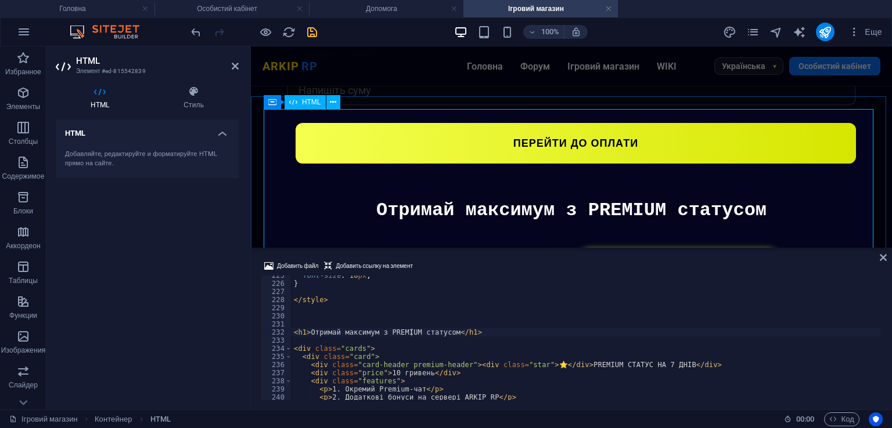
scroll to position [347, 0]
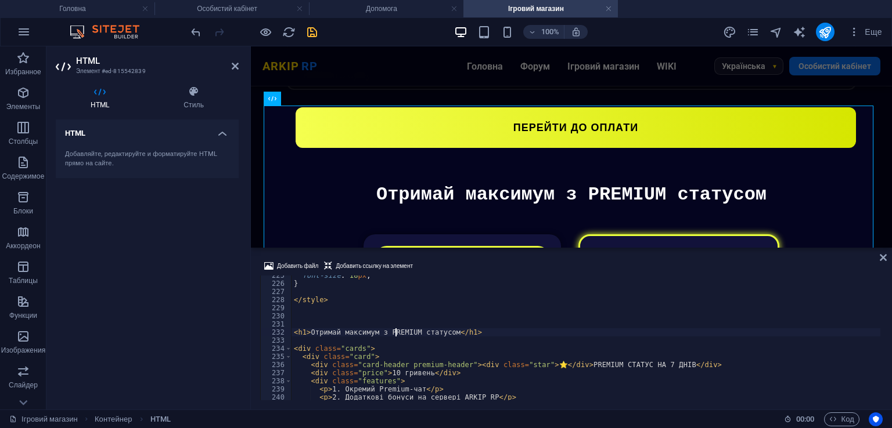
click at [395, 336] on div "font-size : 18 px ; } </ style > < h1 > Отримай максимум з PREMIUM статусом </ …" at bounding box center [585, 342] width 589 height 141
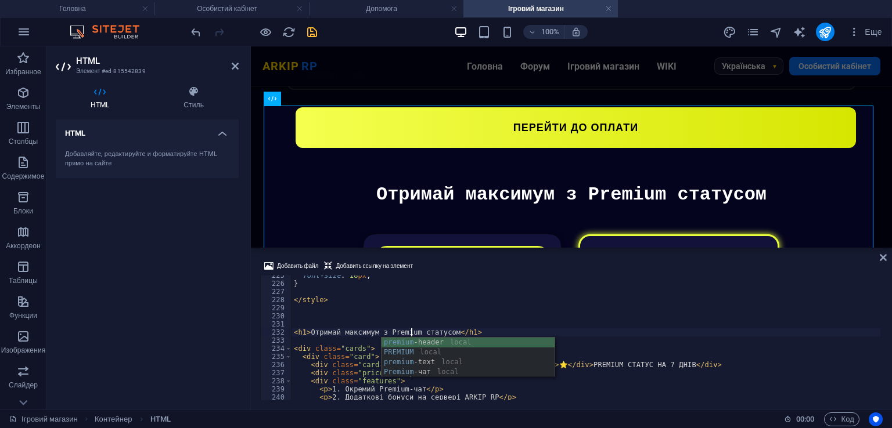
scroll to position [0, 9]
type textarea "<h1>Отримай максимум з Premium статусом</h1>"
click at [472, 267] on div "Добавить файл Добавить ссылку на элемент" at bounding box center [571, 267] width 622 height 17
click at [384, 327] on div "font-size : 18 px ; } </ style > < h1 > Отримай максимум з Premium статусом </ …" at bounding box center [585, 342] width 589 height 141
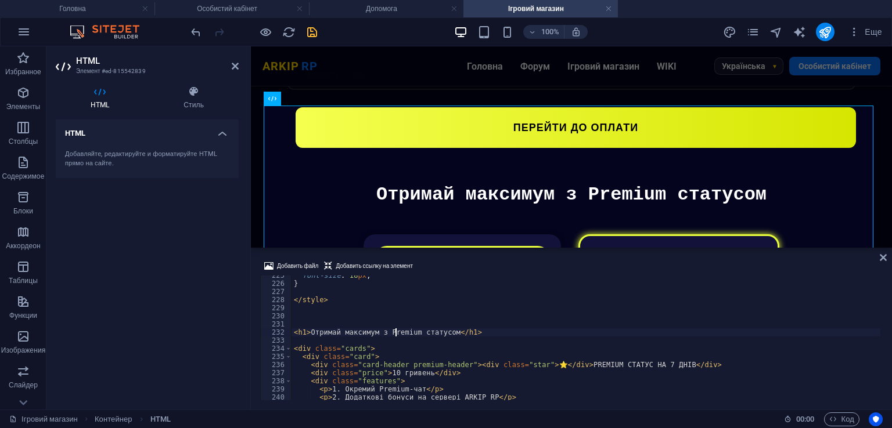
click at [395, 329] on div "font-size : 18 px ; } </ style > < h1 > Отримай максимум з Premium статусом </ …" at bounding box center [585, 342] width 589 height 141
type textarea "<h1>Отримай максимум з Premium статусом</h1>"
click at [395, 329] on div "font-size : 18 px ; } </ style > < h1 > Отримай максимум з Premium статусом </ …" at bounding box center [585, 342] width 589 height 141
click at [458, 264] on div "Добавить файл Добавить ссылку на элемент" at bounding box center [571, 267] width 622 height 17
click at [308, 33] on icon "save" at bounding box center [311, 32] width 13 height 13
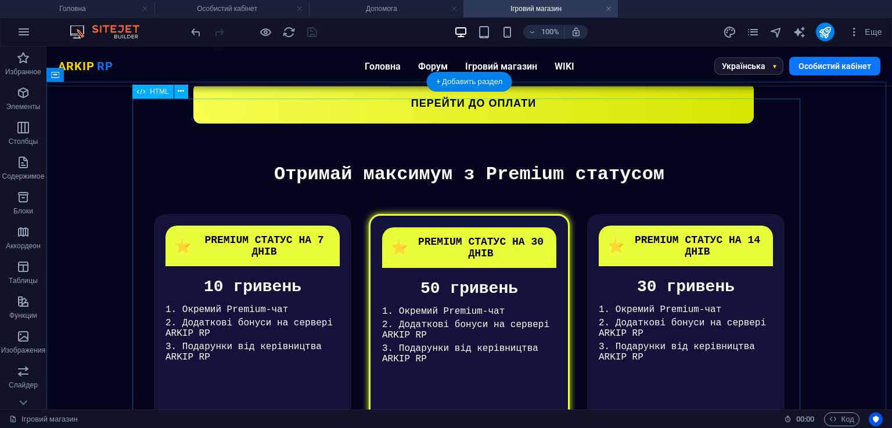
scroll to position [139, 0]
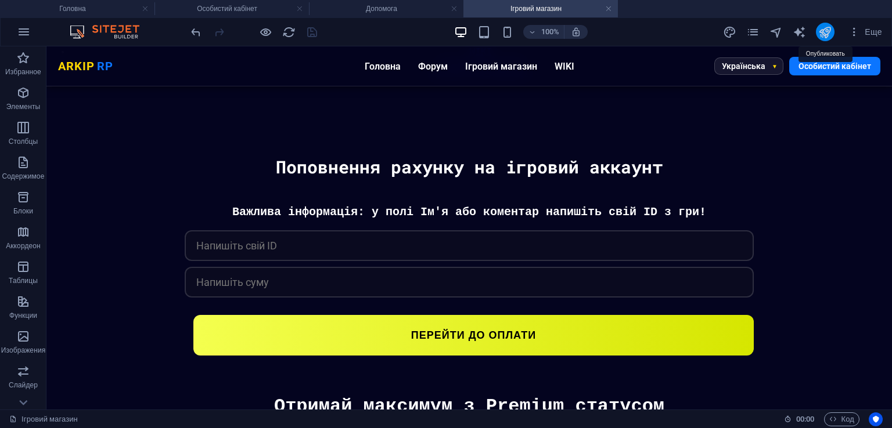
click at [829, 30] on icon "publish" at bounding box center [824, 32] width 13 height 13
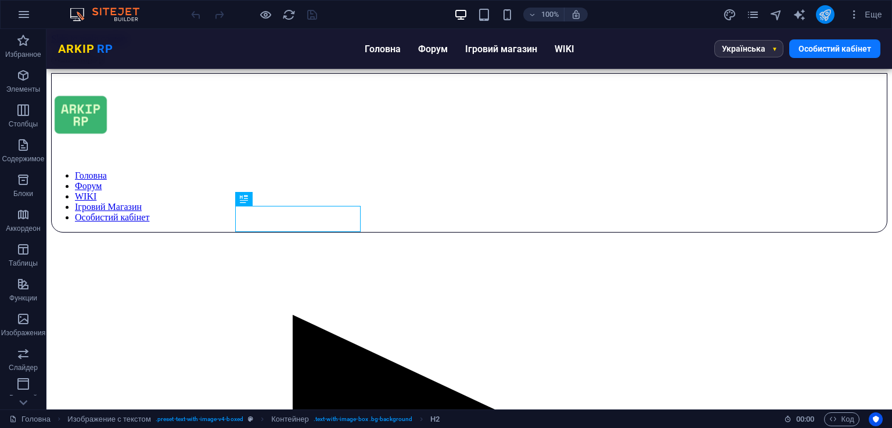
scroll to position [471, 0]
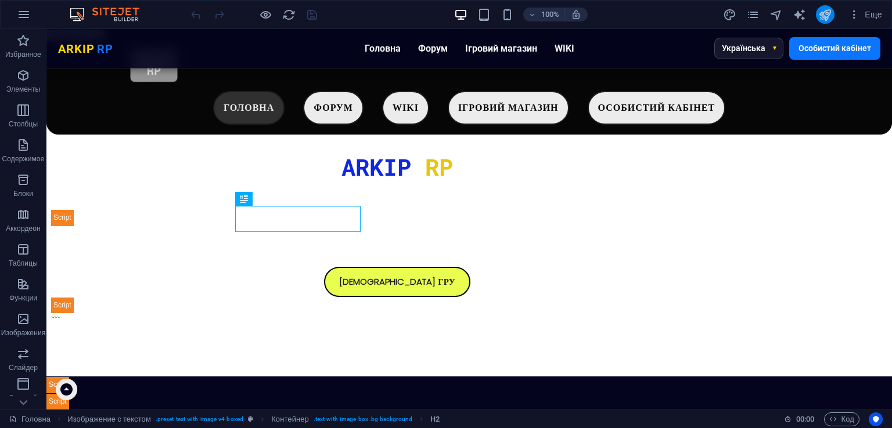
click at [828, 18] on icon "publish" at bounding box center [824, 14] width 13 height 13
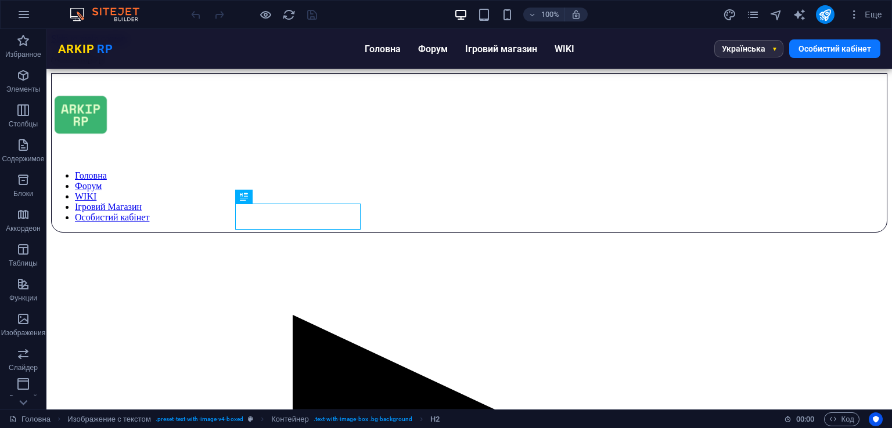
scroll to position [471, 0]
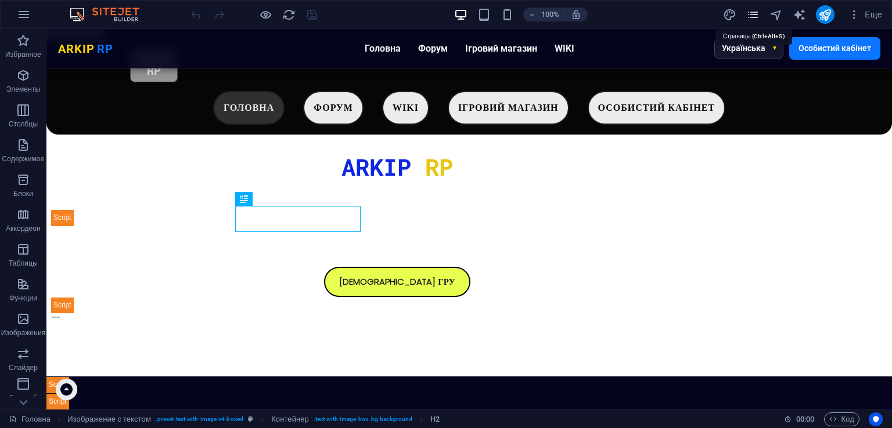
click at [755, 15] on icon "pages" at bounding box center [752, 14] width 13 height 13
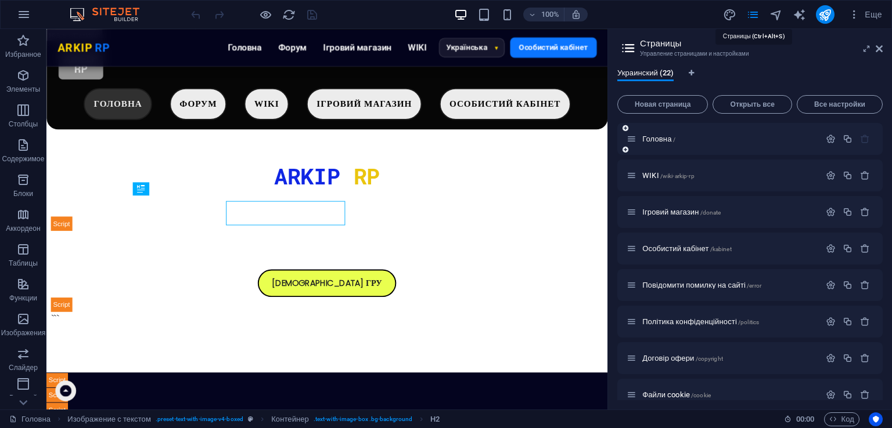
scroll to position [467, 0]
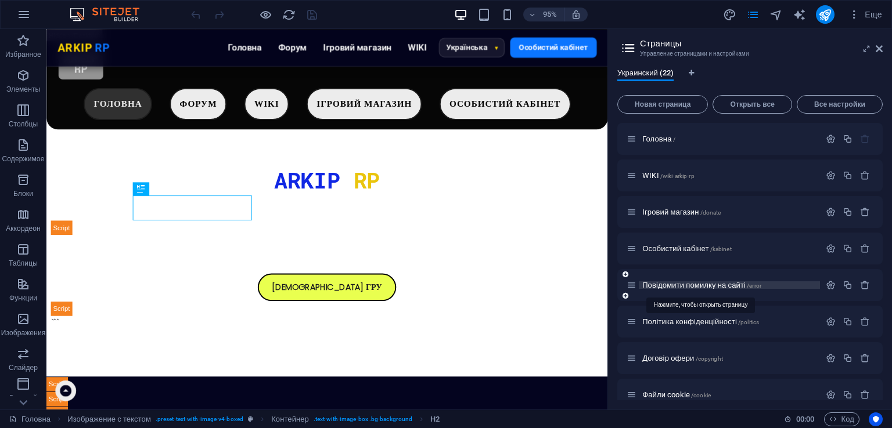
click at [717, 282] on span "Повідомити помилку на сайті /error" at bounding box center [701, 285] width 119 height 9
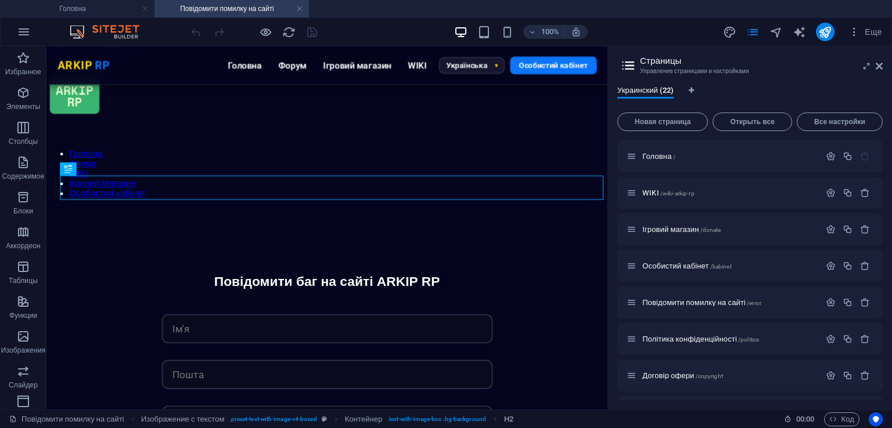
scroll to position [0, 0]
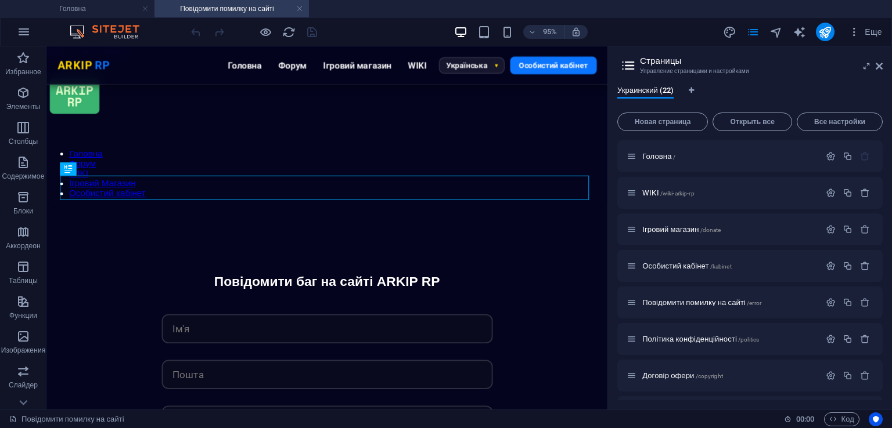
click at [880, 73] on header "Страницы Управление страницами и настройками" at bounding box center [750, 61] width 263 height 30
click at [878, 67] on icon at bounding box center [878, 66] width 7 height 9
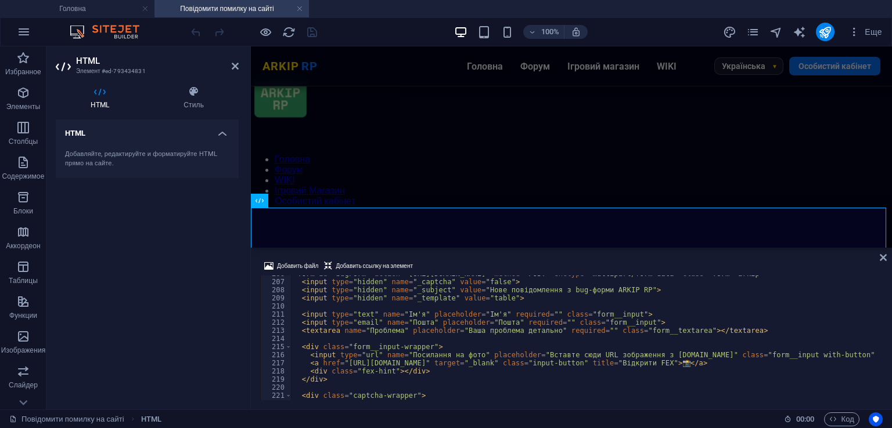
scroll to position [1637, 0]
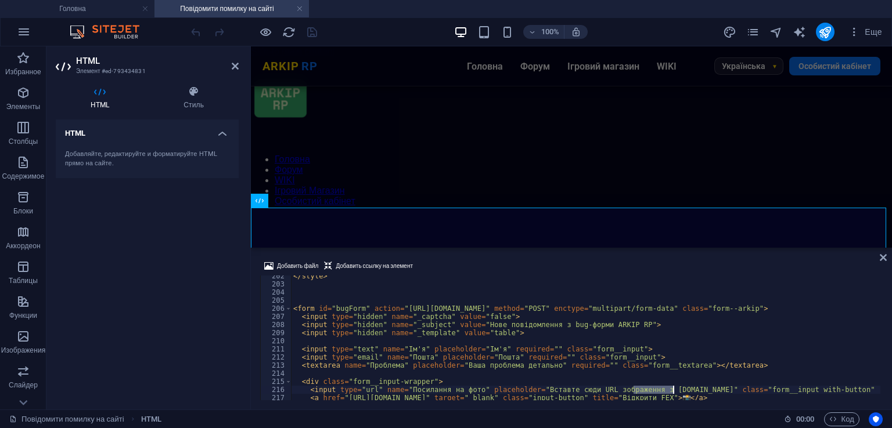
drag, startPoint x: 634, startPoint y: 387, endPoint x: 672, endPoint y: 386, distance: 38.3
click at [672, 386] on div "</ style > < form id = "bugForm" action = "https://formspree.io/f/mpwrngdq" met…" at bounding box center [585, 342] width 589 height 141
type textarea "<input type="url" name="Посилання на фото" placeholder="Вставте сюди URL зображ…"
click at [529, 256] on div "Добавить файл Добавить ссылку на элемент <input type="url" name="Посилання на ф…" at bounding box center [571, 330] width 641 height 160
click at [306, 26] on icon "save" at bounding box center [311, 32] width 13 height 13
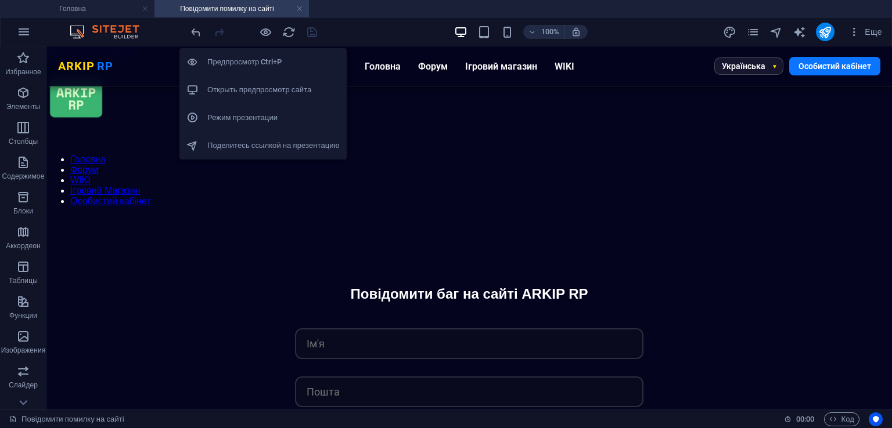
click at [281, 101] on li "Открыть предпросмотр сайта" at bounding box center [262, 90] width 167 height 28
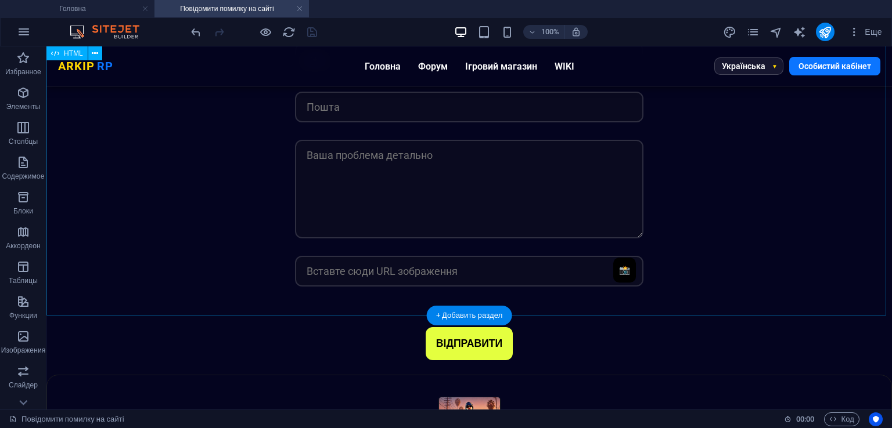
scroll to position [284, 0]
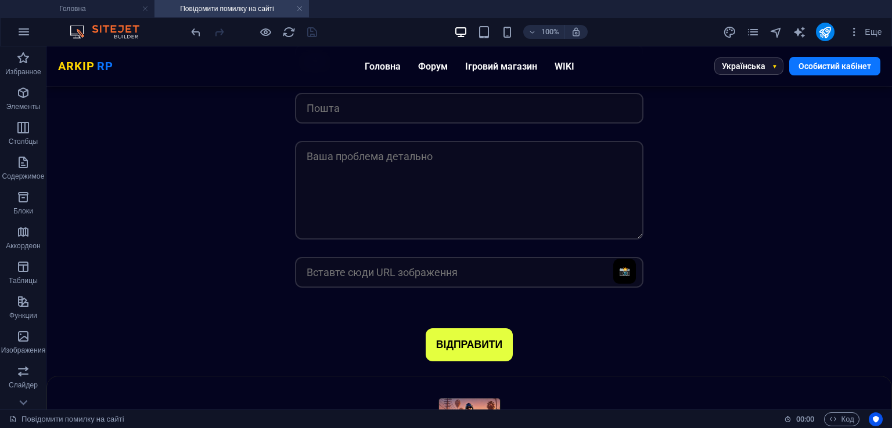
click at [762, 31] on div "Еще" at bounding box center [805, 32] width 164 height 19
click at [748, 27] on icon "pages" at bounding box center [752, 32] width 13 height 13
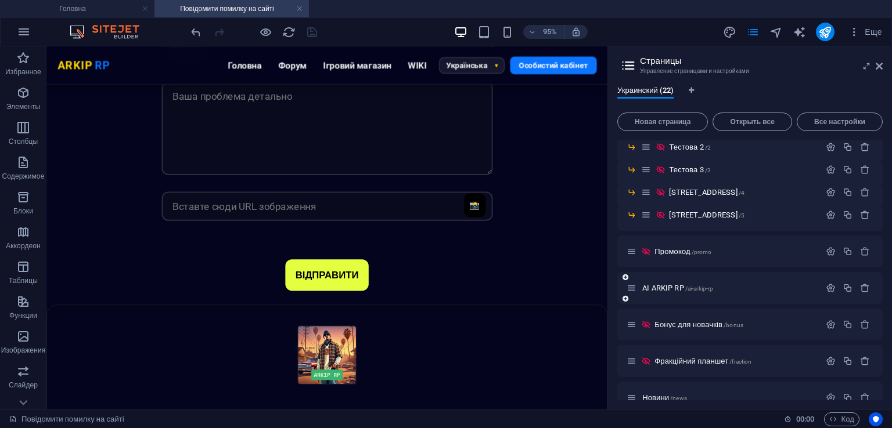
scroll to position [489, 0]
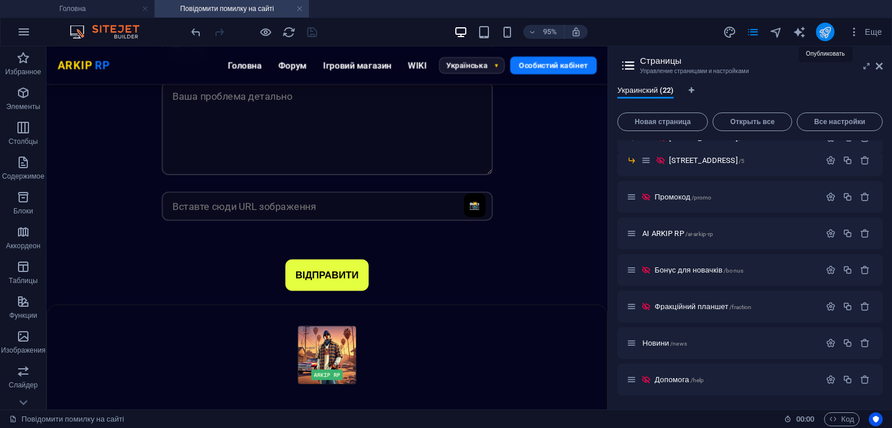
drag, startPoint x: 820, startPoint y: 30, endPoint x: 384, endPoint y: 236, distance: 482.7
click at [820, 30] on icon "publish" at bounding box center [824, 32] width 13 height 13
